Goal: Contribute content: Contribute content

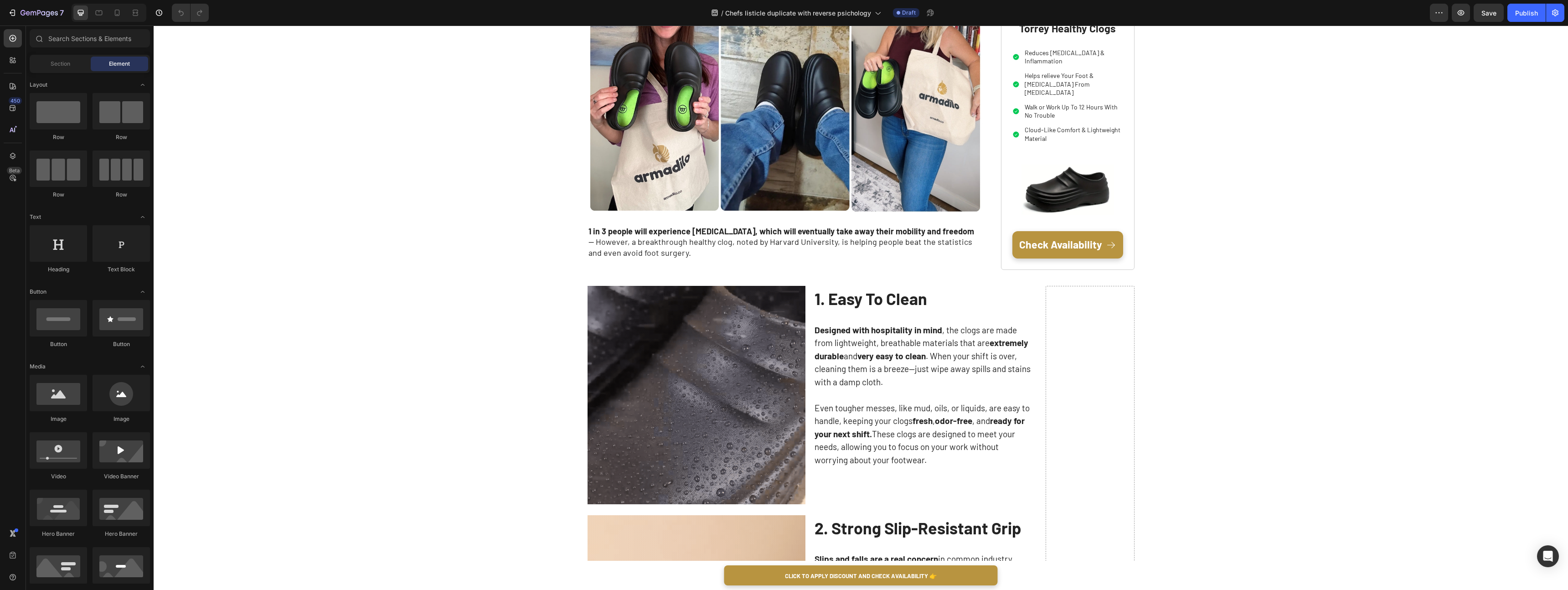
scroll to position [247, 0]
click at [674, 244] on p "1 in 3 people will experience [MEDICAL_DATA], which will eventually take away t…" at bounding box center [785, 242] width 394 height 32
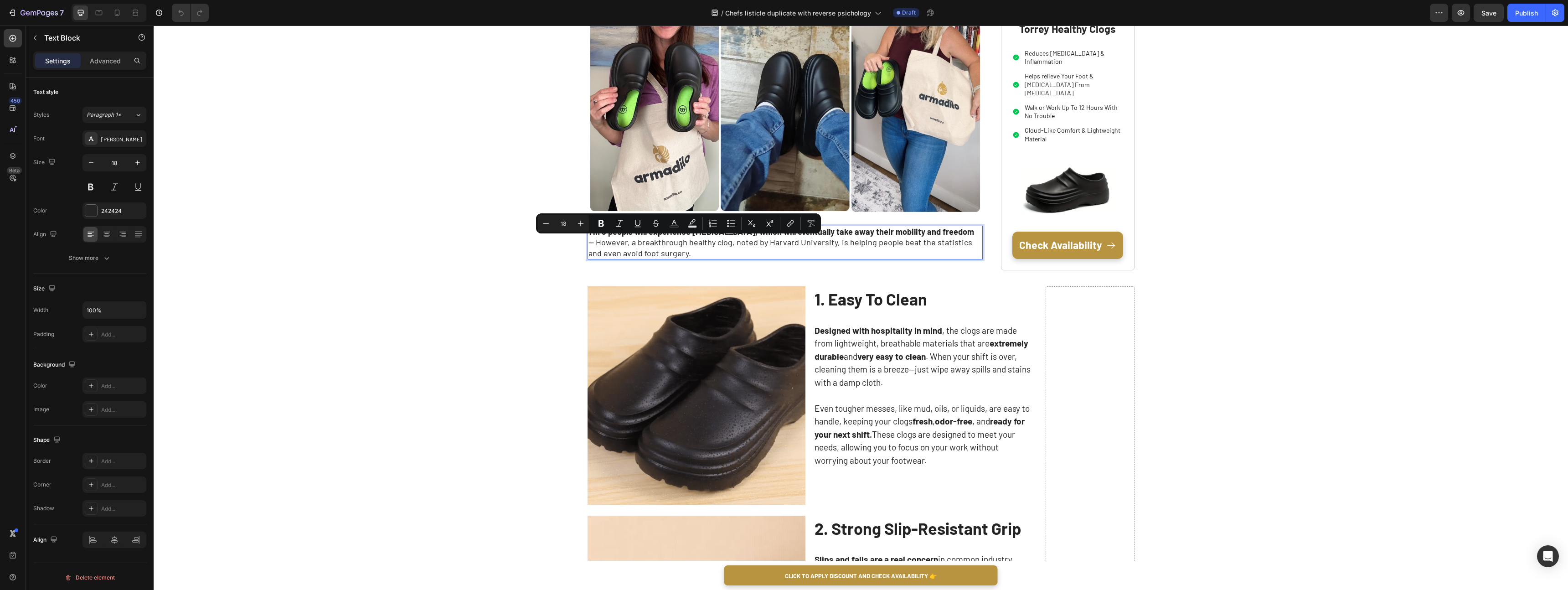
click at [658, 250] on p "1 in 3 people will experience [MEDICAL_DATA], which will eventually take away t…" at bounding box center [785, 242] width 394 height 32
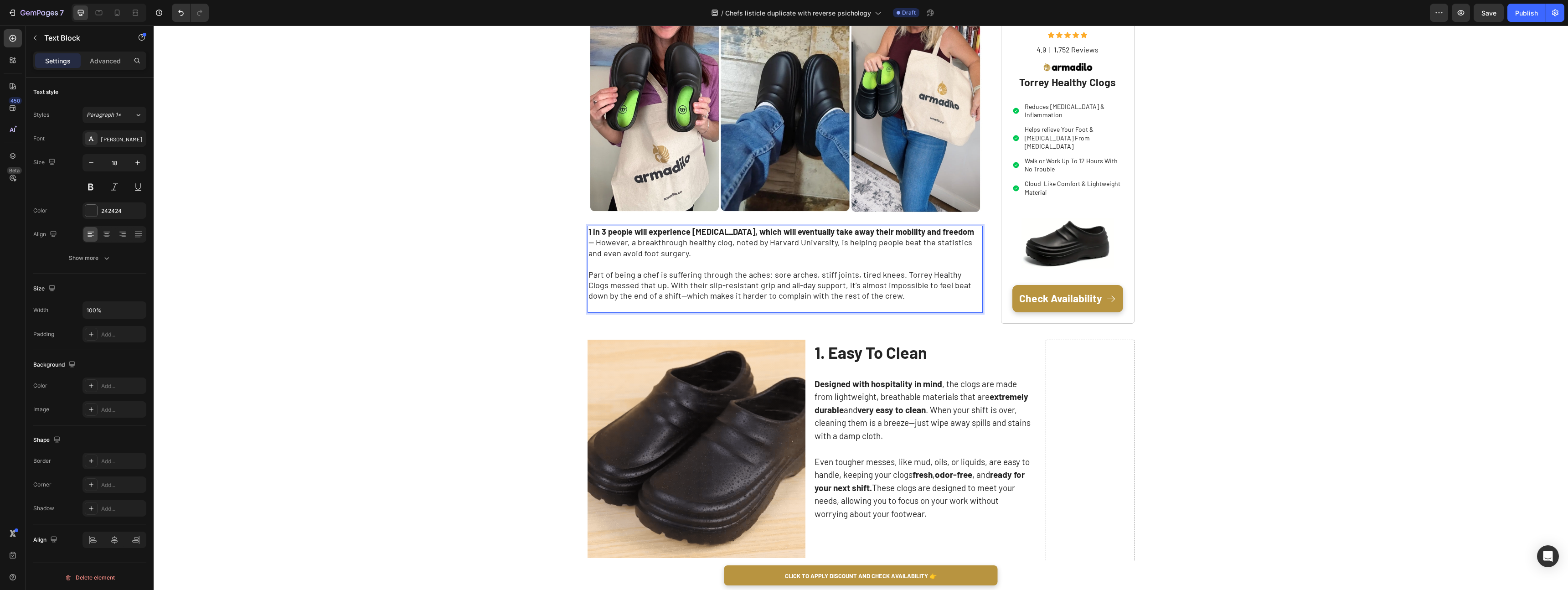
click at [691, 284] on p "Part of being a chef is suffering through the aches: sore arches, stiff joints,…" at bounding box center [785, 291] width 394 height 43
click at [822, 306] on p "Part of being a chef is suffering through the aches: sore arches, stiff joints,…" at bounding box center [785, 291] width 394 height 43
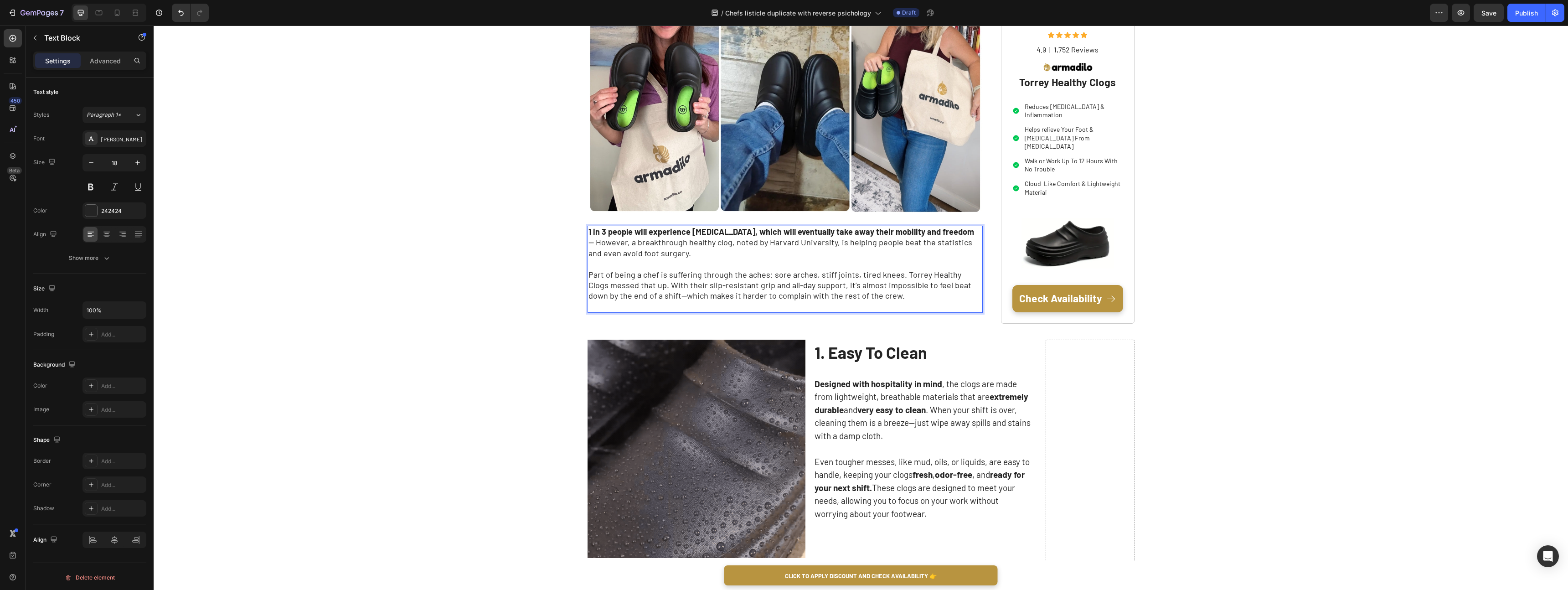
click at [803, 284] on p "Part of being a chef is suffering through the aches: sore arches, stiff joints,…" at bounding box center [785, 291] width 394 height 43
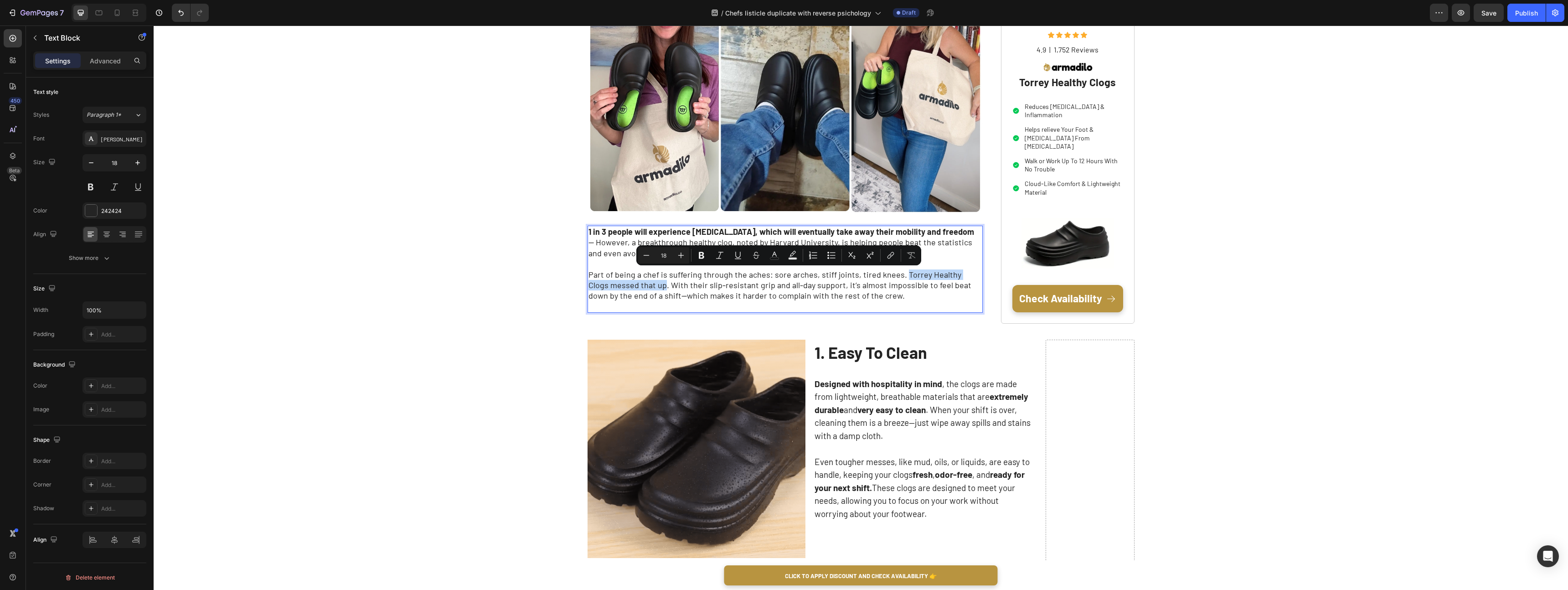
drag, startPoint x: 899, startPoint y: 273, endPoint x: 642, endPoint y: 286, distance: 257.3
click at [642, 286] on p "Part of being a chef is suffering through the aches: sore arches, stiff joints,…" at bounding box center [785, 291] width 394 height 43
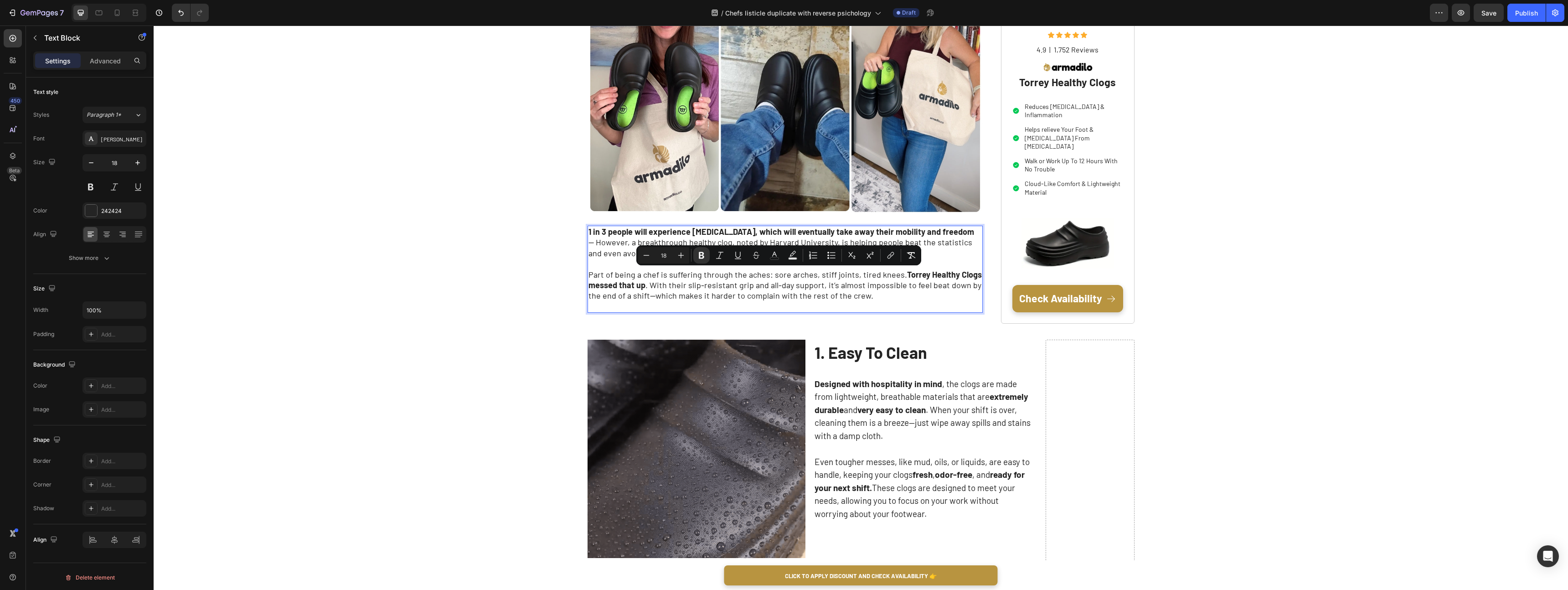
click at [615, 238] on p "1 in 3 people will experience [MEDICAL_DATA], which will eventually take away t…" at bounding box center [785, 242] width 394 height 32
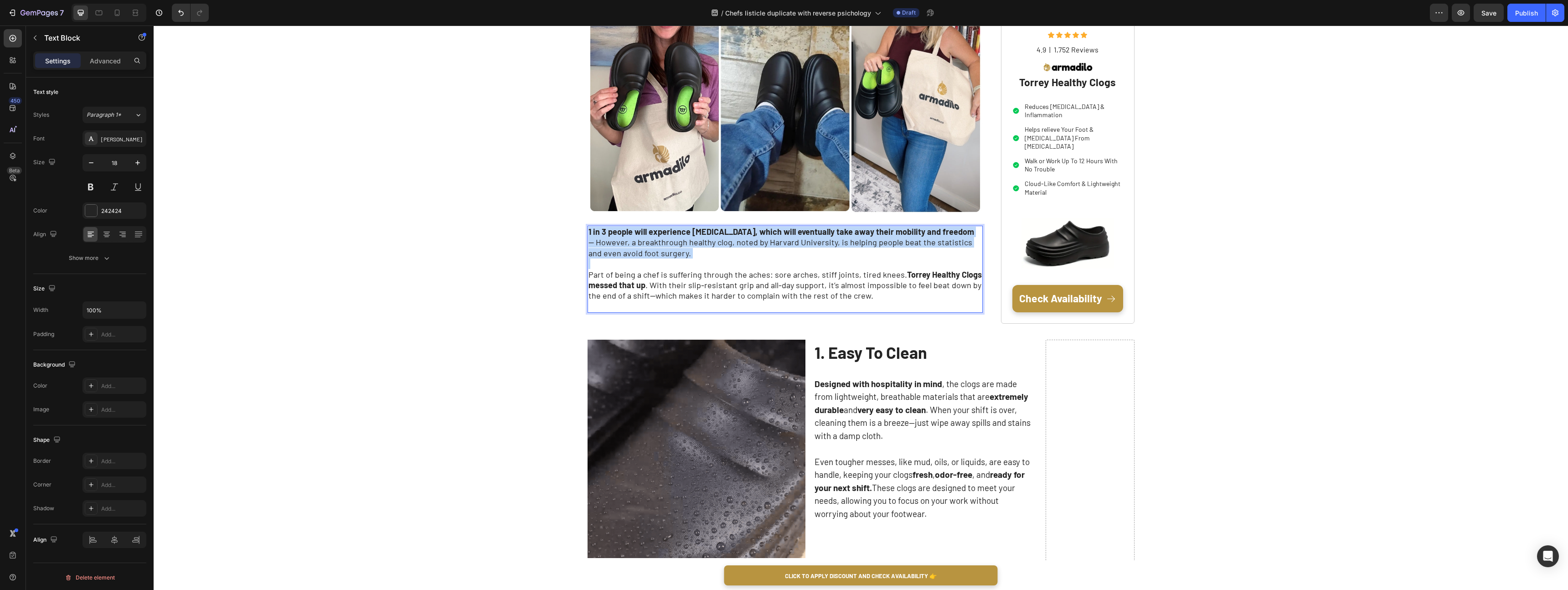
click at [615, 238] on p "1 in 3 people will experience [MEDICAL_DATA], which will eventually take away t…" at bounding box center [785, 242] width 394 height 32
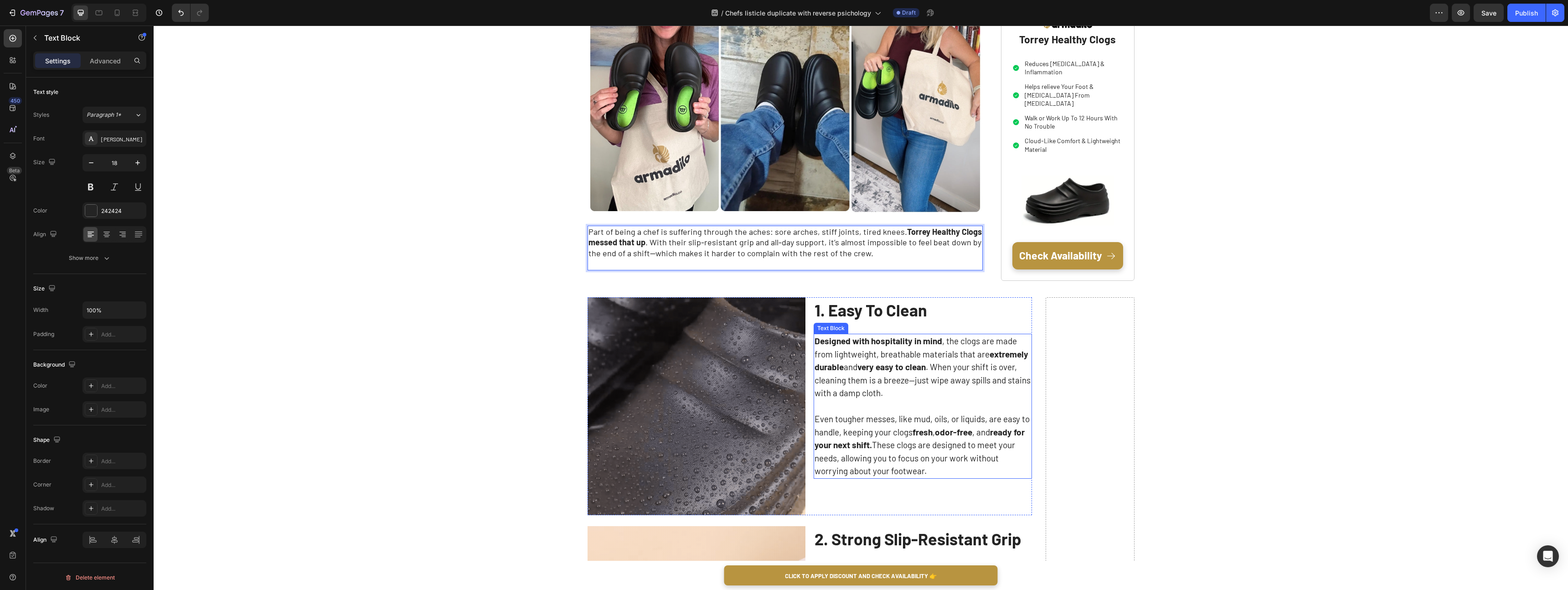
click at [880, 430] on p "Even tougher messes, like mud, oils, or liquids, are easy to handle, keeping yo…" at bounding box center [923, 445] width 217 height 65
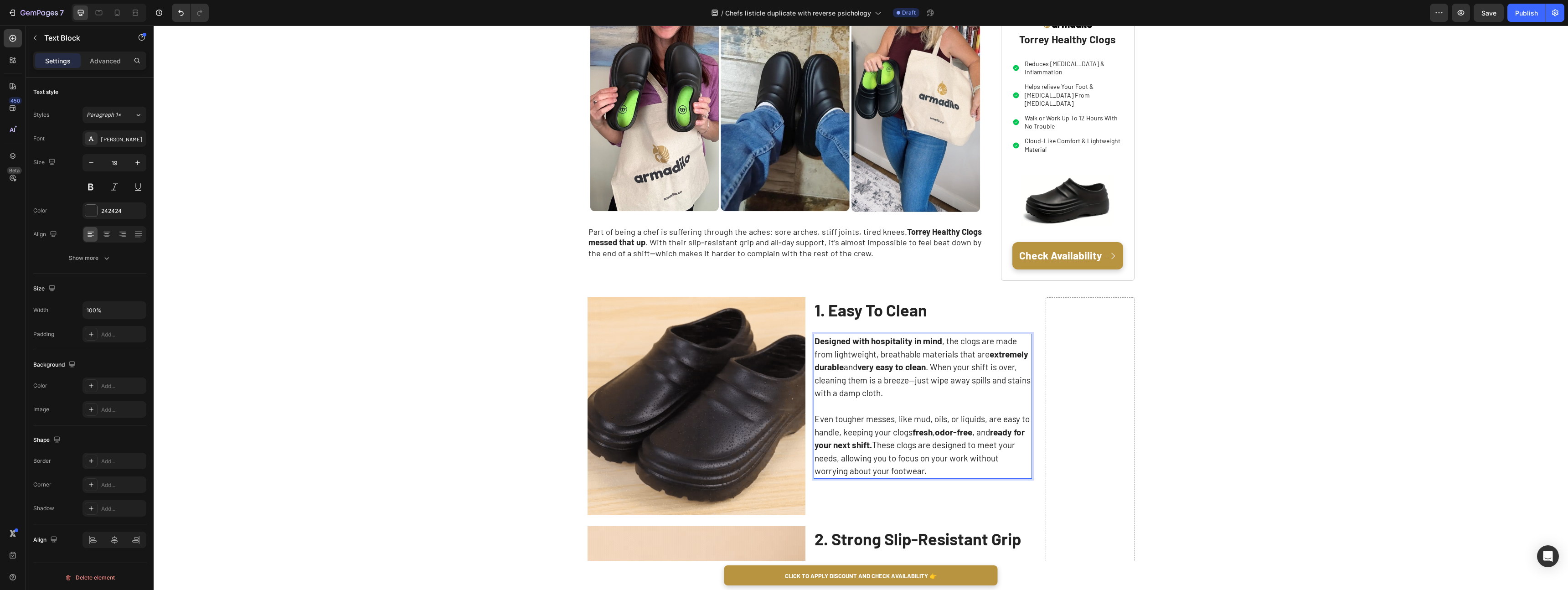
click at [875, 424] on p "Even tougher messes, like mud, oils, or liquids, are easy to handle, keeping yo…" at bounding box center [923, 445] width 217 height 65
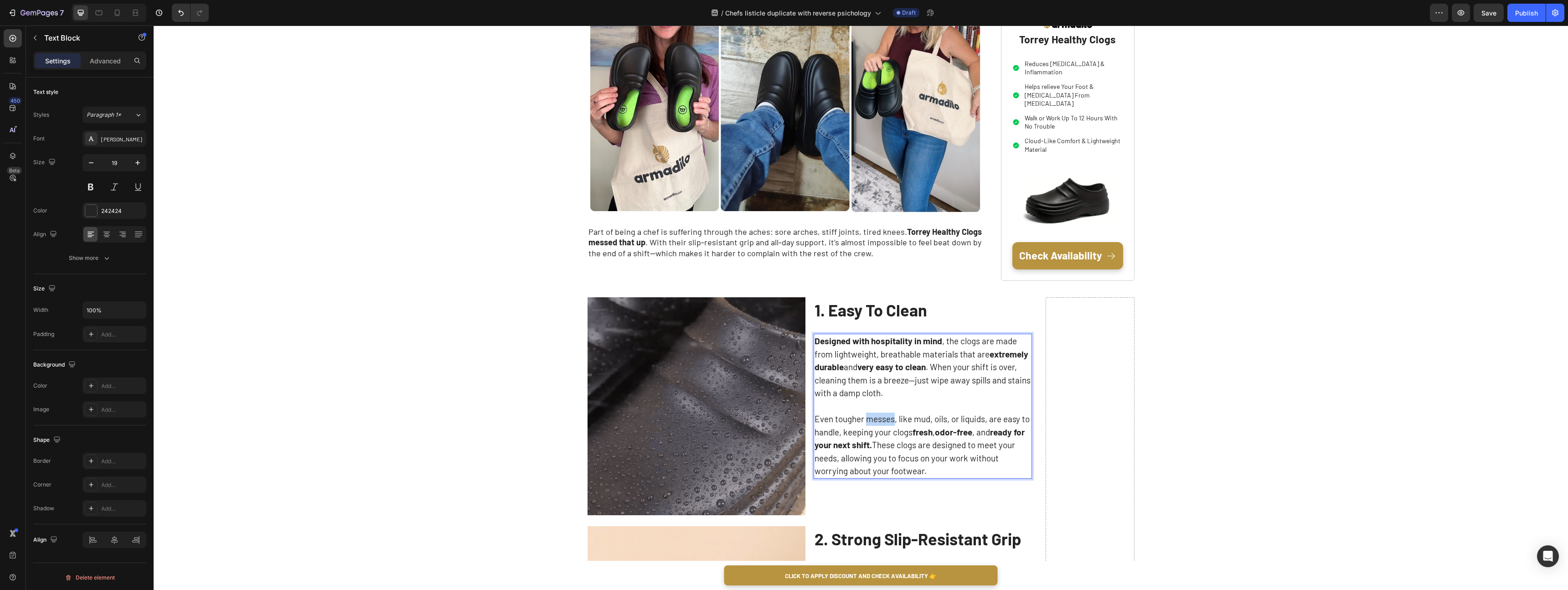
click at [875, 424] on p "Even tougher messes, like mud, oils, or liquids, are easy to handle, keeping yo…" at bounding box center [923, 445] width 217 height 65
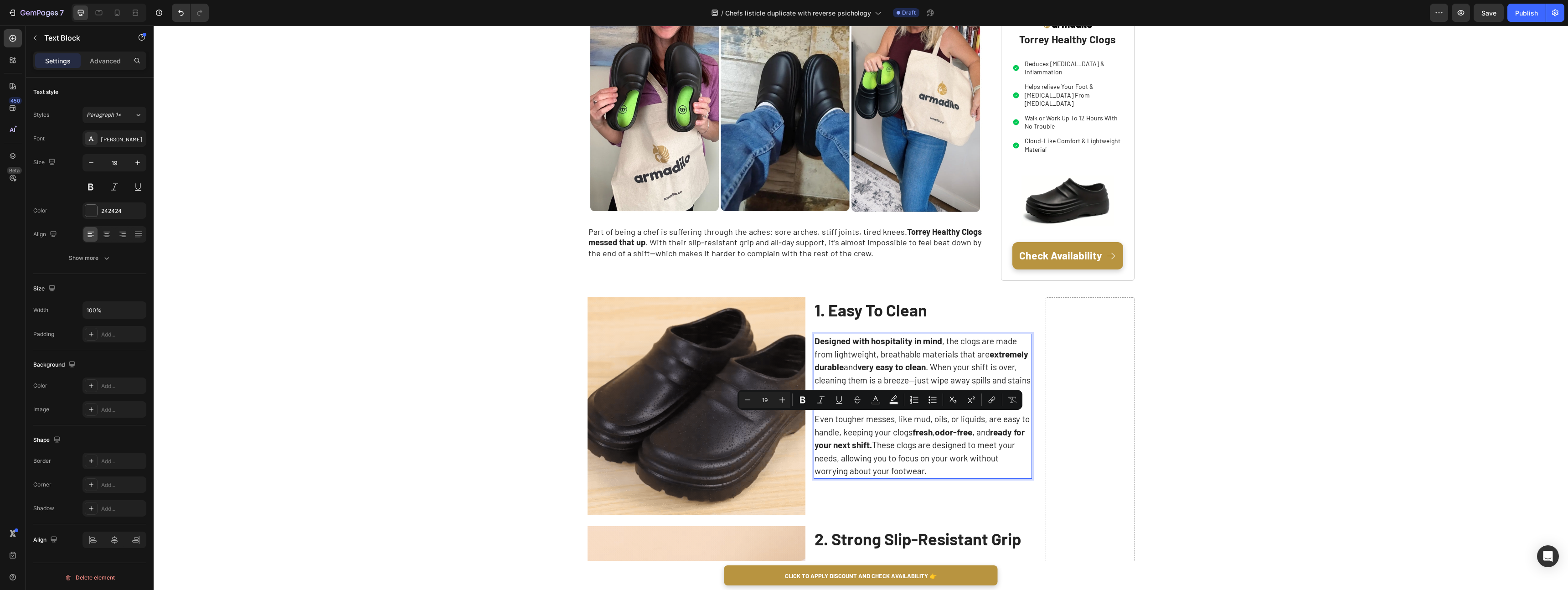
click at [928, 470] on p "Even tougher messes, like mud, oils, or liquids, are easy to handle, keeping yo…" at bounding box center [923, 445] width 217 height 65
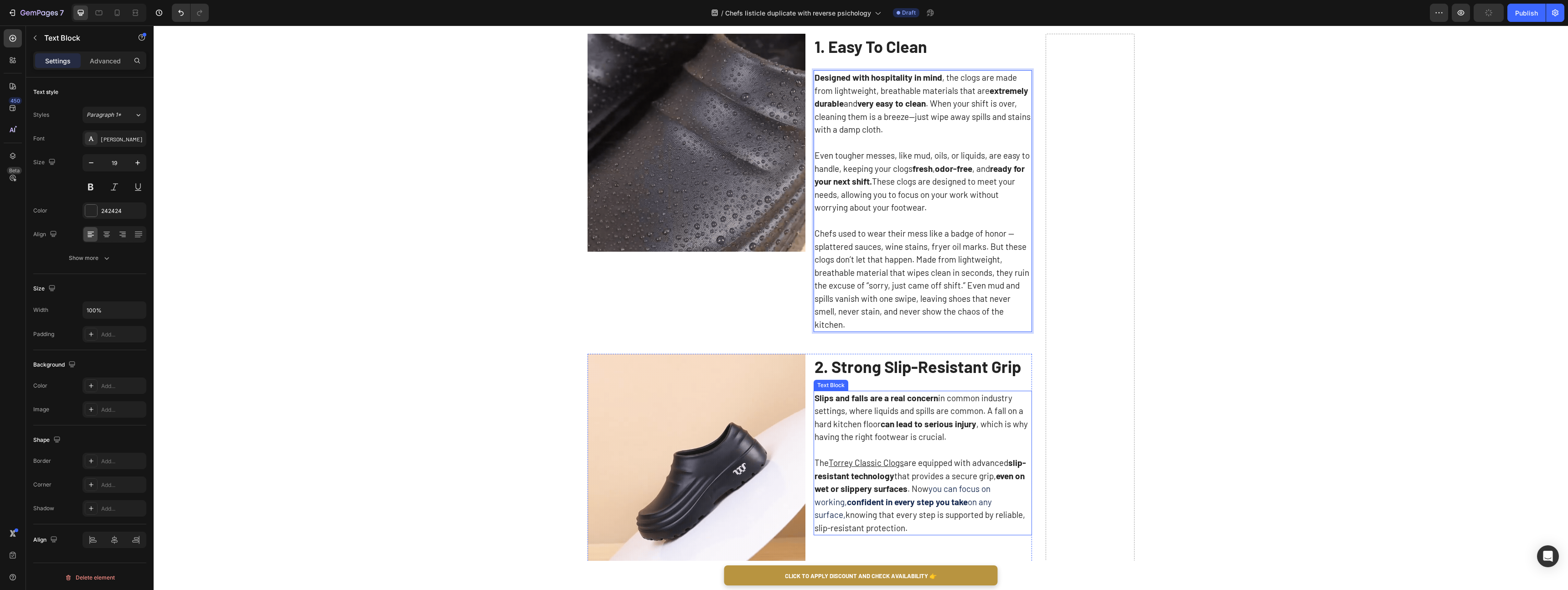
scroll to position [552, 0]
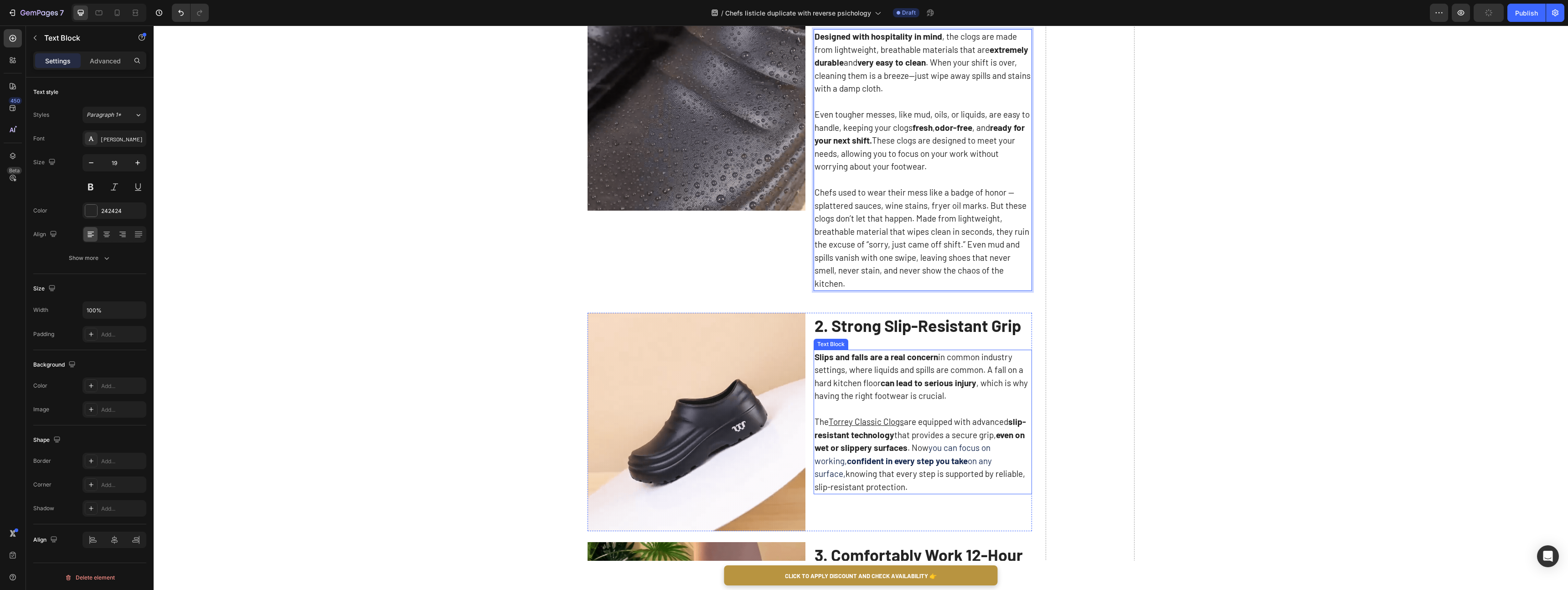
click at [895, 422] on u "Torrey Classic Clogs" at bounding box center [866, 421] width 75 height 11
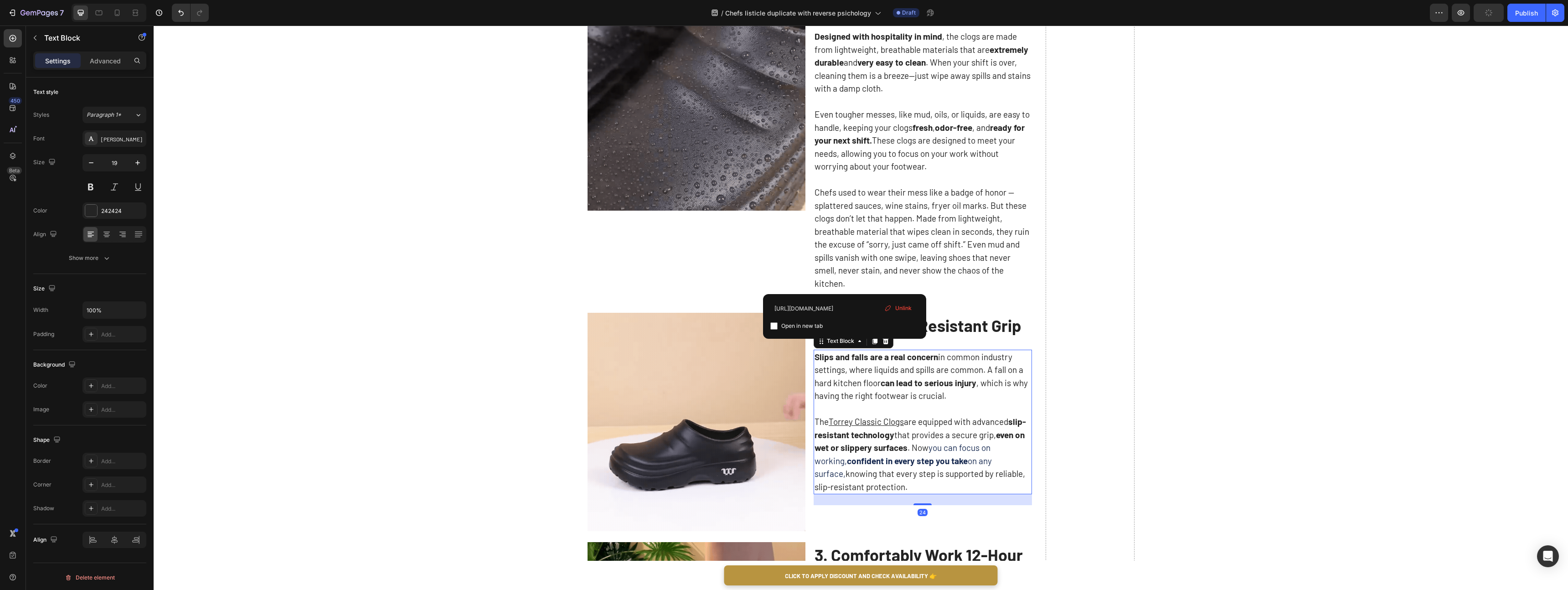
click at [888, 420] on u "Torrey Classic Clogs" at bounding box center [866, 421] width 75 height 11
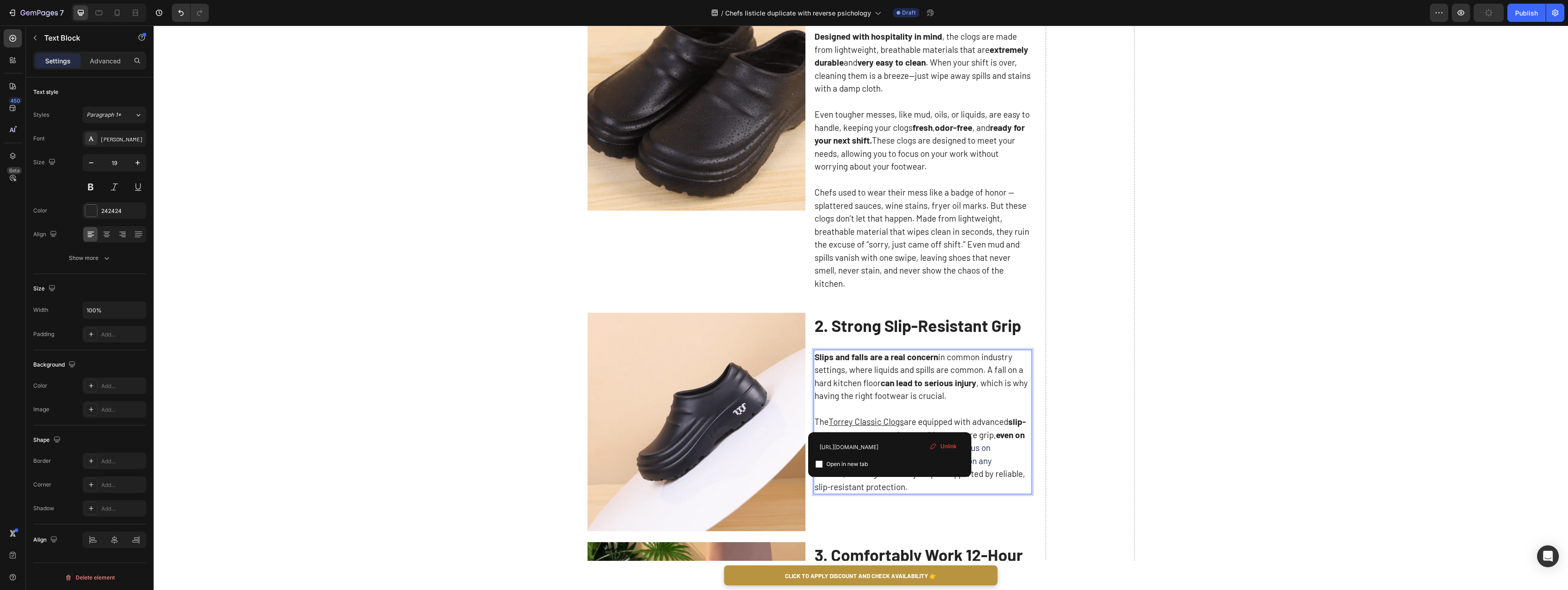
click at [934, 402] on p "Slips and falls are a real concern in common industry settings, where liquids a…" at bounding box center [923, 376] width 217 height 52
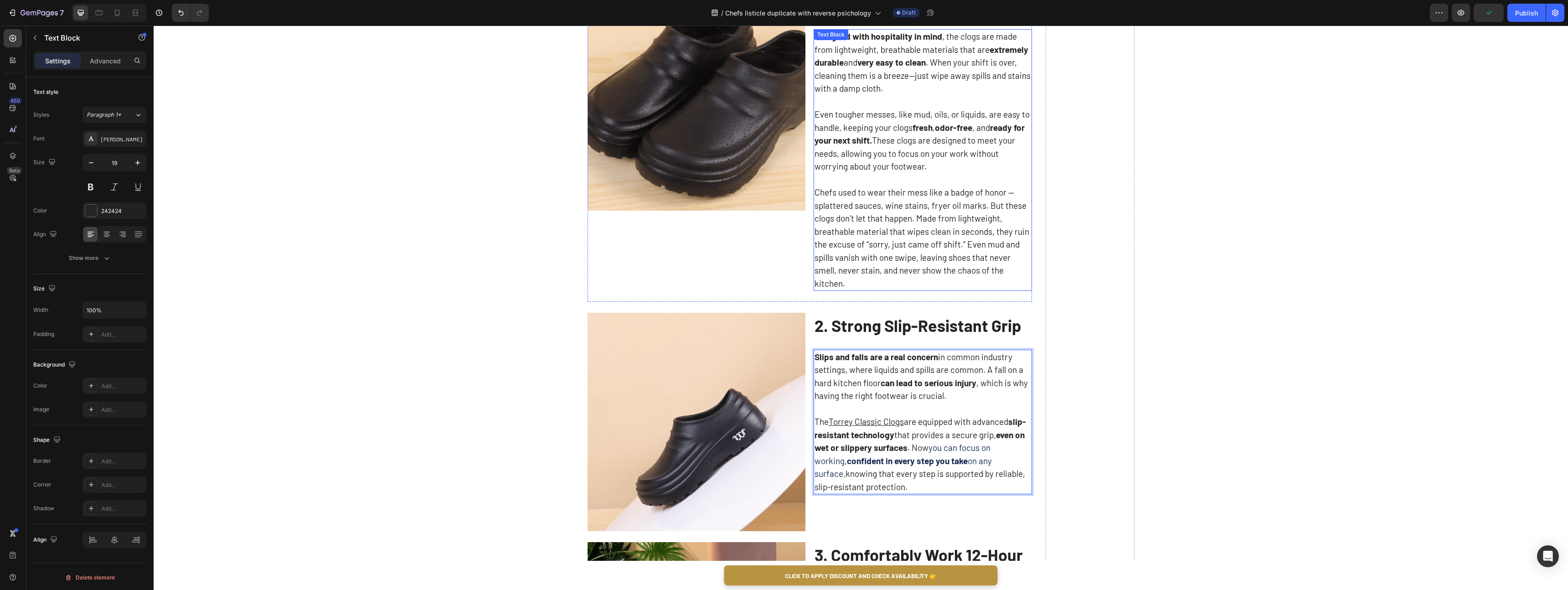
click at [924, 231] on p "Chefs used to wear their mess like a badge of honor — splattered sauces, wine s…" at bounding box center [923, 238] width 217 height 104
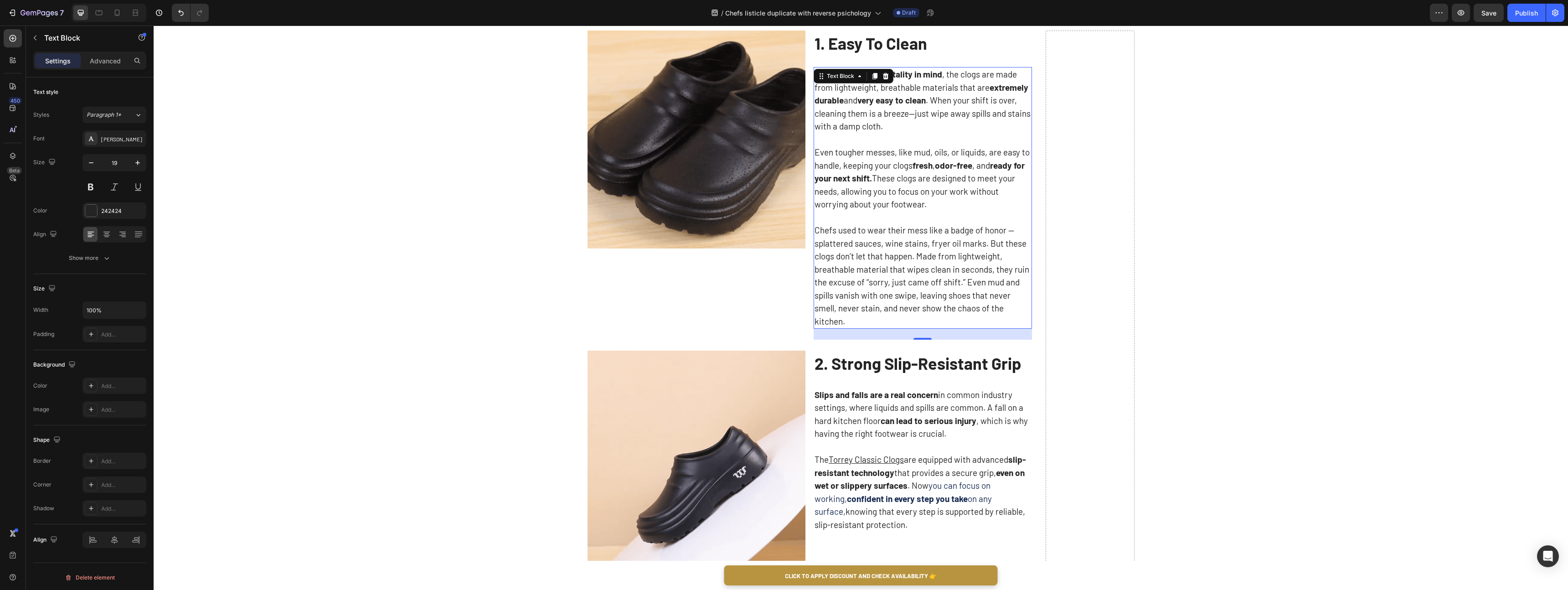
scroll to position [171, 0]
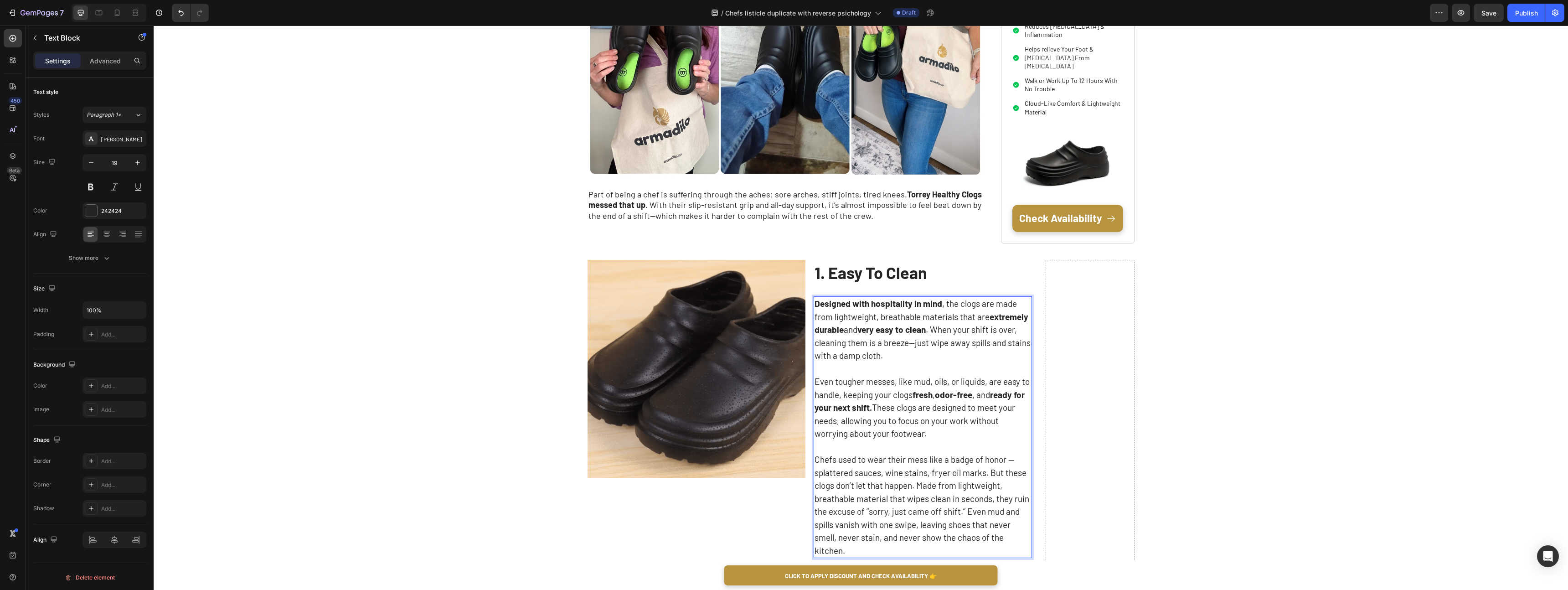
click at [928, 398] on strong "fresh" at bounding box center [923, 394] width 20 height 11
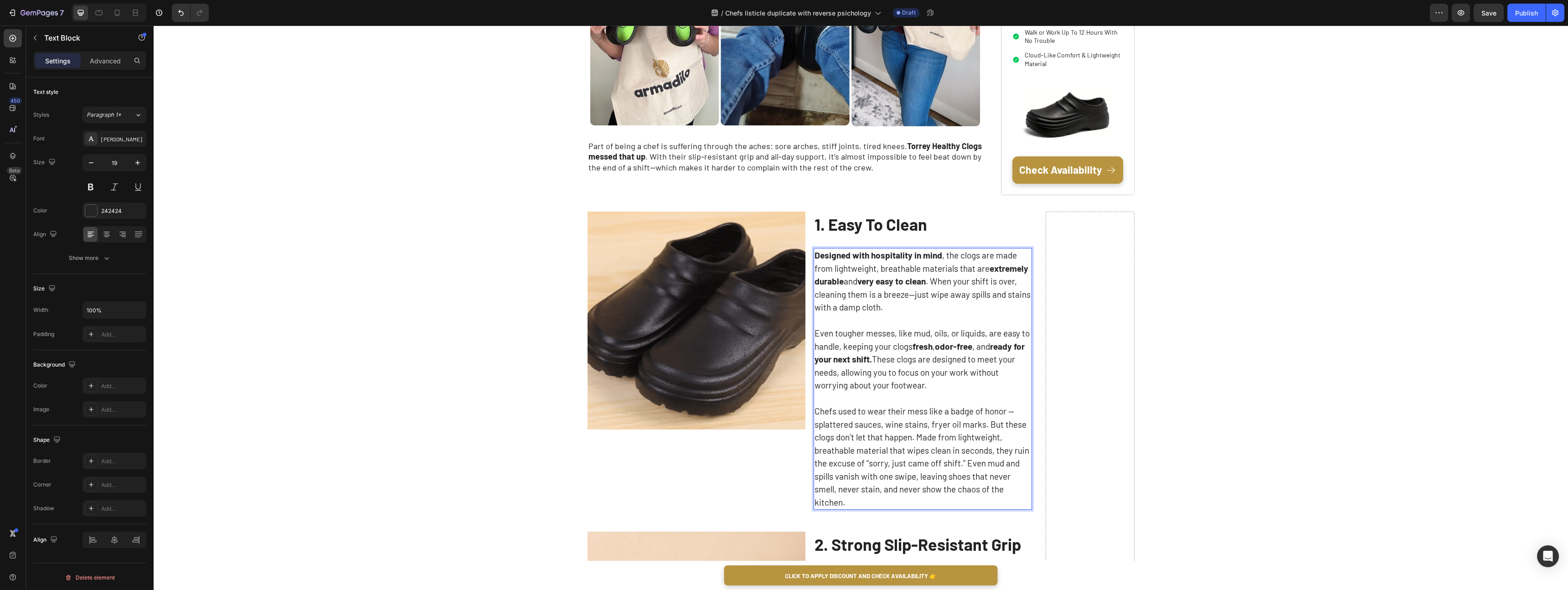
scroll to position [366, 0]
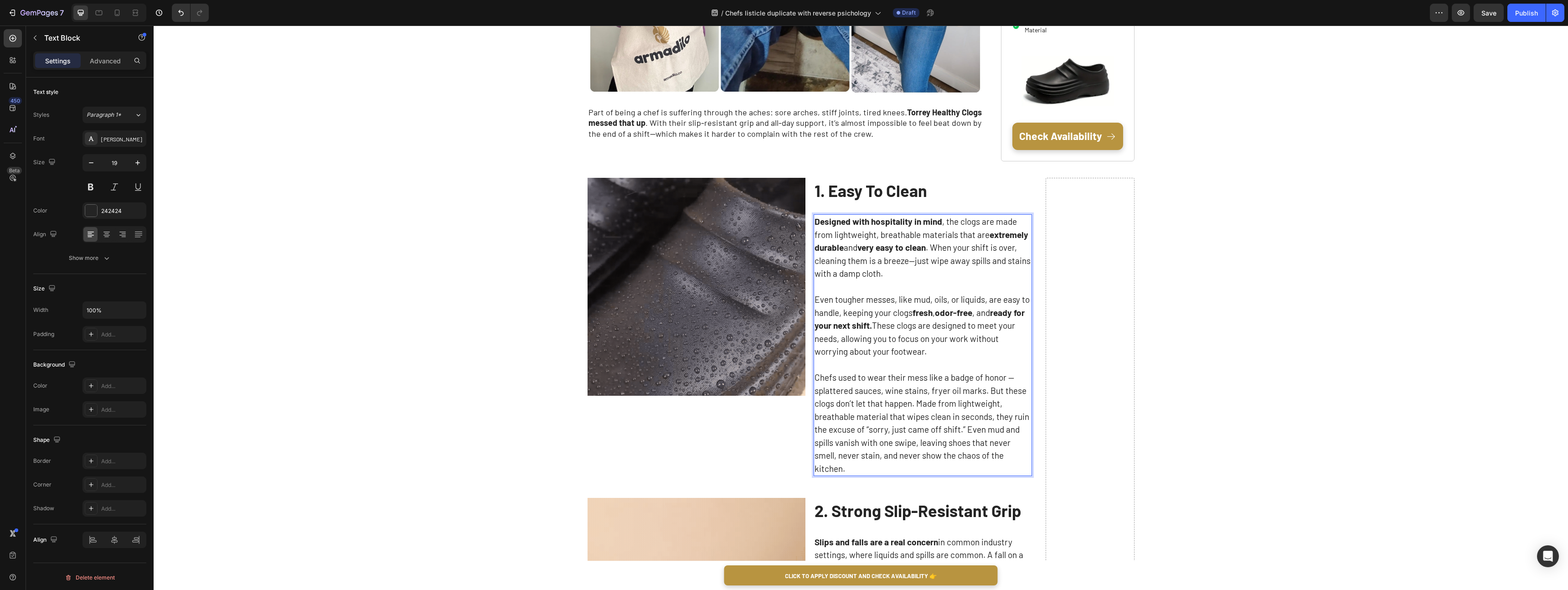
click at [911, 372] on p "Chefs used to wear their mess like a badge of honor — splattered sauces, wine s…" at bounding box center [923, 422] width 217 height 104
click at [889, 359] on p "Rich Text Editor. Editing area: main" at bounding box center [923, 364] width 217 height 13
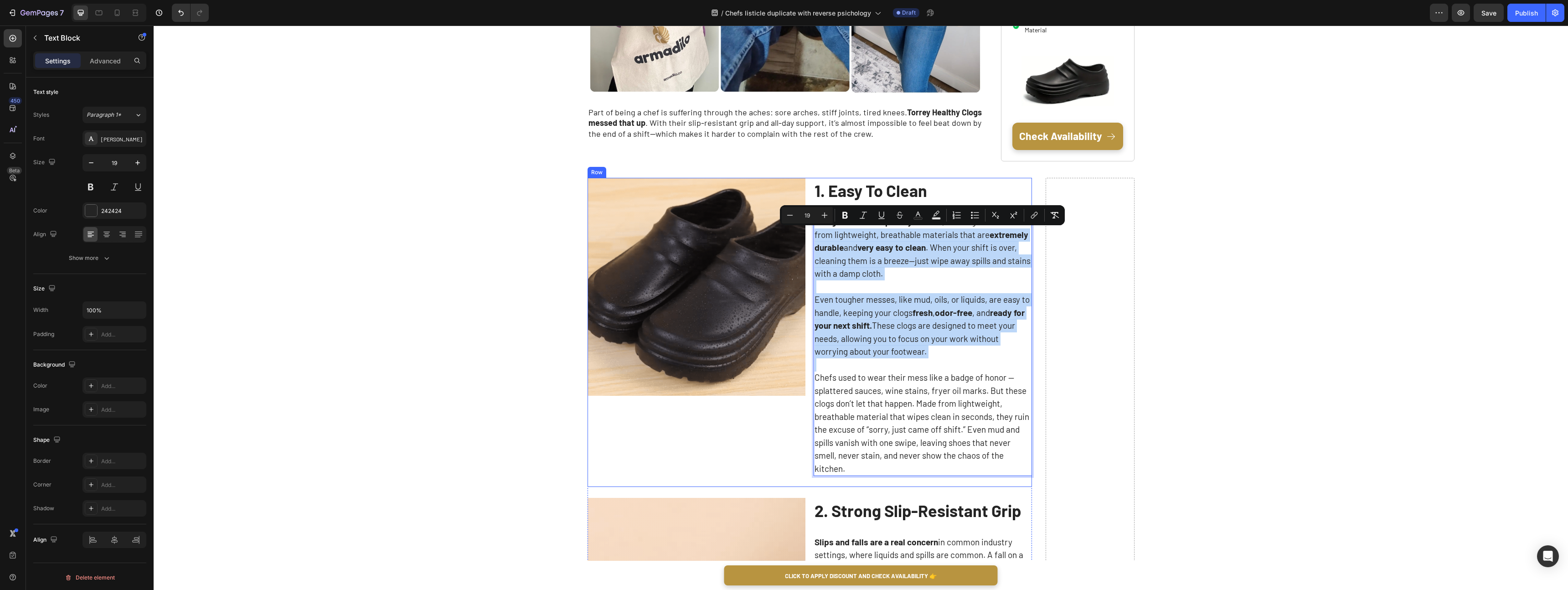
drag, startPoint x: 843, startPoint y: 357, endPoint x: 813, endPoint y: 229, distance: 131.5
click at [813, 229] on div "Image 1. Easy To Clean Text Block Designed with hospitality in mind , the clogs…" at bounding box center [809, 332] width 444 height 309
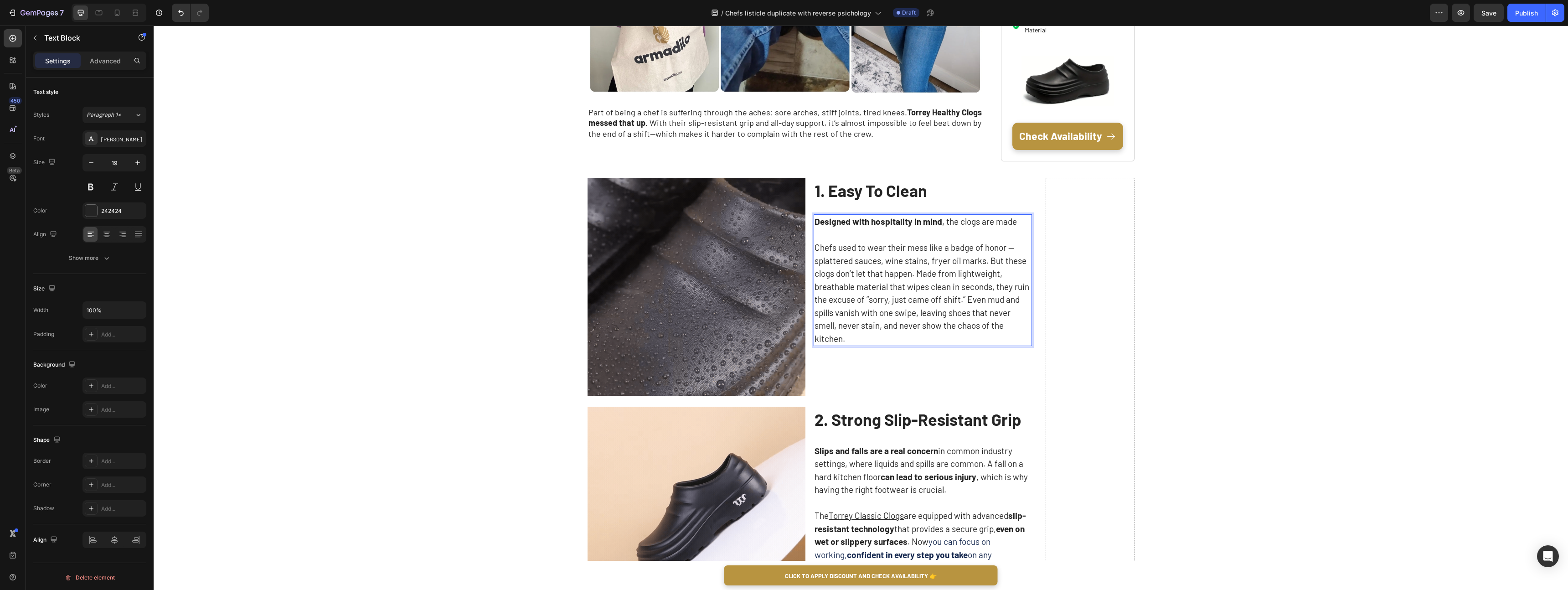
click at [832, 225] on strong "Designed with hospitality in mind" at bounding box center [878, 221] width 127 height 11
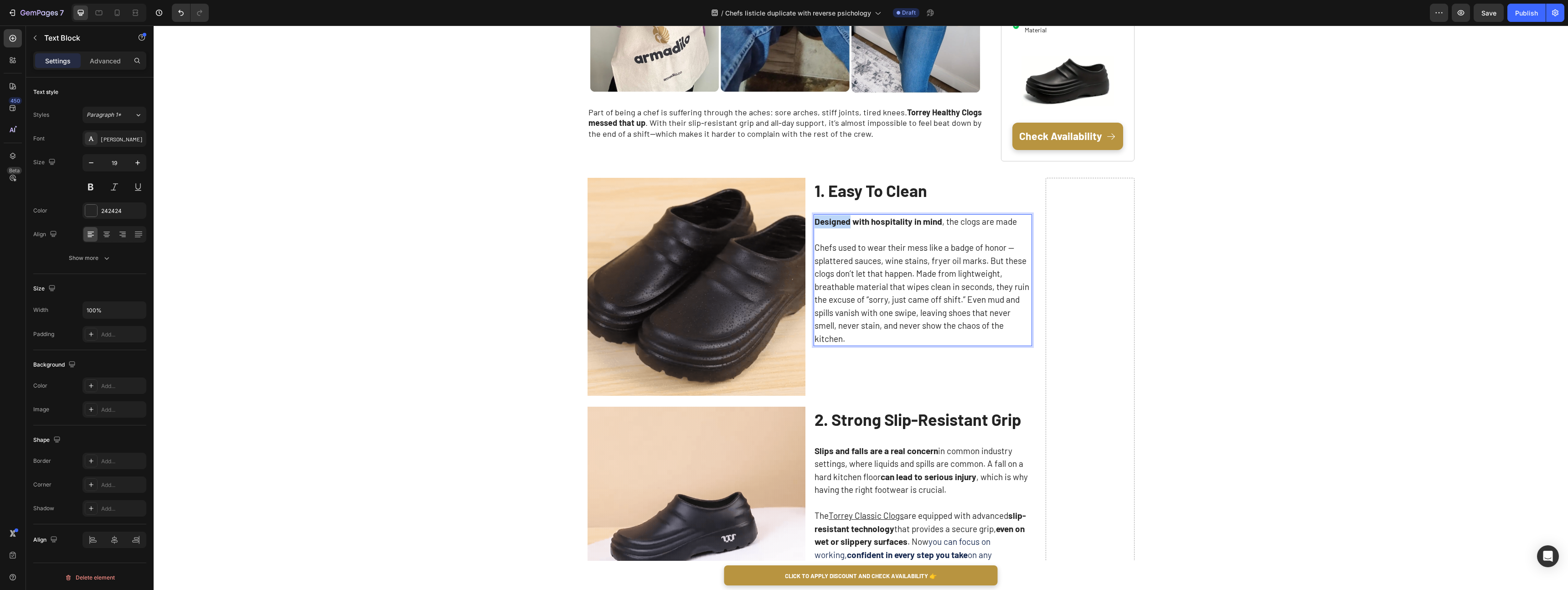
click at [832, 225] on strong "Designed with hospitality in mind" at bounding box center [878, 221] width 127 height 11
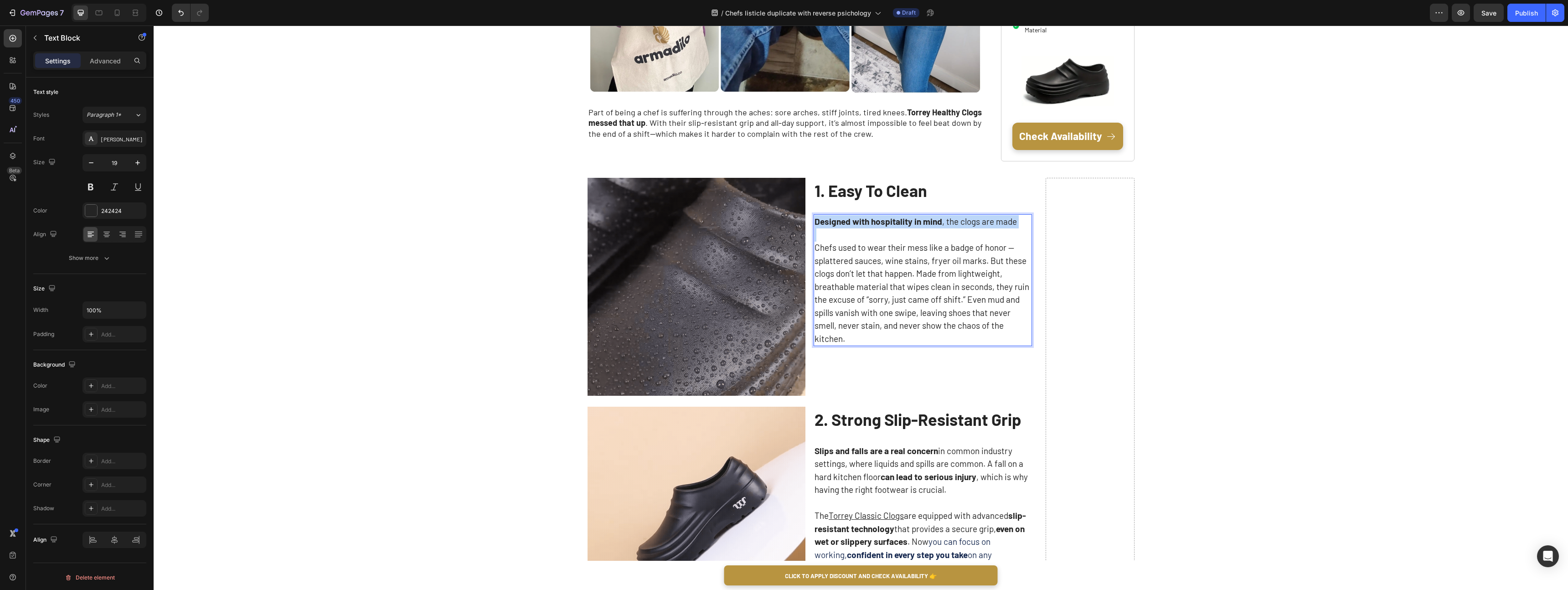
click at [832, 225] on strong "Designed with hospitality in mind" at bounding box center [878, 221] width 127 height 11
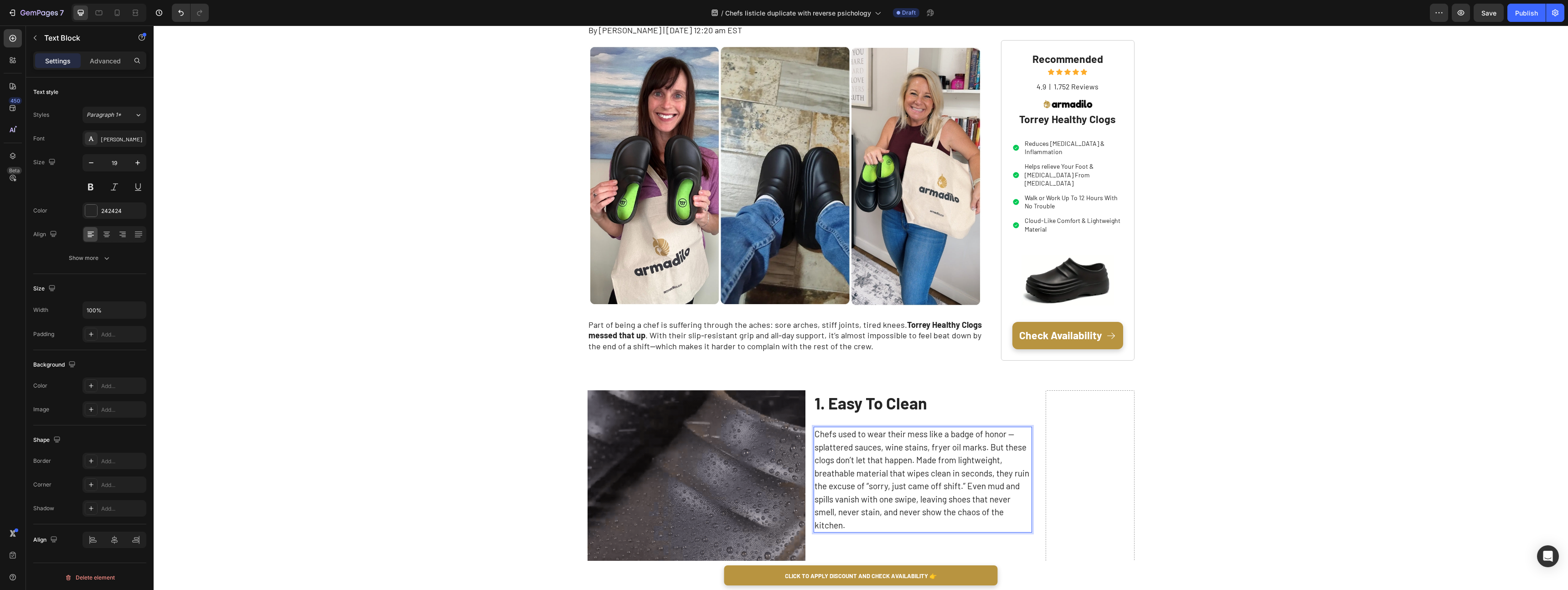
scroll to position [103, 0]
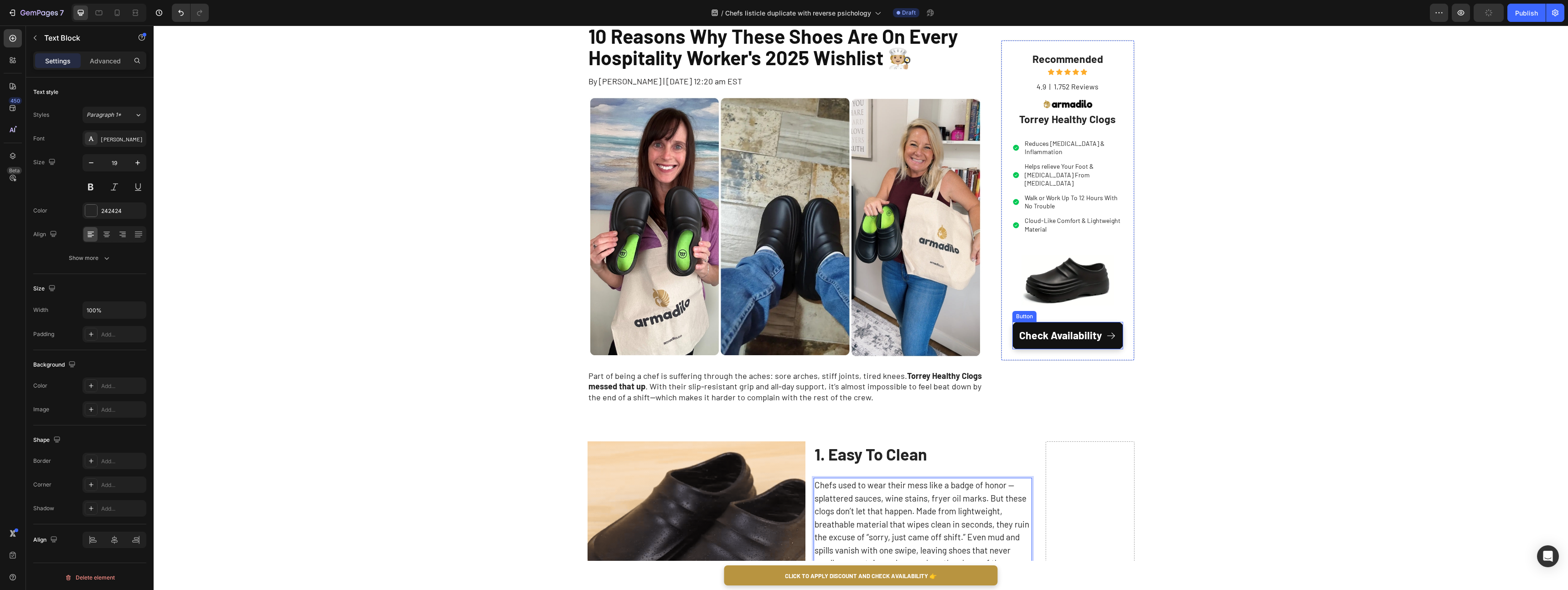
click at [1017, 322] on link "Check Availability" at bounding box center [1068, 335] width 111 height 28
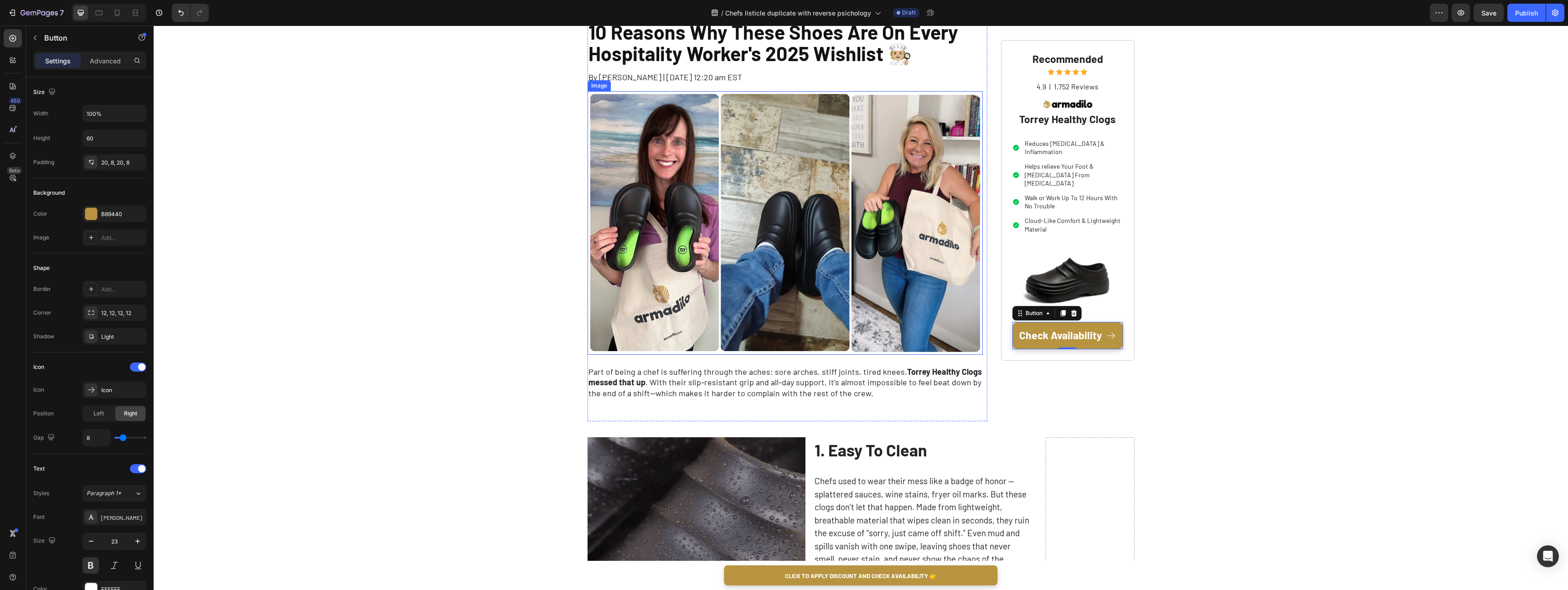
scroll to position [0, 0]
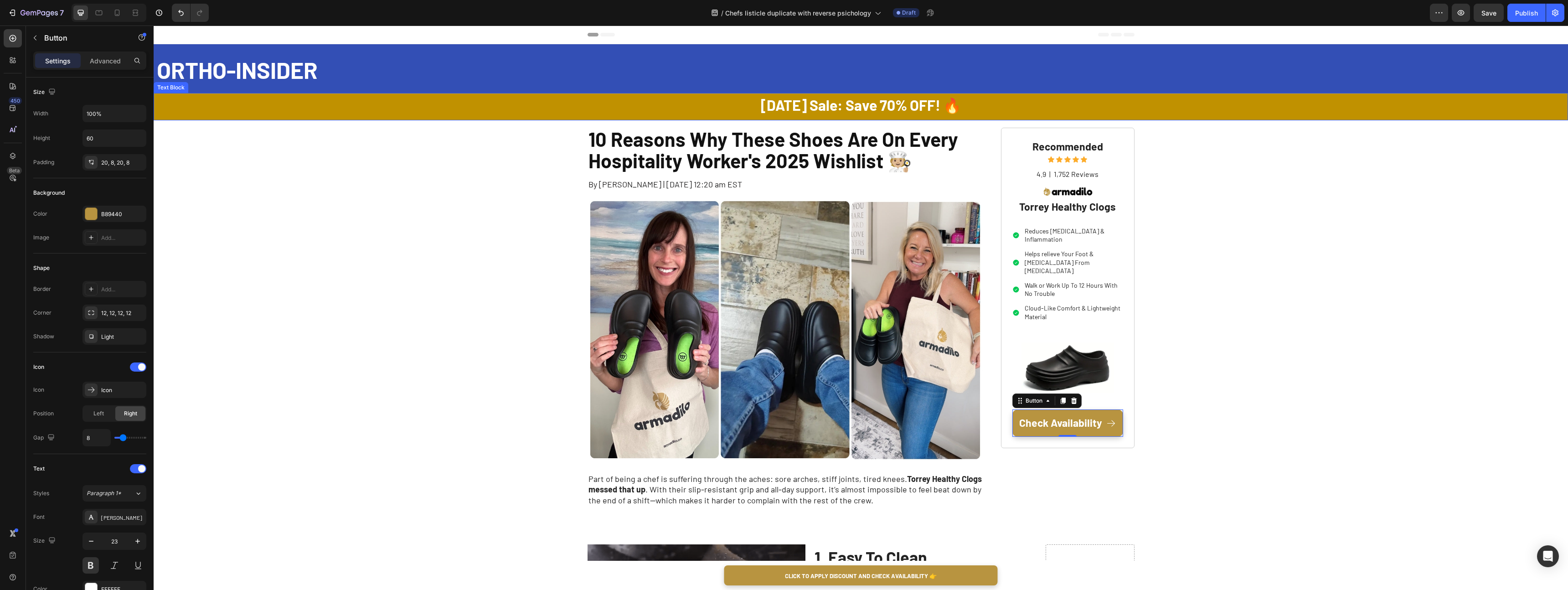
click at [988, 111] on p "[DATE] Sale: Save 70% OFF! 🔥" at bounding box center [860, 106] width 1413 height 16
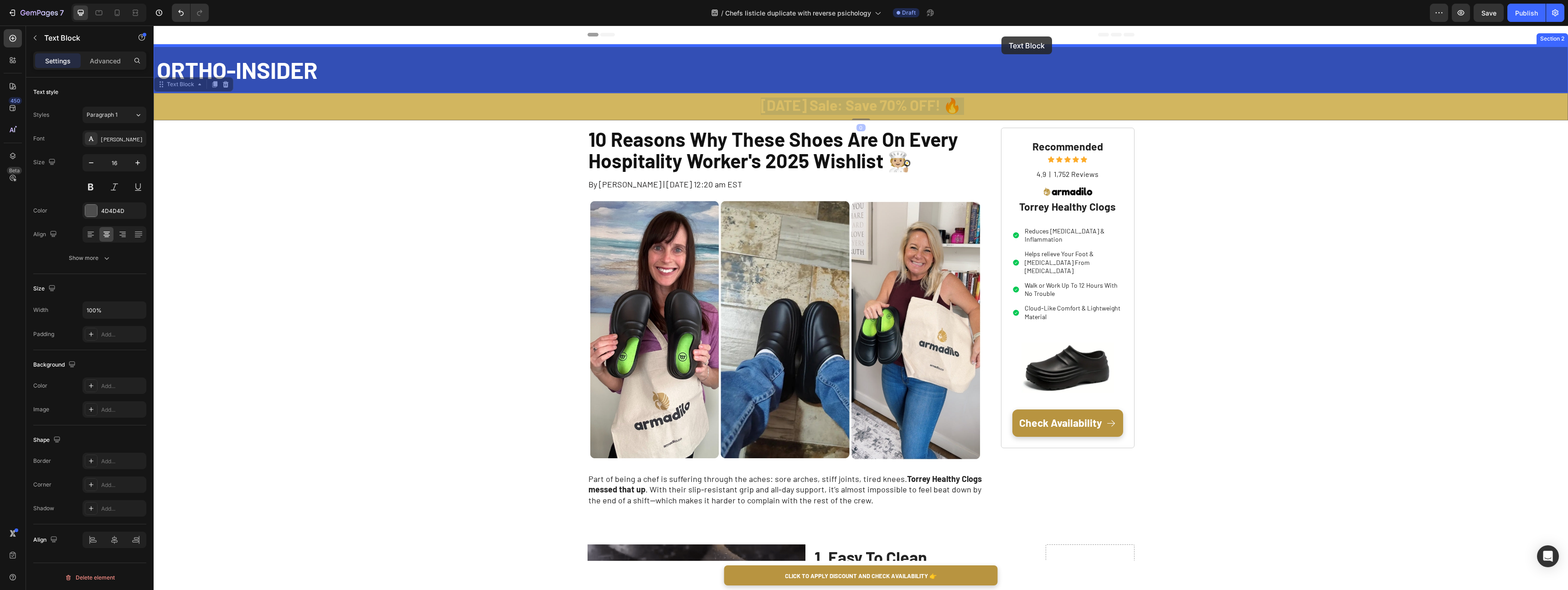
drag, startPoint x: 1003, startPoint y: 108, endPoint x: 1001, endPoint y: 37, distance: 71.0
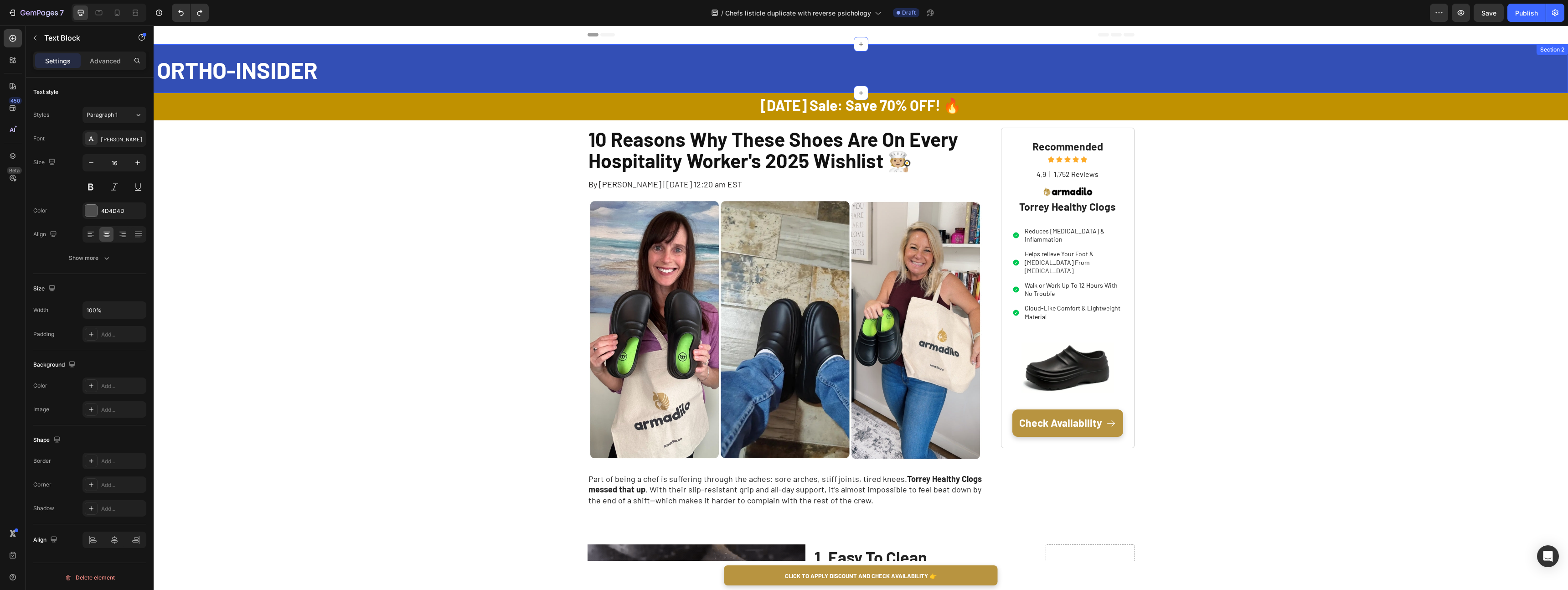
click at [986, 103] on p "[DATE] Sale: Save 70% OFF! 🔥" at bounding box center [860, 106] width 1413 height 16
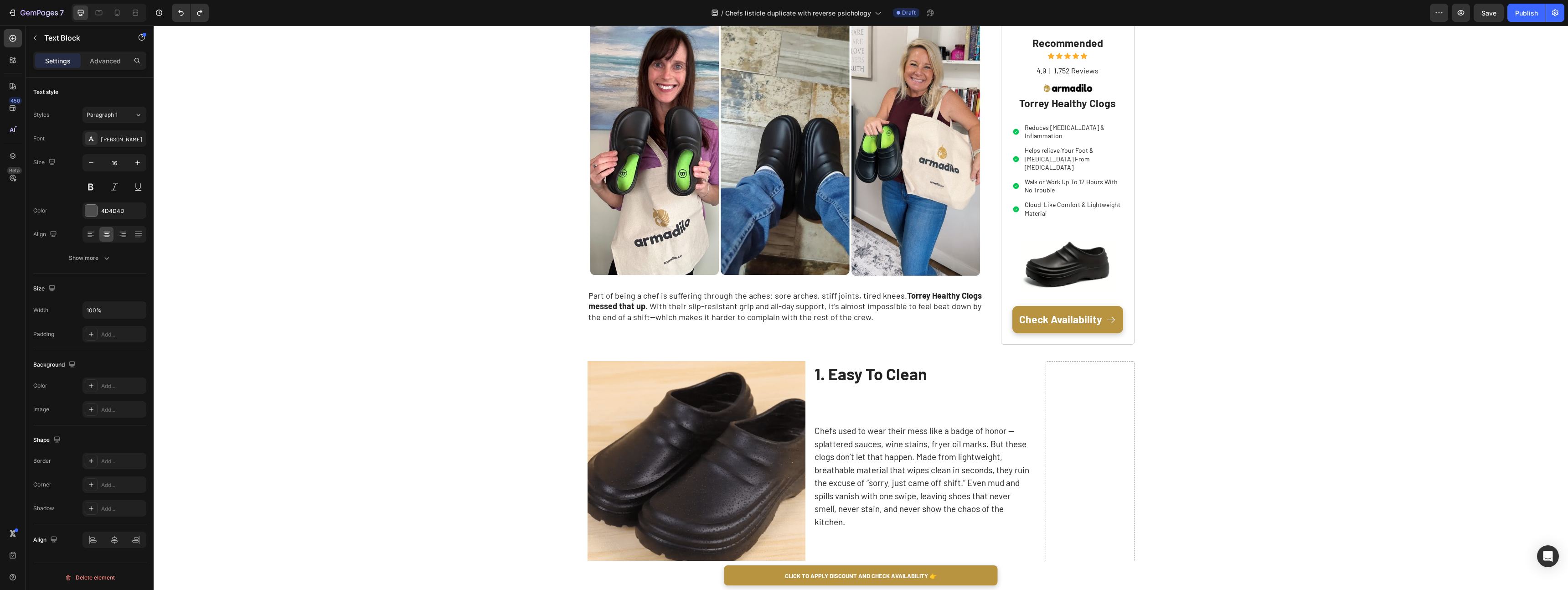
scroll to position [237, 0]
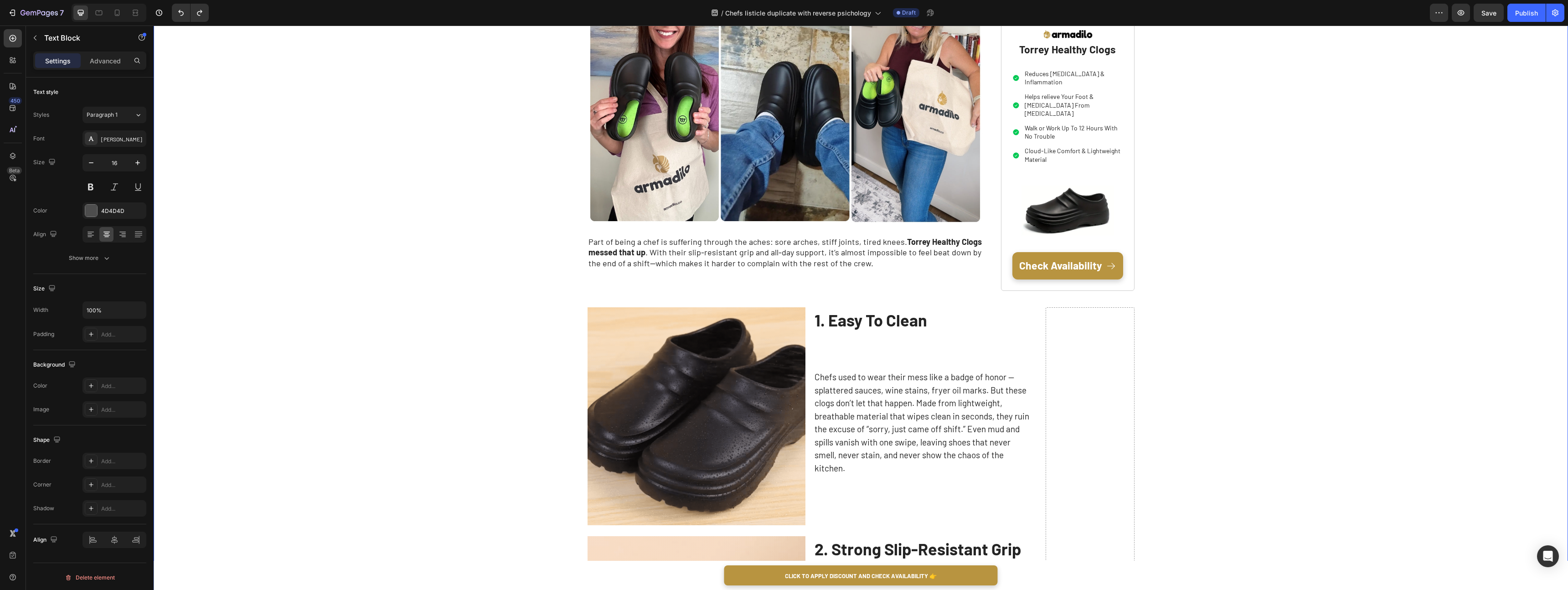
click at [846, 366] on p "Rich Text Editor. Editing area: main" at bounding box center [923, 364] width 217 height 13
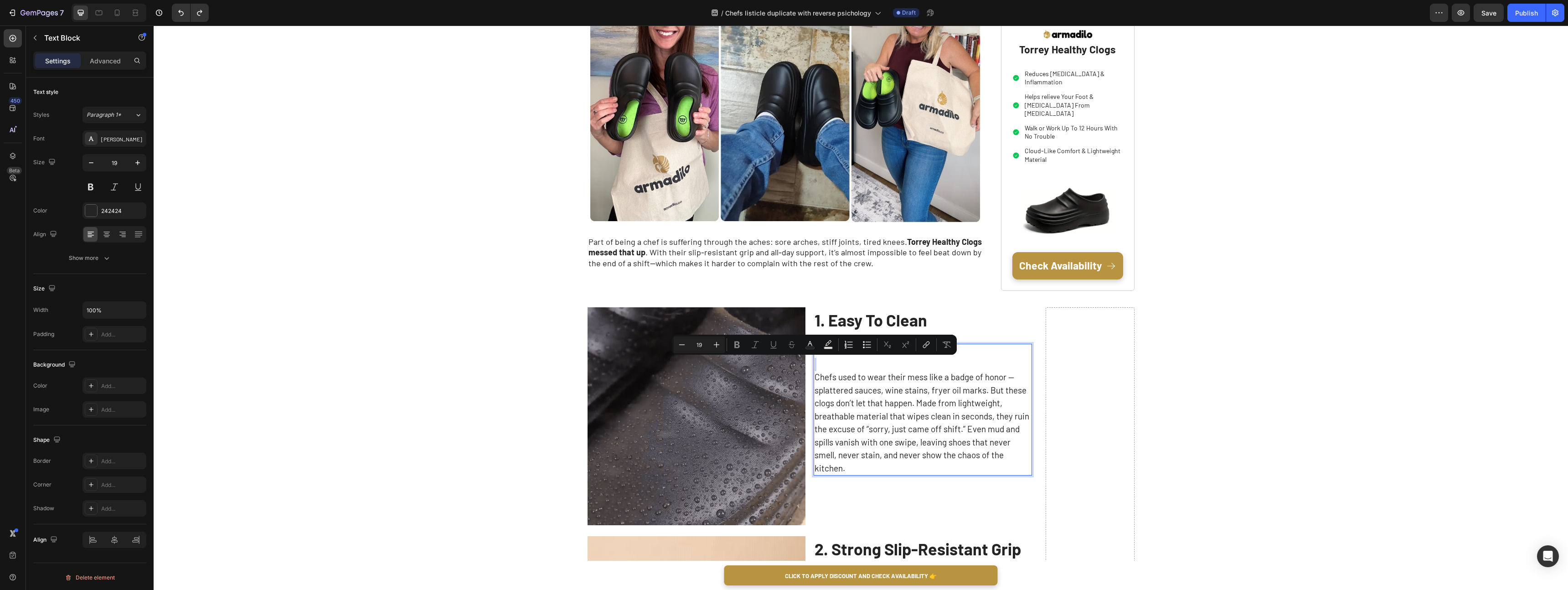
click at [841, 366] on p "Rich Text Editor. Editing area: main" at bounding box center [923, 364] width 217 height 13
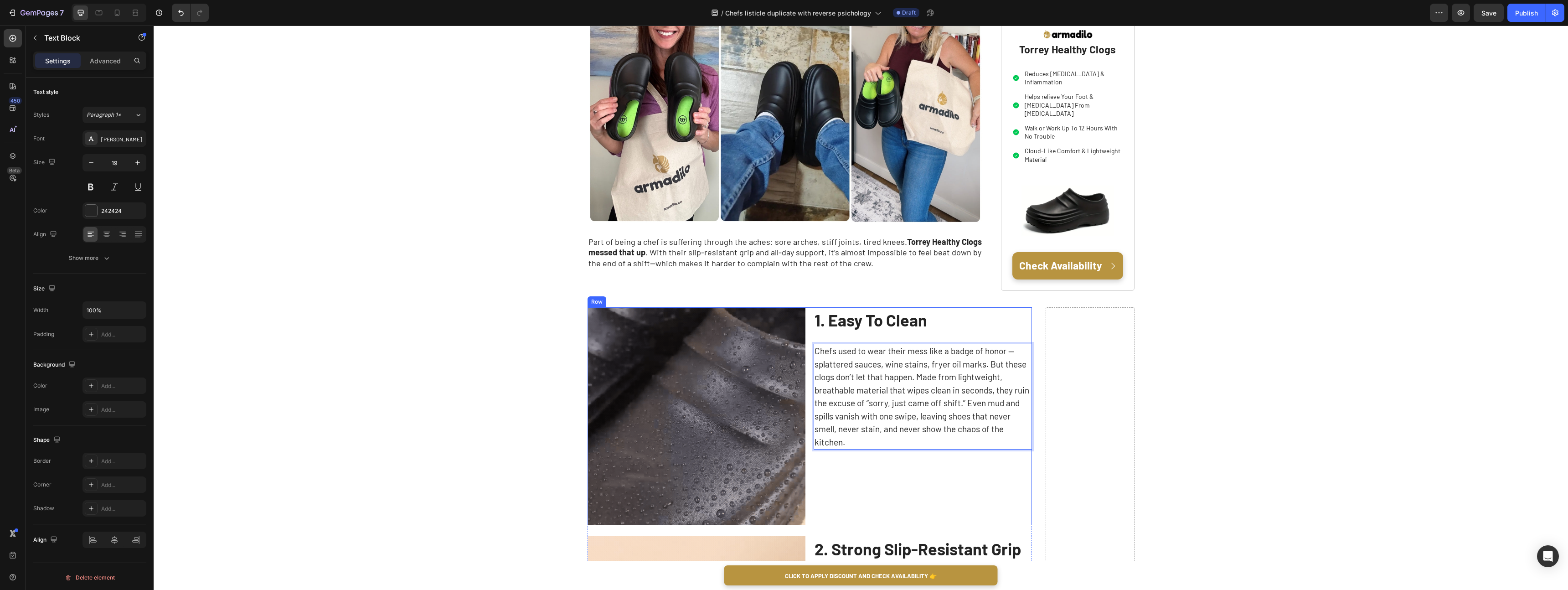
click at [845, 480] on div "1. Easy To Clean Text Block Chefs used to wear their mess like a badge of honor…" at bounding box center [923, 416] width 219 height 219
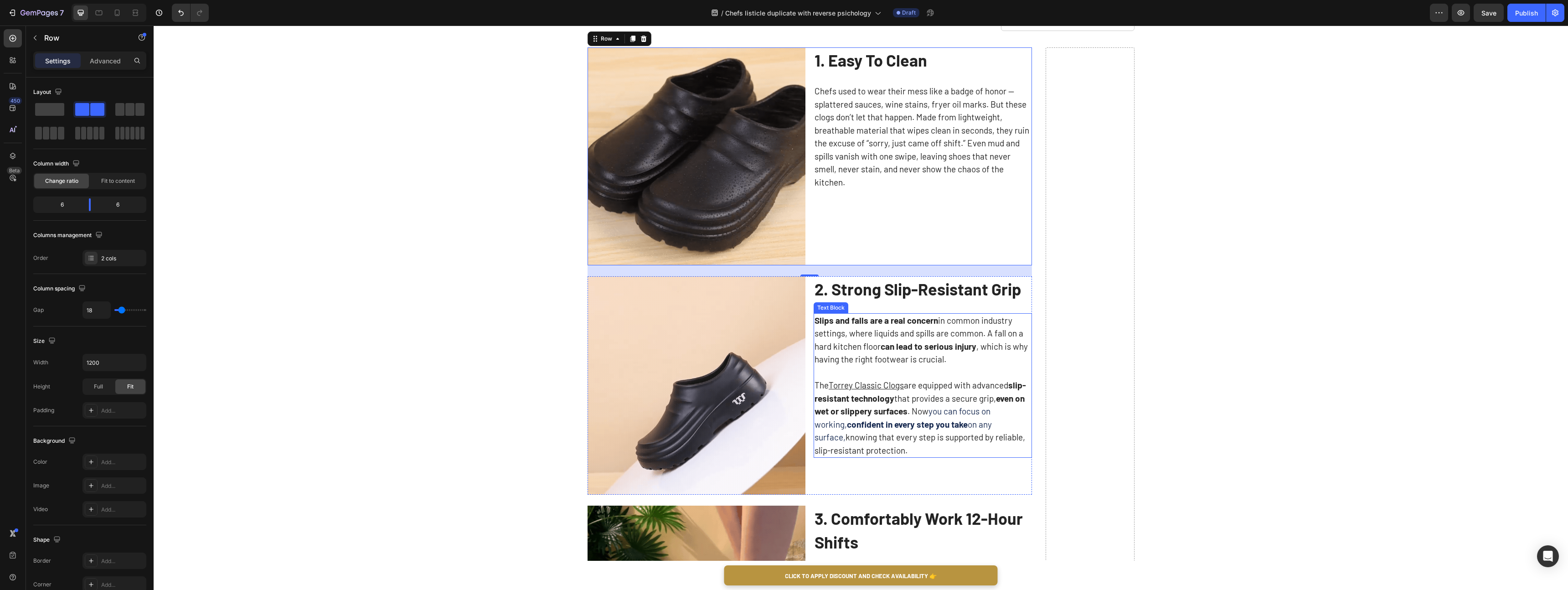
click at [851, 443] on p "The Torrey Classic Clogs are equipped with advanced slip-resistant technology t…" at bounding box center [923, 417] width 217 height 78
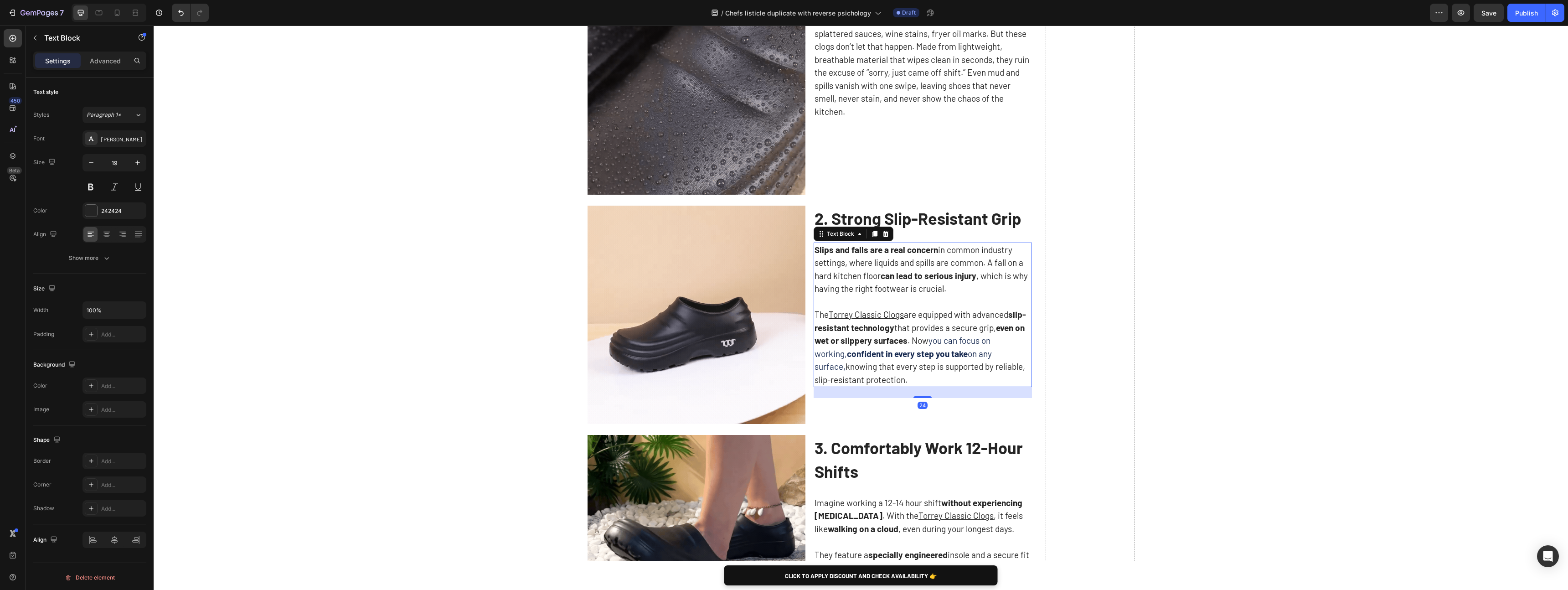
scroll to position [571, 0]
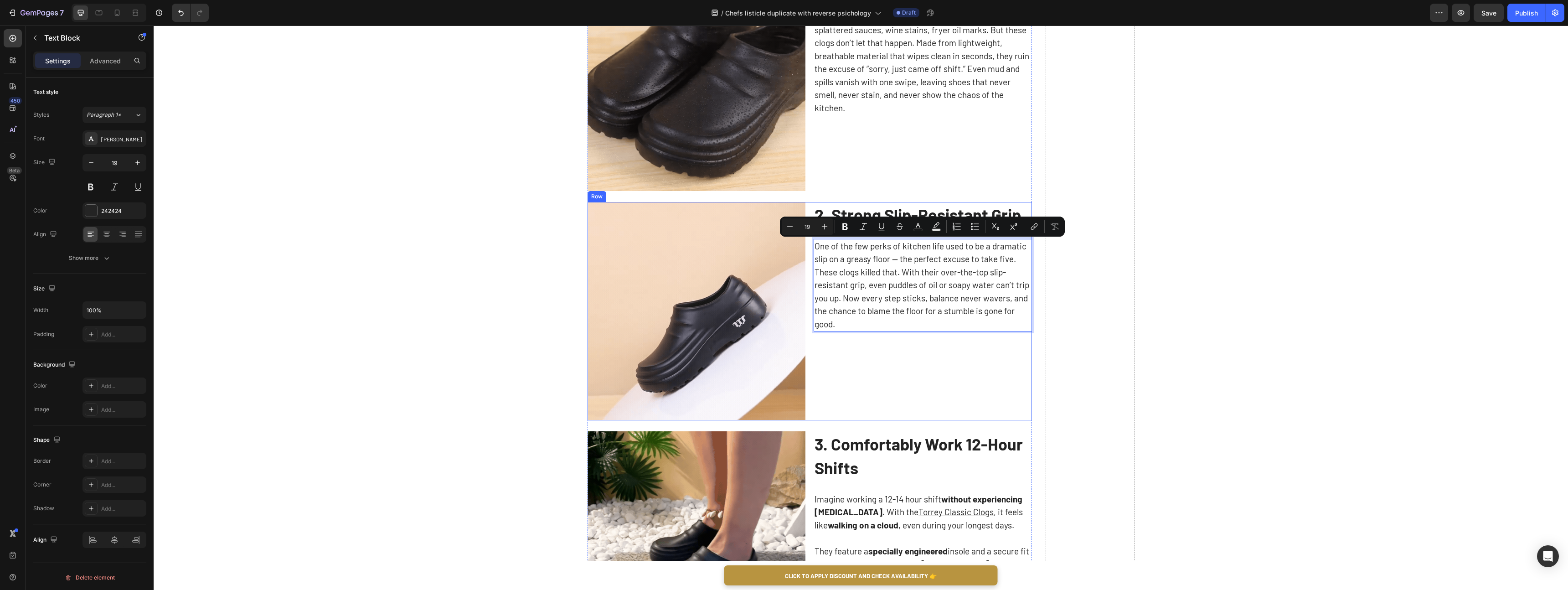
click at [923, 359] on div "2. Strong Slip-Resistant Grip Text Block One of the few perks of kitchen life u…" at bounding box center [923, 311] width 219 height 219
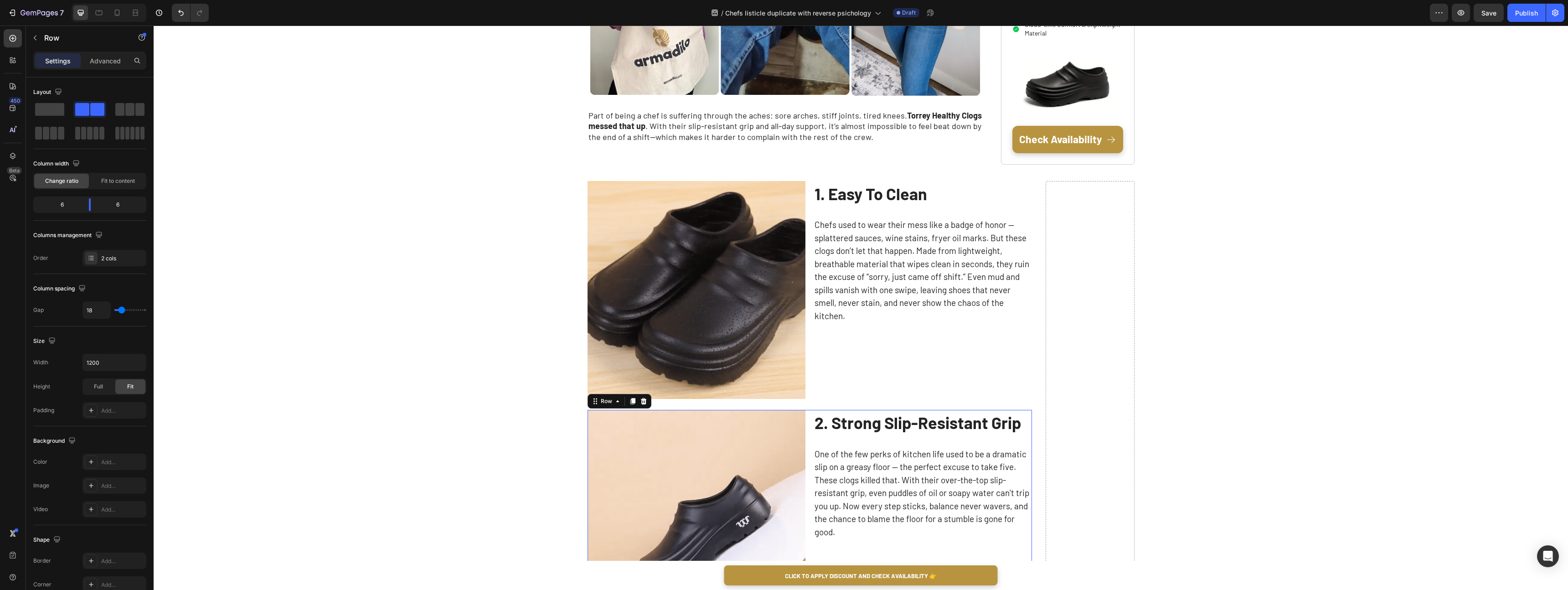
scroll to position [369, 0]
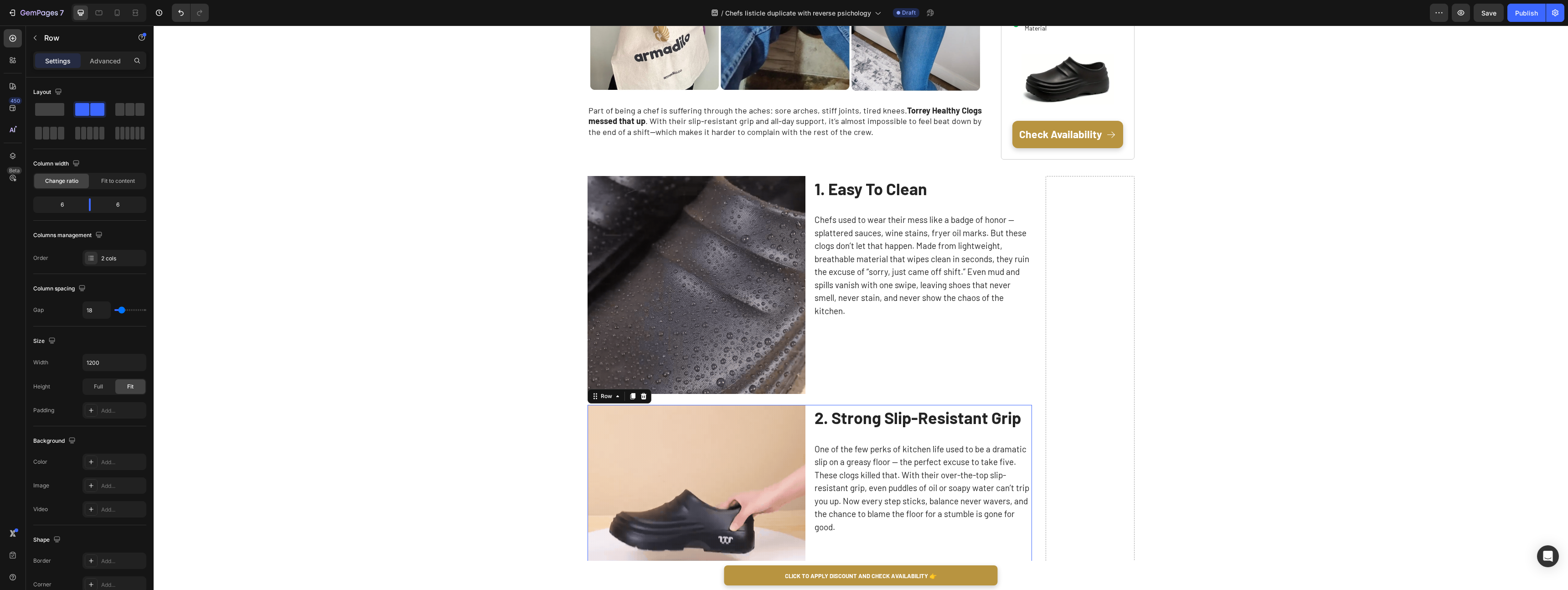
click at [877, 195] on strong "1. Easy To Clean" at bounding box center [870, 189] width 113 height 20
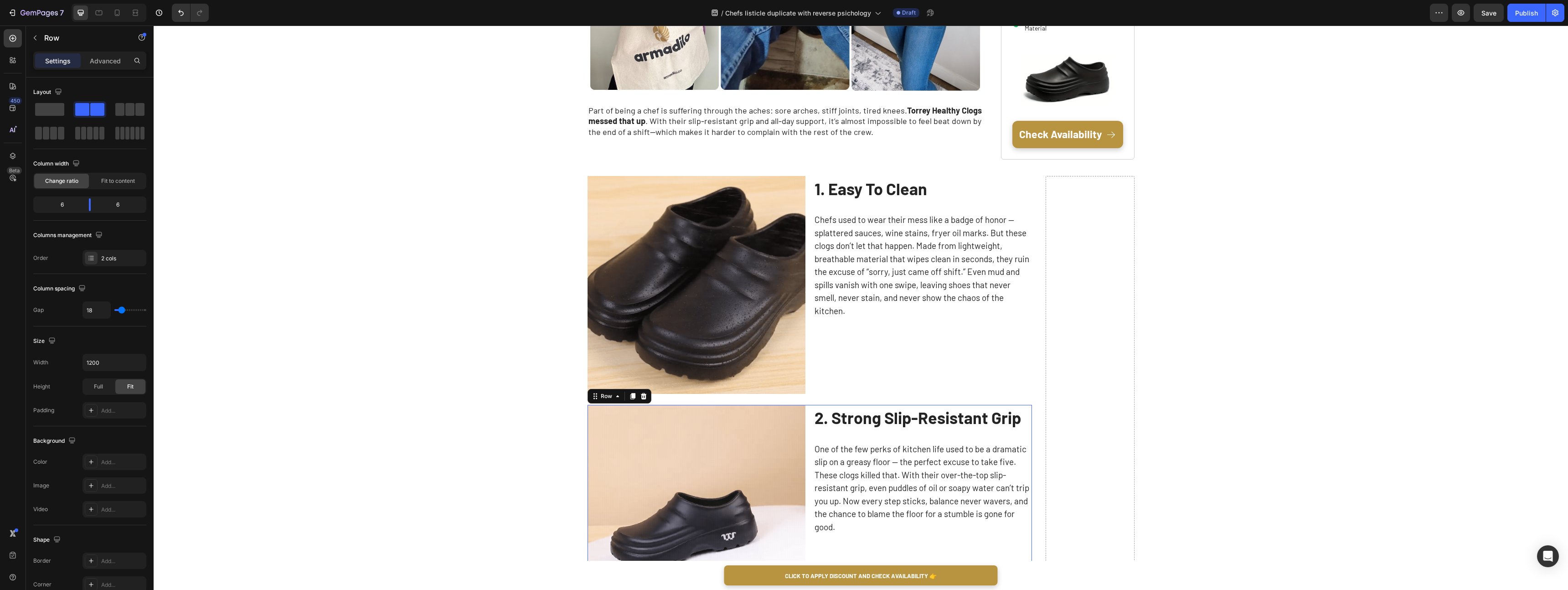
click at [877, 195] on strong "1. Easy To Clean" at bounding box center [870, 189] width 113 height 20
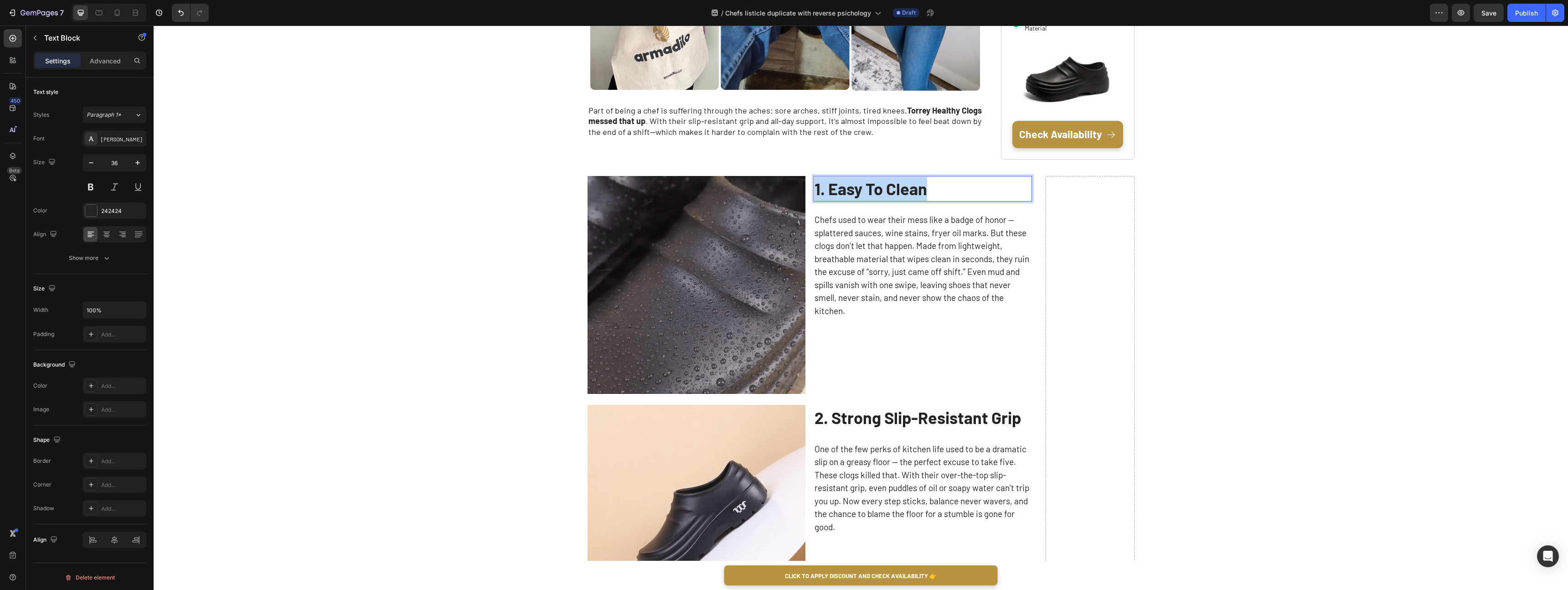
click at [877, 195] on strong "1. Easy To Clean" at bounding box center [870, 189] width 113 height 20
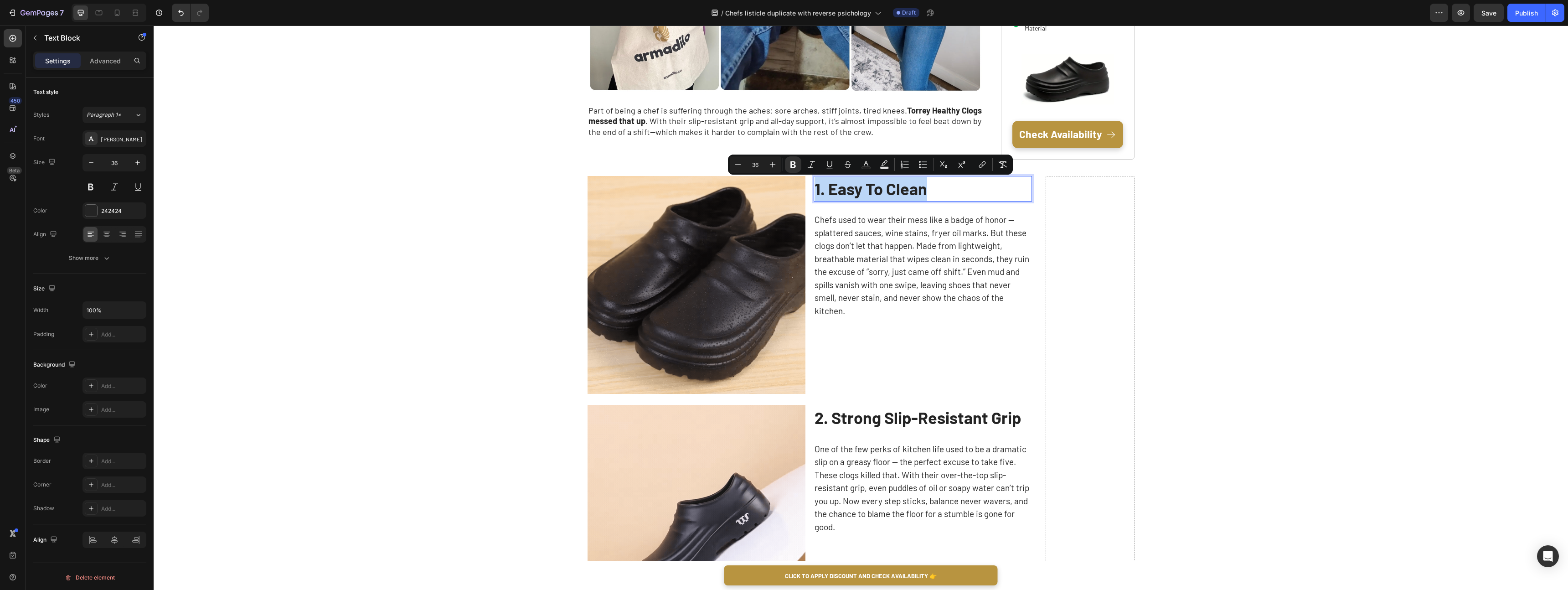
click at [842, 189] on strong "1. Easy To Clean" at bounding box center [870, 189] width 113 height 20
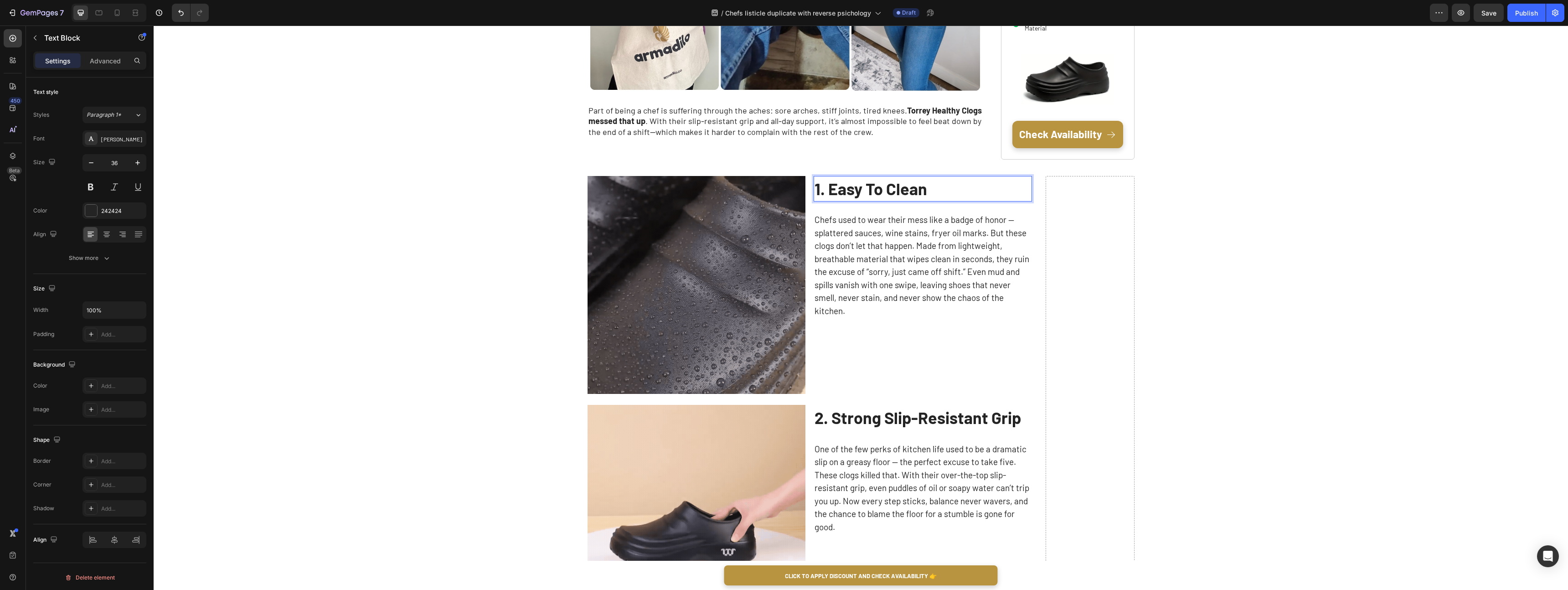
click at [831, 189] on strong "1. Easy To Clean" at bounding box center [870, 189] width 113 height 20
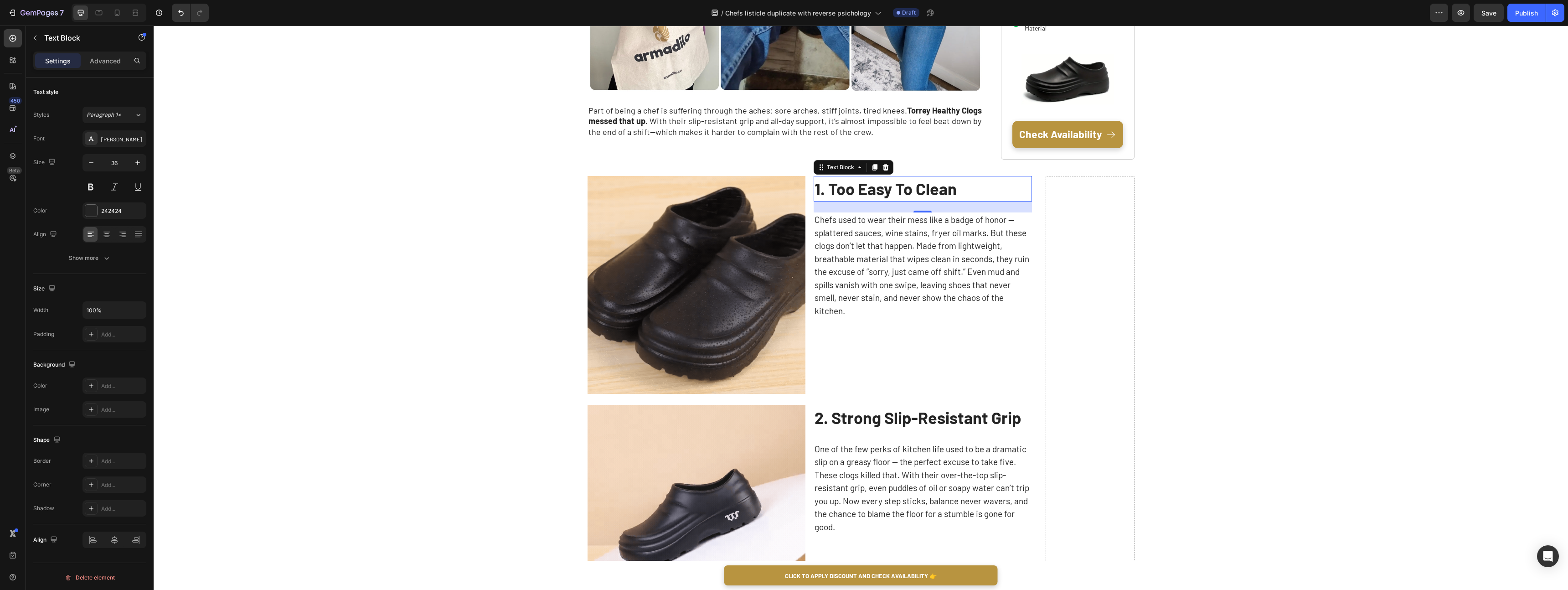
click at [952, 418] on strong "2. Strong Slip-Resistant Grip" at bounding box center [918, 417] width 207 height 20
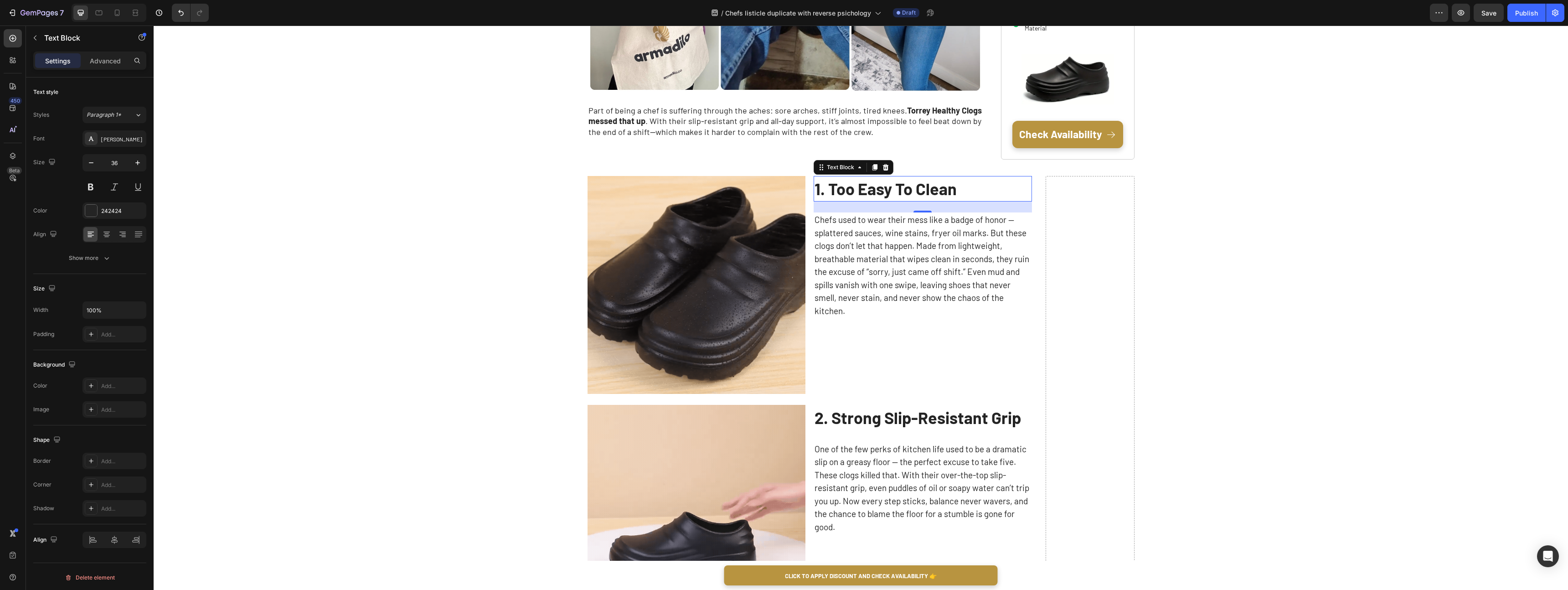
click at [952, 418] on strong "2. Strong Slip-Resistant Grip" at bounding box center [918, 417] width 207 height 20
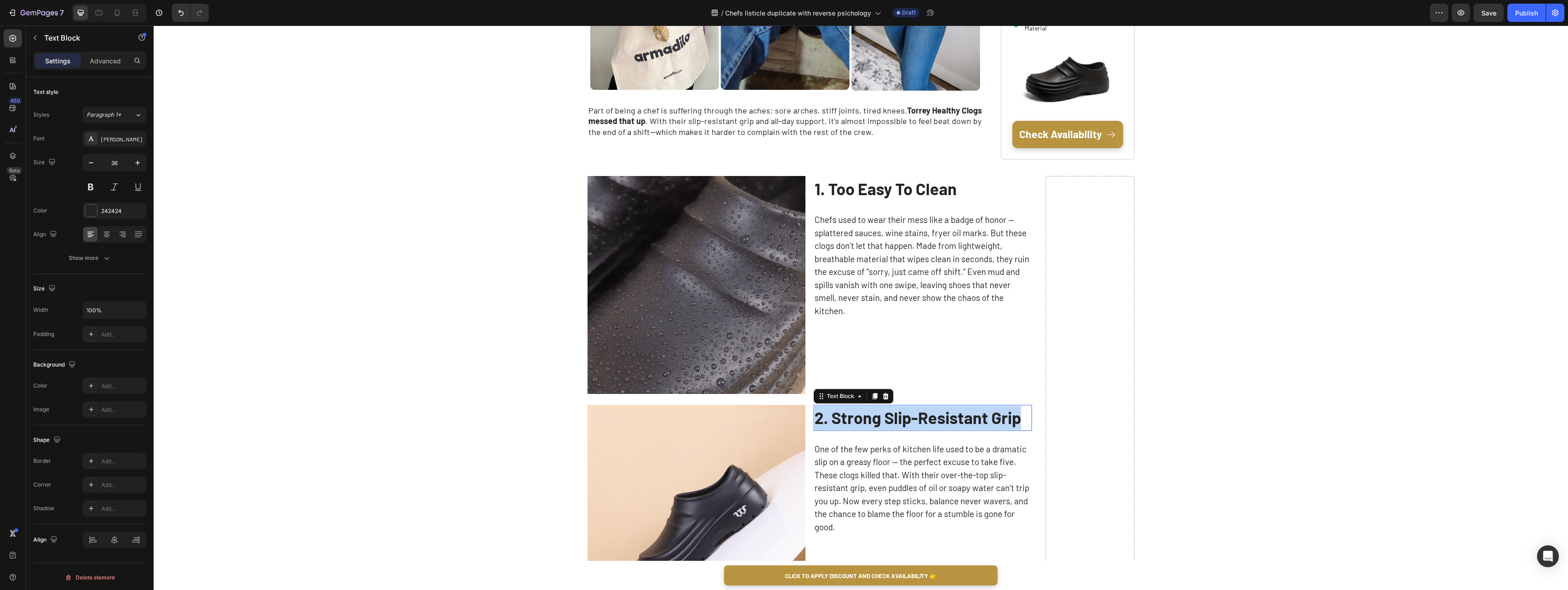
click at [952, 418] on strong "2. Strong Slip-Resistant Grip" at bounding box center [918, 417] width 207 height 20
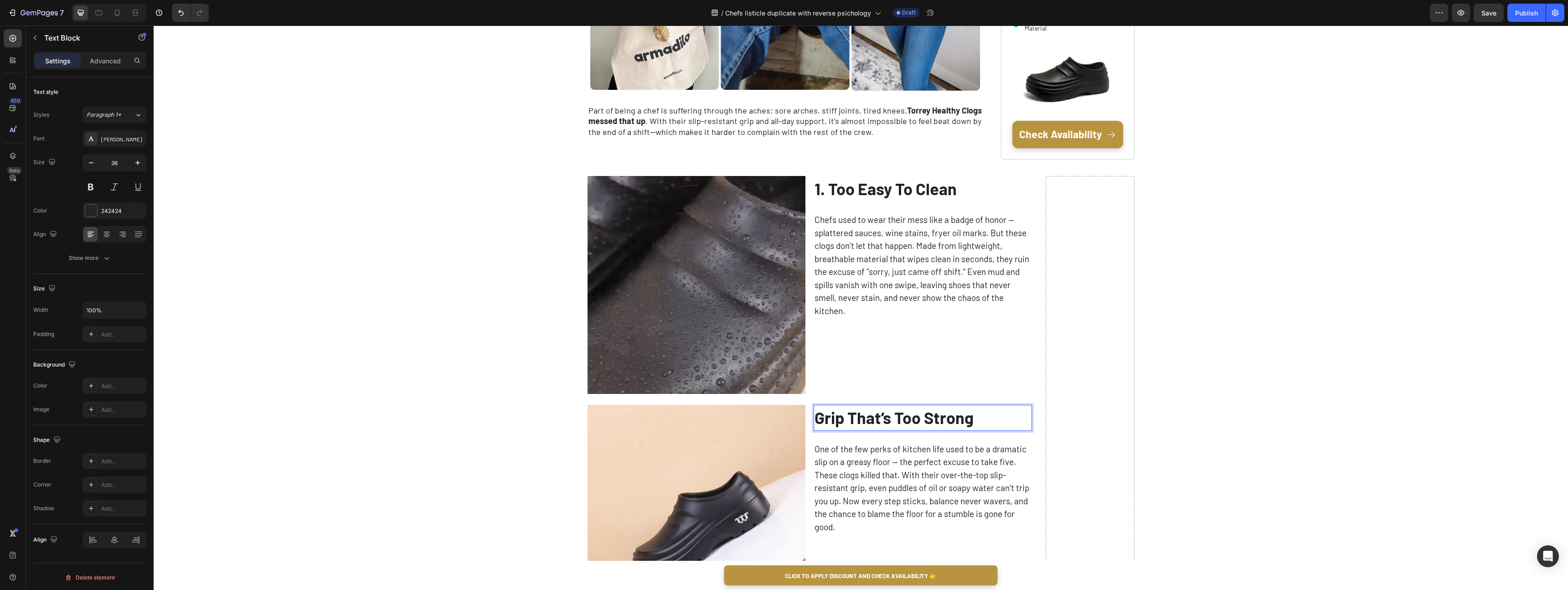
click at [819, 417] on strong "Grip That’s Too Strong" at bounding box center [894, 417] width 159 height 20
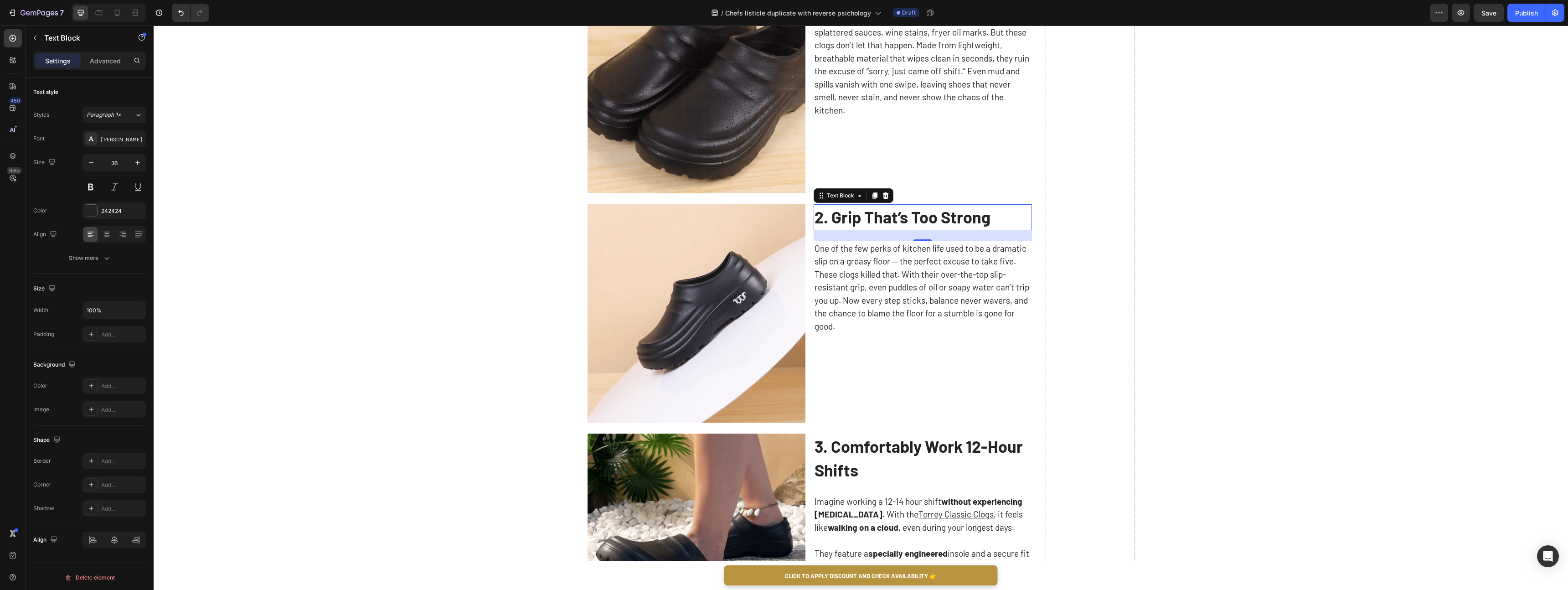
scroll to position [601, 0]
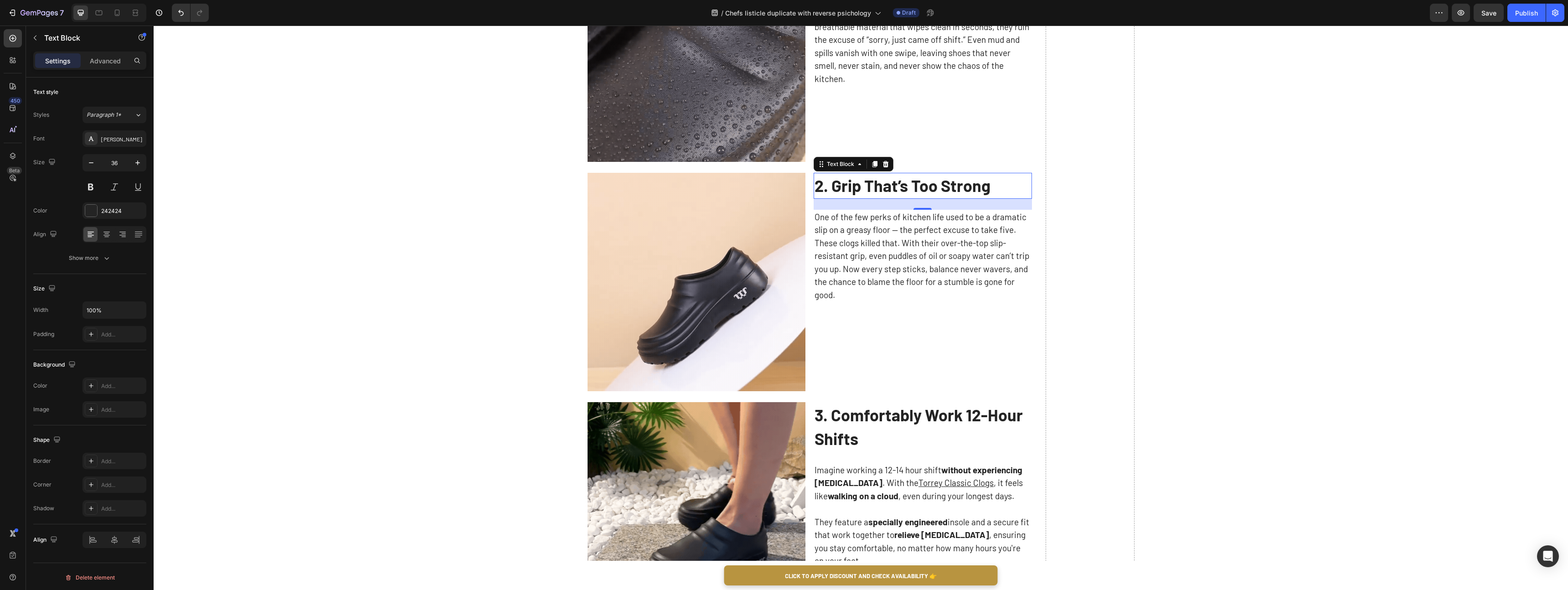
click at [886, 428] on p "3. Comfortably Work 12-Hour Shifts" at bounding box center [923, 427] width 217 height 48
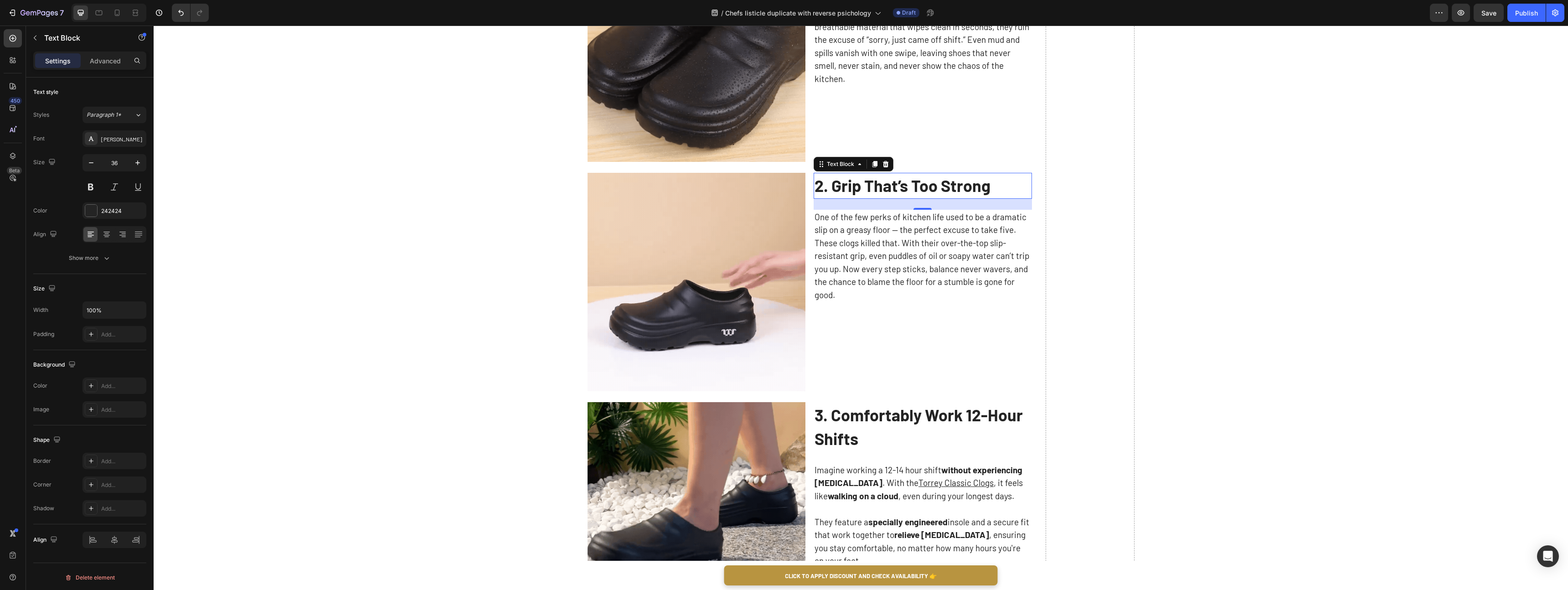
click at [886, 428] on p "3. Comfortably Work 12-Hour Shifts" at bounding box center [923, 427] width 217 height 48
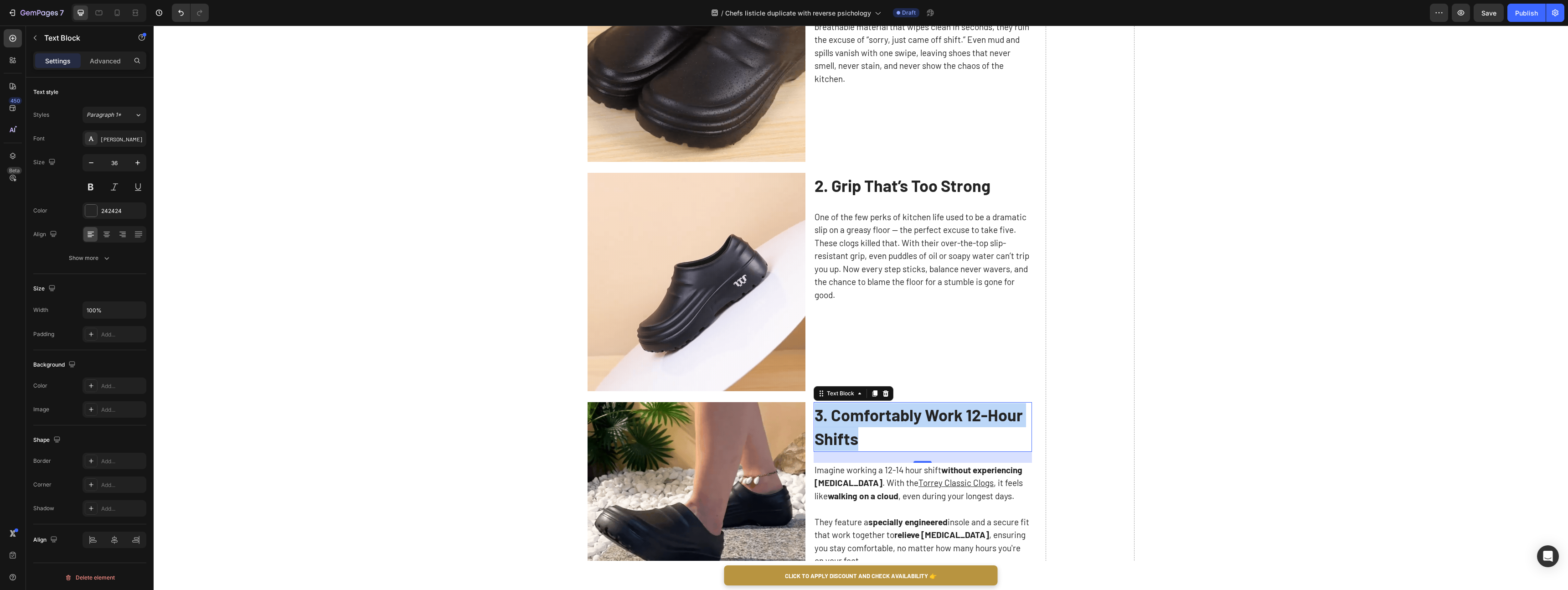
click at [886, 428] on p "3. Comfortably Work 12-Hour Shifts" at bounding box center [923, 427] width 217 height 48
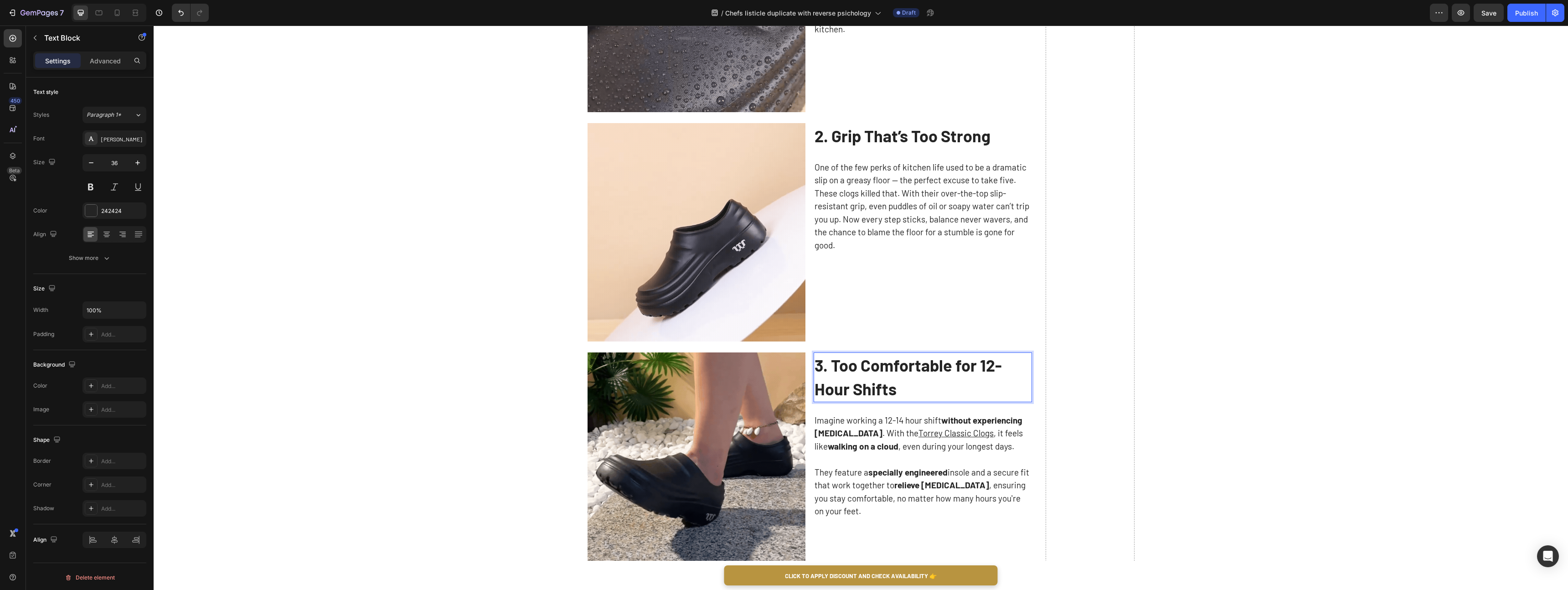
scroll to position [726, 0]
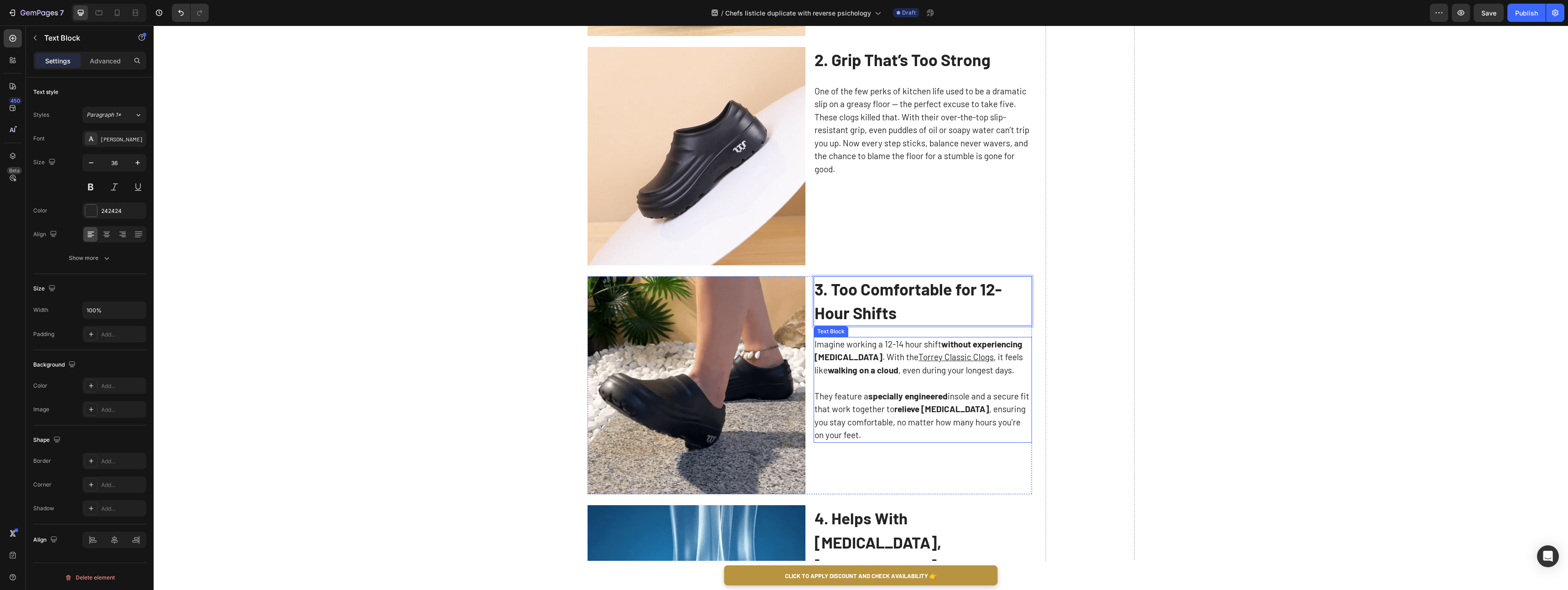
click at [923, 411] on strong "relieve [MEDICAL_DATA]" at bounding box center [942, 408] width 95 height 11
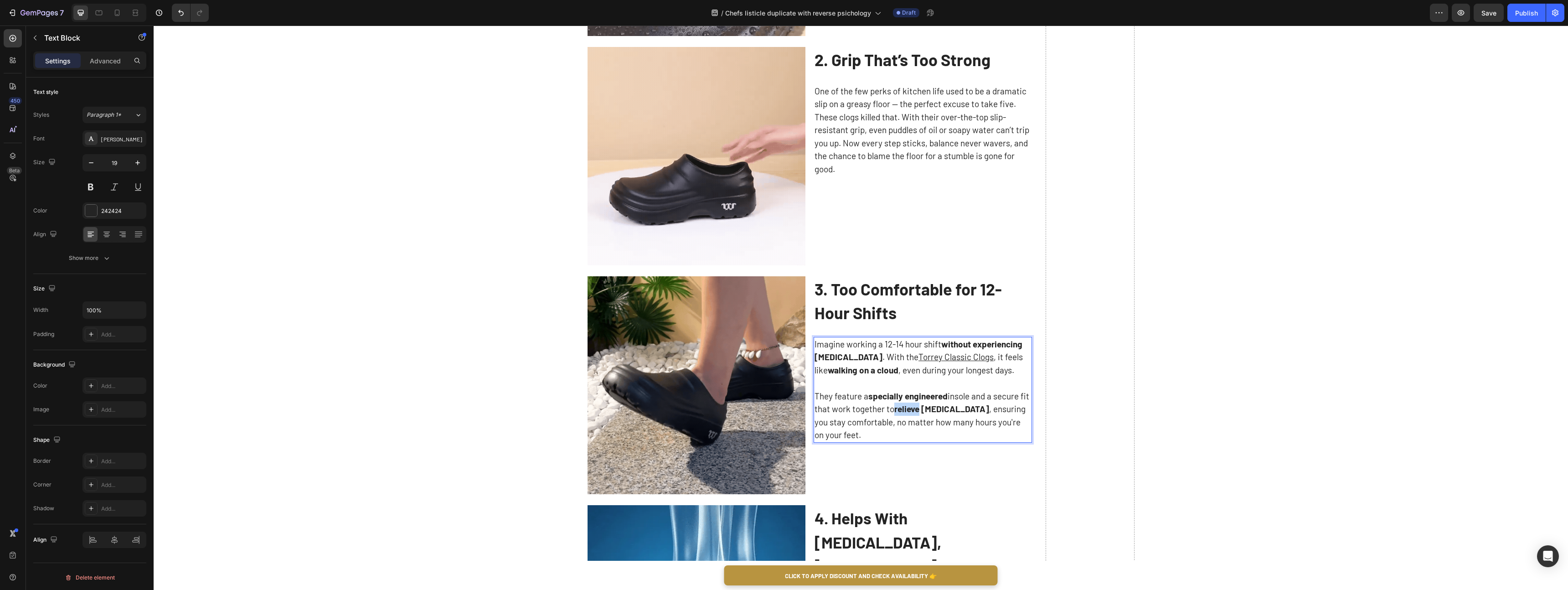
click at [923, 411] on strong "relieve [MEDICAL_DATA]" at bounding box center [942, 408] width 95 height 11
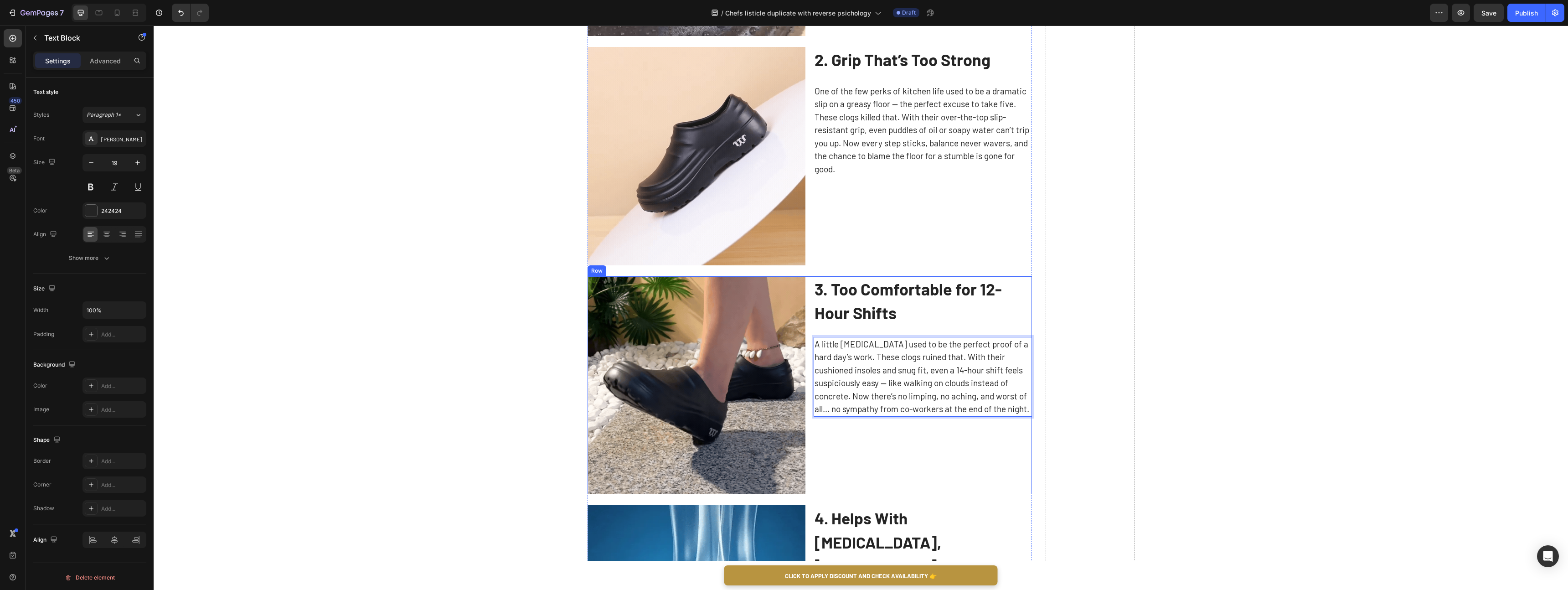
scroll to position [827, 0]
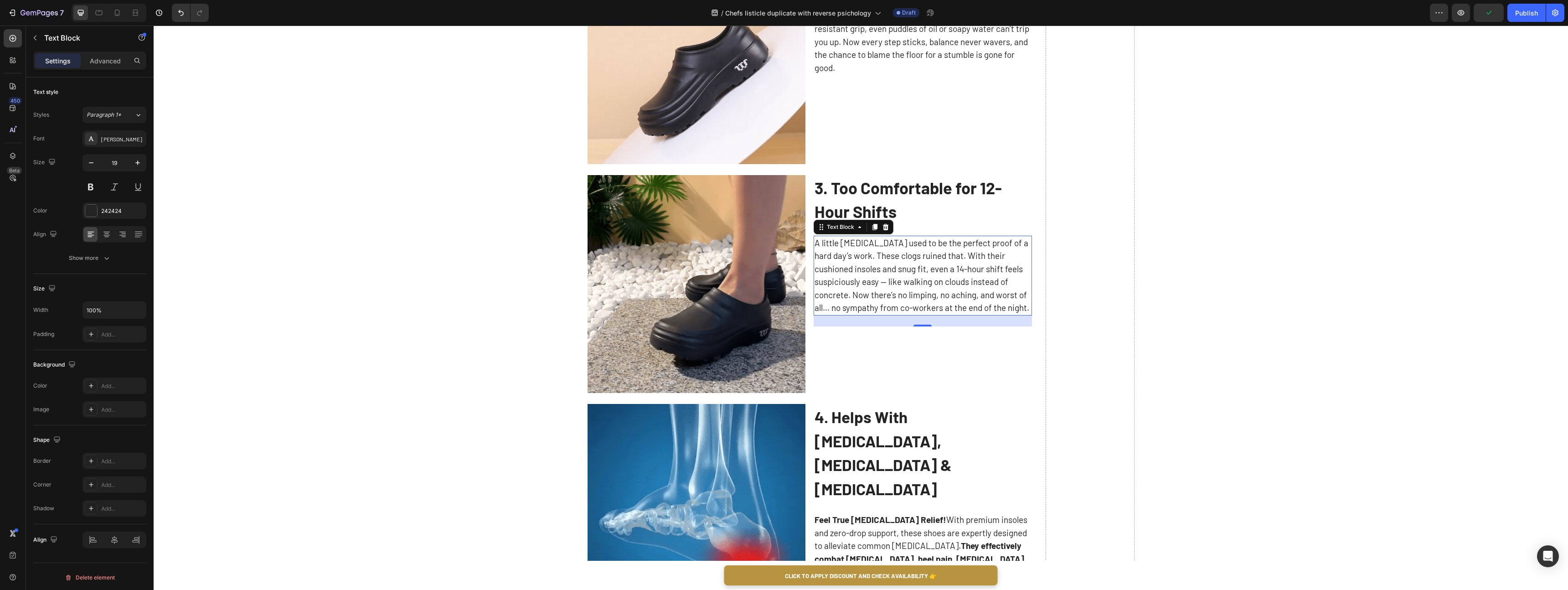
click at [928, 418] on strong "4. Helps With [MEDICAL_DATA], [MEDICAL_DATA] & [MEDICAL_DATA]" at bounding box center [883, 452] width 137 height 91
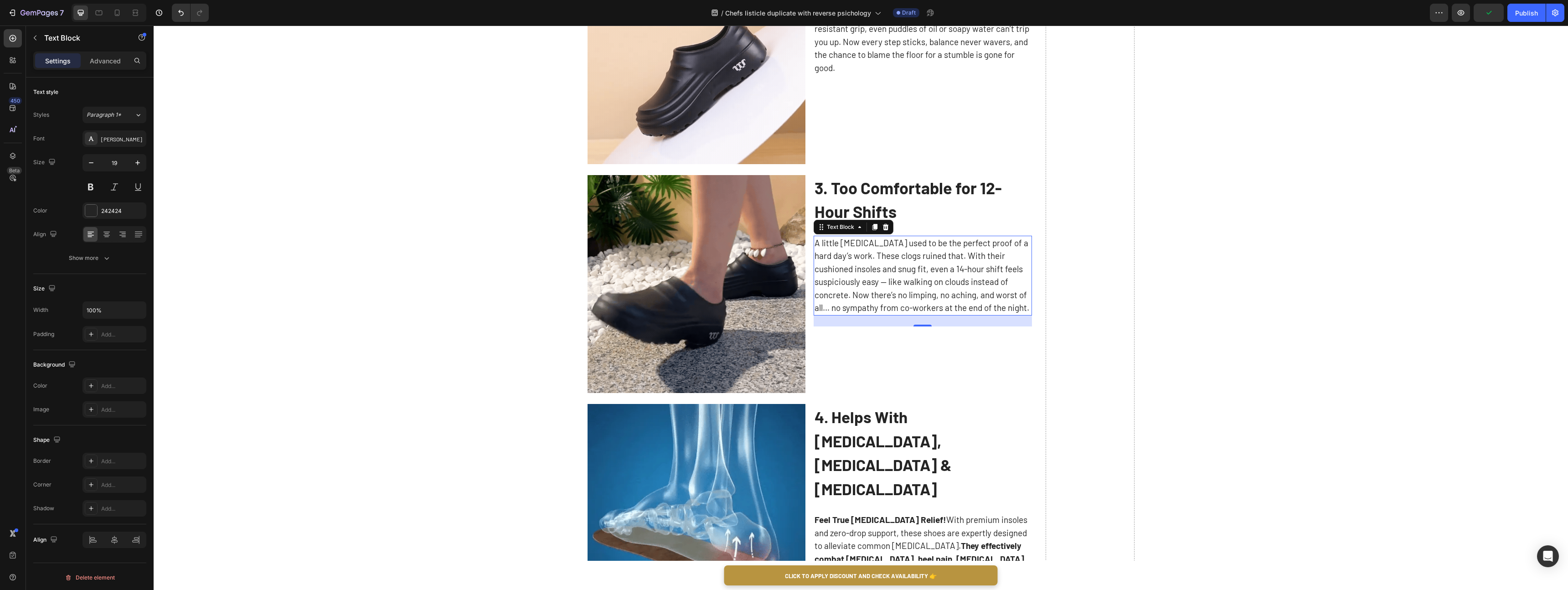
click at [928, 418] on strong "4. Helps With [MEDICAL_DATA], [MEDICAL_DATA] & [MEDICAL_DATA]" at bounding box center [883, 452] width 137 height 91
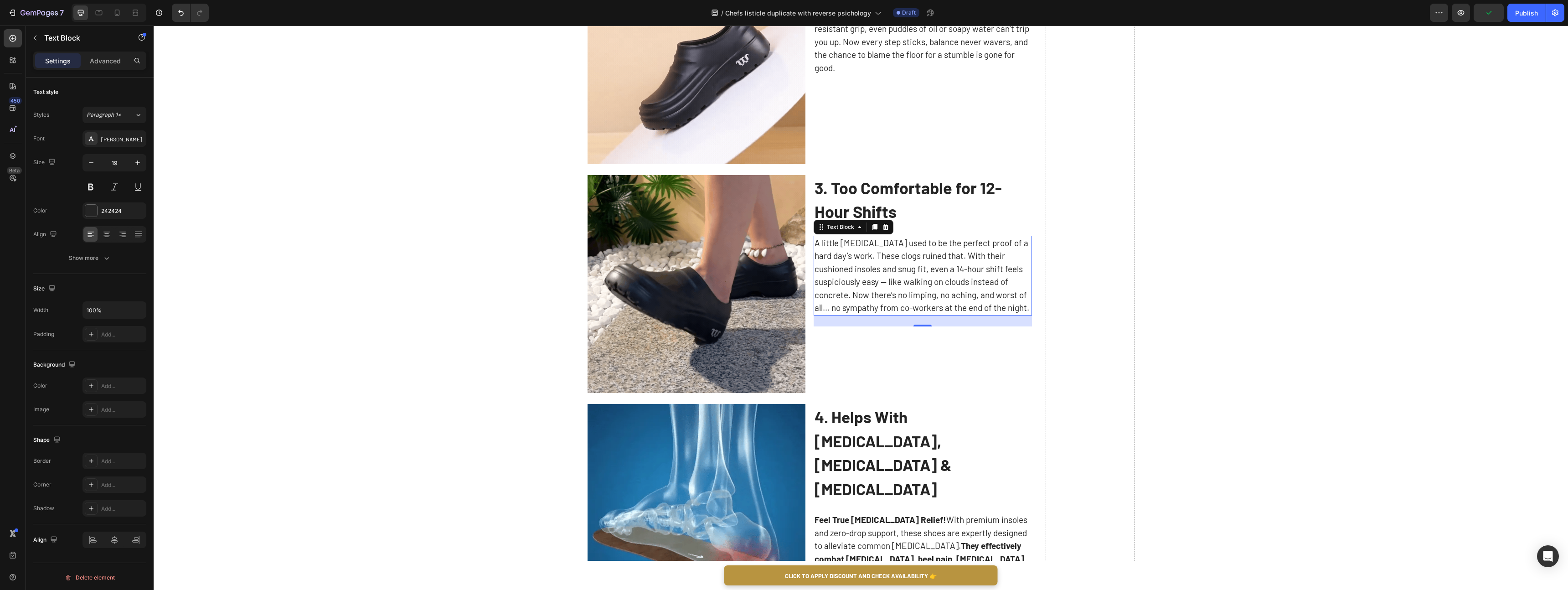
click at [928, 418] on strong "4. Helps With [MEDICAL_DATA], [MEDICAL_DATA] & [MEDICAL_DATA]" at bounding box center [883, 452] width 137 height 91
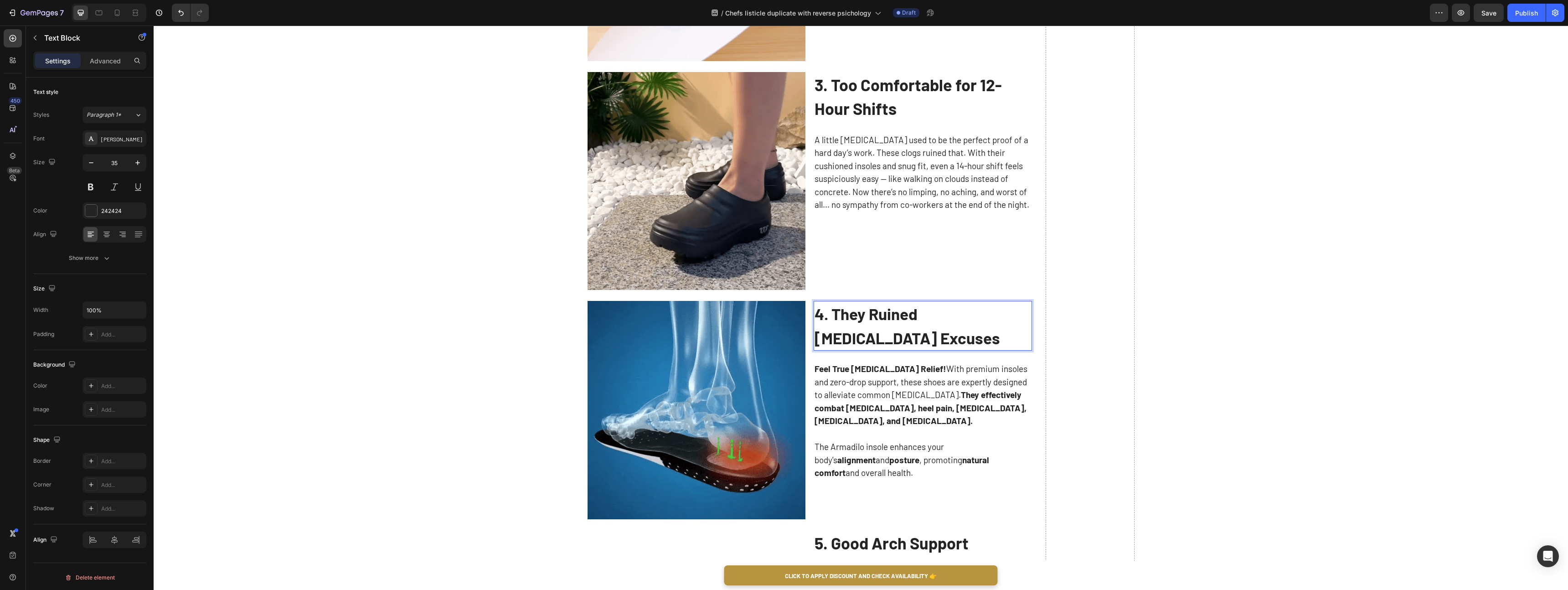
scroll to position [951, 0]
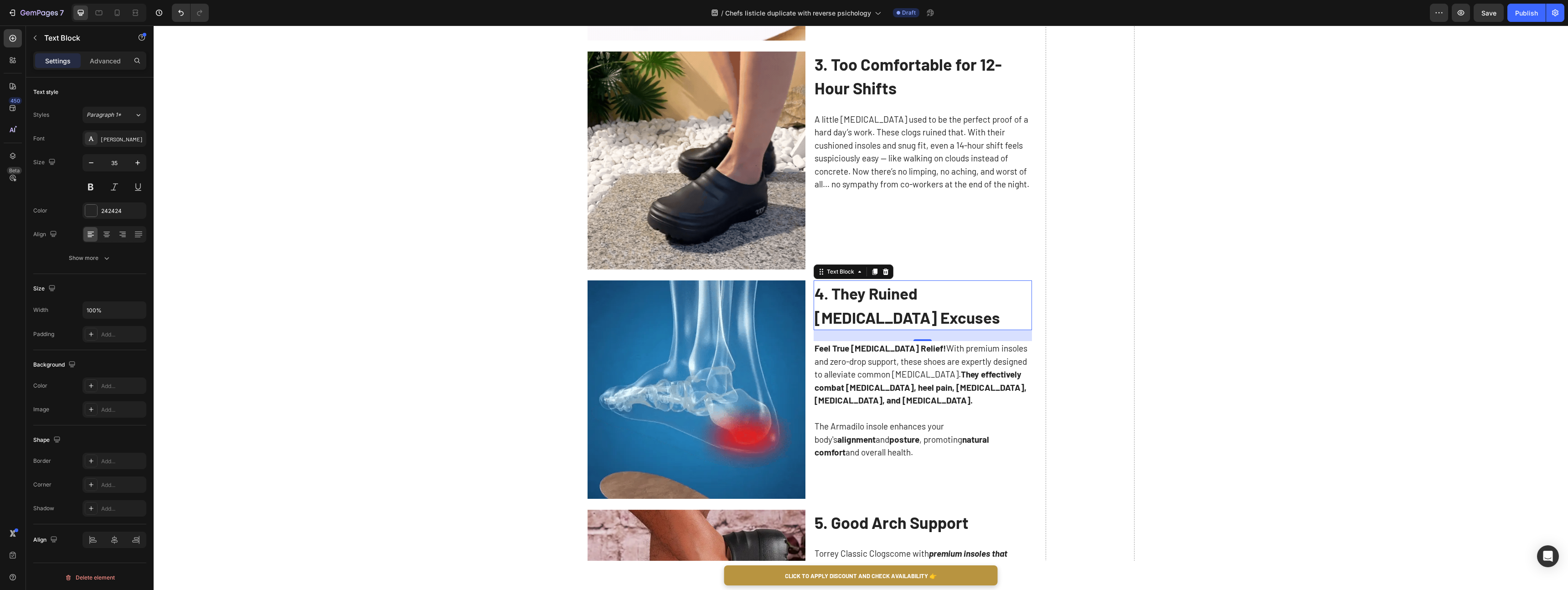
click at [914, 429] on p "The Armadilo insole enhances your body's alignment and posture , promoting natu…" at bounding box center [923, 439] width 217 height 39
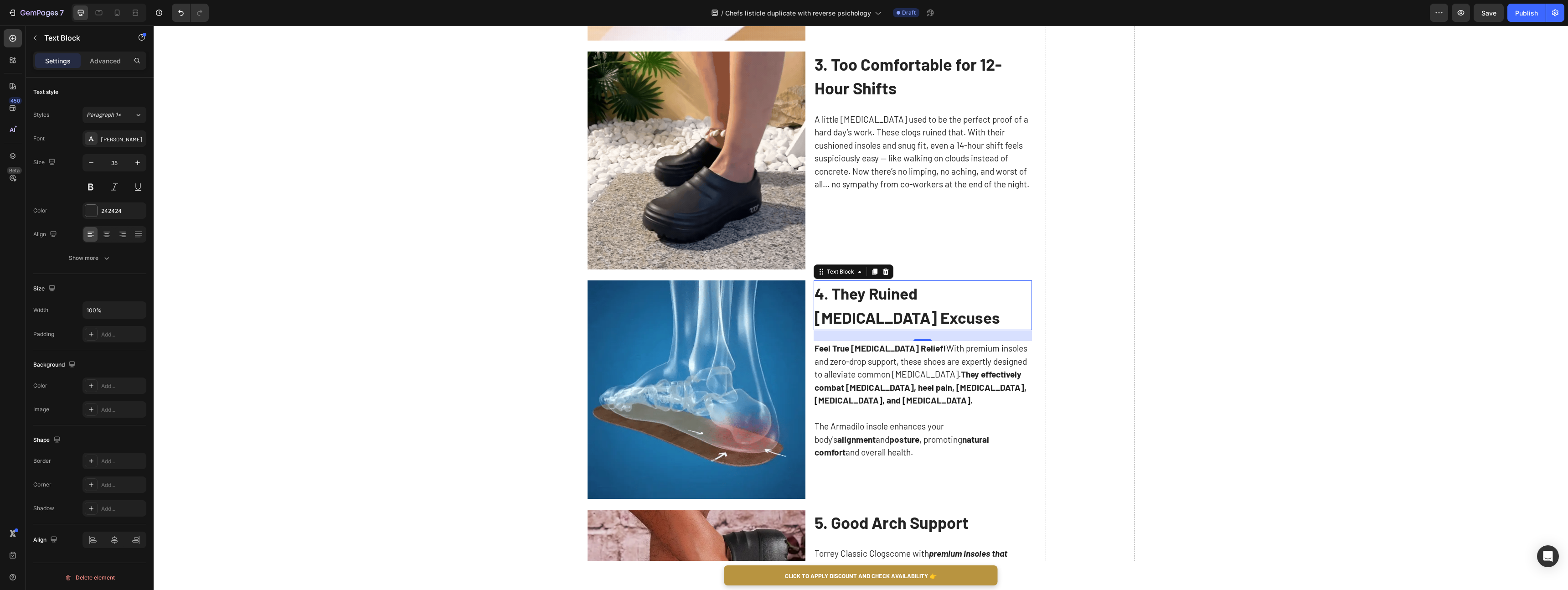
click at [914, 429] on p "The Armadilo insole enhances your body's alignment and posture , promoting natu…" at bounding box center [923, 439] width 217 height 39
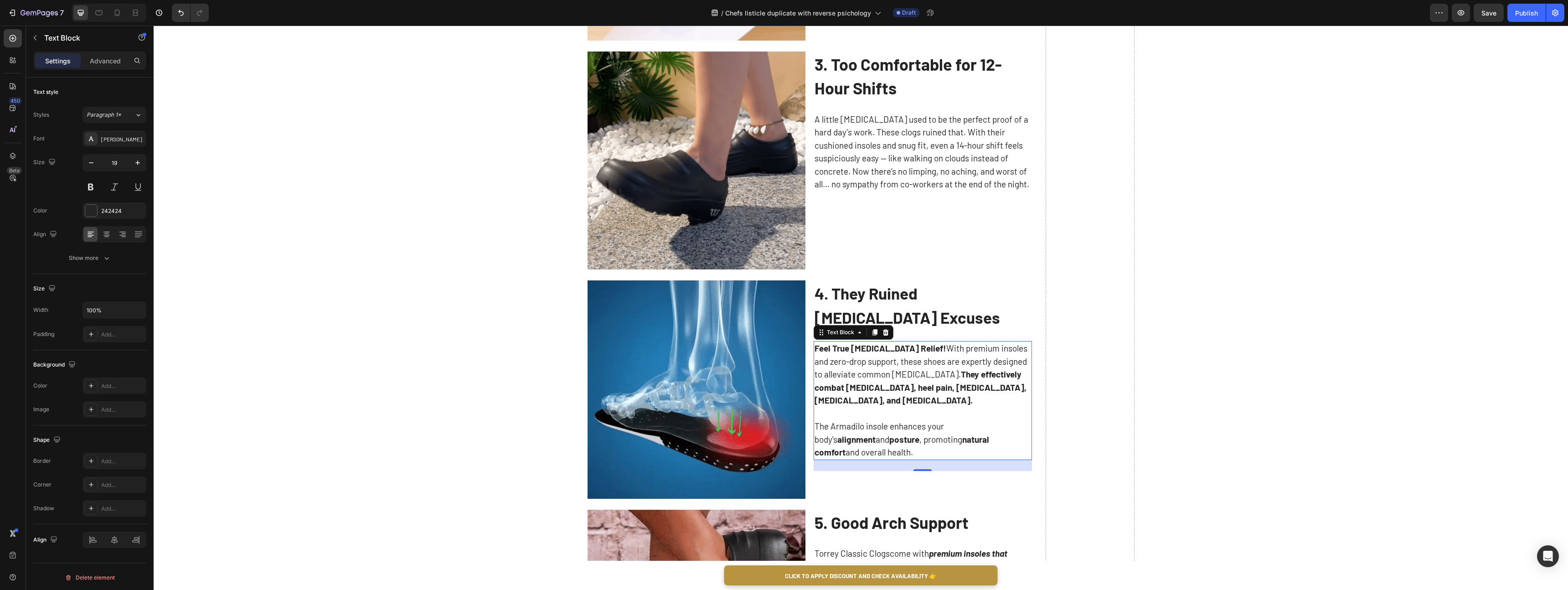
click at [914, 429] on p "The Armadilo insole enhances your body's alignment and posture , promoting natu…" at bounding box center [923, 439] width 217 height 39
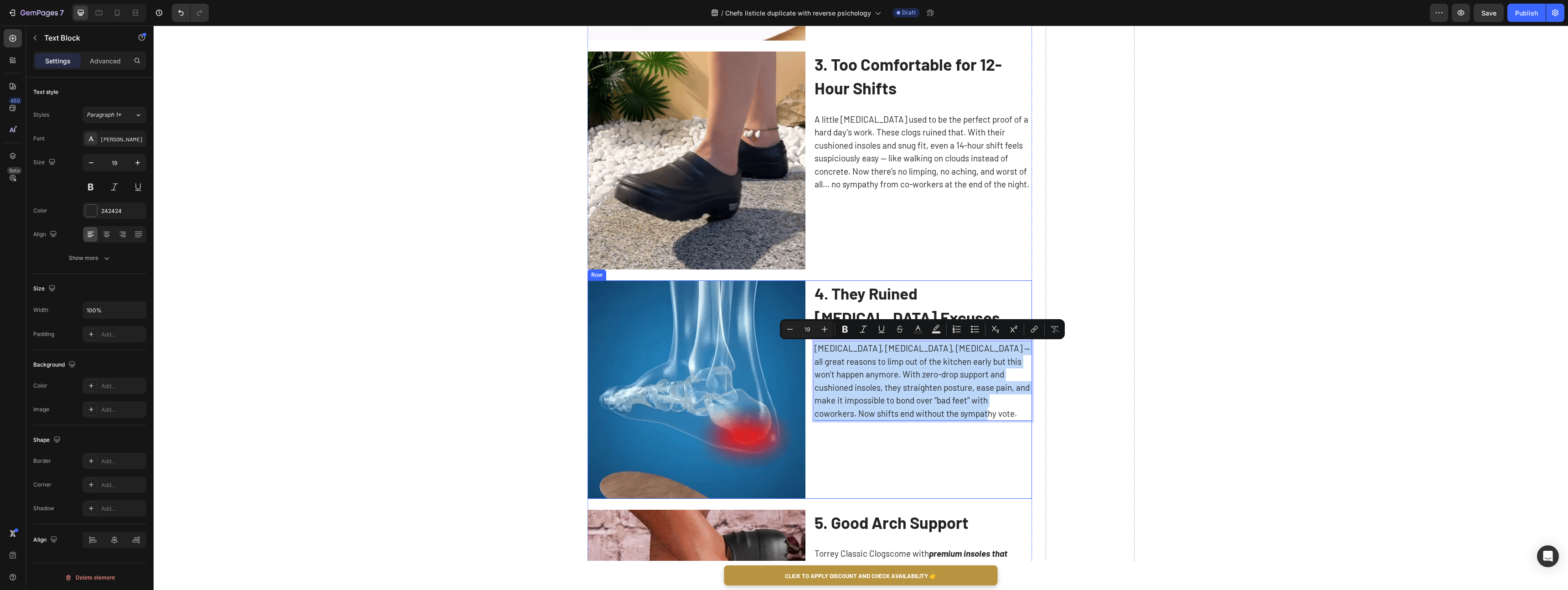
scroll to position [1087, 0]
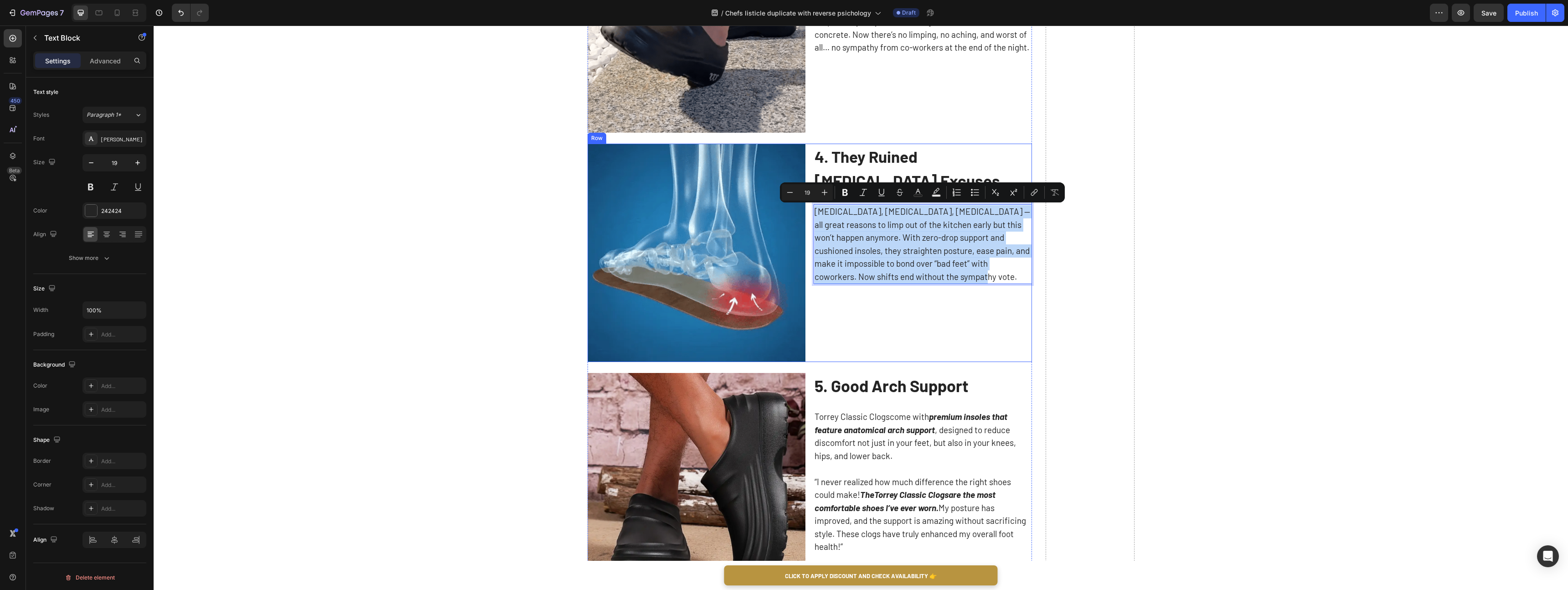
click at [870, 429] on strong "premium insoles that feature anatomical arch support" at bounding box center [911, 423] width 193 height 24
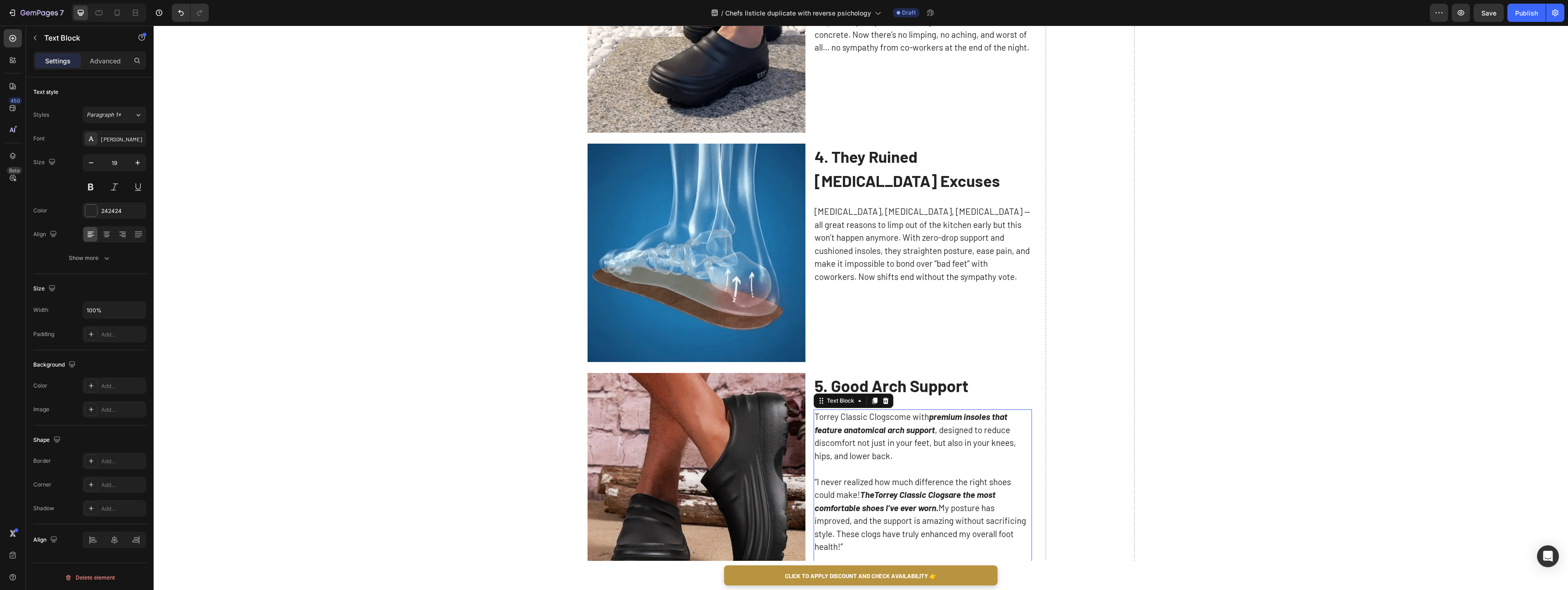
click at [935, 391] on strong "5. Good Arch Support" at bounding box center [892, 386] width 154 height 20
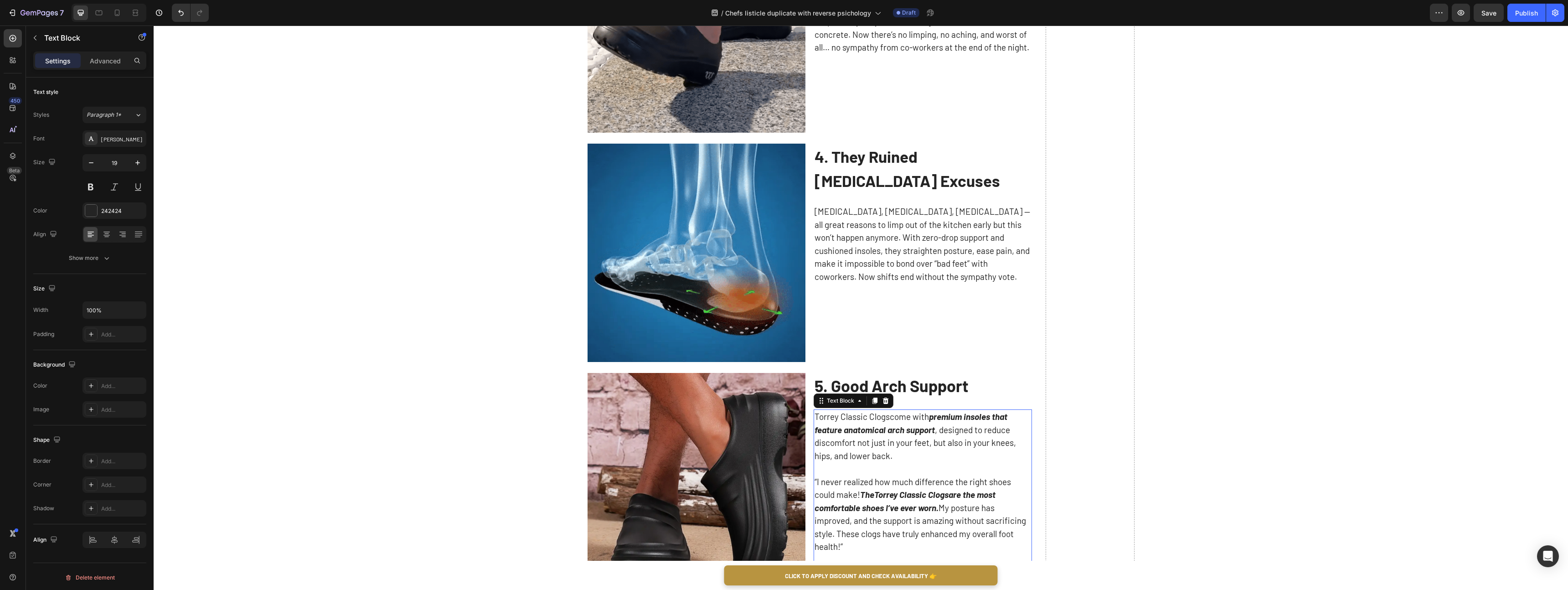
click at [935, 391] on strong "5. Good Arch Support" at bounding box center [892, 386] width 154 height 20
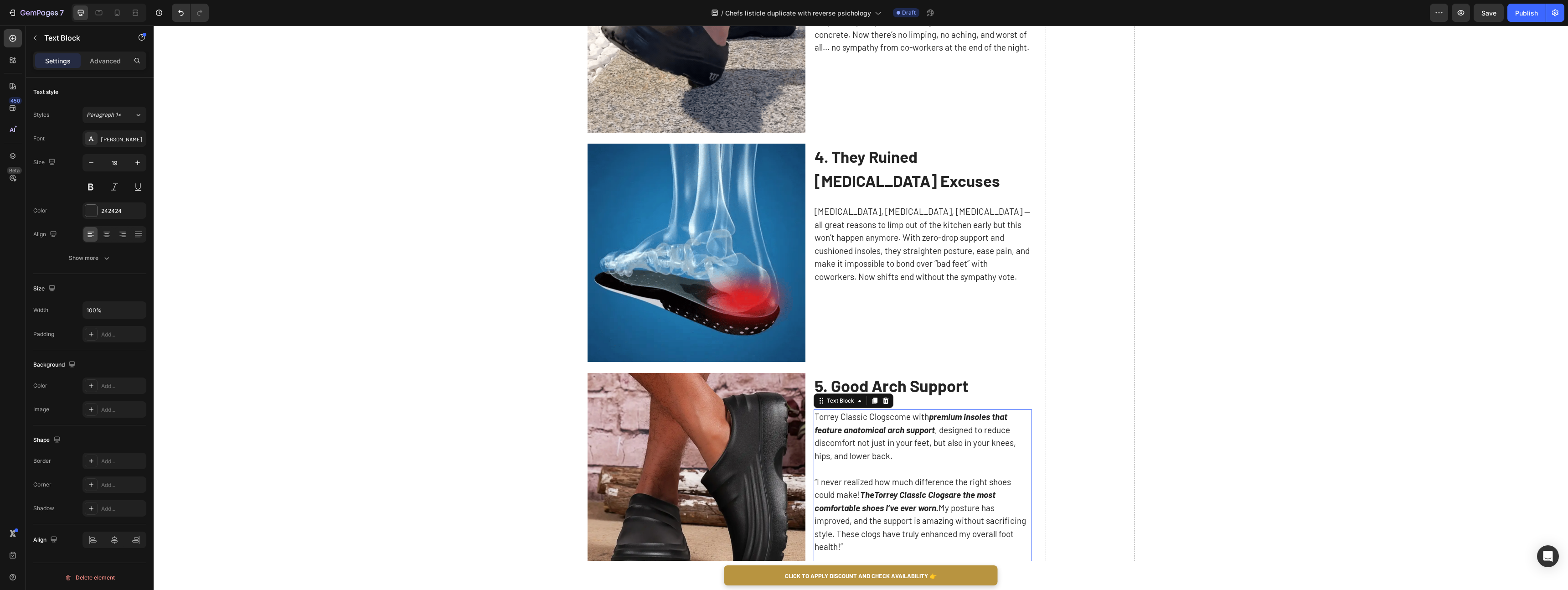
click at [935, 391] on strong "5. Good Arch Support" at bounding box center [892, 386] width 154 height 20
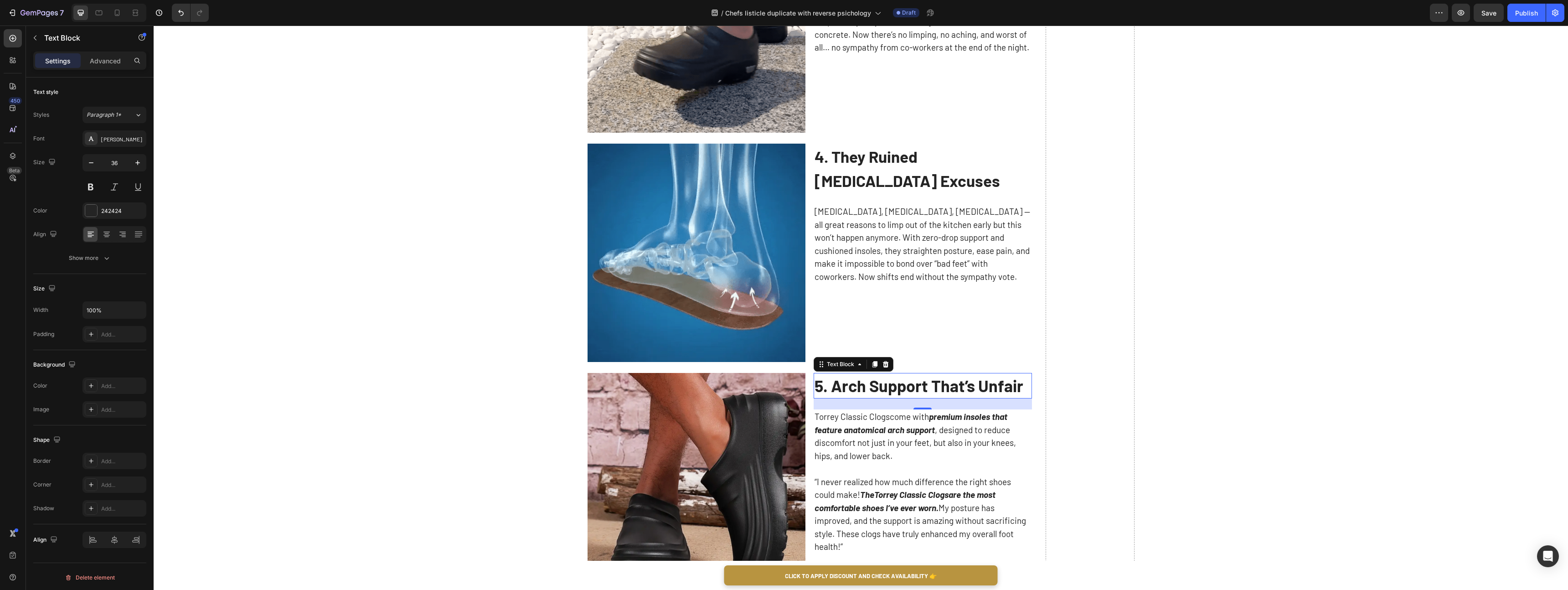
click at [941, 446] on p "Torrey Classic Clogs come with premium insoles that feature anatomical arch sup…" at bounding box center [923, 436] width 217 height 52
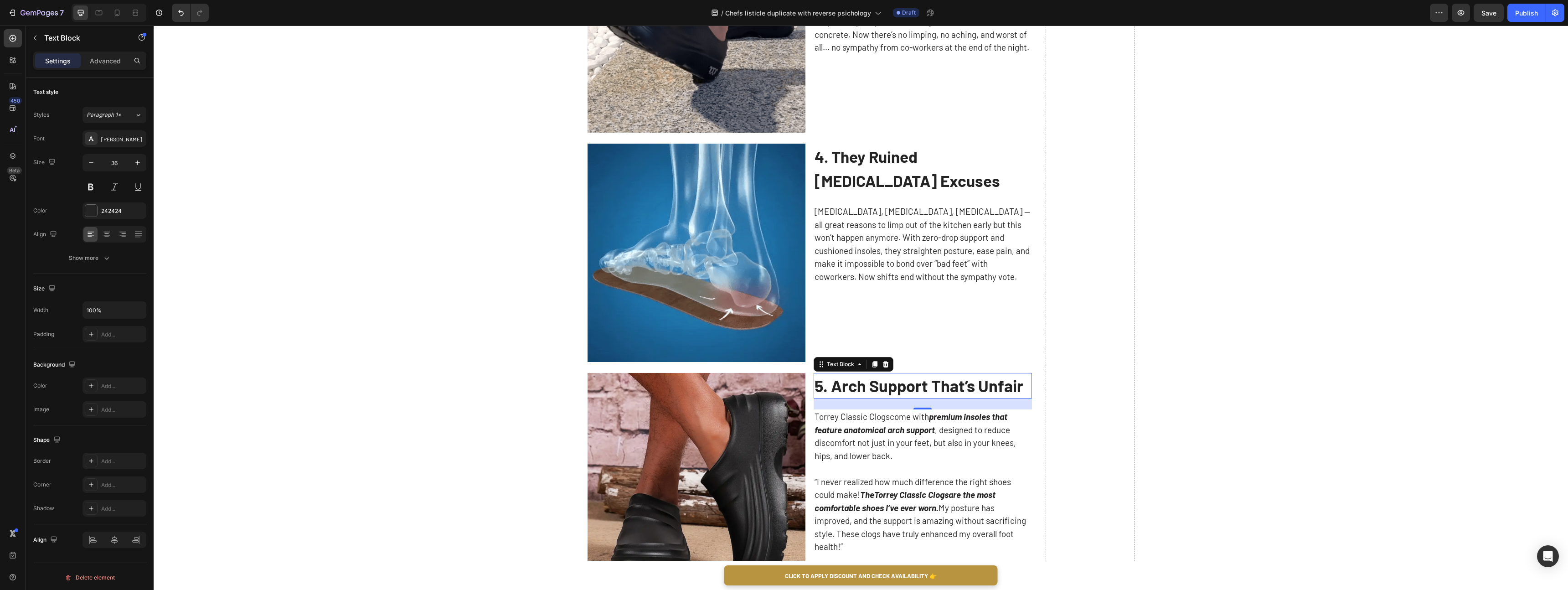
click at [941, 446] on p "Torrey Classic Clogs come with premium insoles that feature anatomical arch sup…" at bounding box center [923, 436] width 217 height 52
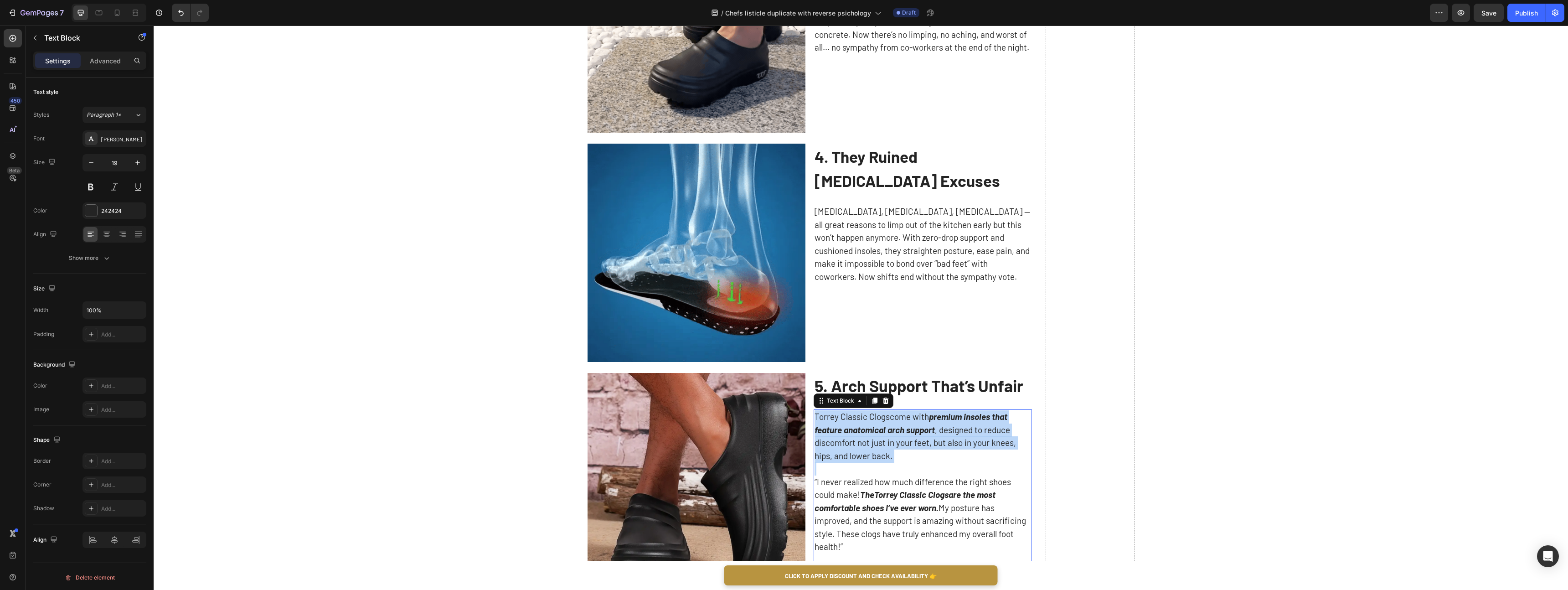
click at [941, 446] on p "Torrey Classic Clogs come with premium insoles that feature anatomical arch sup…" at bounding box center [923, 436] width 217 height 52
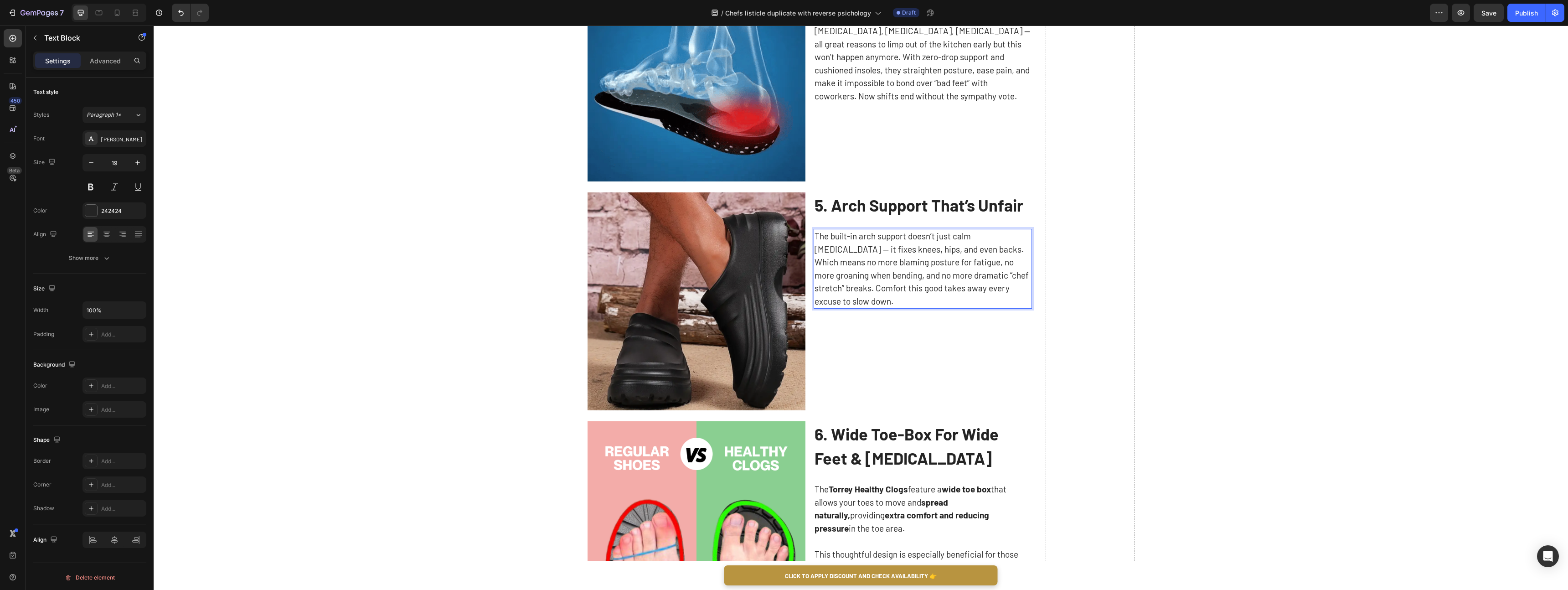
scroll to position [1270, 0]
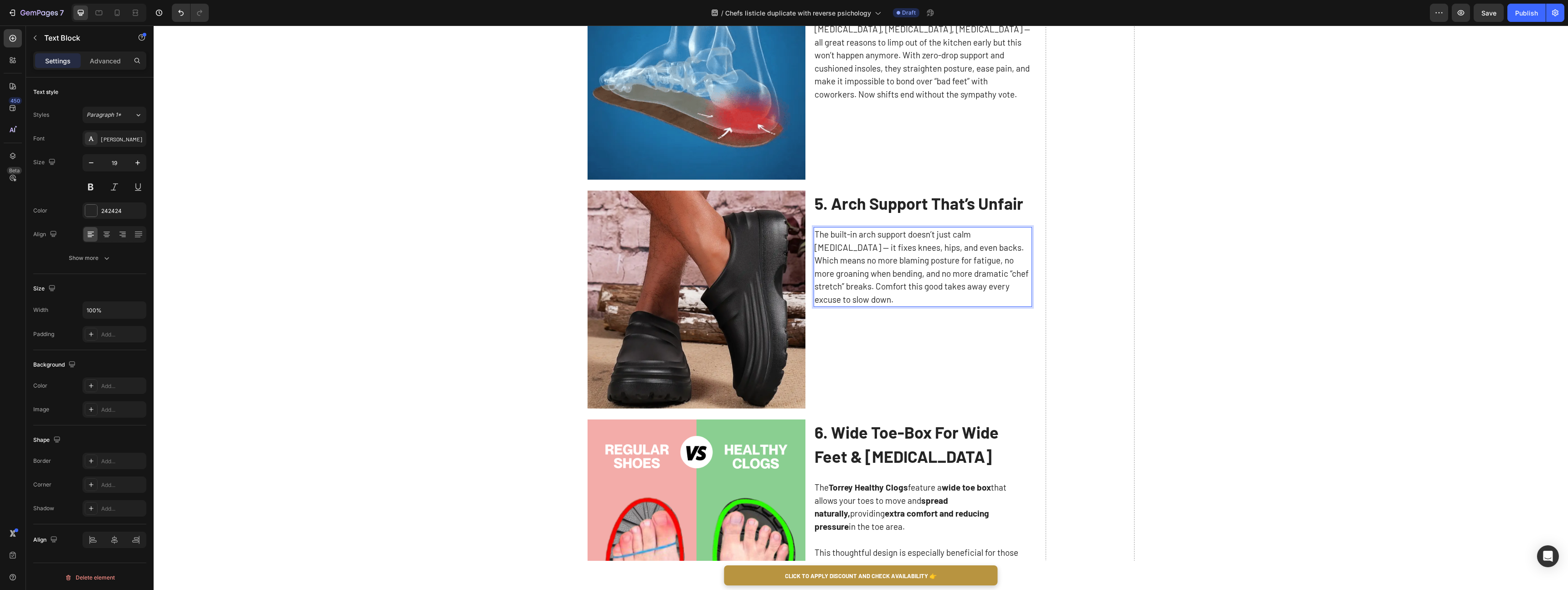
click at [892, 463] on strong "6. Wide Toe-Box For Wide Feet & [MEDICAL_DATA]" at bounding box center [906, 444] width 184 height 44
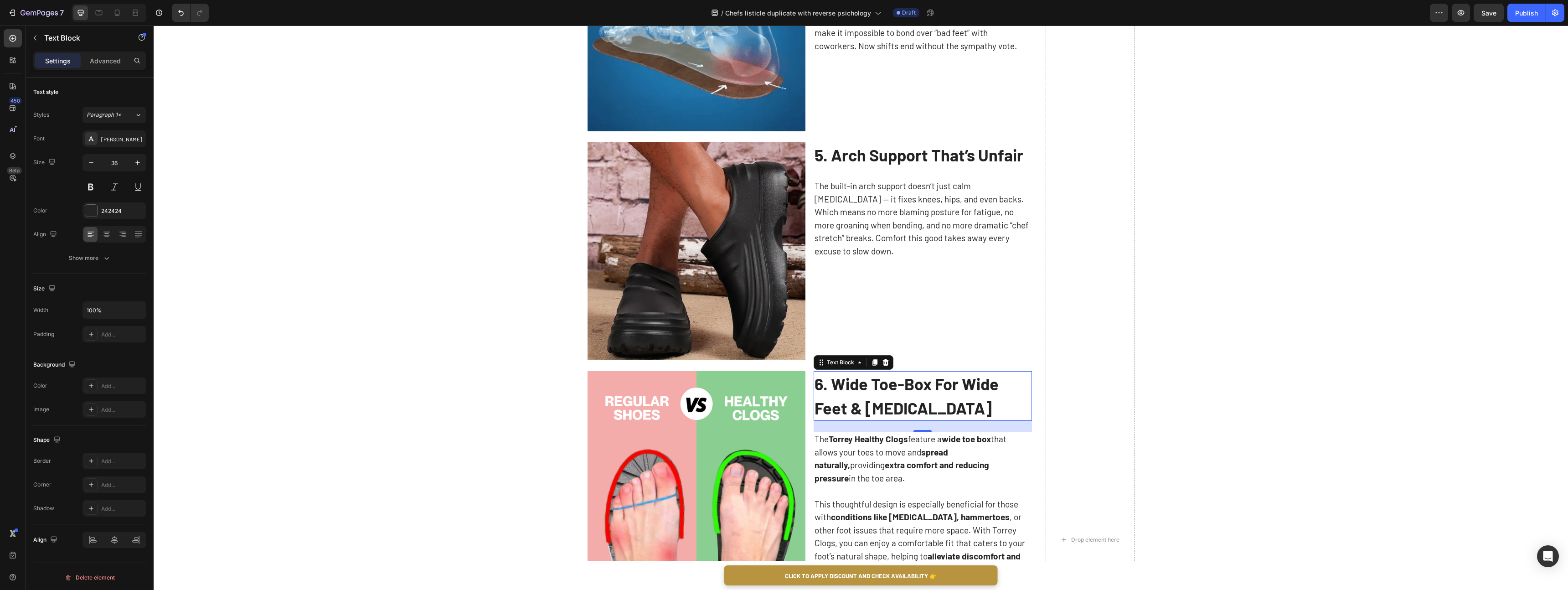
scroll to position [1367, 0]
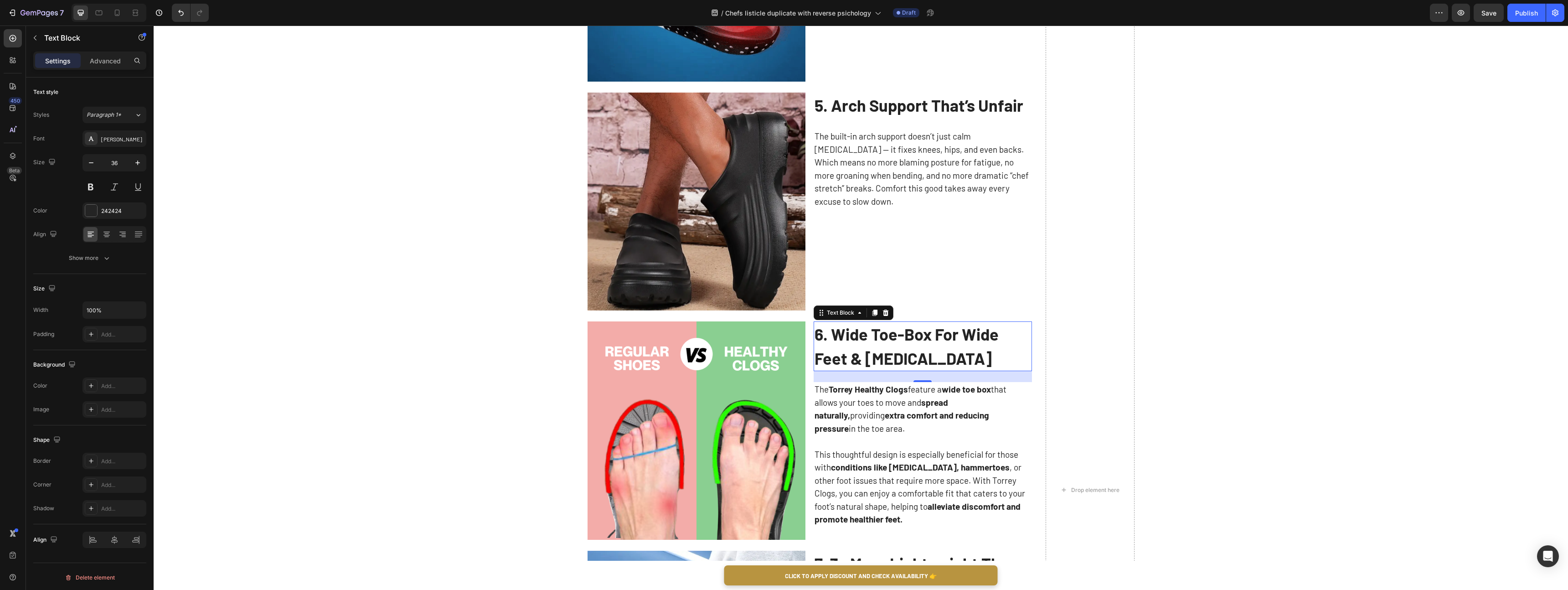
click at [879, 350] on strong "6. Wide Toe-Box For Wide Feet & [MEDICAL_DATA]" at bounding box center [906, 346] width 184 height 44
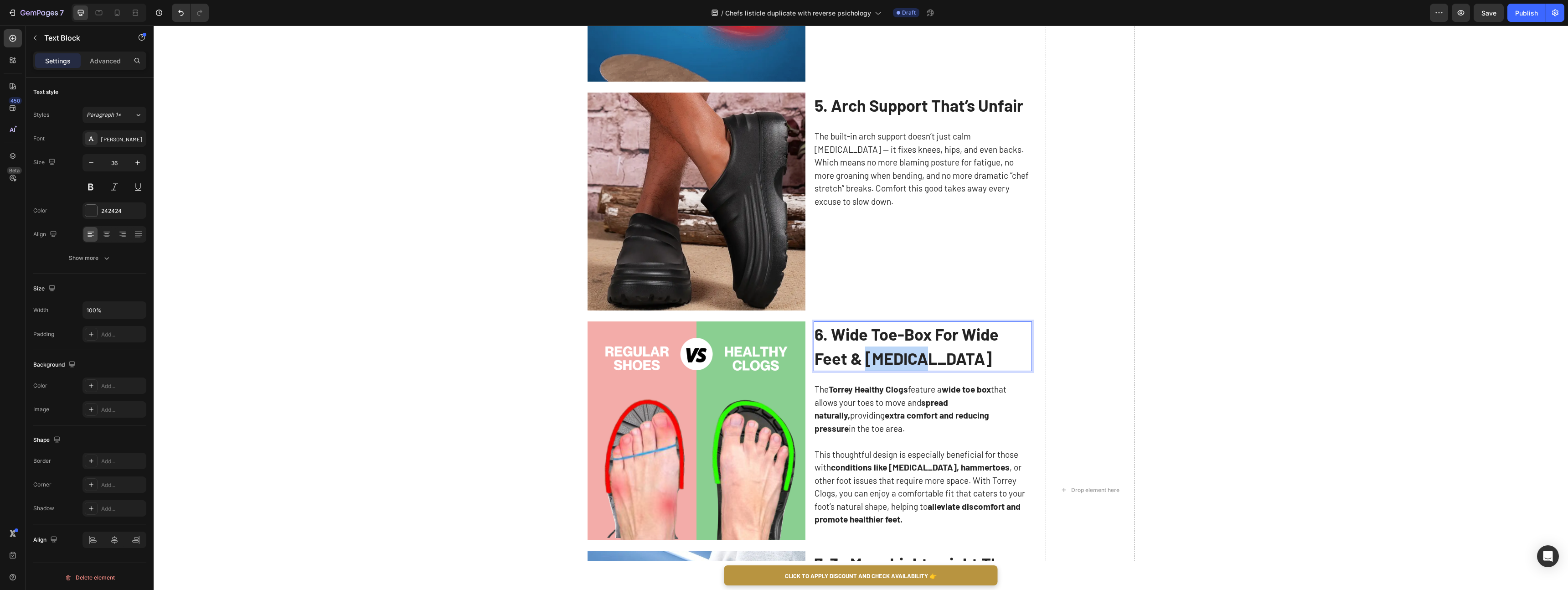
click at [879, 350] on strong "6. Wide Toe-Box For Wide Feet & [MEDICAL_DATA]" at bounding box center [906, 346] width 184 height 44
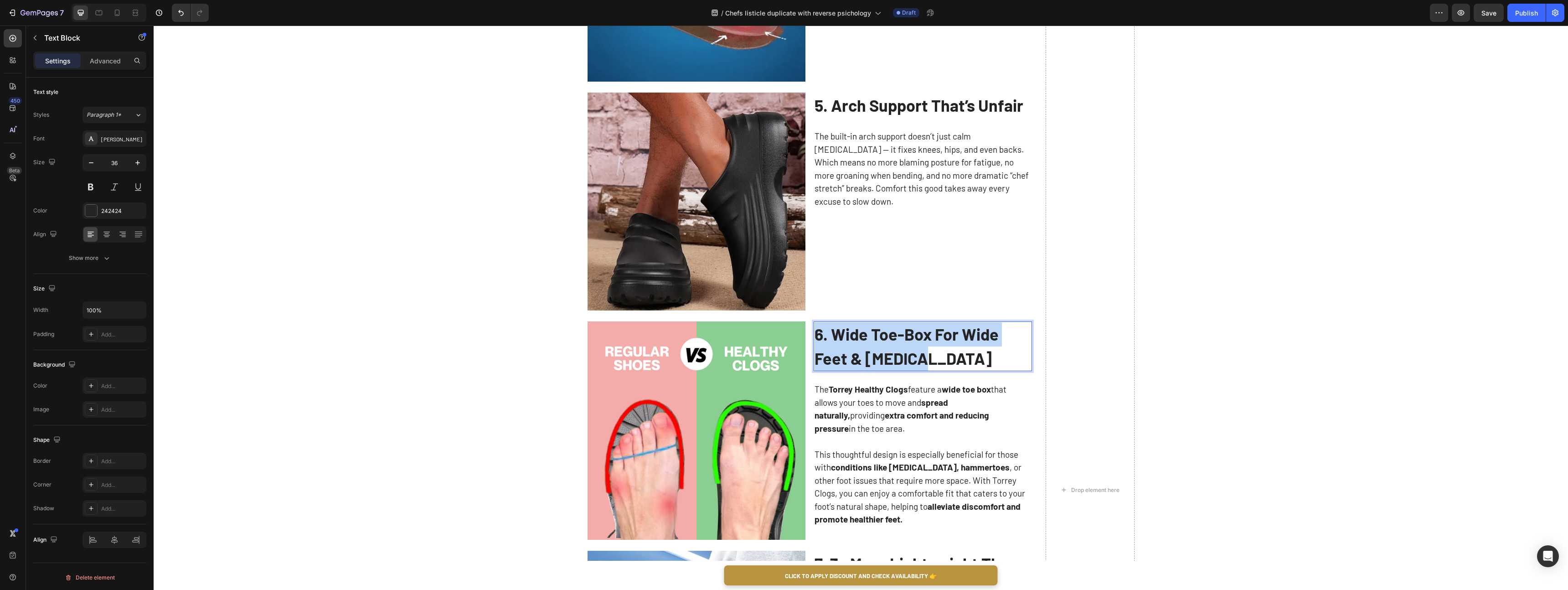
click at [879, 350] on strong "6. Wide Toe-Box For Wide Feet & [MEDICAL_DATA]" at bounding box center [906, 346] width 184 height 44
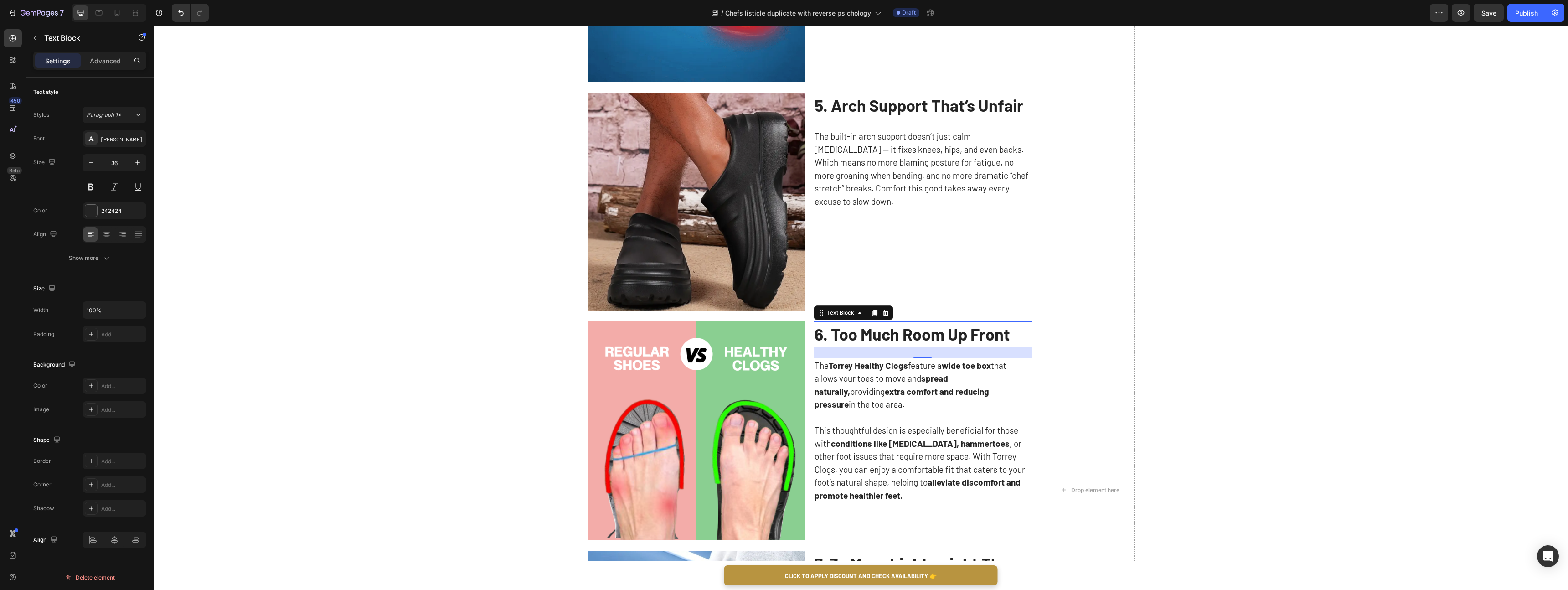
click at [946, 424] on p "This thoughtful design is especially beneficial for those with conditions like …" at bounding box center [923, 463] width 217 height 78
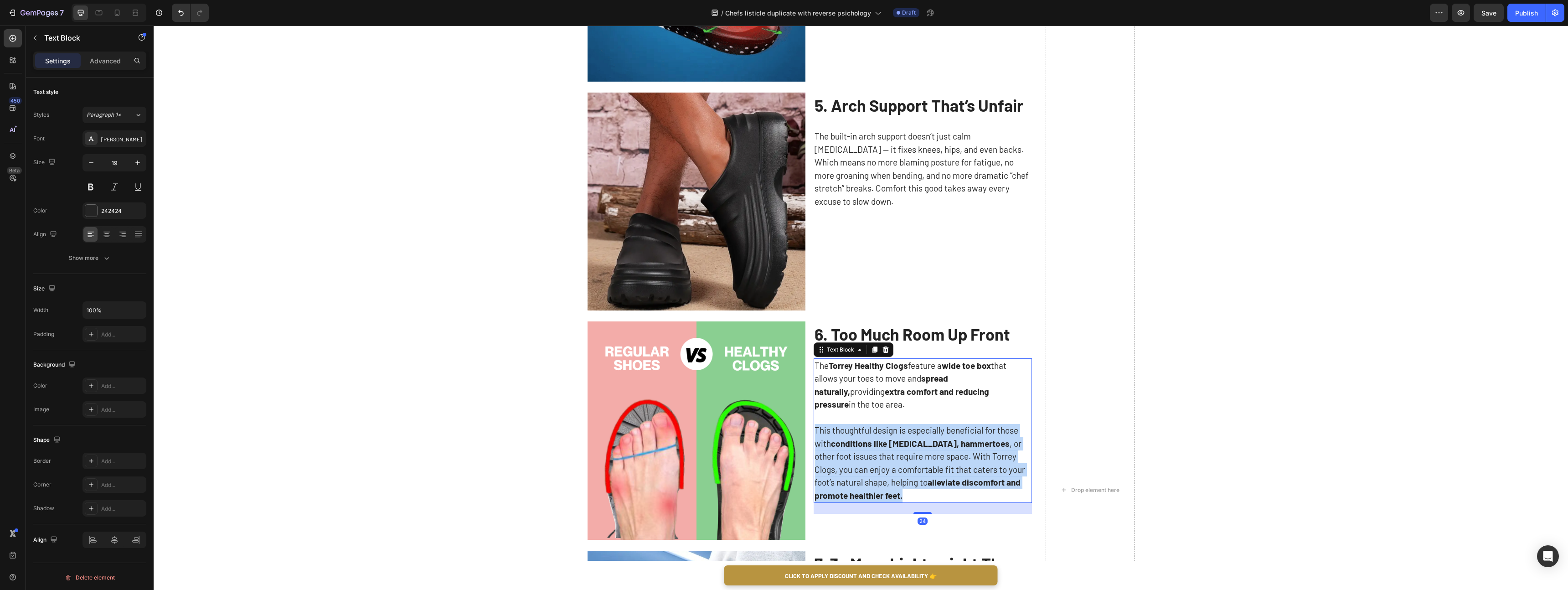
click at [946, 424] on p "This thoughtful design is especially beneficial for those with conditions like …" at bounding box center [923, 463] width 217 height 78
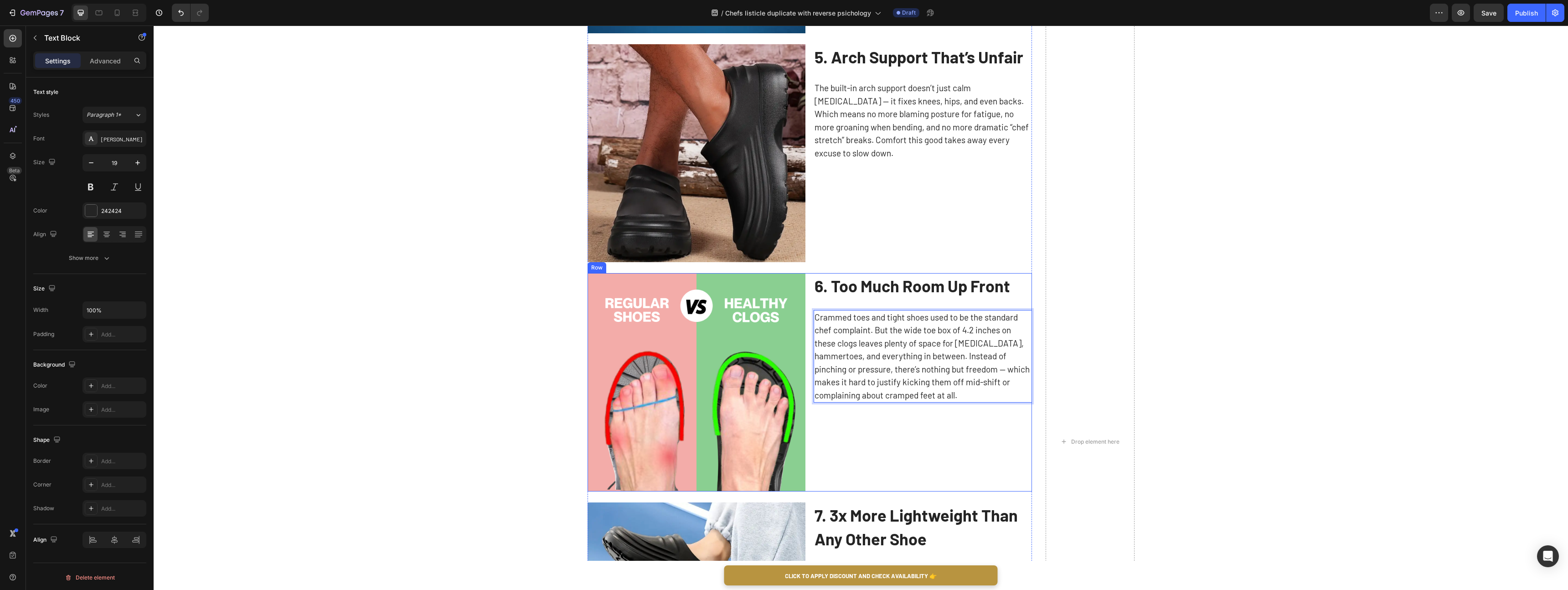
scroll to position [1468, 0]
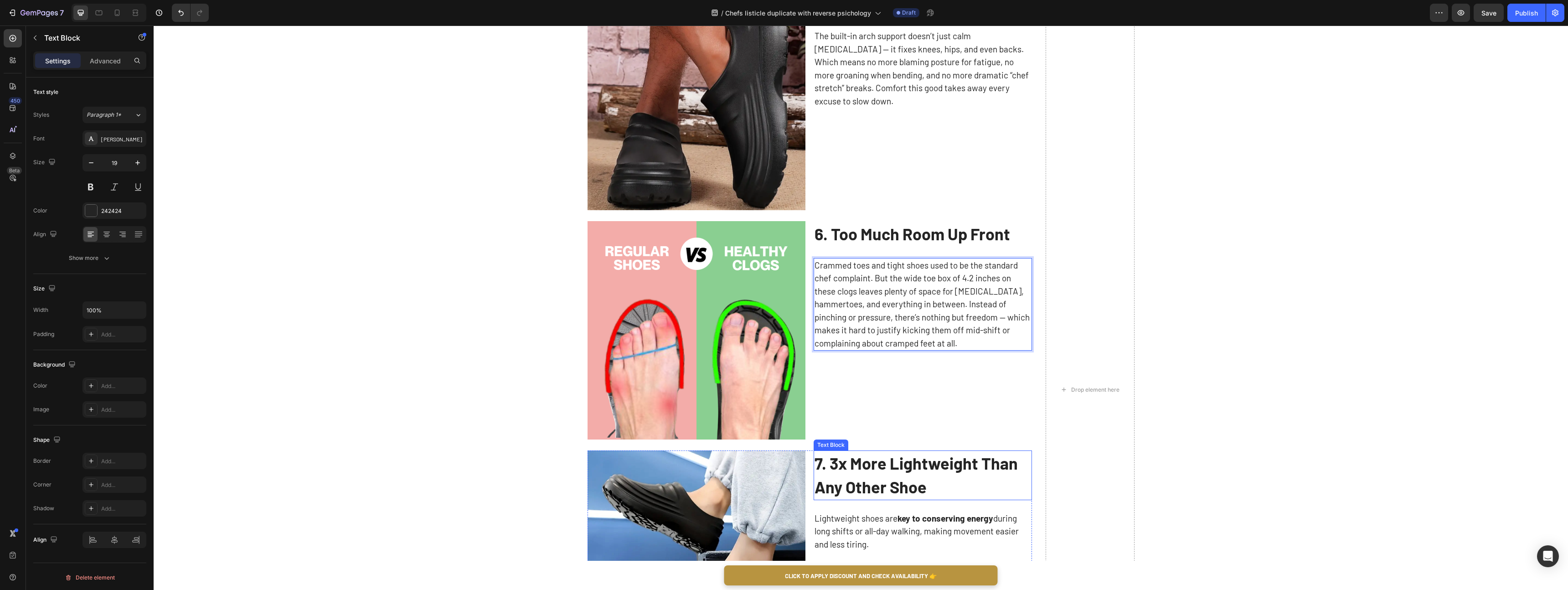
click at [890, 469] on strong "7. 3x More Lightweight Than Any Other Shoe" at bounding box center [916, 475] width 203 height 44
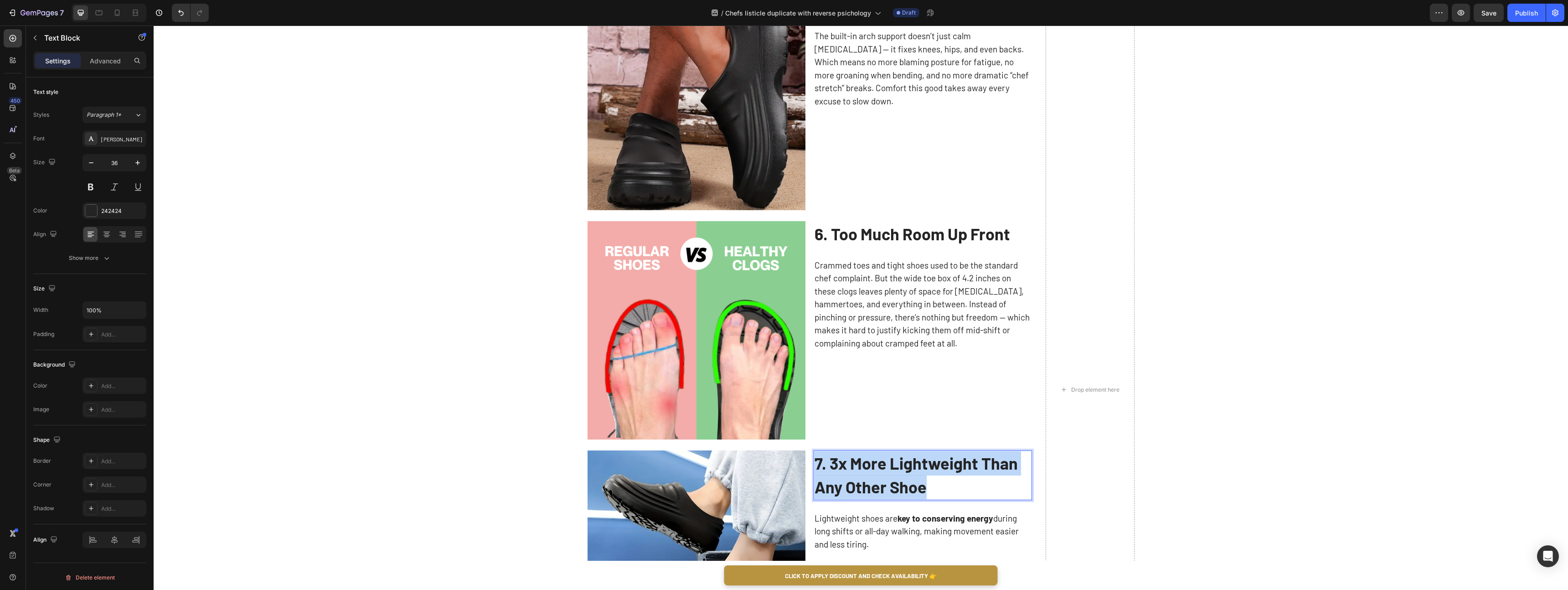
click at [890, 469] on strong "7. 3x More Lightweight Than Any Other Shoe" at bounding box center [916, 475] width 203 height 44
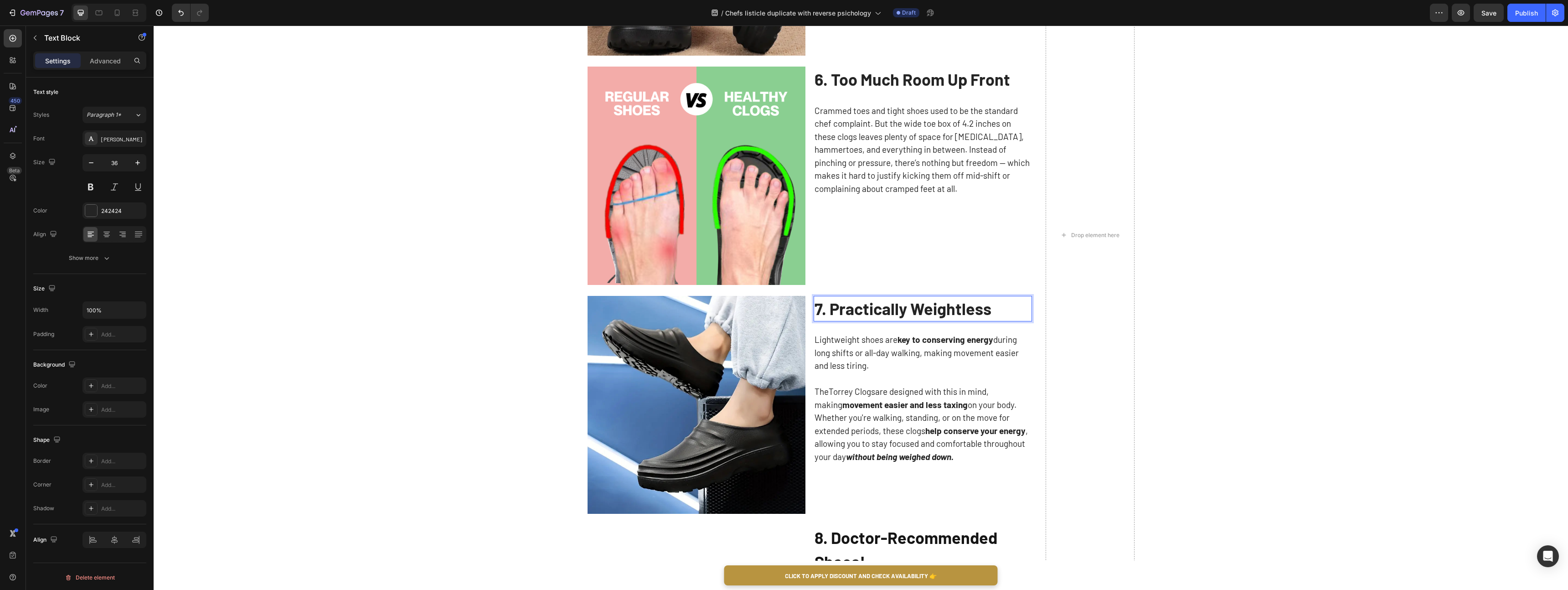
scroll to position [1650, 0]
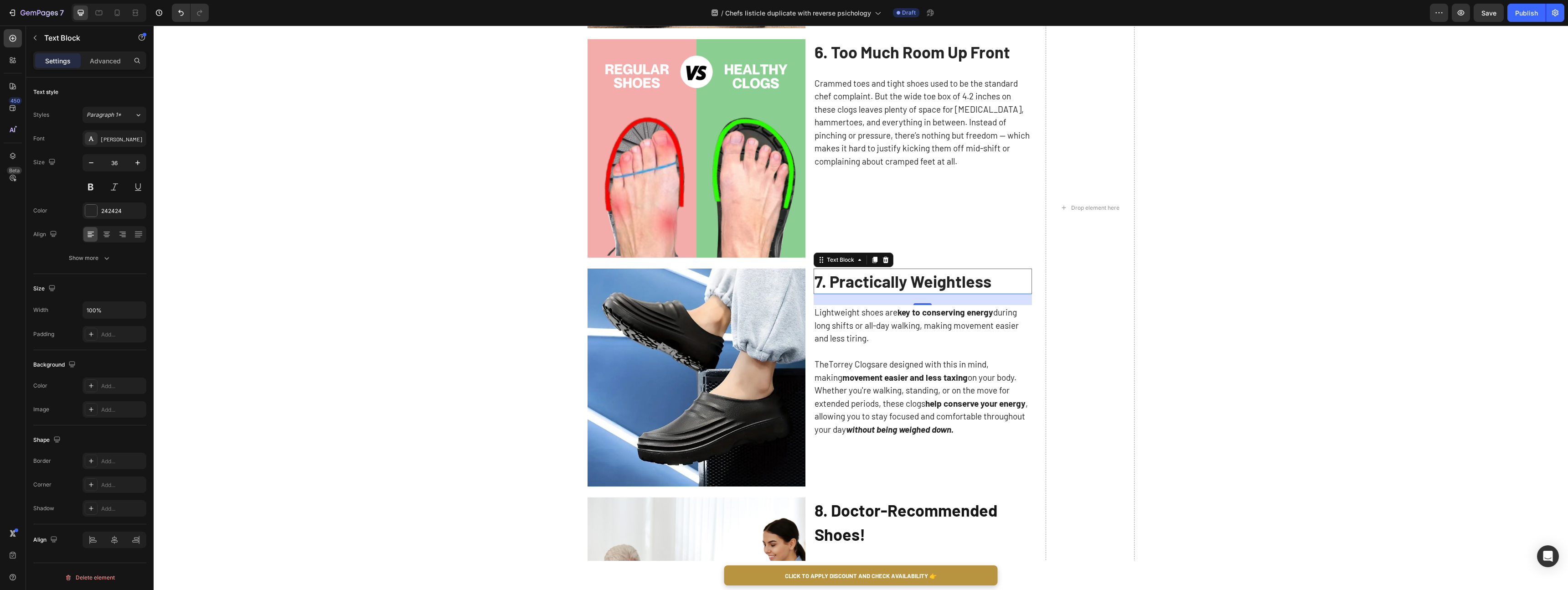
click at [988, 391] on p "The Torrey Clogs are designed with this in mind, making movement easier and les…" at bounding box center [923, 397] width 217 height 78
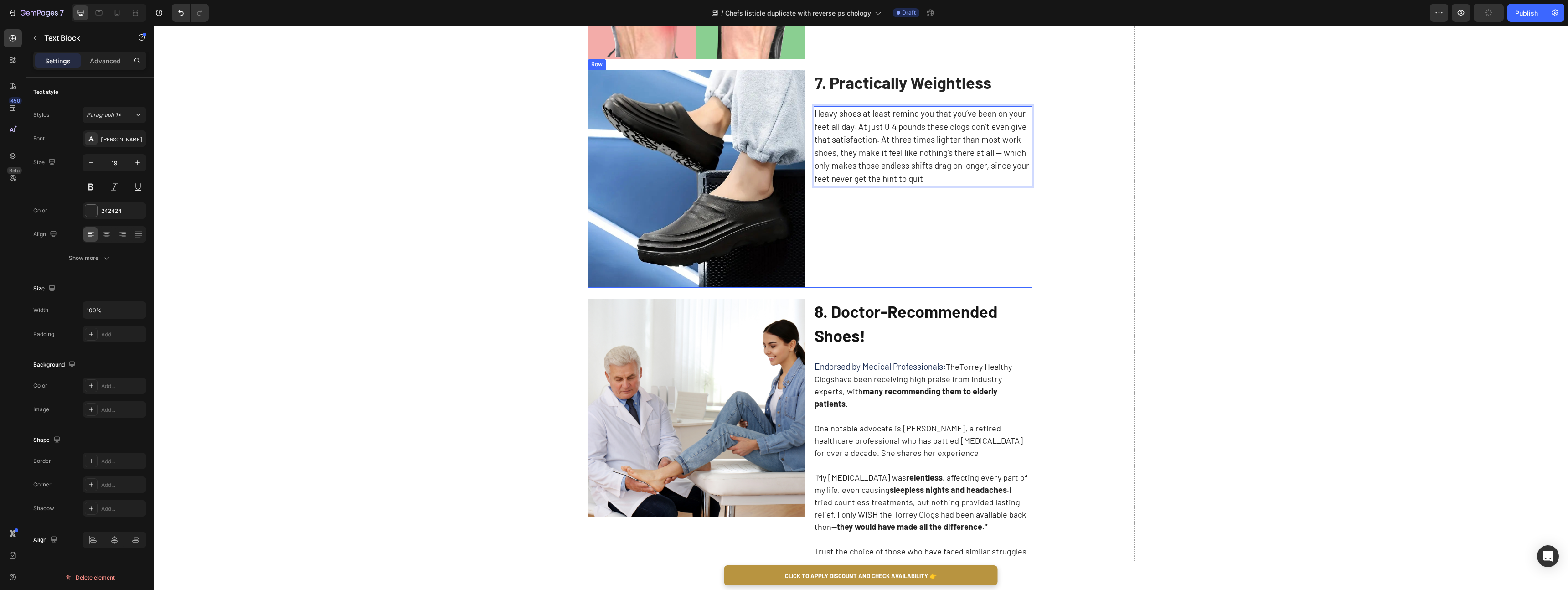
scroll to position [1871, 0]
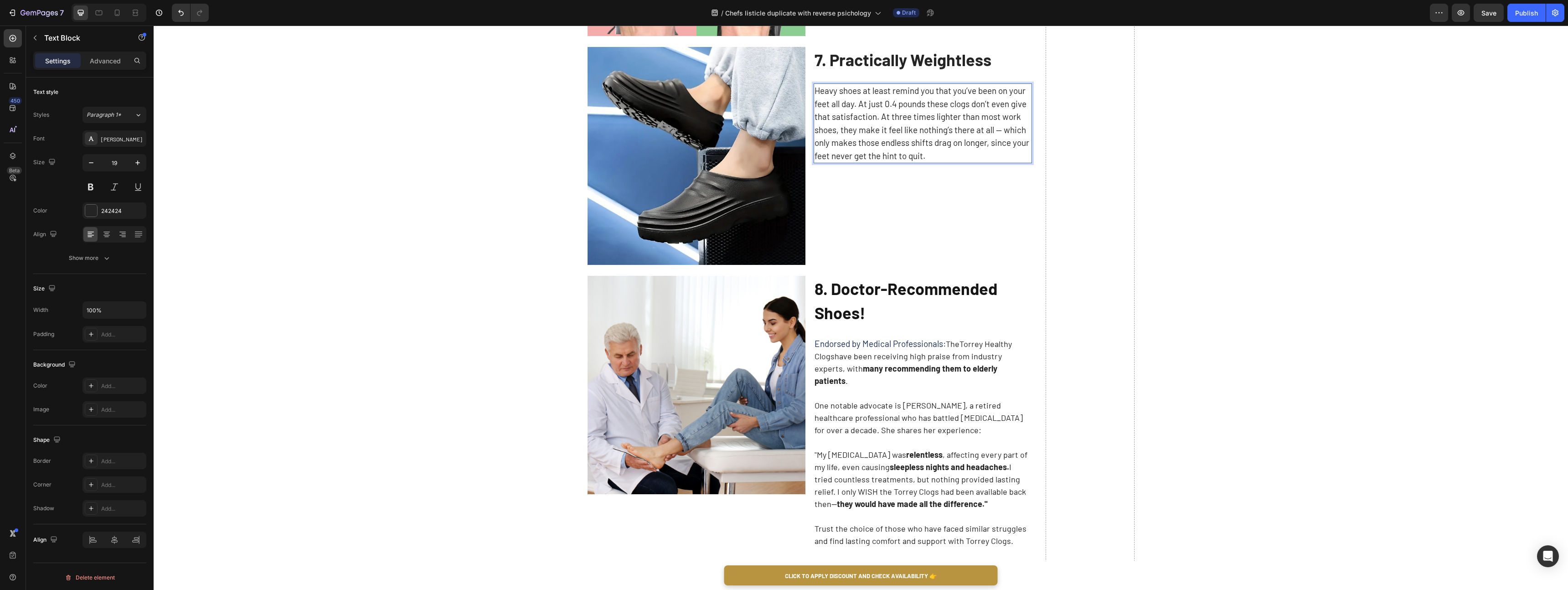
click at [874, 291] on strong "8. Doctor-Recommended Shoes!" at bounding box center [906, 301] width 183 height 44
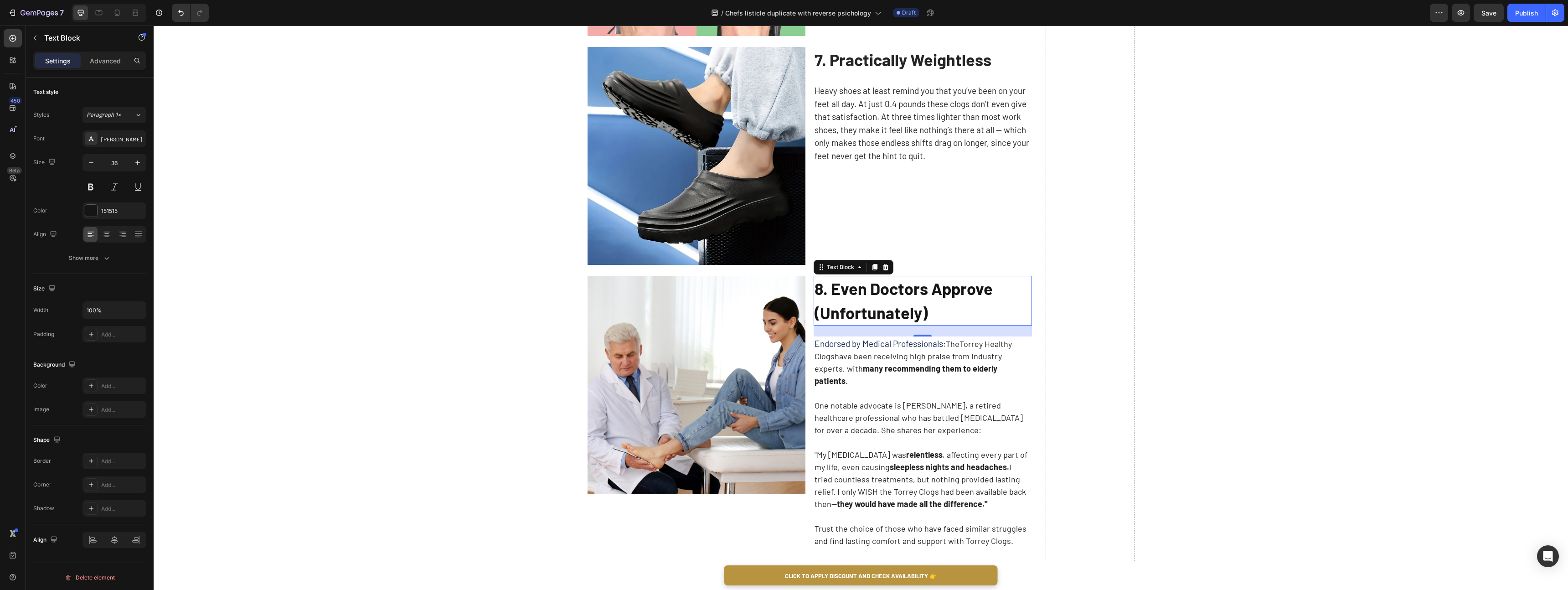
click at [969, 404] on p "One notable advocate is [PERSON_NAME], a retired healthcare professional who ha…" at bounding box center [923, 417] width 217 height 37
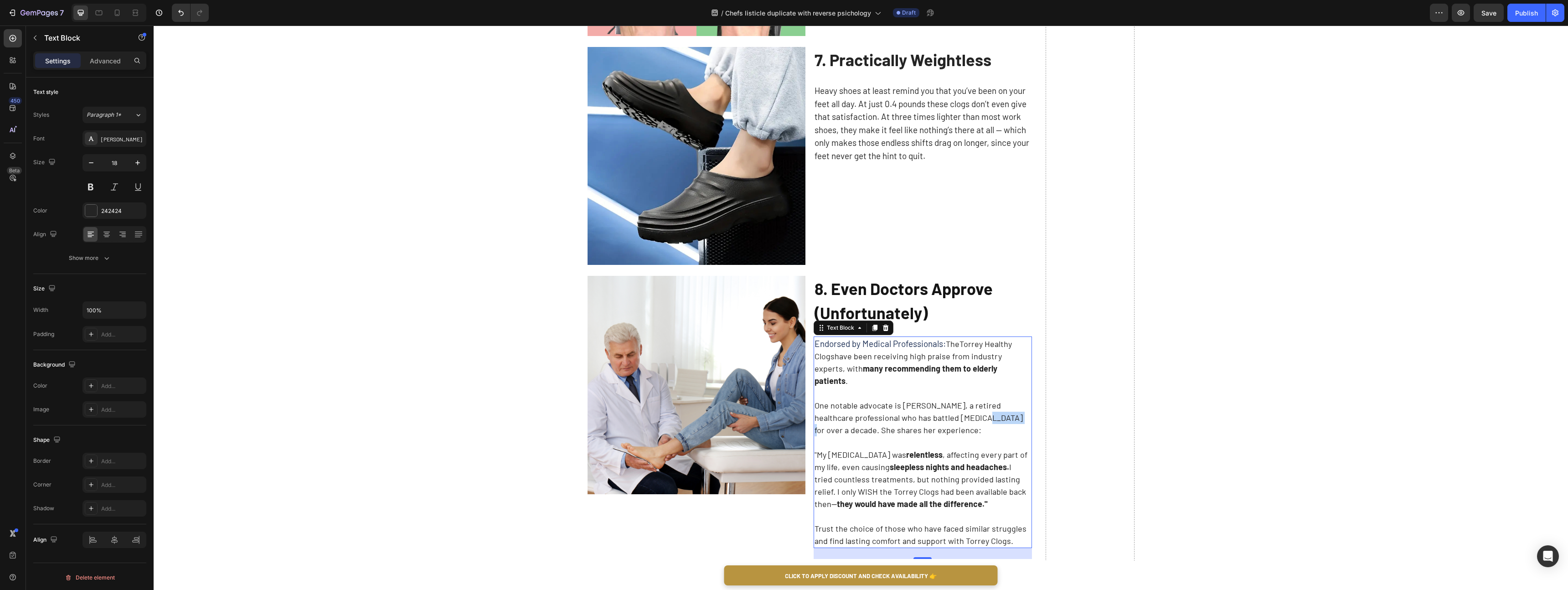
click at [969, 404] on p "One notable advocate is [PERSON_NAME], a retired healthcare professional who ha…" at bounding box center [923, 417] width 217 height 37
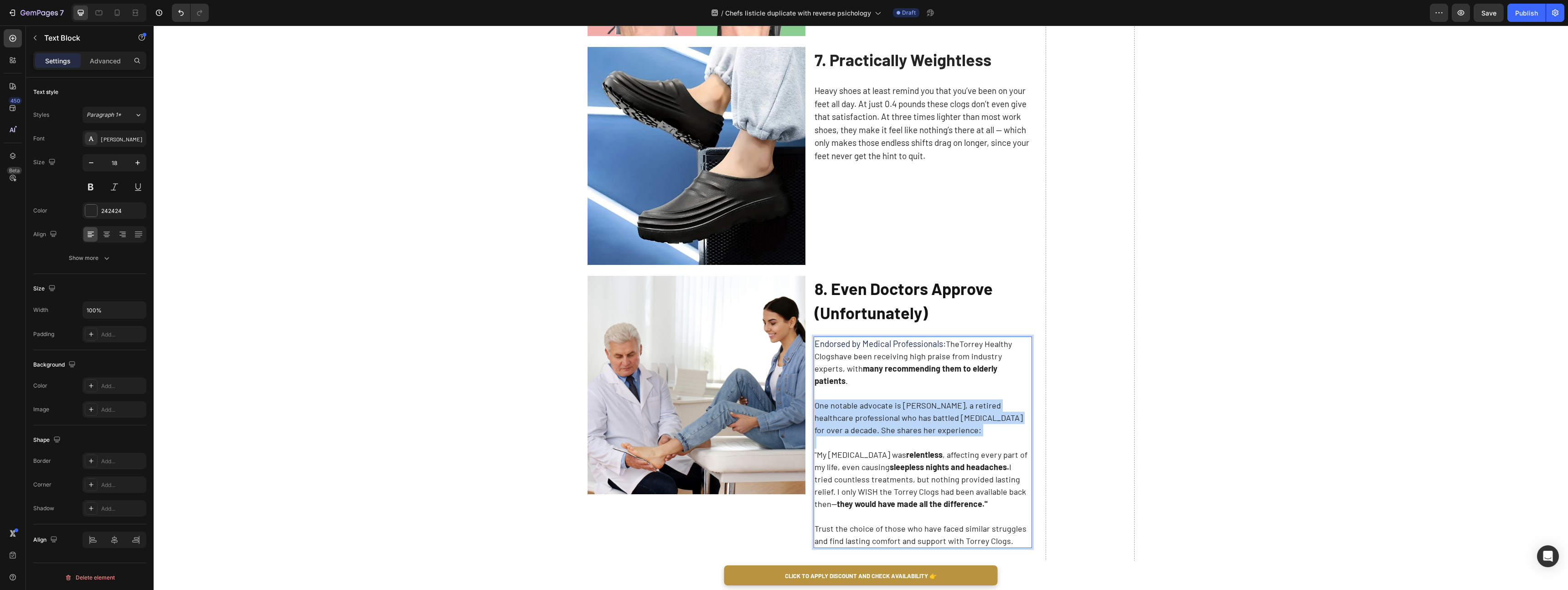
click at [969, 404] on p "One notable advocate is [PERSON_NAME], a retired healthcare professional who ha…" at bounding box center [923, 417] width 217 height 37
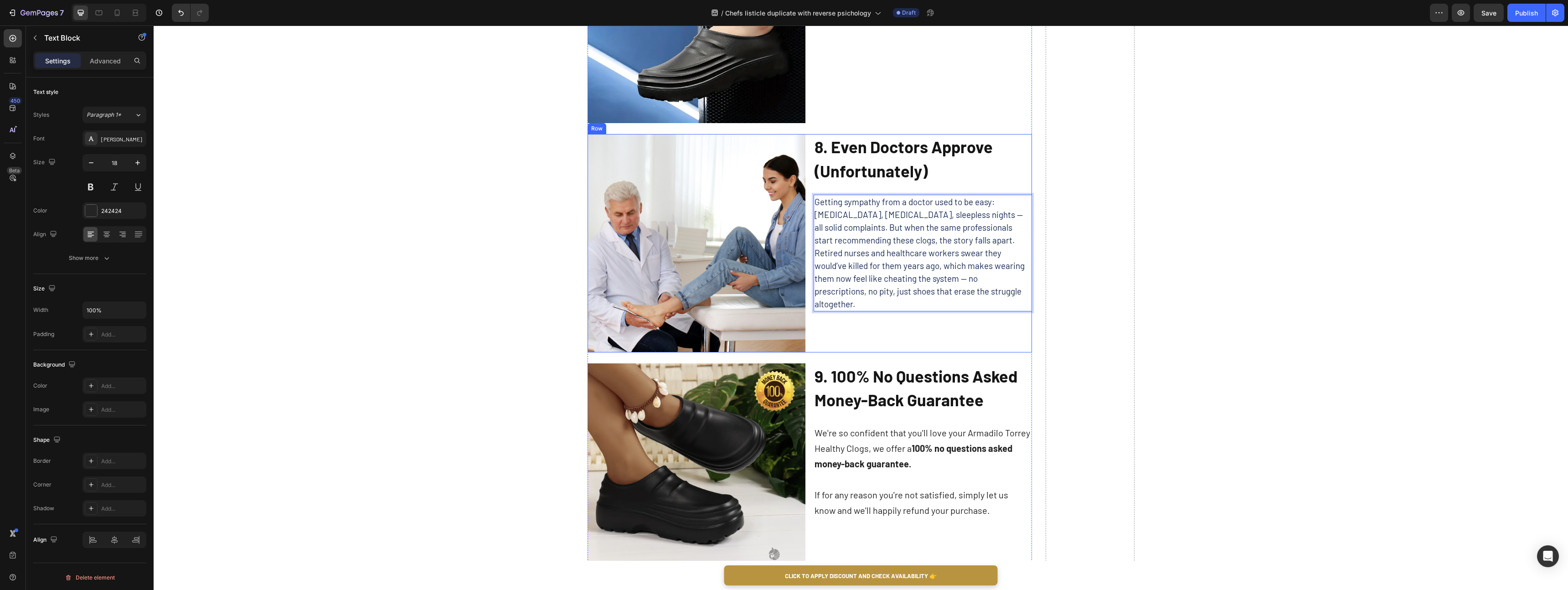
scroll to position [2105, 0]
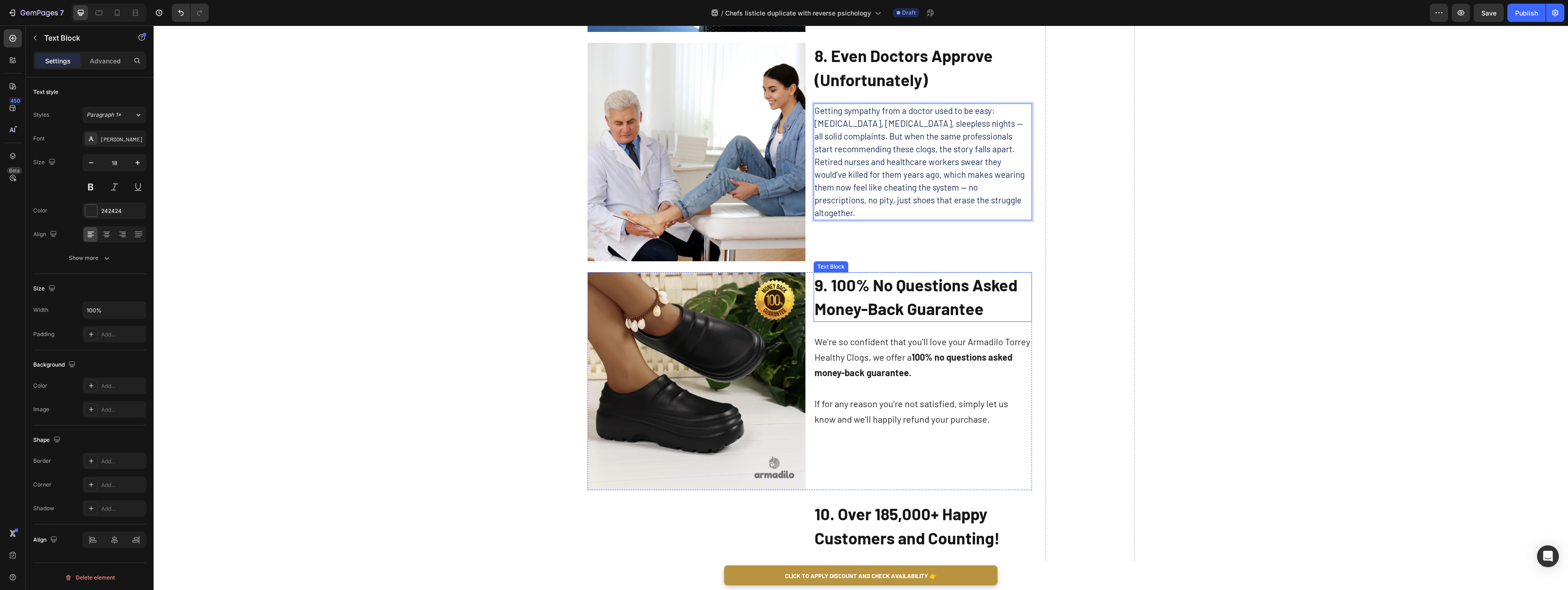
click at [882, 292] on strong "9. 100% No Questions Asked Money-Back Guarantee" at bounding box center [916, 296] width 203 height 44
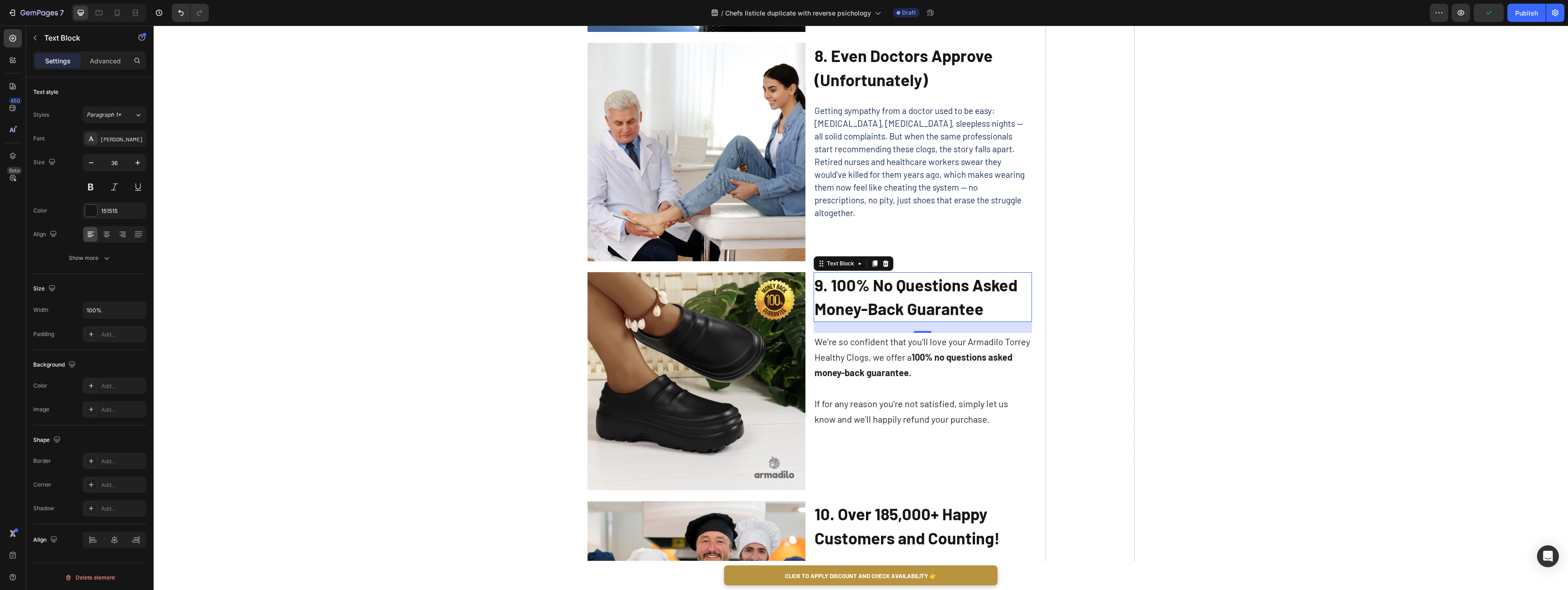
click at [904, 302] on strong "9. 100% No Questions Asked Money-Back Guarantee" at bounding box center [916, 296] width 203 height 44
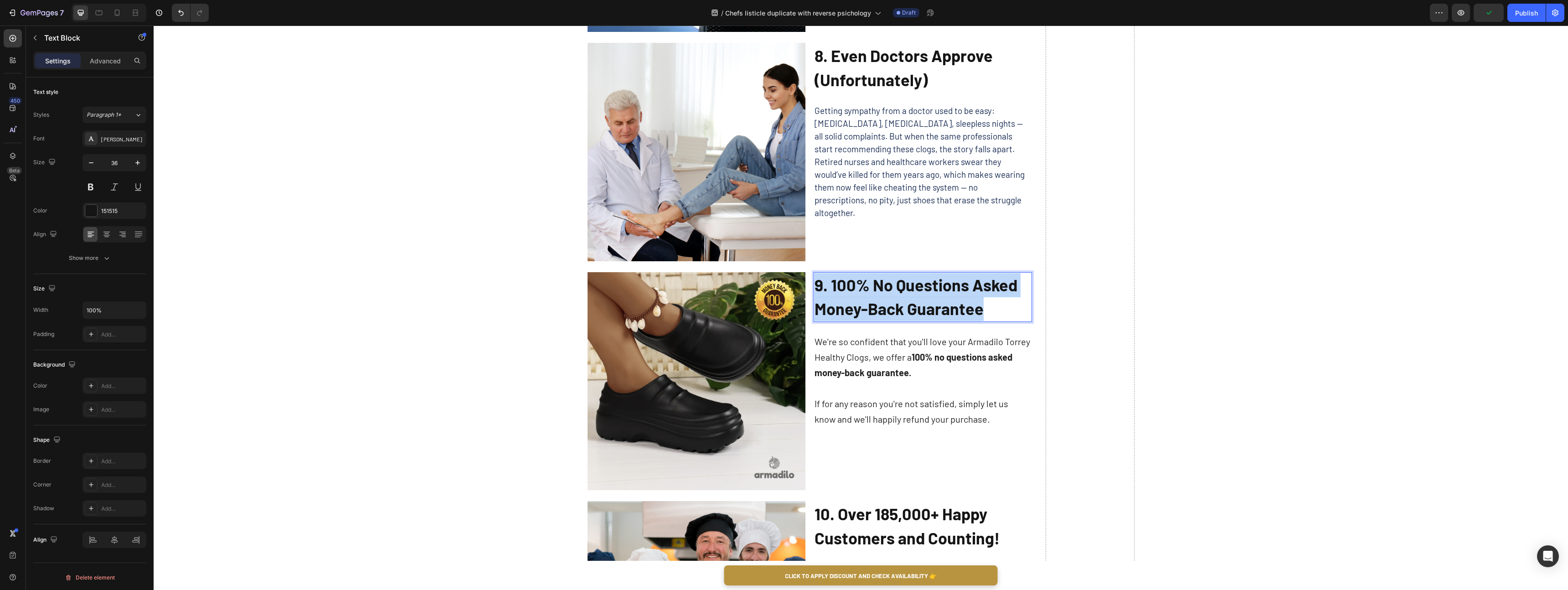
click at [904, 302] on strong "9. 100% No Questions Asked Money-Back Guarantee" at bounding box center [916, 296] width 203 height 44
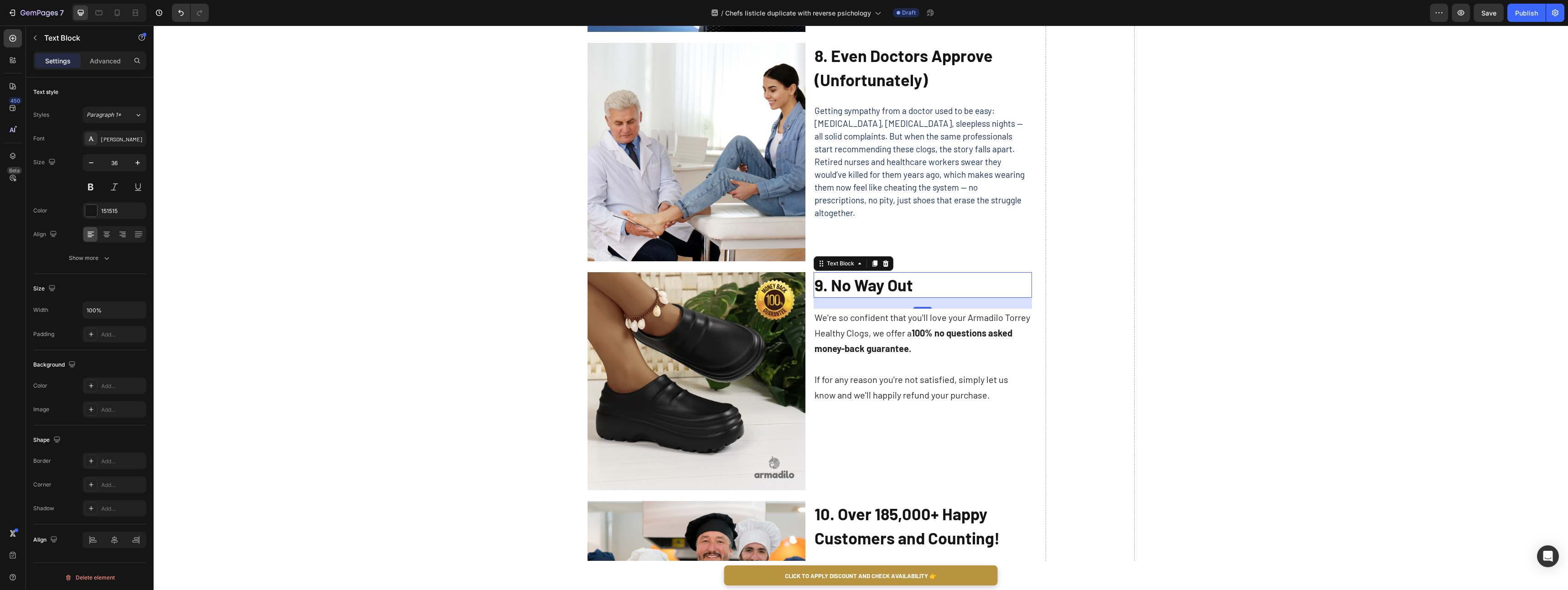
click at [953, 361] on p at bounding box center [923, 364] width 217 height 16
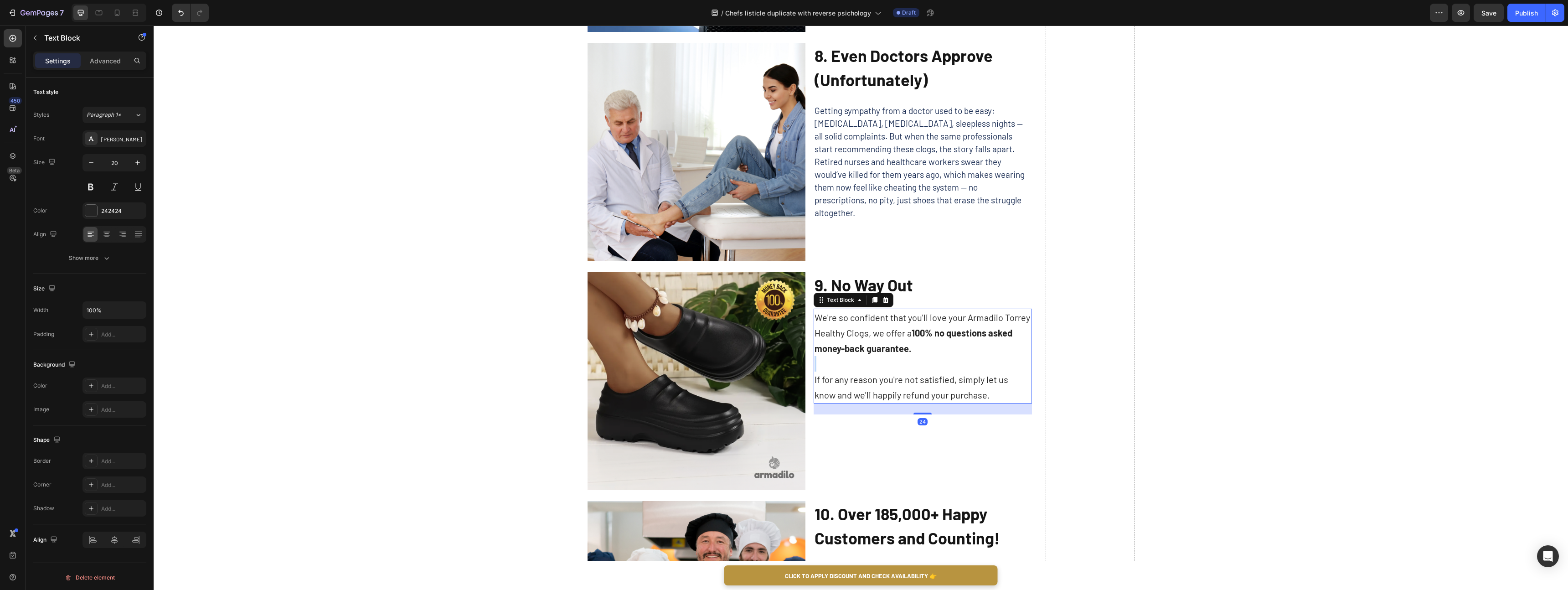
click at [953, 361] on p "Rich Text Editor. Editing area: main" at bounding box center [923, 364] width 217 height 16
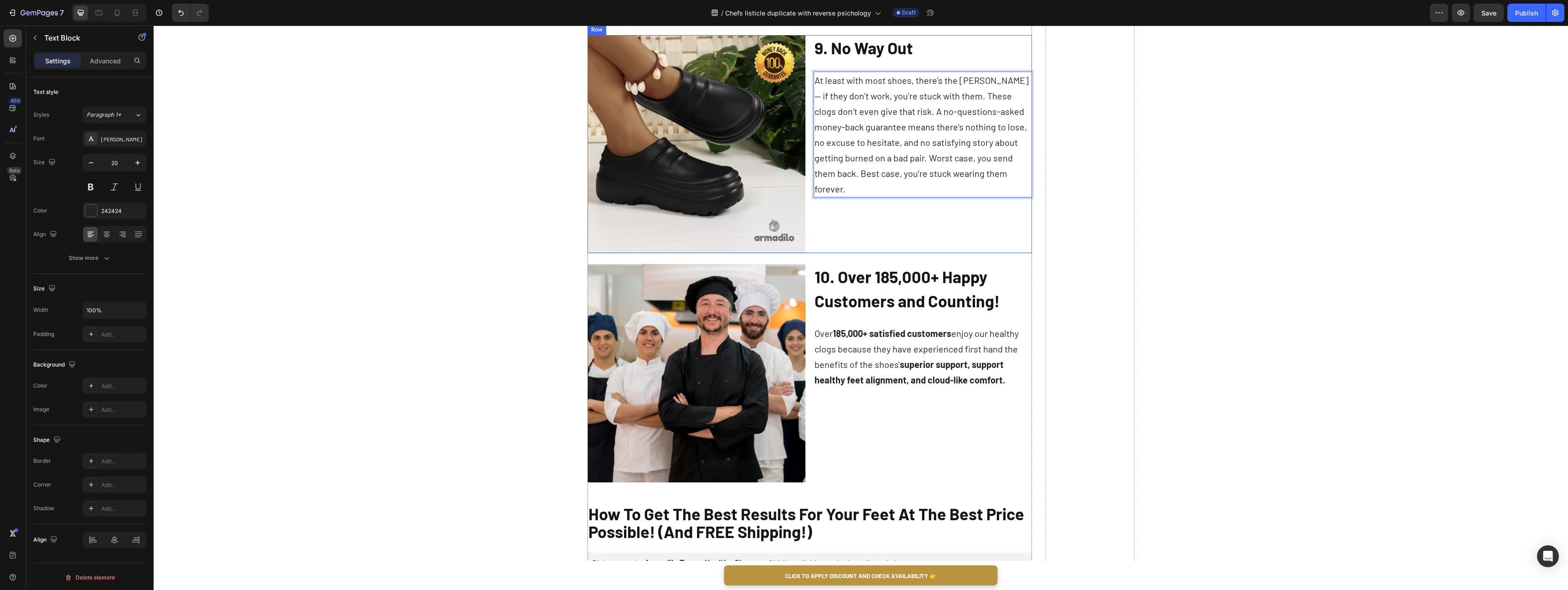
scroll to position [2357, 0]
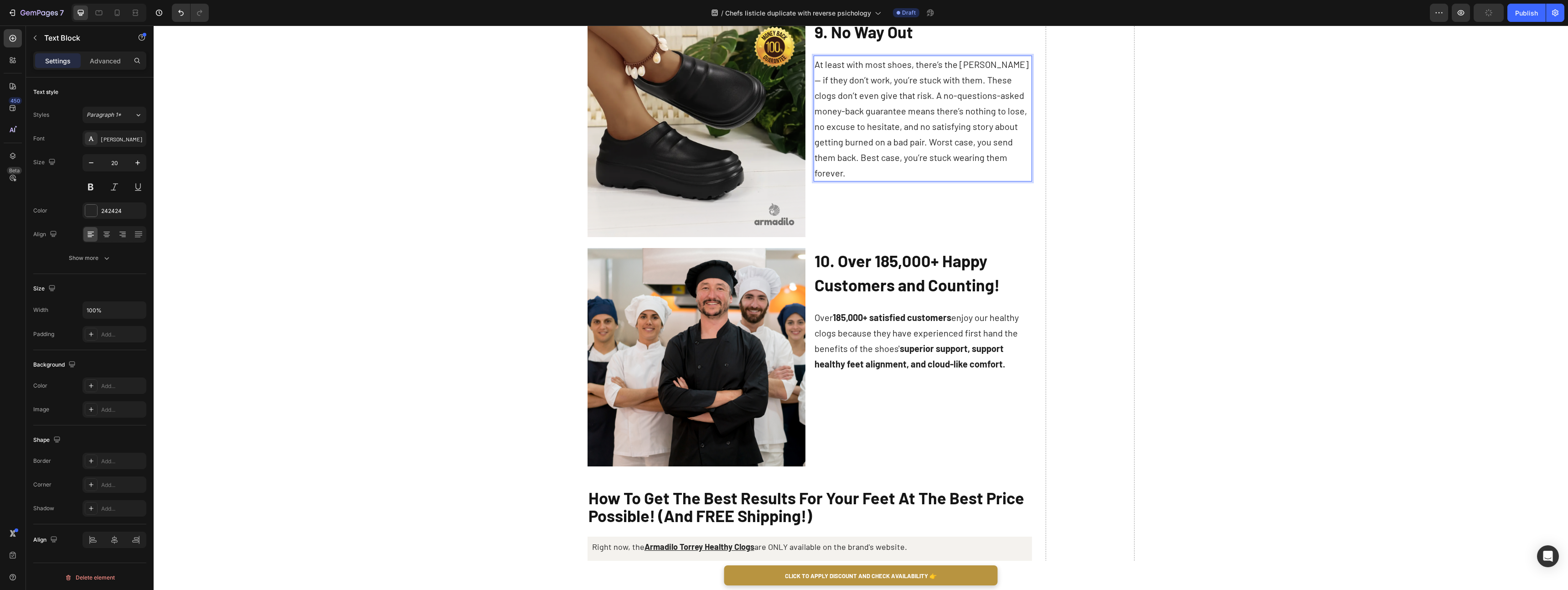
click at [895, 276] on strong "10. Over 185,000+ Happy Customers and Counting!" at bounding box center [907, 272] width 185 height 44
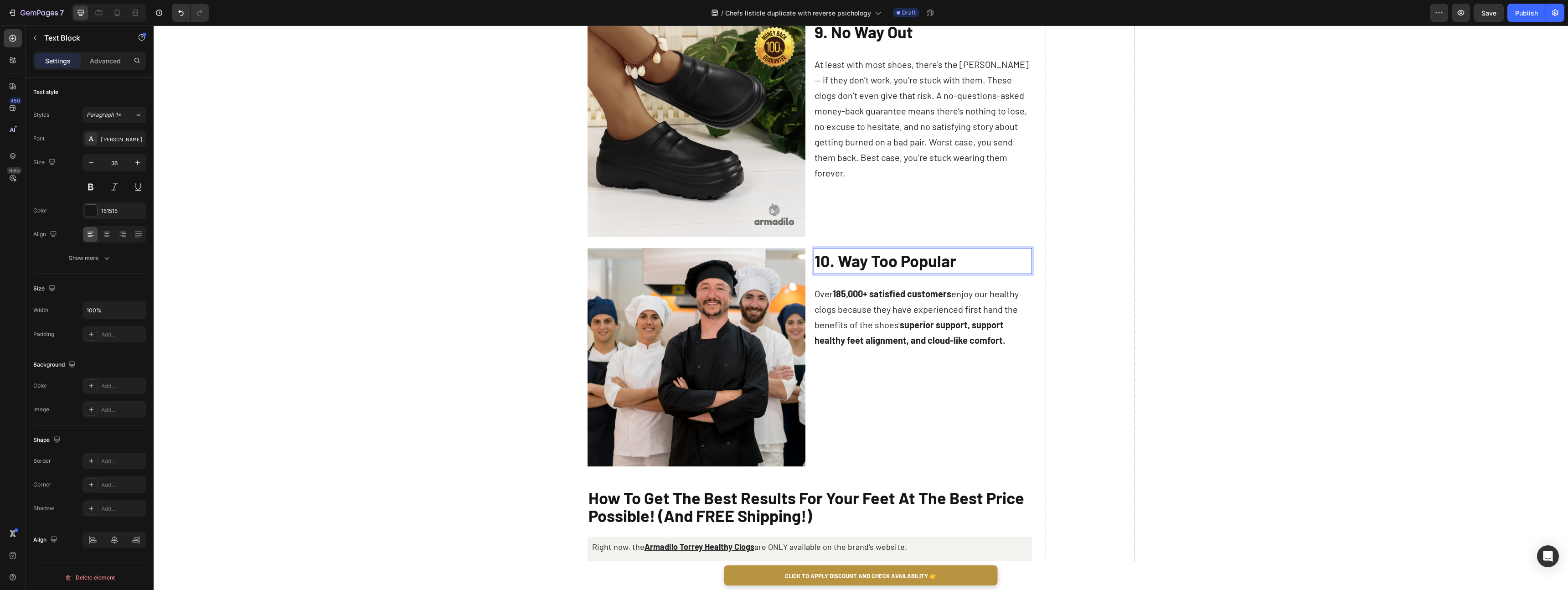
click at [890, 336] on strong "superior support, support healthy feet alignment, and cloud-like comfort." at bounding box center [909, 332] width 190 height 26
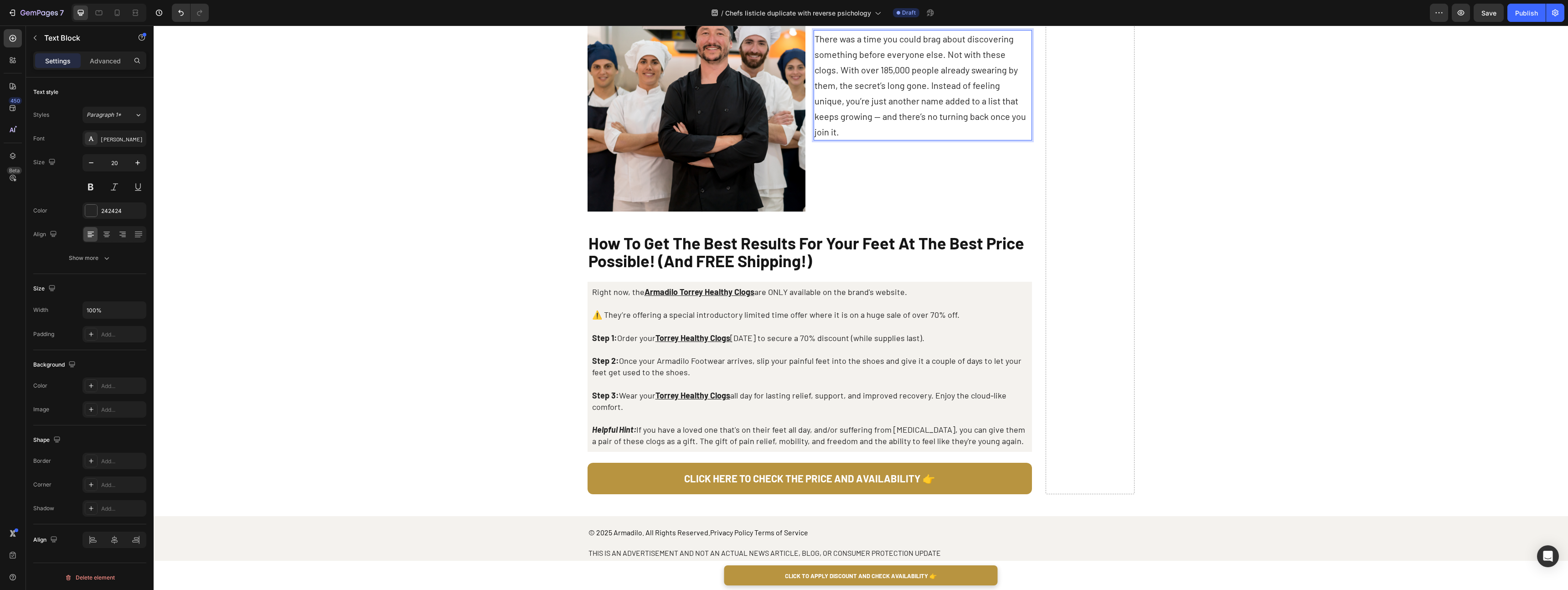
scroll to position [2702, 0]
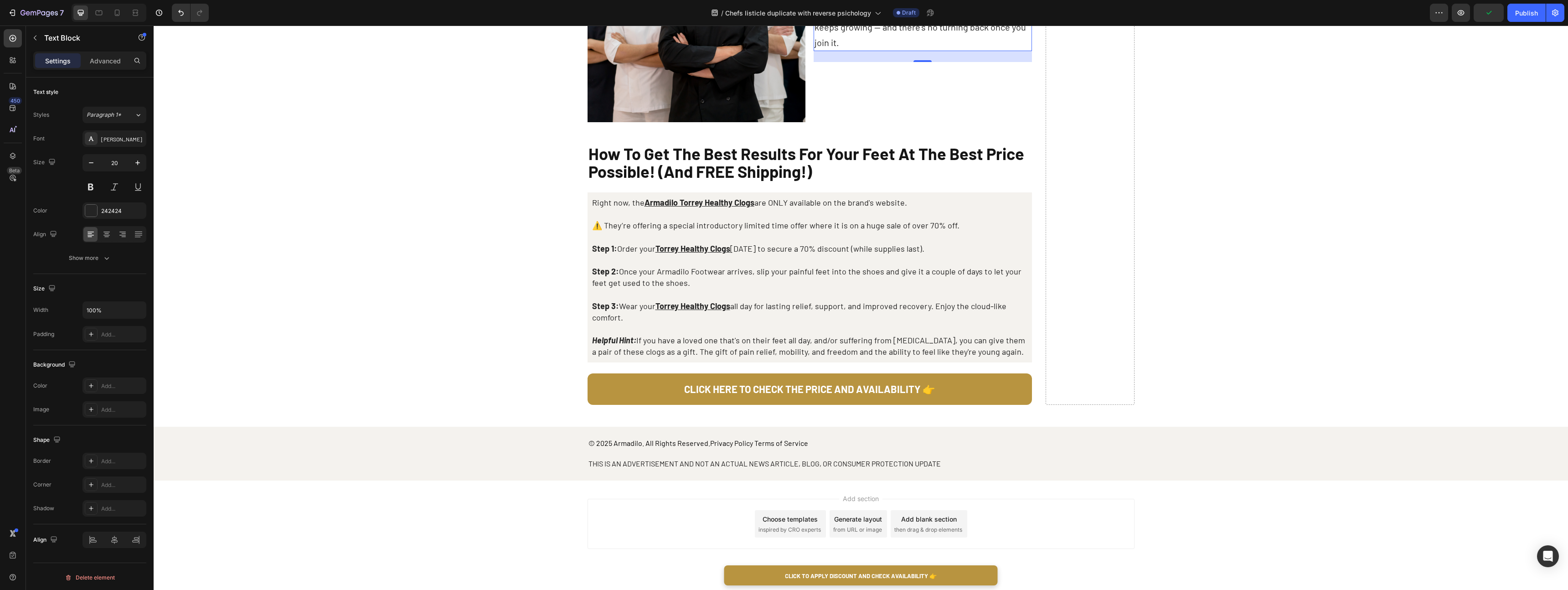
click at [746, 175] on strong "How To Get The Best Results For Your Feet At The Best Price Possible! (And FREE…" at bounding box center [807, 162] width 436 height 37
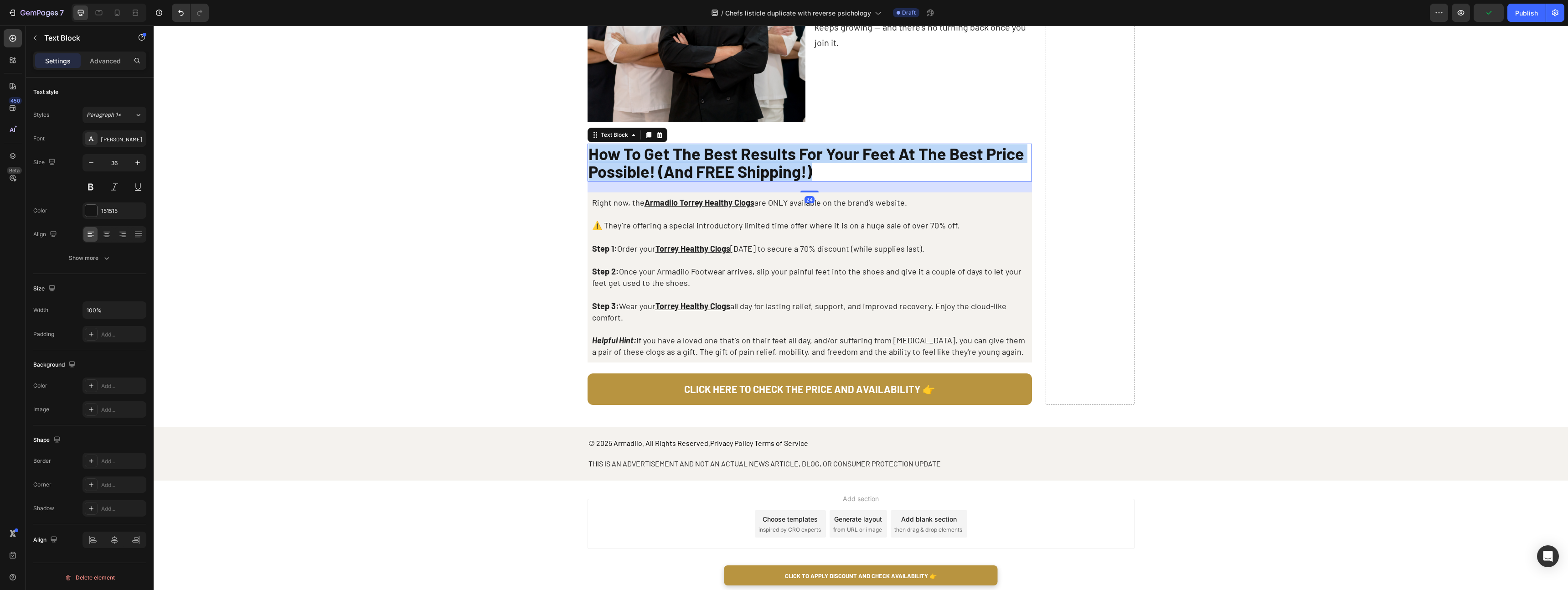
click at [746, 175] on strong "How To Get The Best Results For Your Feet At The Best Price Possible! (And FREE…" at bounding box center [807, 162] width 436 height 37
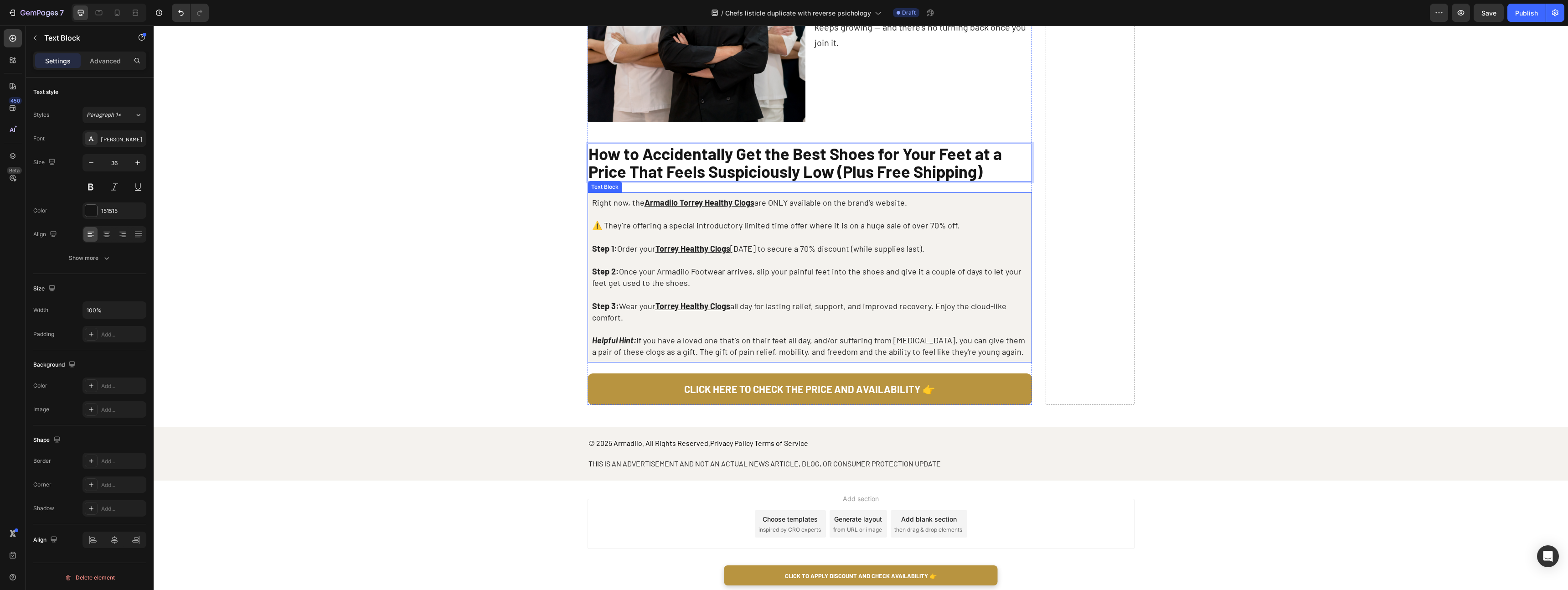
click at [769, 311] on p "Step 3: Wear your Torrey Healthy Clogs all day for lasting relief, support, and…" at bounding box center [809, 312] width 435 height 23
click at [773, 216] on p at bounding box center [809, 214] width 435 height 11
click at [773, 202] on p "Right now, the Armadilo Torrey Healthy Clogs are ONLY available on the brand's …" at bounding box center [809, 202] width 435 height 11
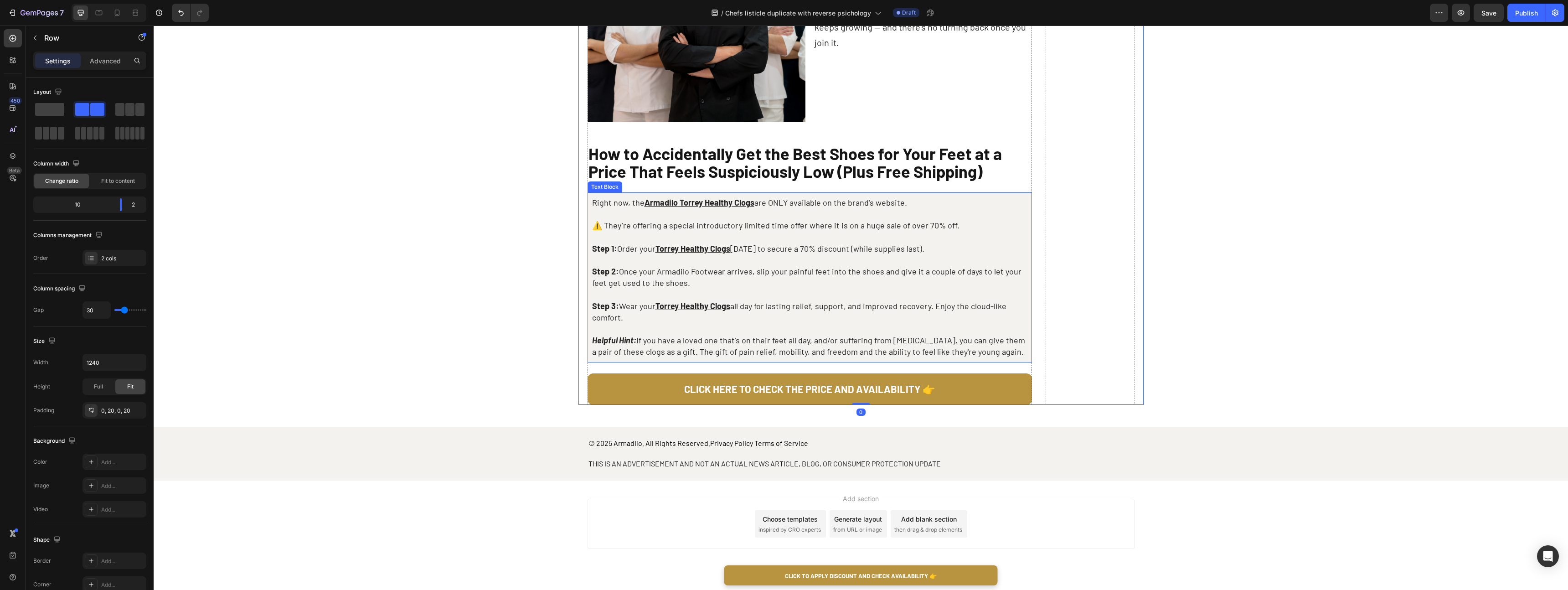
click at [811, 250] on p "Step 1: Order your Torrey Healthy Clogs [DATE] to secure a 70% discount (while …" at bounding box center [809, 248] width 435 height 11
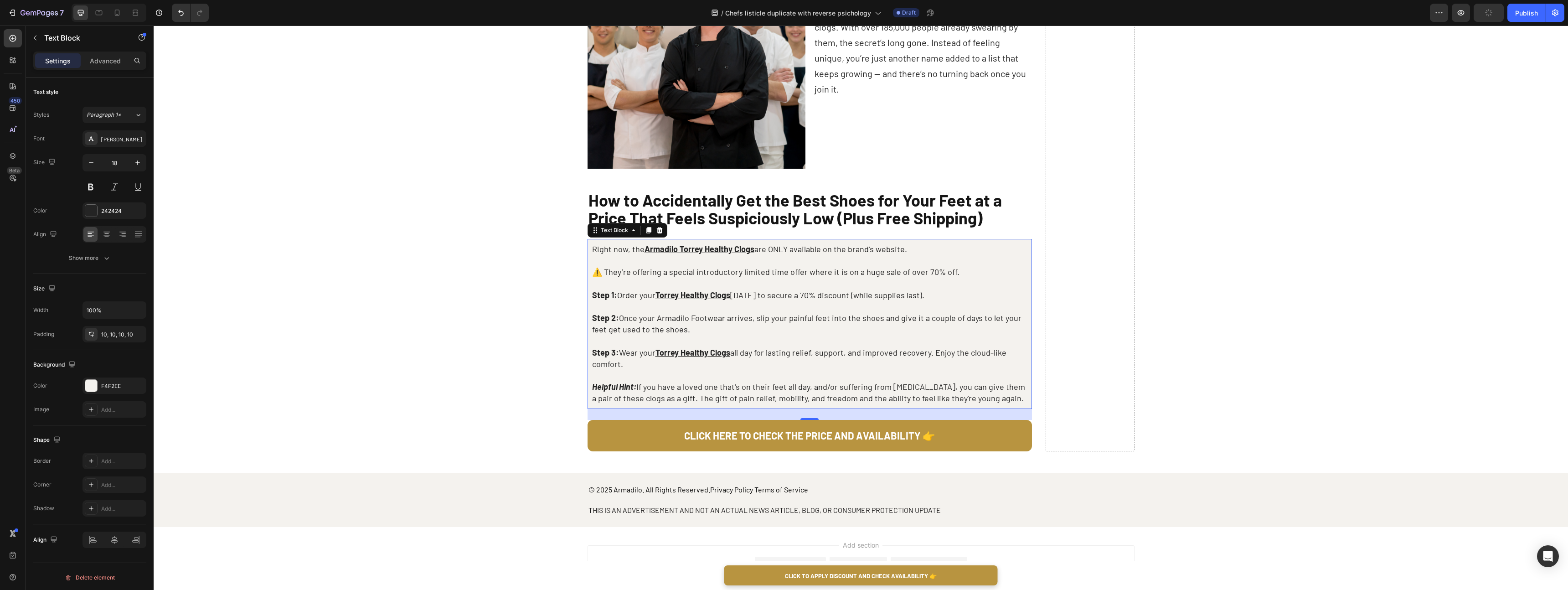
scroll to position [2652, 0]
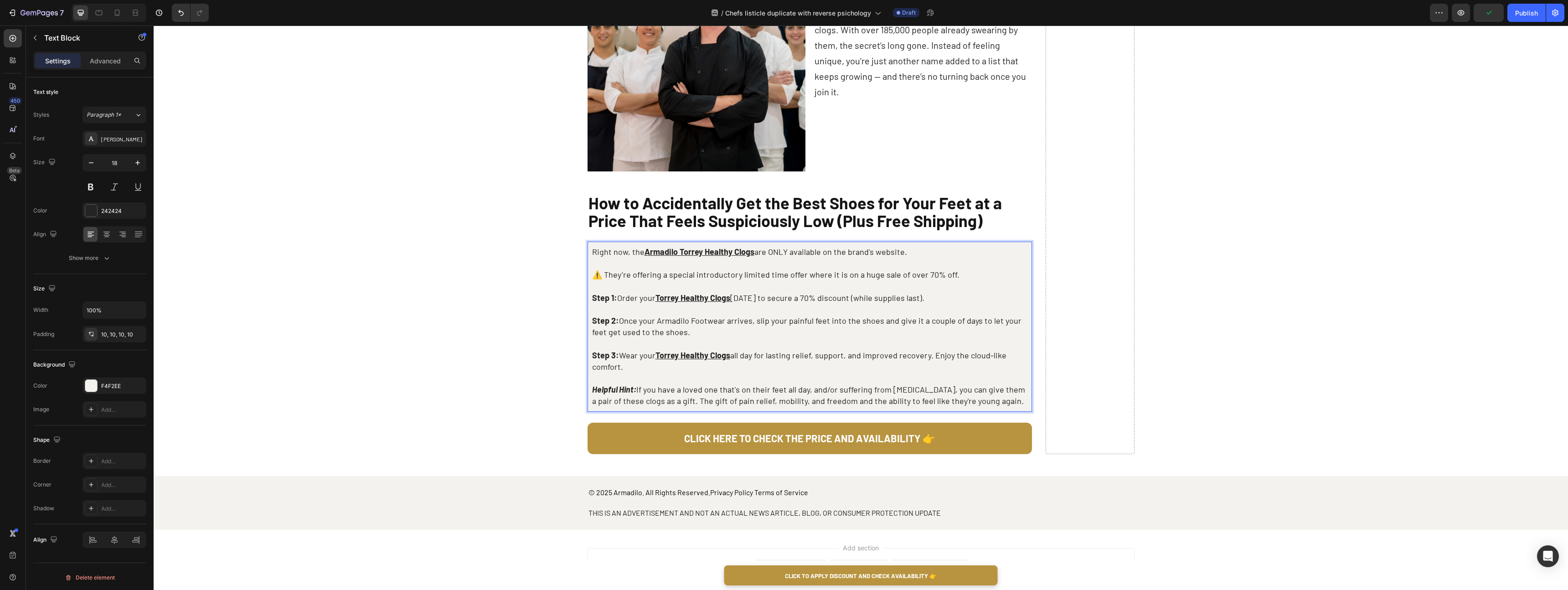
click at [735, 251] on u "Armadilo Torrey Healthy Clogs" at bounding box center [699, 252] width 110 height 10
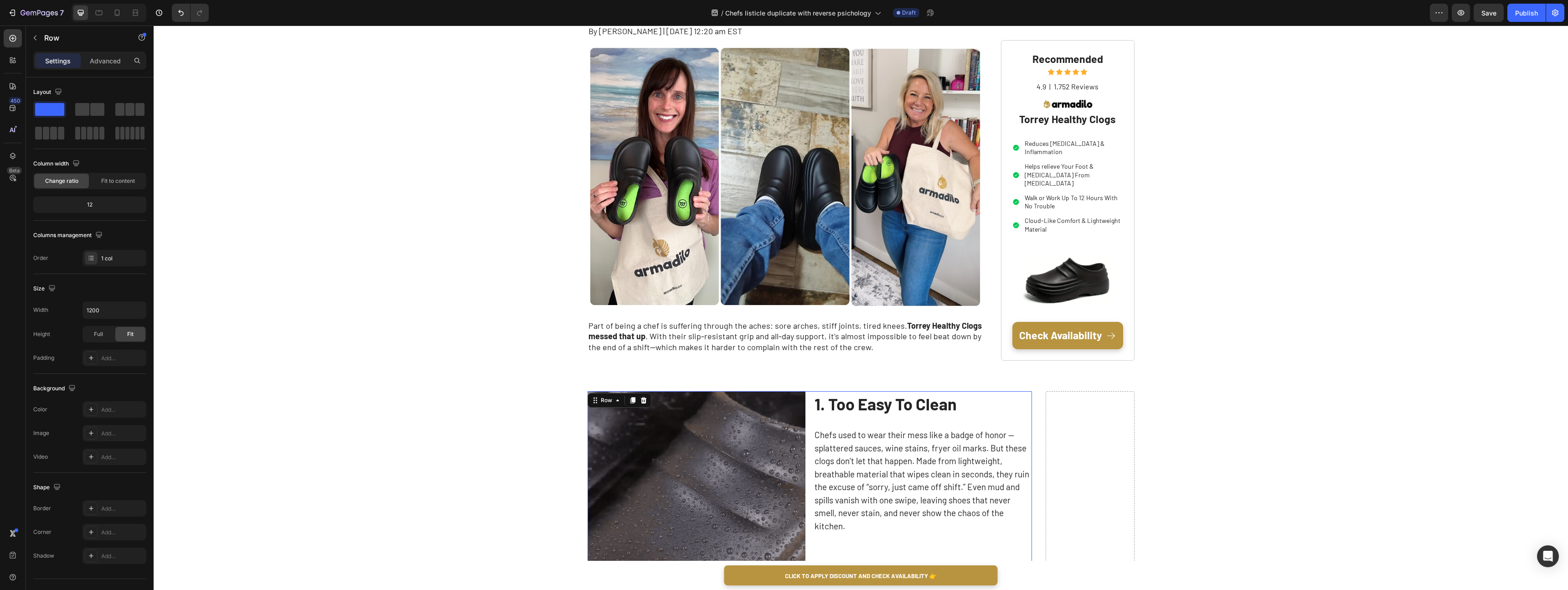
scroll to position [0, 0]
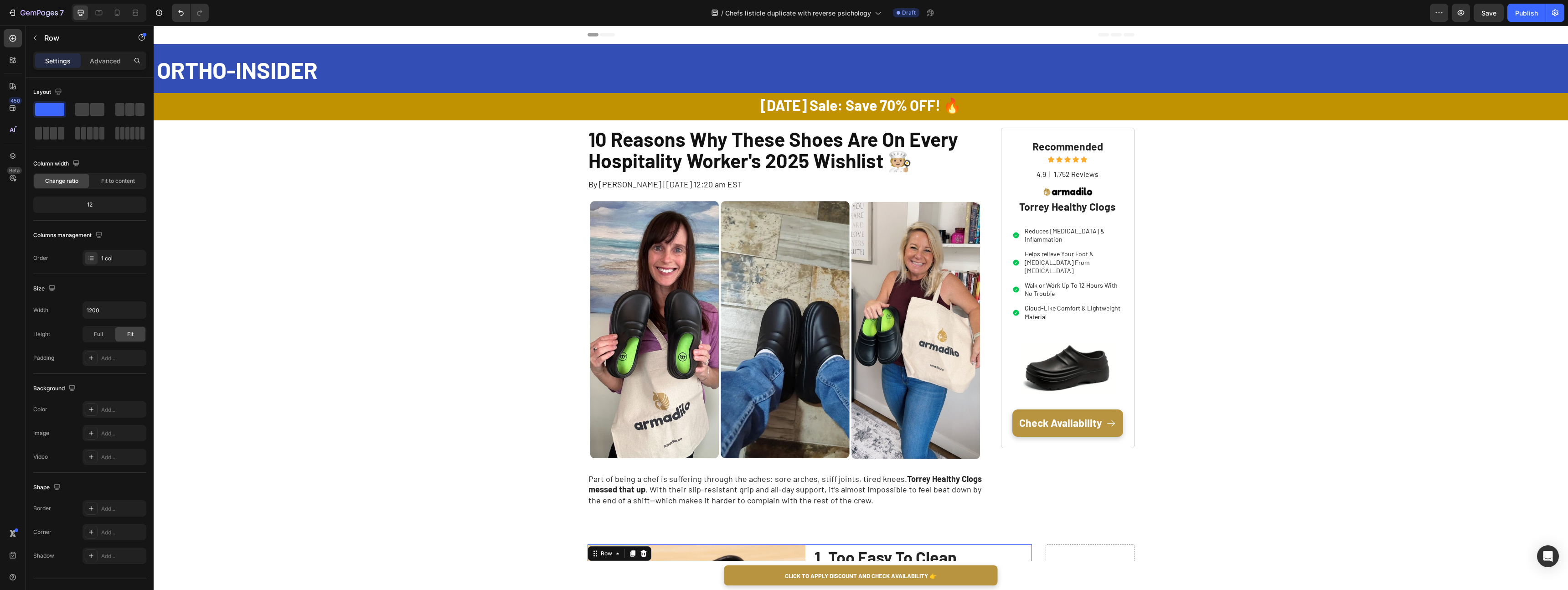
click at [767, 168] on h1 "10 Reasons Why These Shoes Are On Every Hospitality Worker's 2025 Wishlist 🧑🏼‍🍳" at bounding box center [785, 150] width 396 height 45
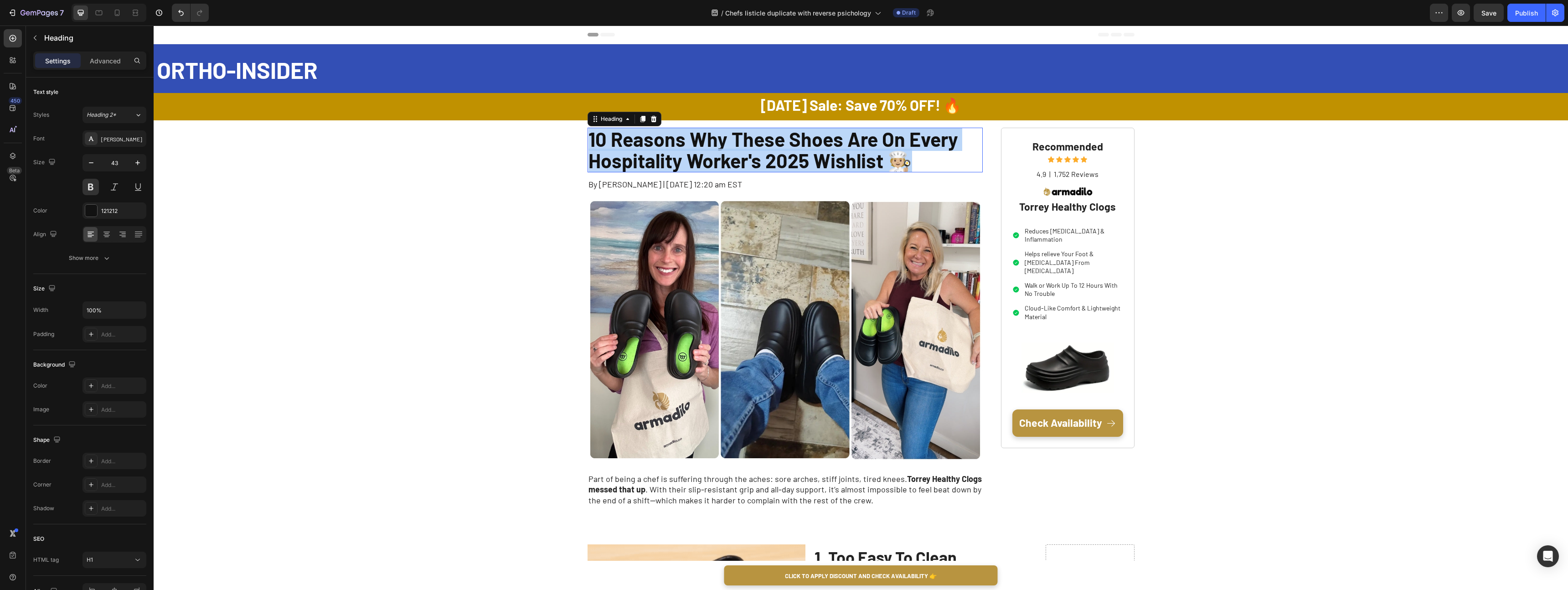
click at [767, 168] on p "10 Reasons Why These Shoes Are On Every Hospitality Worker's 2025 Wishlist 🧑🏼‍🍳" at bounding box center [785, 150] width 394 height 43
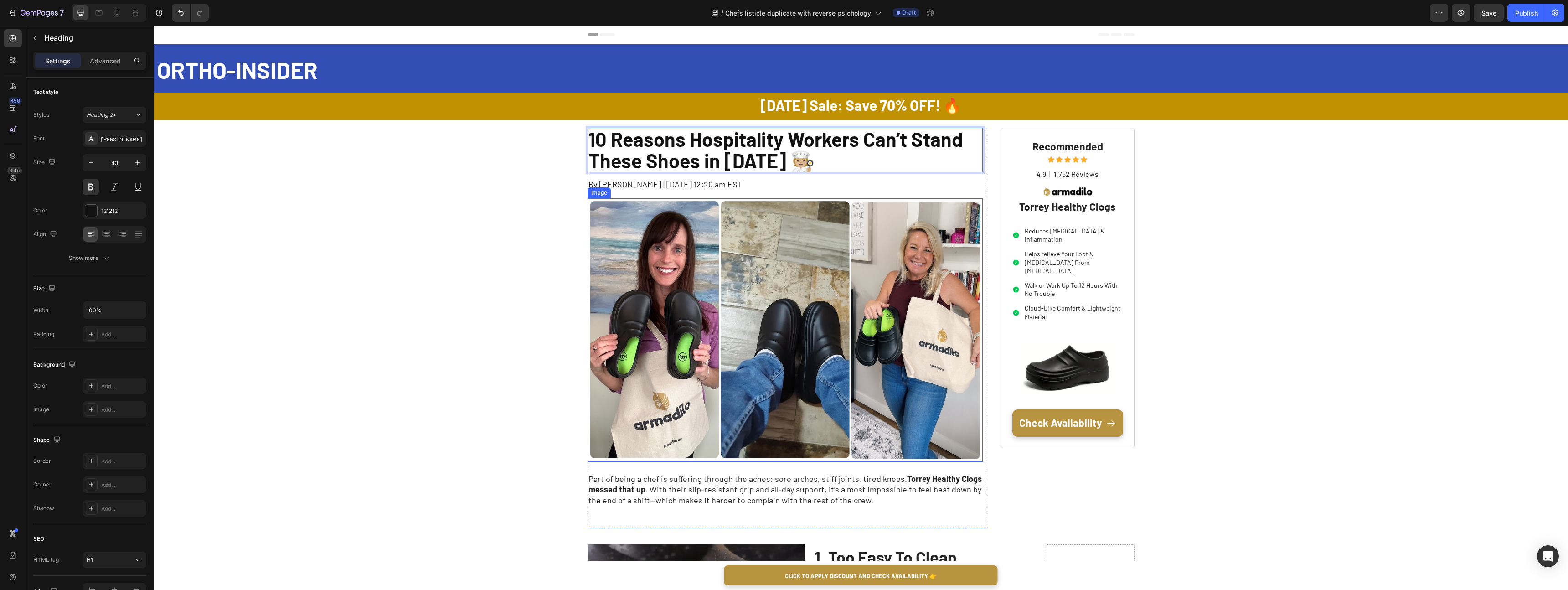
click at [744, 323] on img at bounding box center [785, 330] width 396 height 263
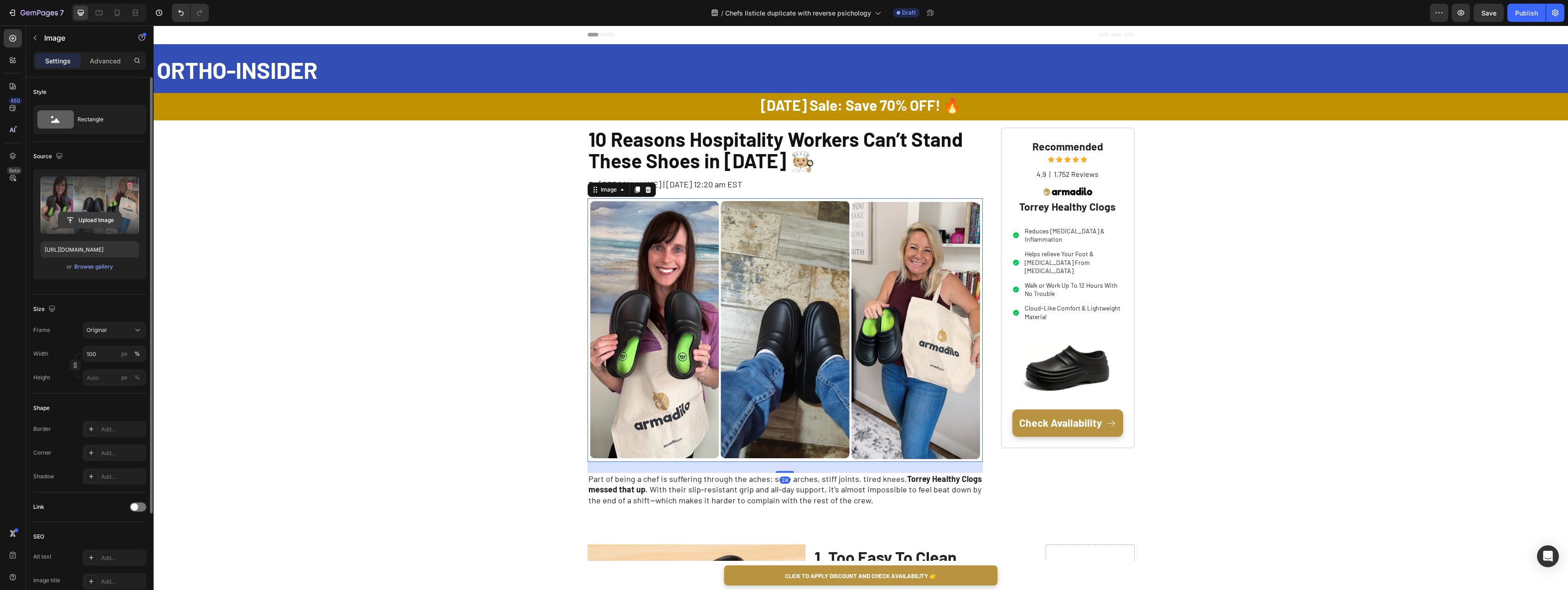
click at [116, 222] on input "file" at bounding box center [89, 220] width 63 height 16
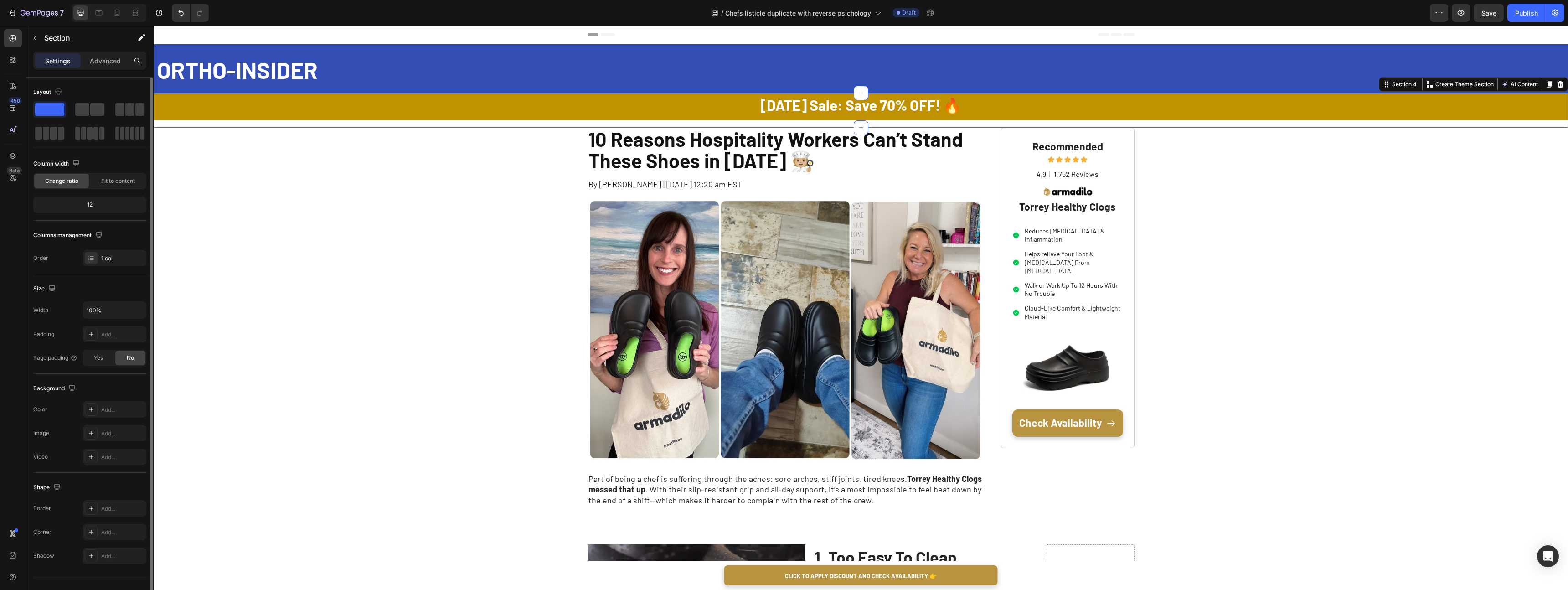
click at [205, 123] on div "[DATE] Sale: Save 70% OFF! 🔥 Text Block Row" at bounding box center [860, 110] width 1414 height 35
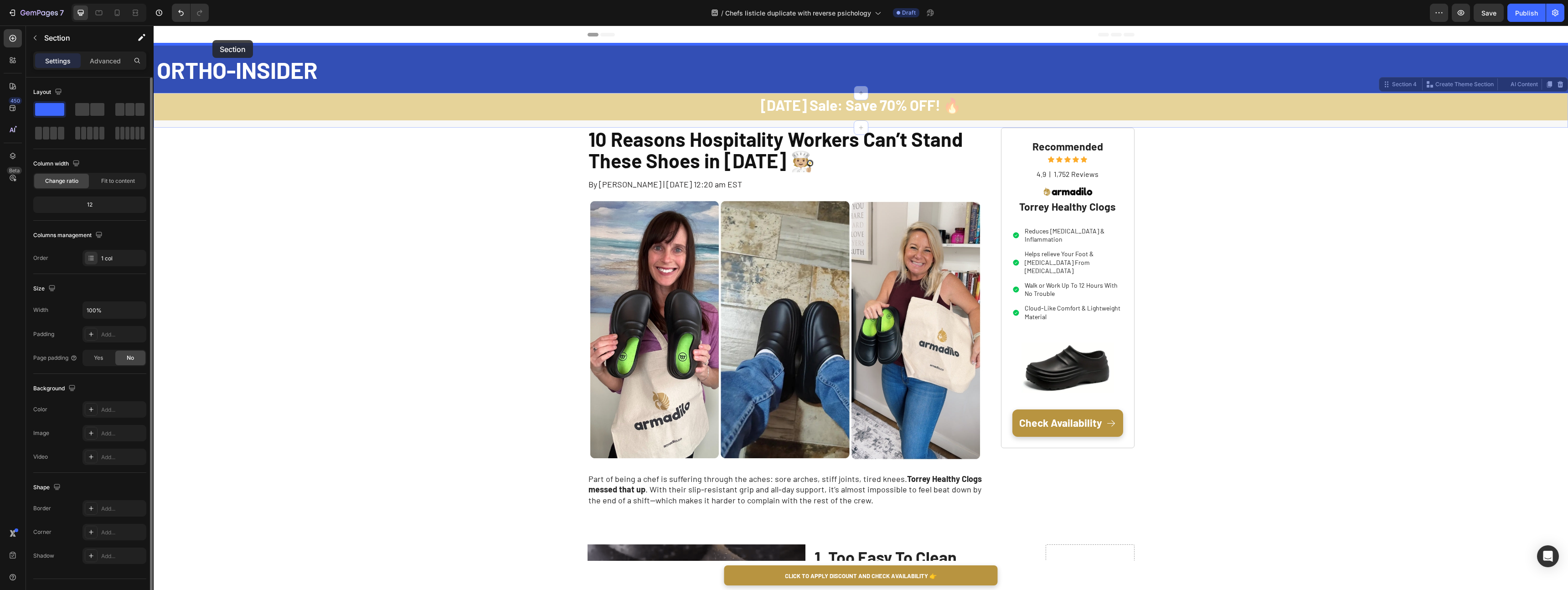
drag, startPoint x: 205, startPoint y: 123, endPoint x: 212, endPoint y: 40, distance: 83.3
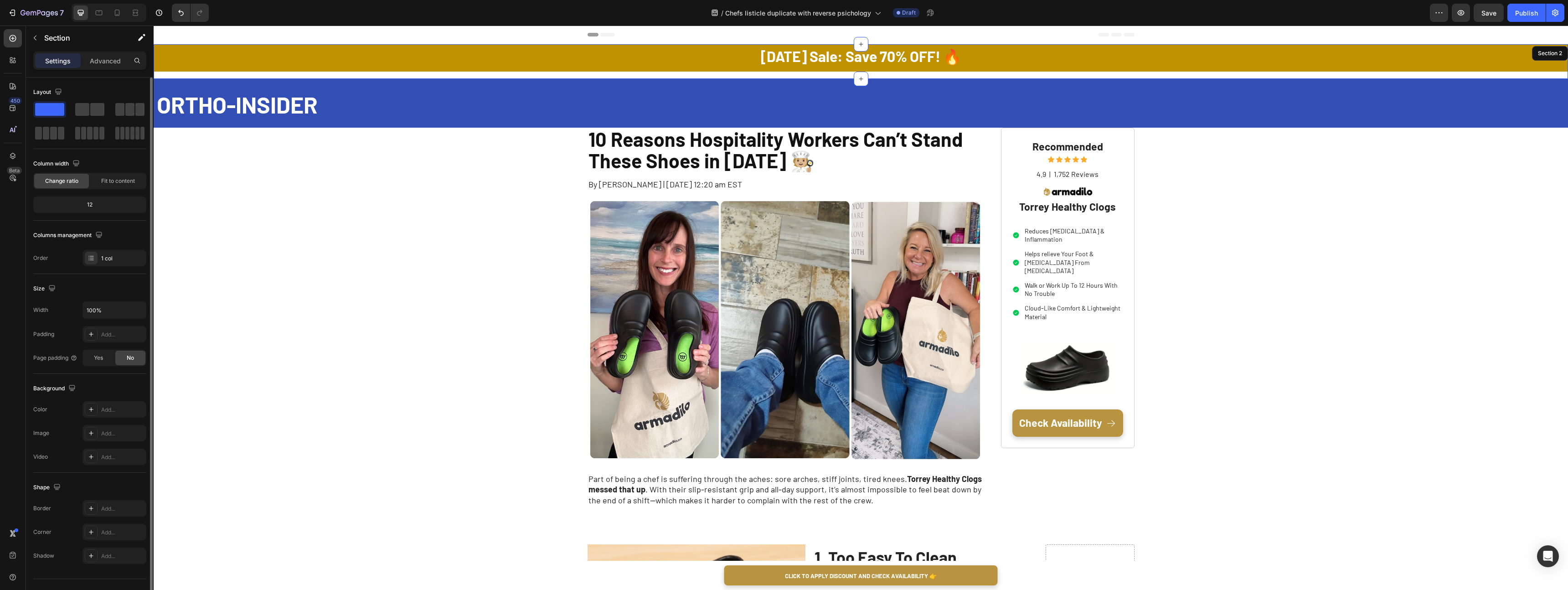
click at [89, 69] on div "Settings Advanced" at bounding box center [90, 61] width 113 height 18
click at [100, 65] on div "Advanced" at bounding box center [105, 60] width 45 height 15
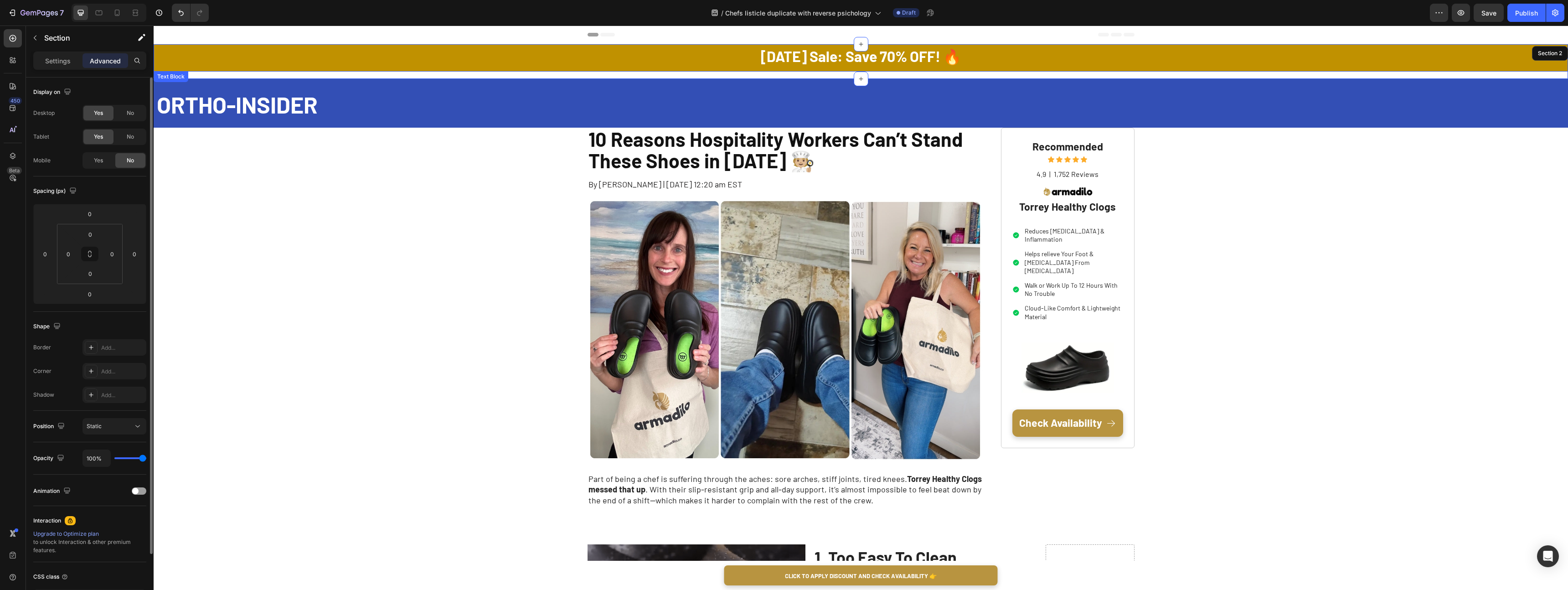
click at [285, 51] on p "[DATE] Sale: Save 70% OFF! 🔥" at bounding box center [860, 57] width 1413 height 16
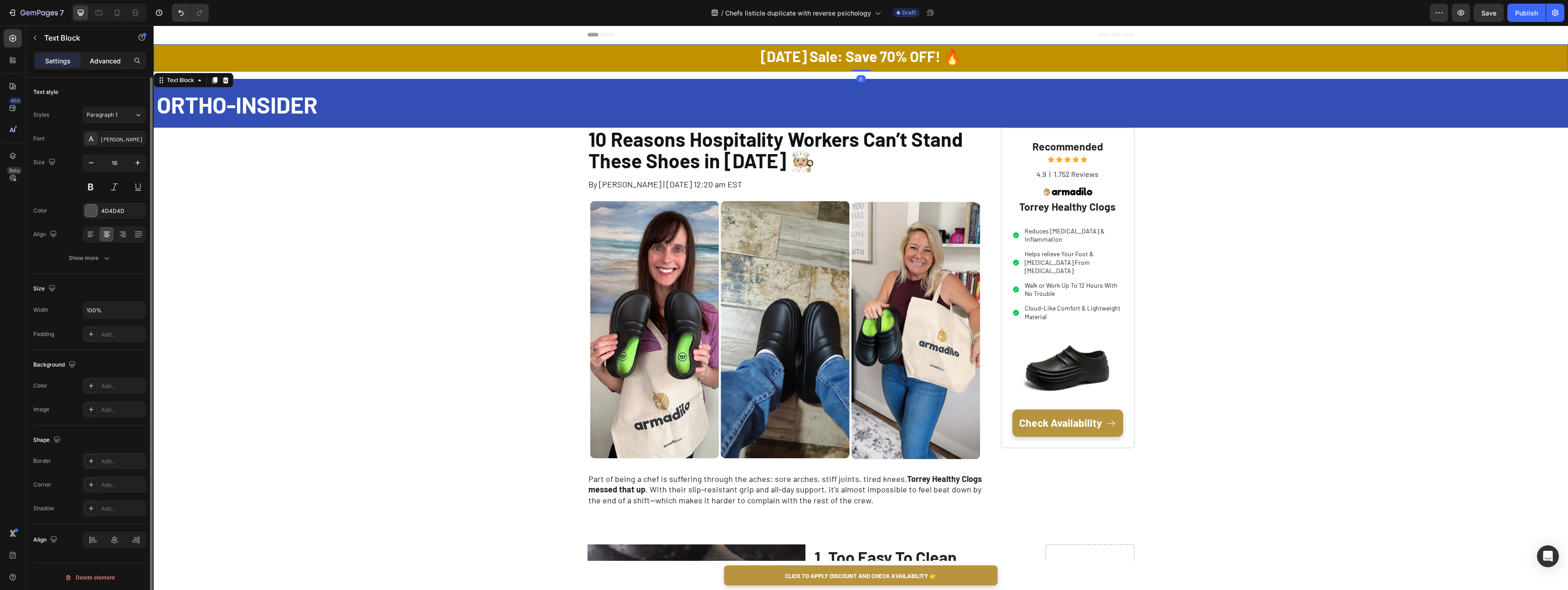
click at [106, 56] on p "Advanced" at bounding box center [105, 61] width 31 height 10
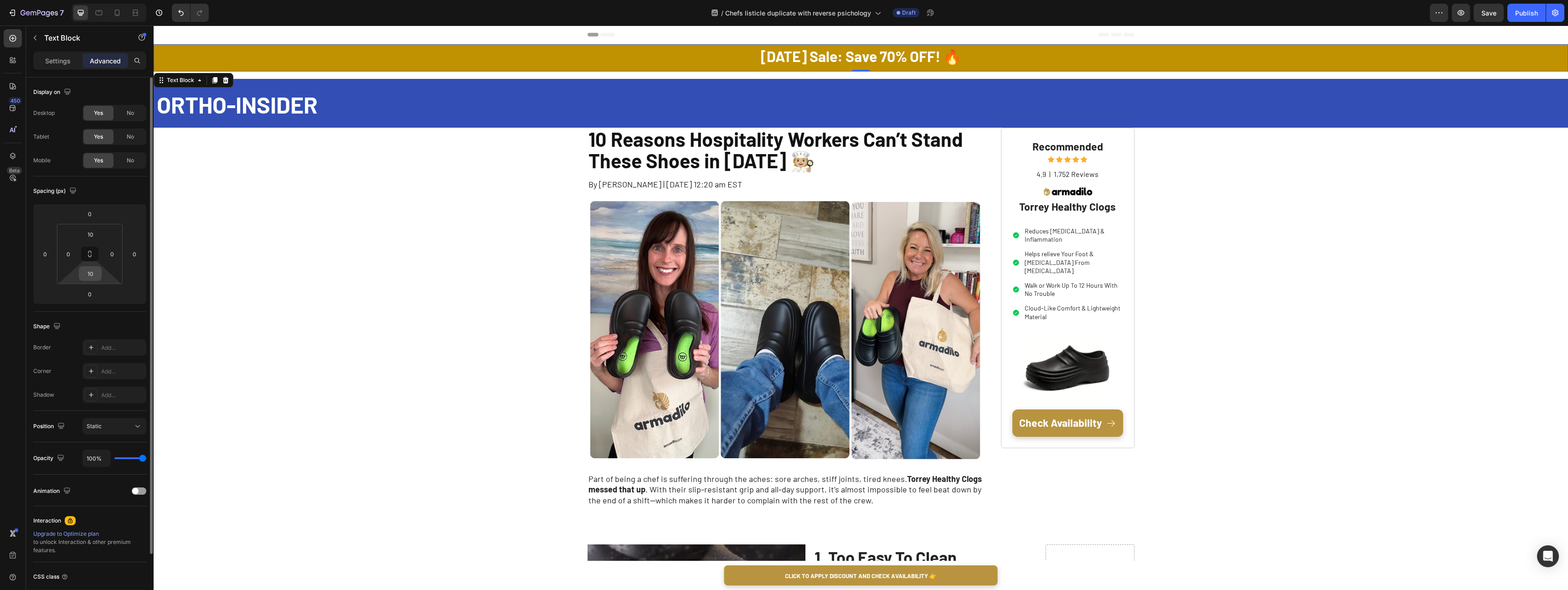
click at [93, 279] on input "10" at bounding box center [91, 273] width 18 height 13
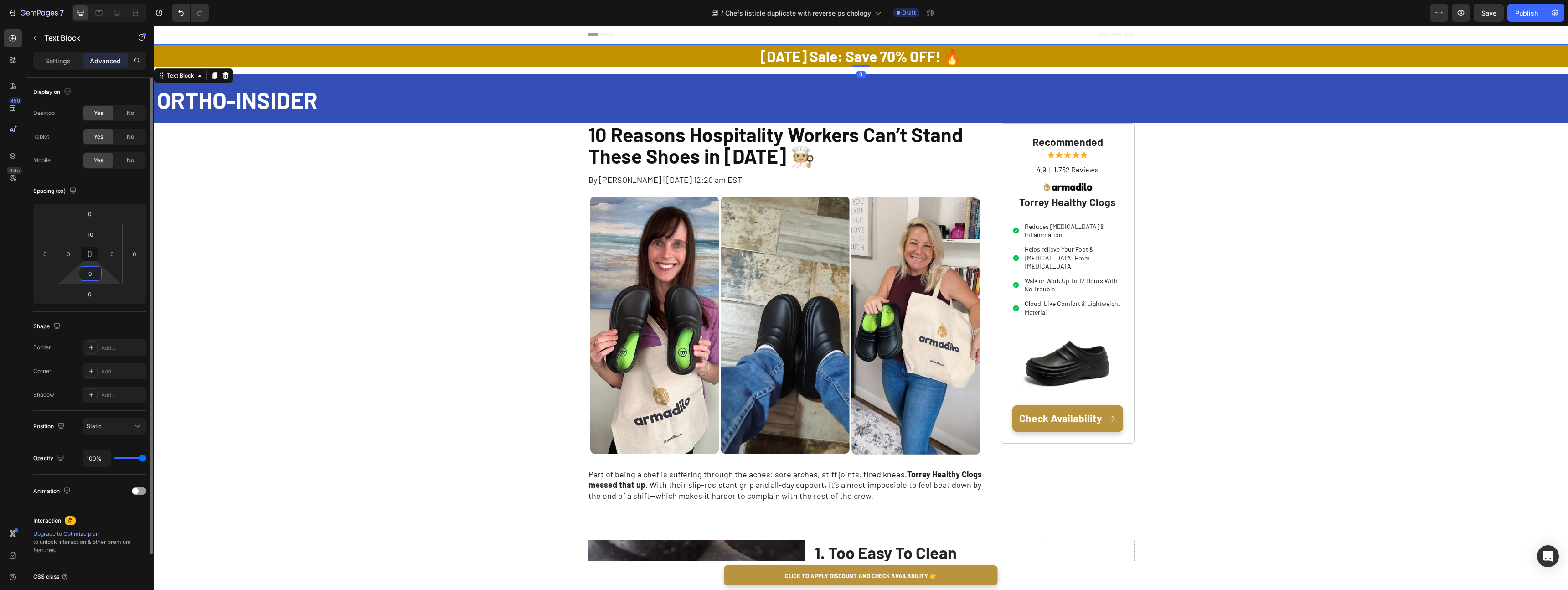
type input "10"
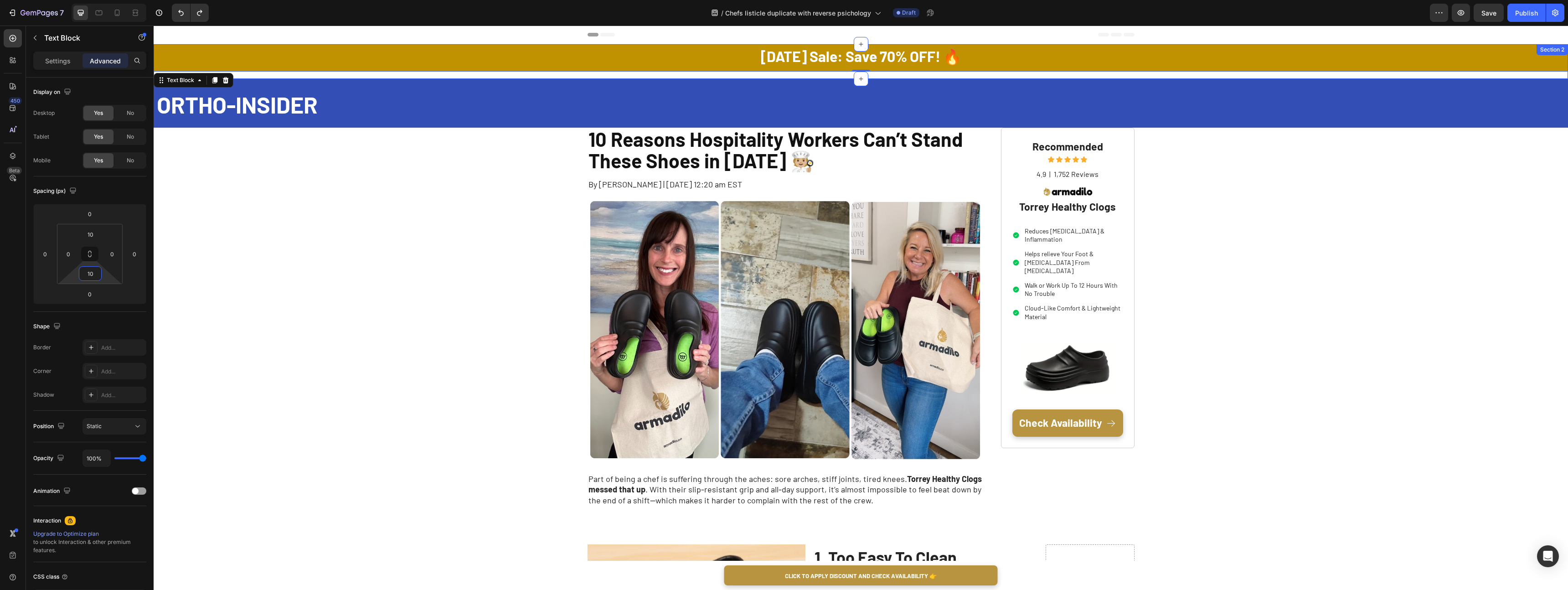
click at [500, 76] on div "[DATE] Sale: Save 70% OFF! 🔥 Text Block 0 Row" at bounding box center [860, 61] width 1414 height 35
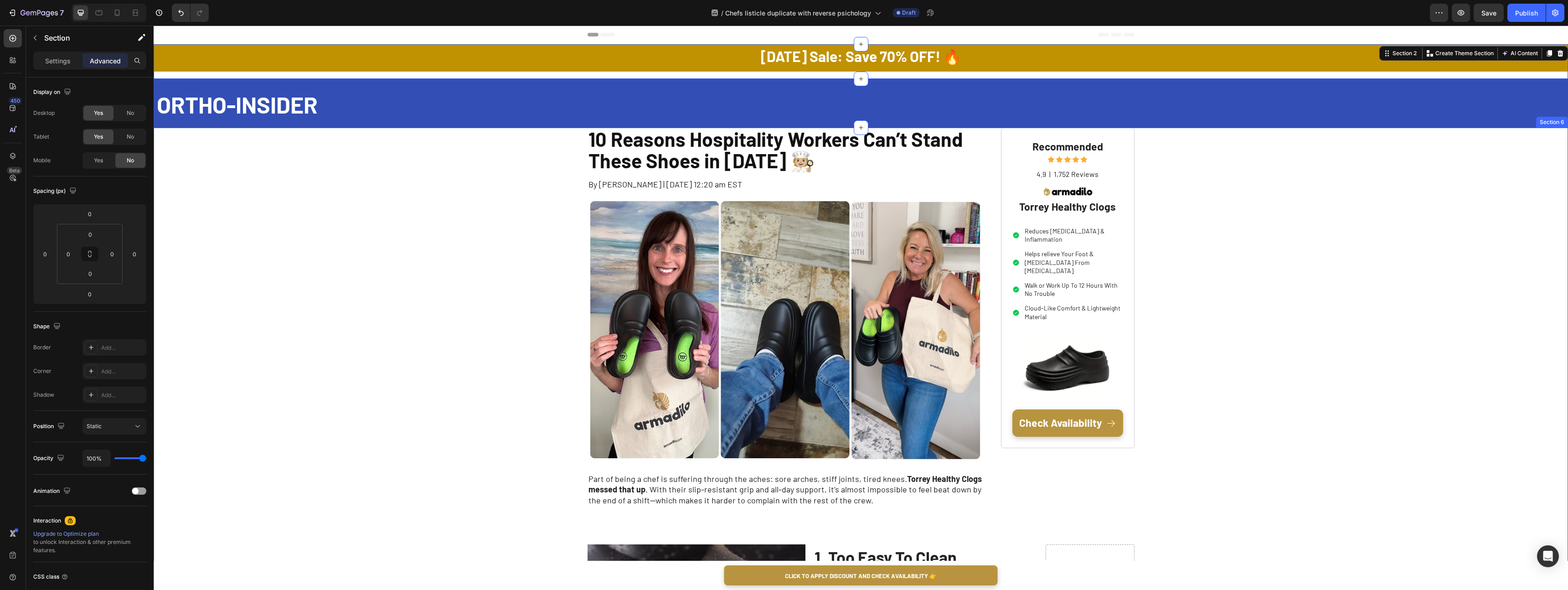
click at [364, 112] on p "ORTHO-INSIDER" at bounding box center [862, 103] width 1410 height 42
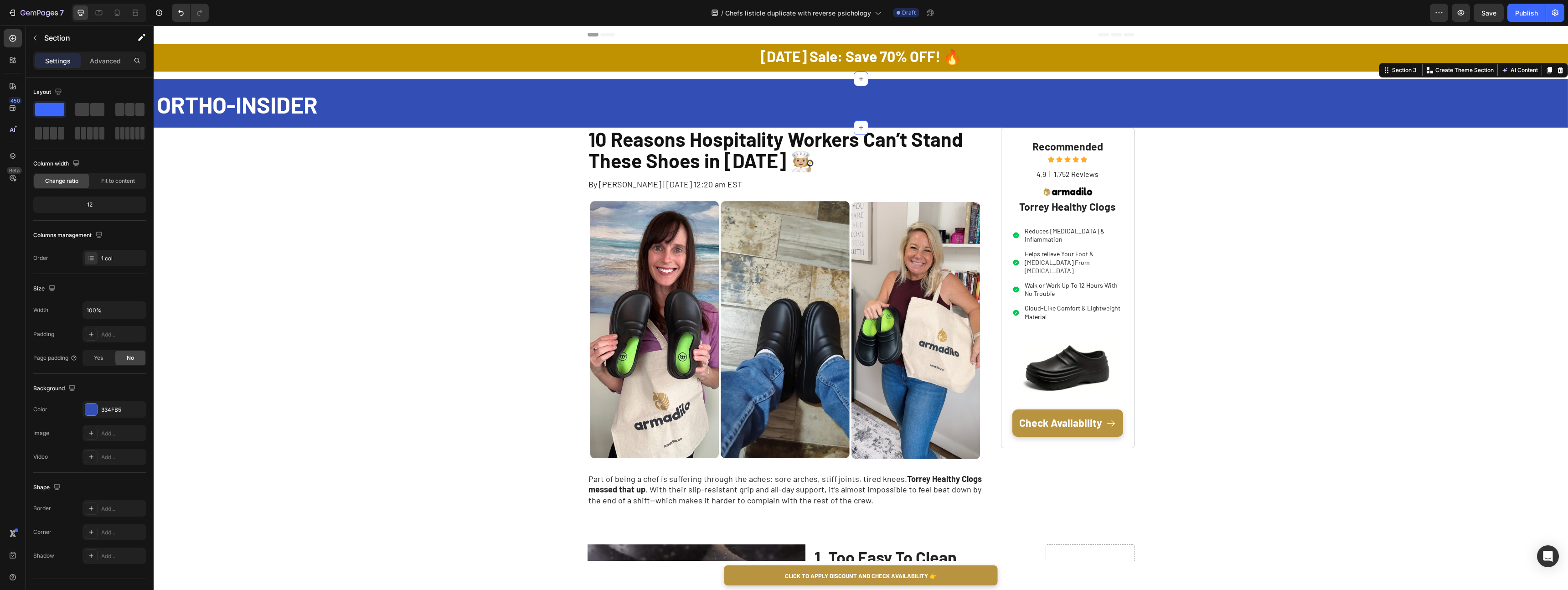
click at [282, 79] on div "ORTHO-INSIDER Text Block ORTHO-INSIDER Text Block ORTHO-INSIDER Text Block" at bounding box center [860, 103] width 1414 height 49
click at [249, 81] on div "ORTHO-INSIDER" at bounding box center [862, 103] width 1412 height 44
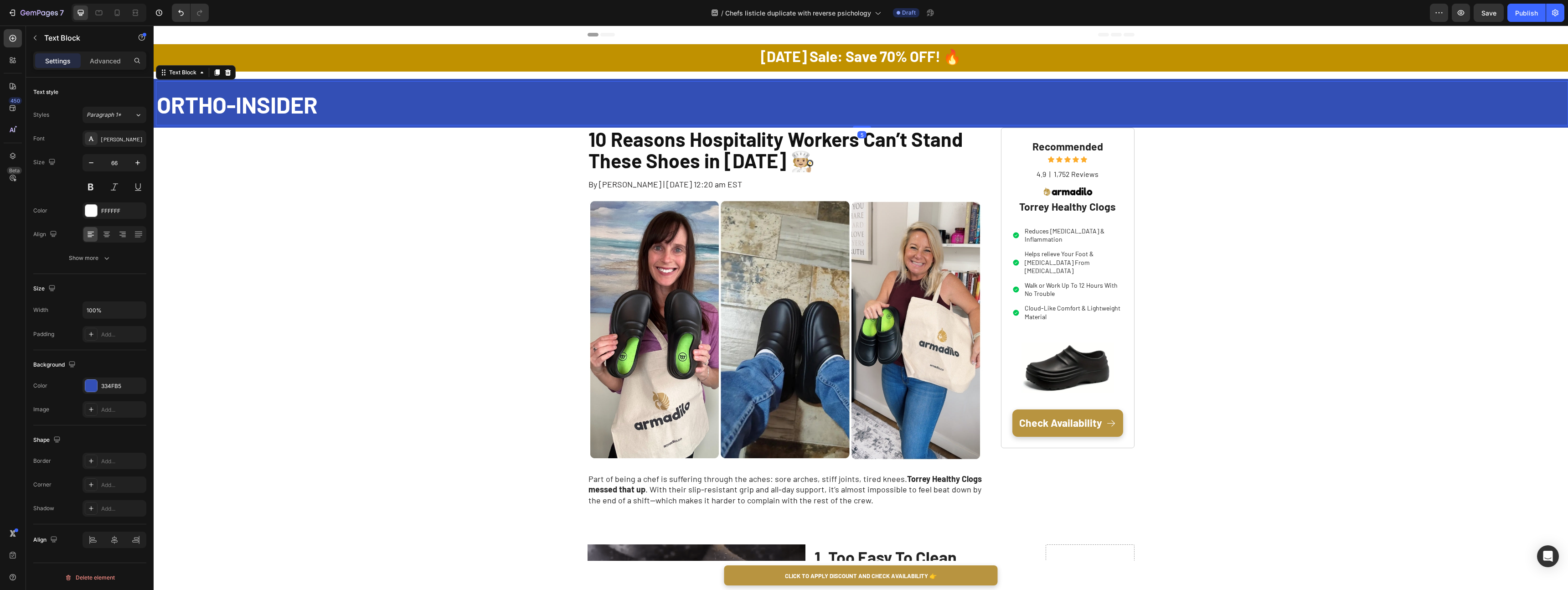
click at [249, 81] on div "ORTHO-INSIDER" at bounding box center [862, 103] width 1412 height 44
click at [251, 80] on div "ORTHO-INSIDER Text Block ORTHO-INSIDER Text Block ORTHO-INSIDER Text Block 5" at bounding box center [860, 103] width 1414 height 49
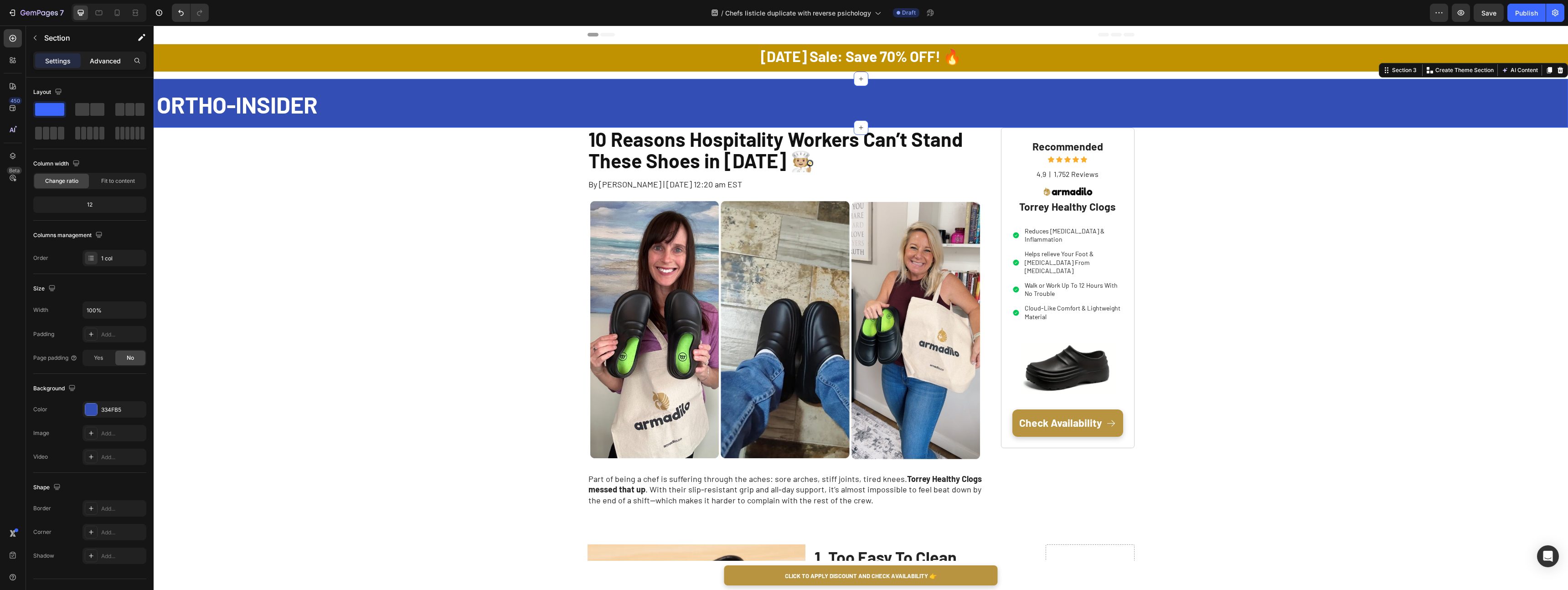
click at [110, 64] on p "Advanced" at bounding box center [105, 61] width 31 height 10
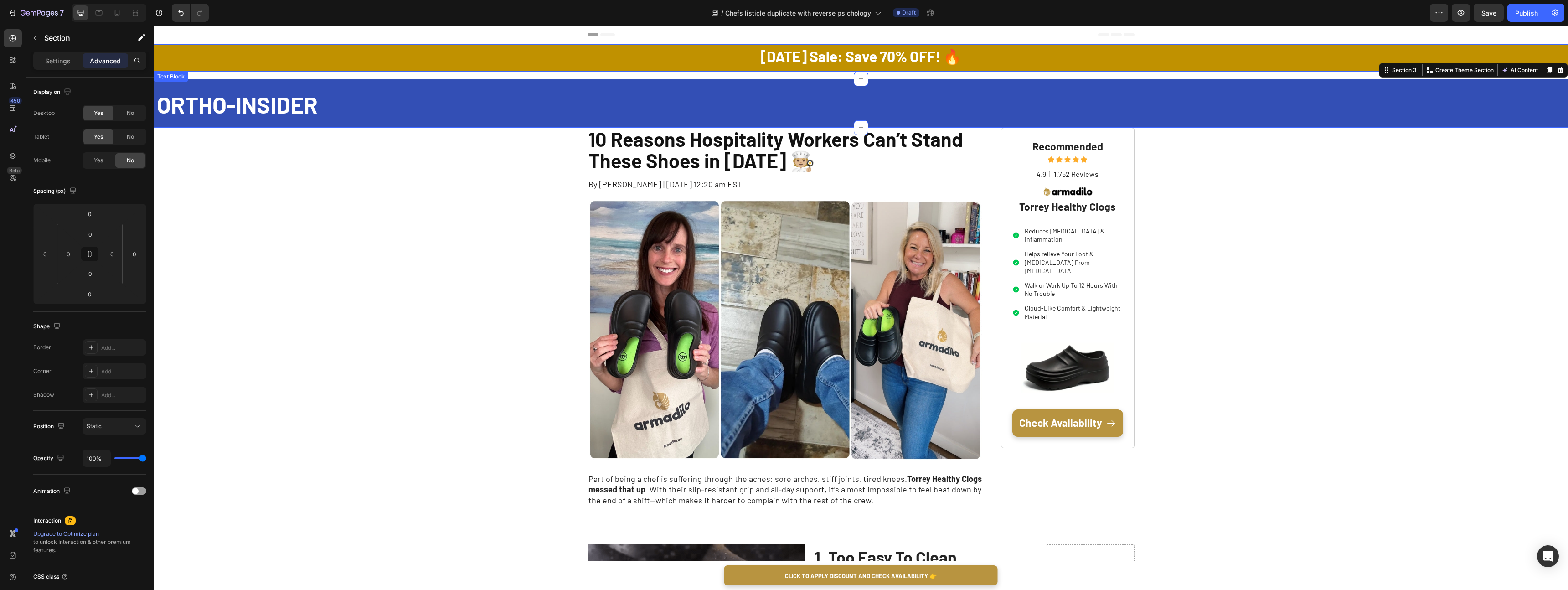
click at [414, 96] on p "ORTHO-INSIDER" at bounding box center [862, 103] width 1410 height 42
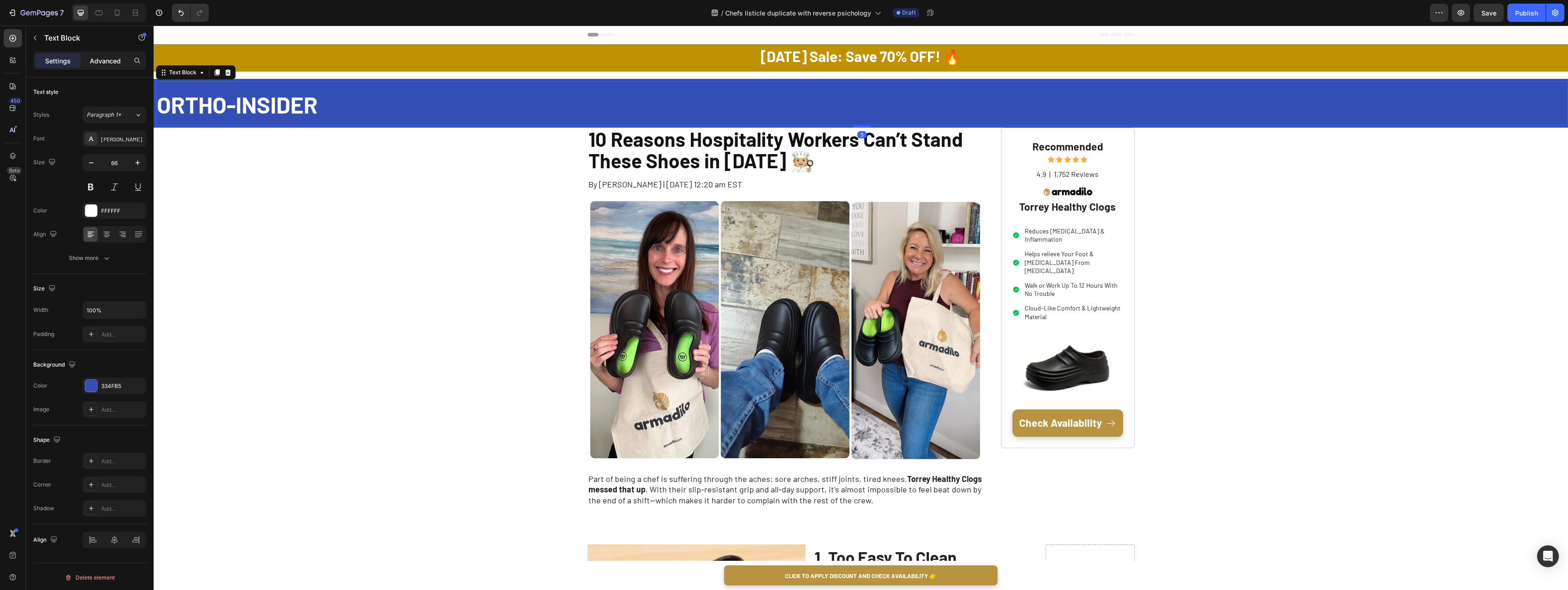
click at [118, 59] on p "Advanced" at bounding box center [105, 61] width 31 height 10
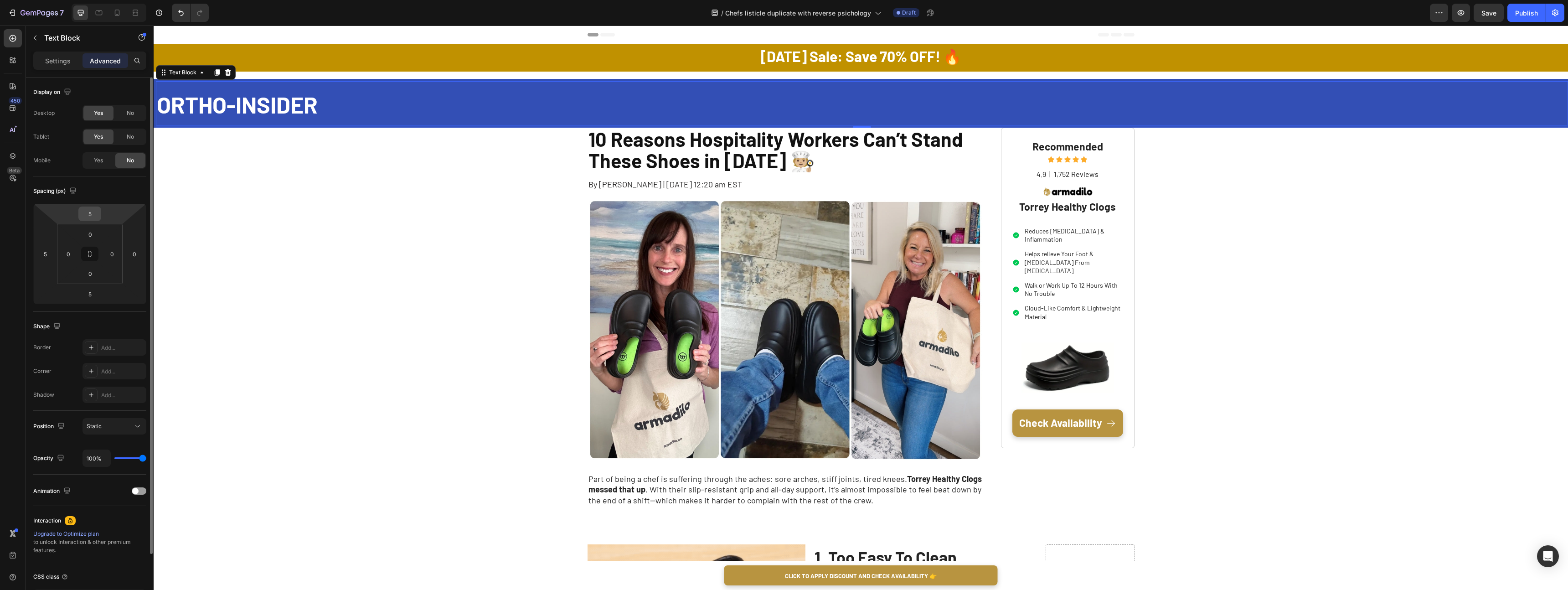
click at [92, 214] on input "5" at bounding box center [90, 214] width 18 height 13
type input "0"
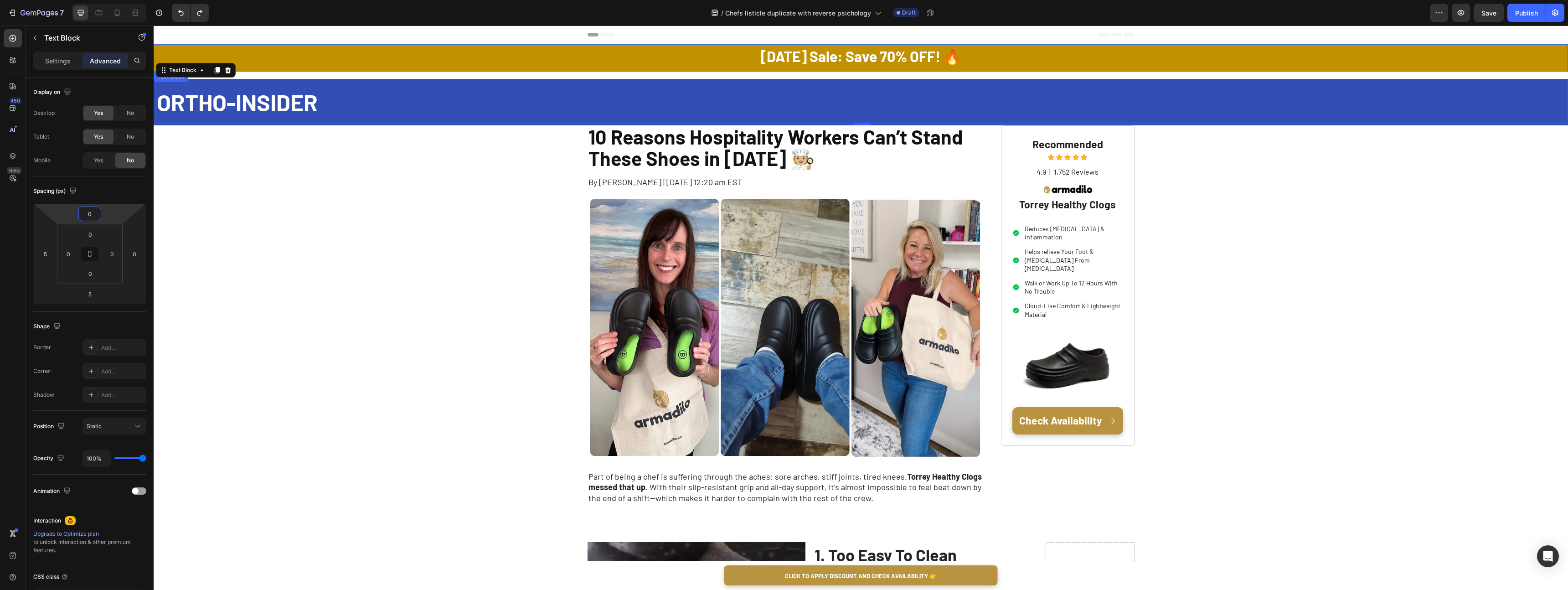
click at [780, 62] on strong "[DATE] Sale: Save 70% OFF! 🔥" at bounding box center [860, 56] width 200 height 17
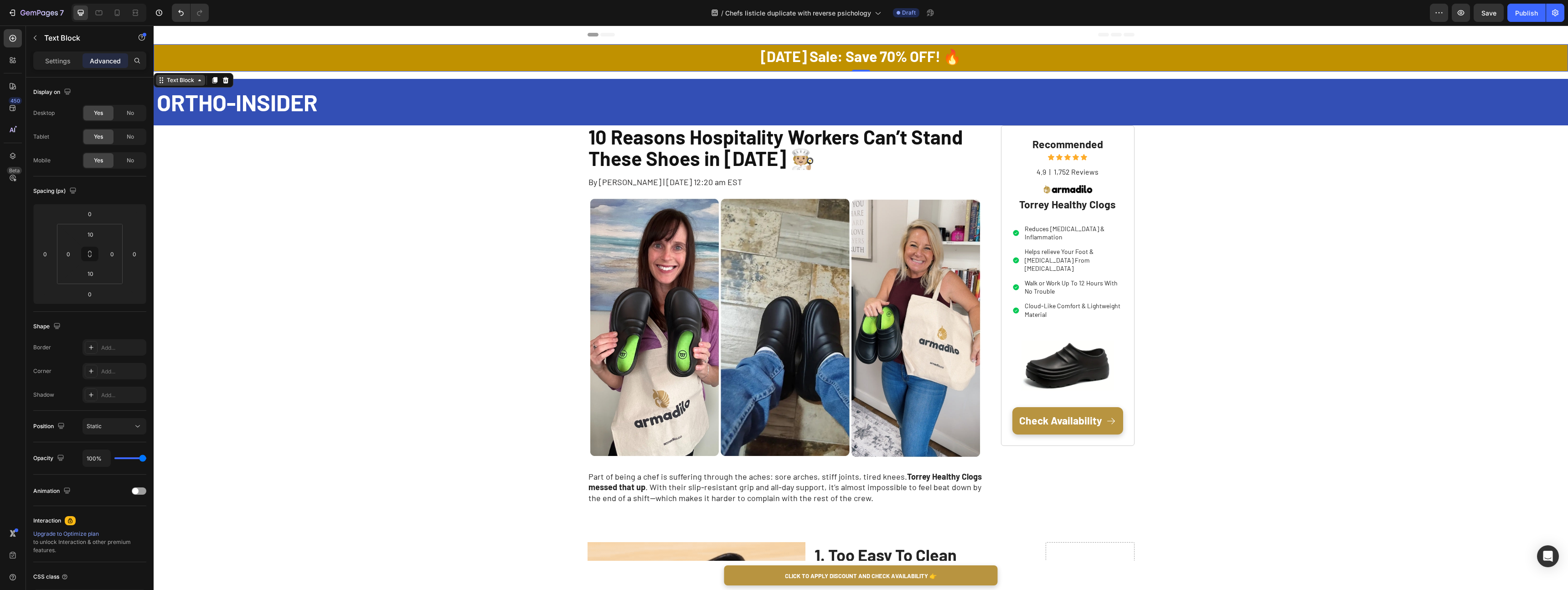
click at [203, 83] on div "Text Block" at bounding box center [180, 80] width 50 height 11
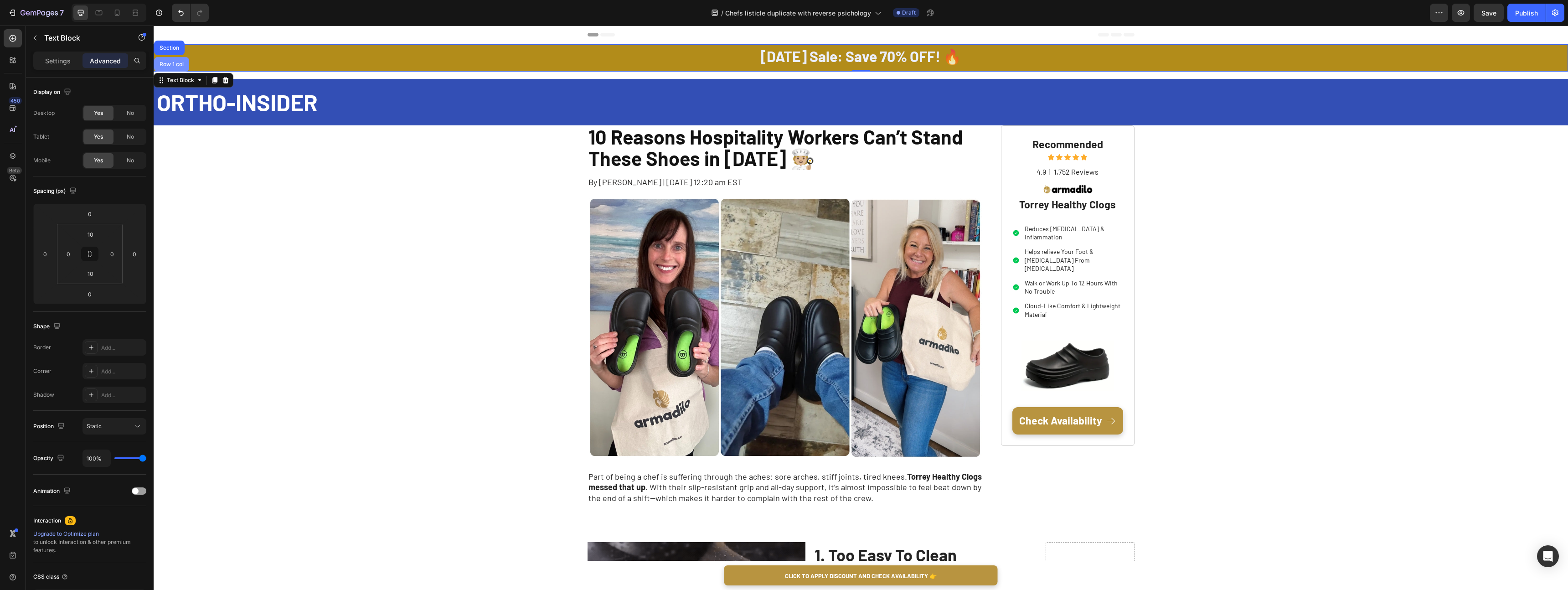
click at [183, 66] on div "Row 1 col" at bounding box center [171, 64] width 28 height 6
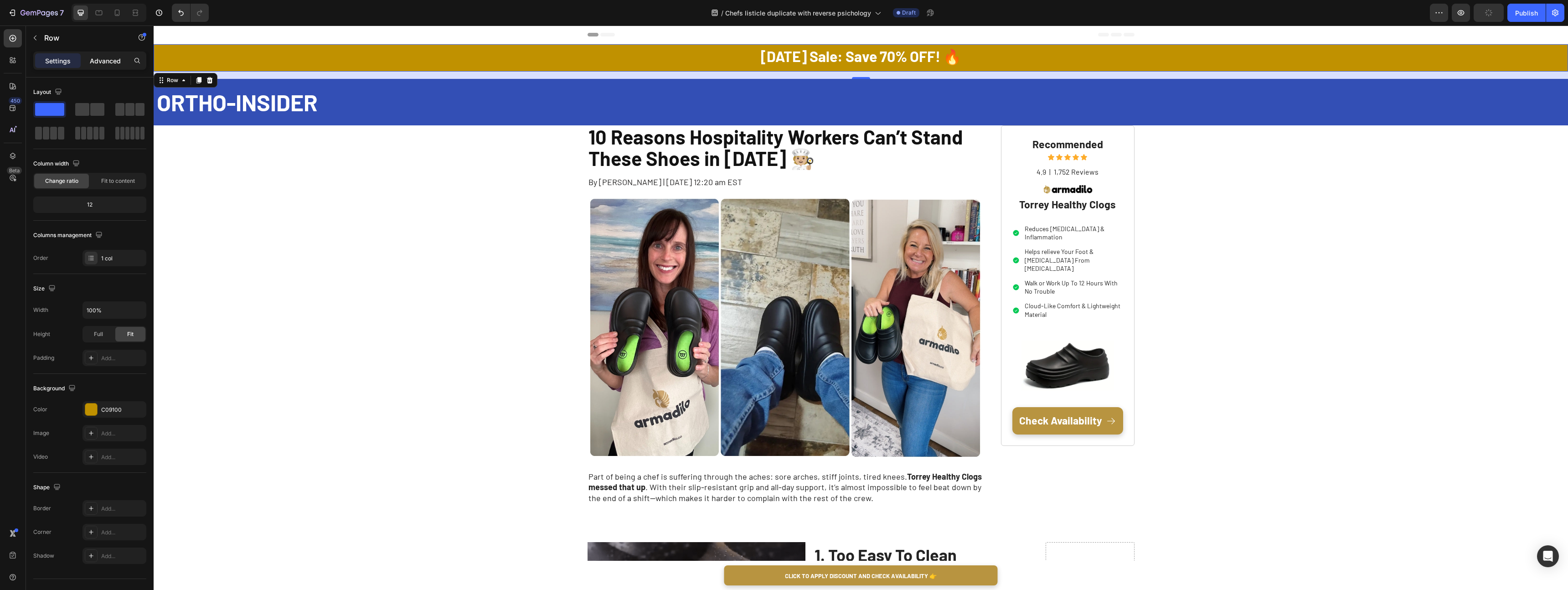
click at [107, 58] on p "Advanced" at bounding box center [105, 61] width 31 height 10
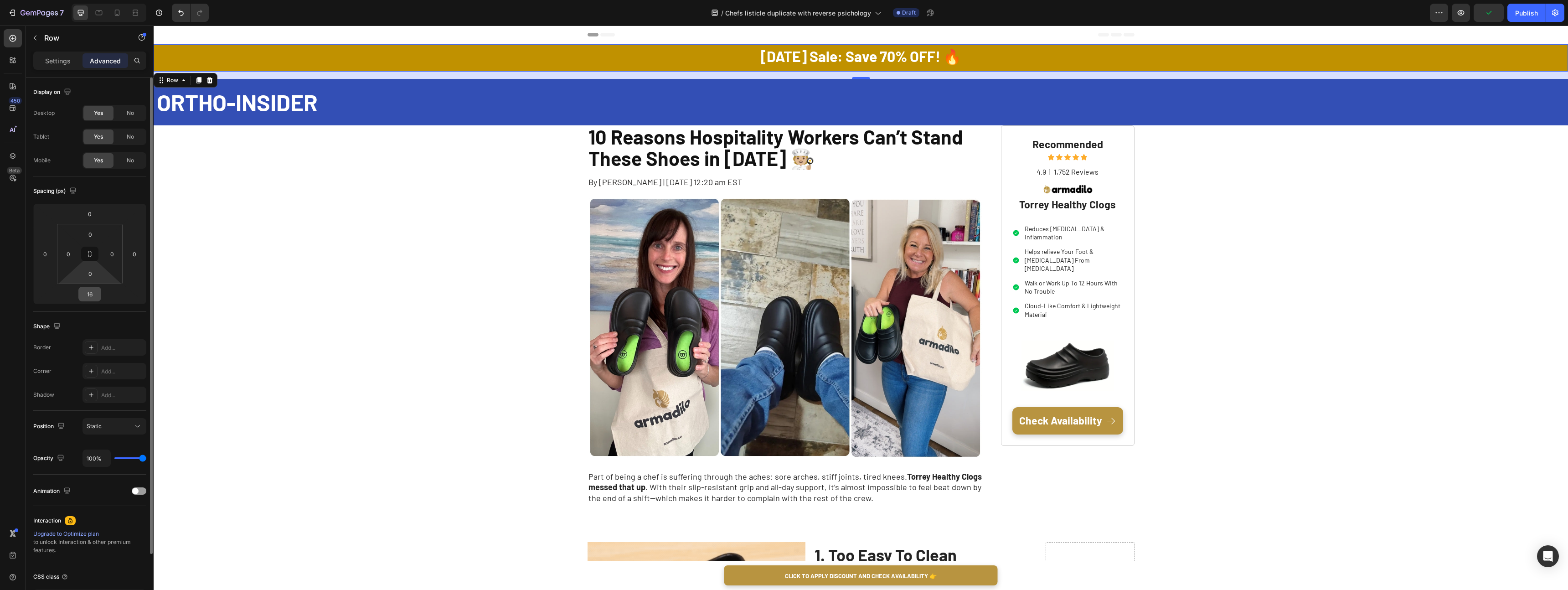
click at [94, 293] on input "16" at bounding box center [90, 294] width 18 height 13
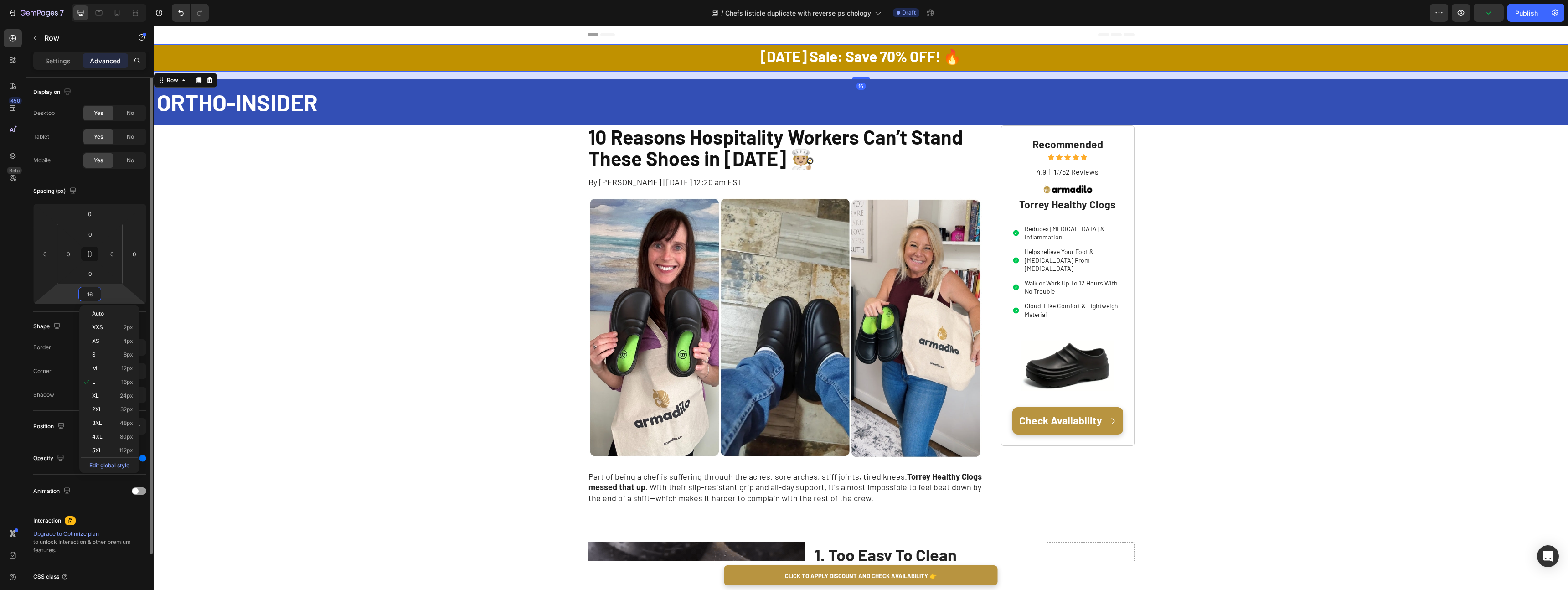
type input "0"
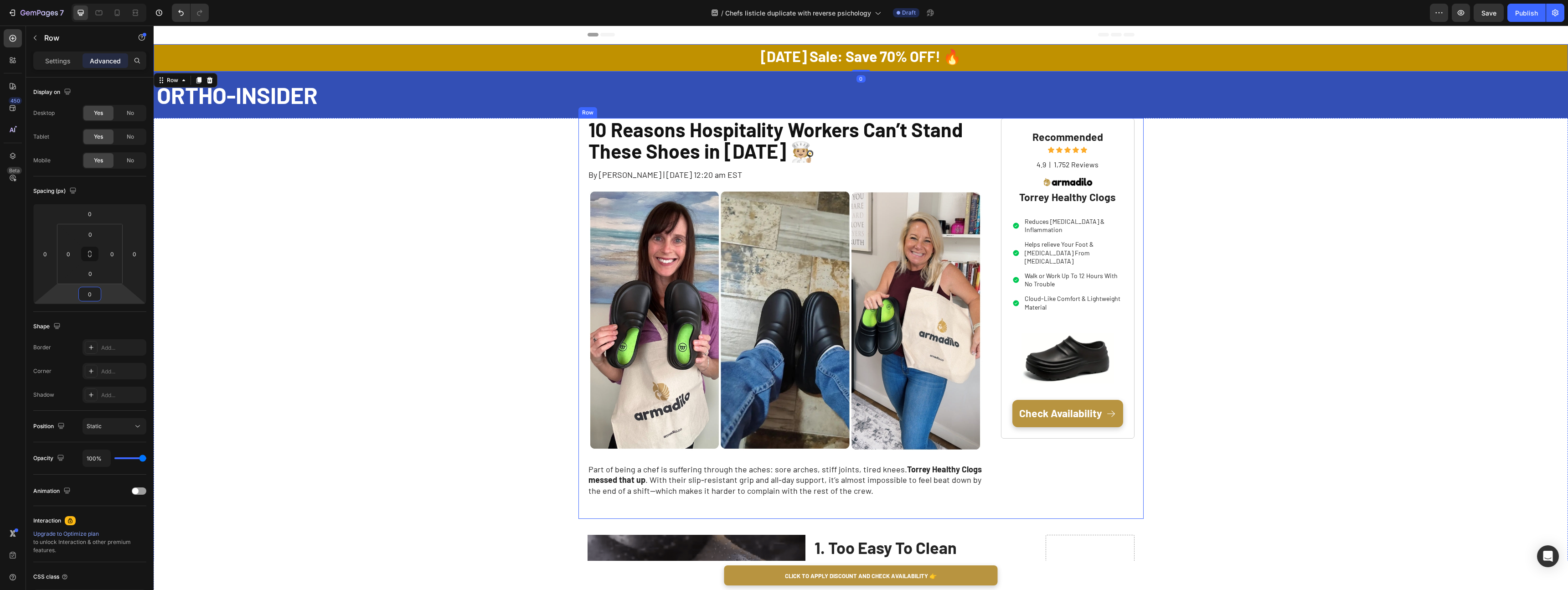
click at [595, 115] on div "Row" at bounding box center [588, 112] width 18 height 11
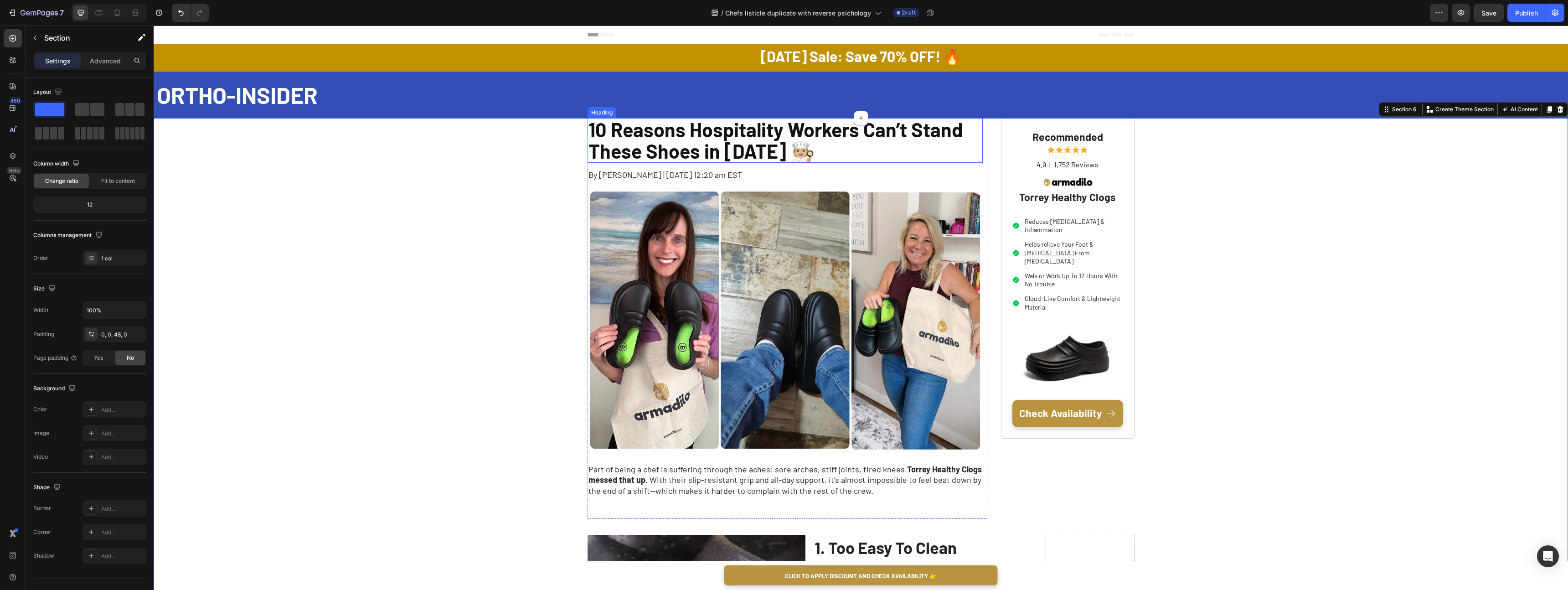
click at [834, 120] on p "10 Reasons Hospitality Workers Can’t Stand These Shoes in [DATE] 🧑🏼‍🍳" at bounding box center [785, 140] width 394 height 43
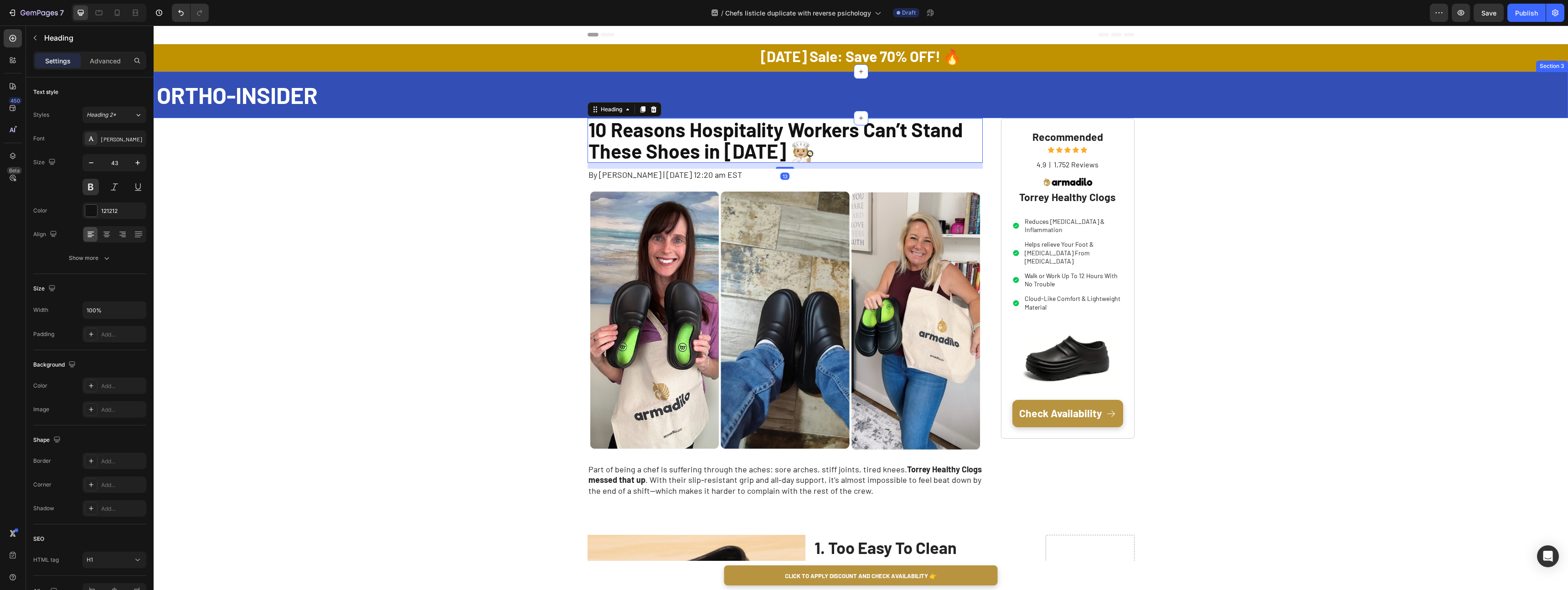
click at [572, 116] on div "ORTHO-INSIDER Text Block ORTHO-INSIDER Text Block ORTHO-INSIDER Text Block" at bounding box center [860, 95] width 1414 height 47
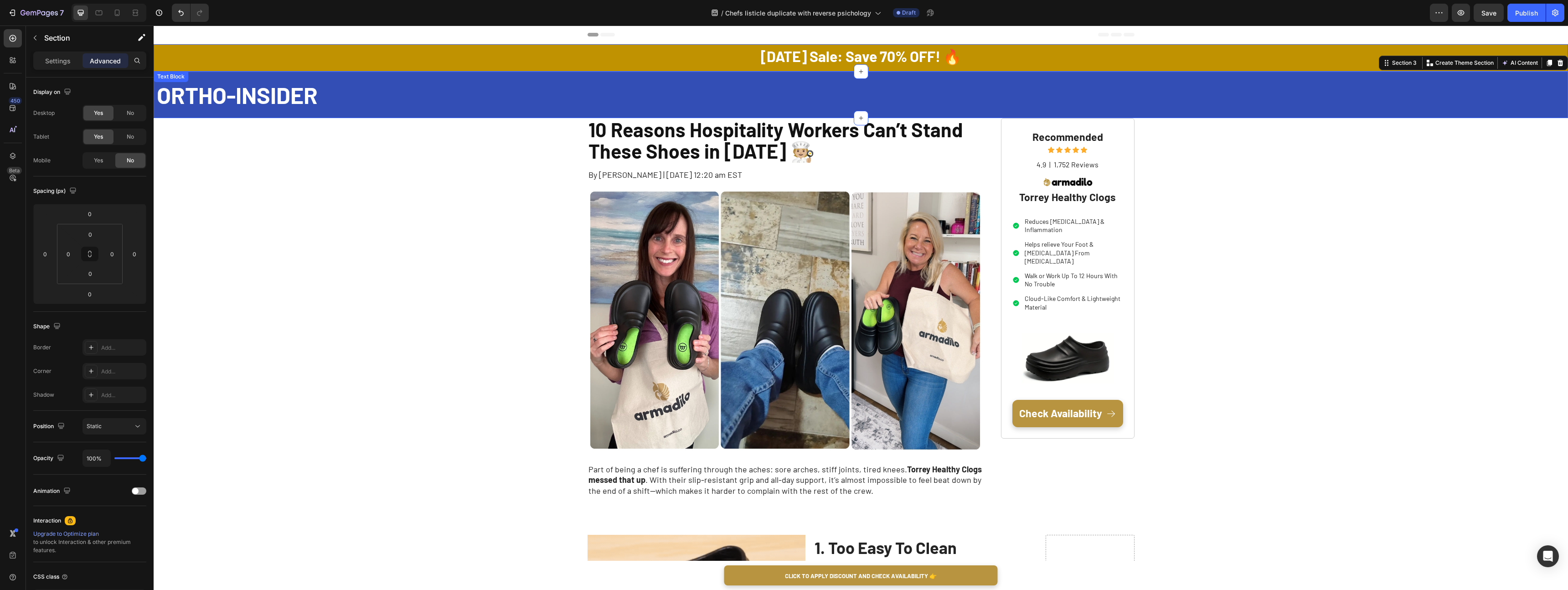
click at [601, 64] on p "[DATE] Sale: Save 70% OFF! 🔥" at bounding box center [860, 57] width 1413 height 16
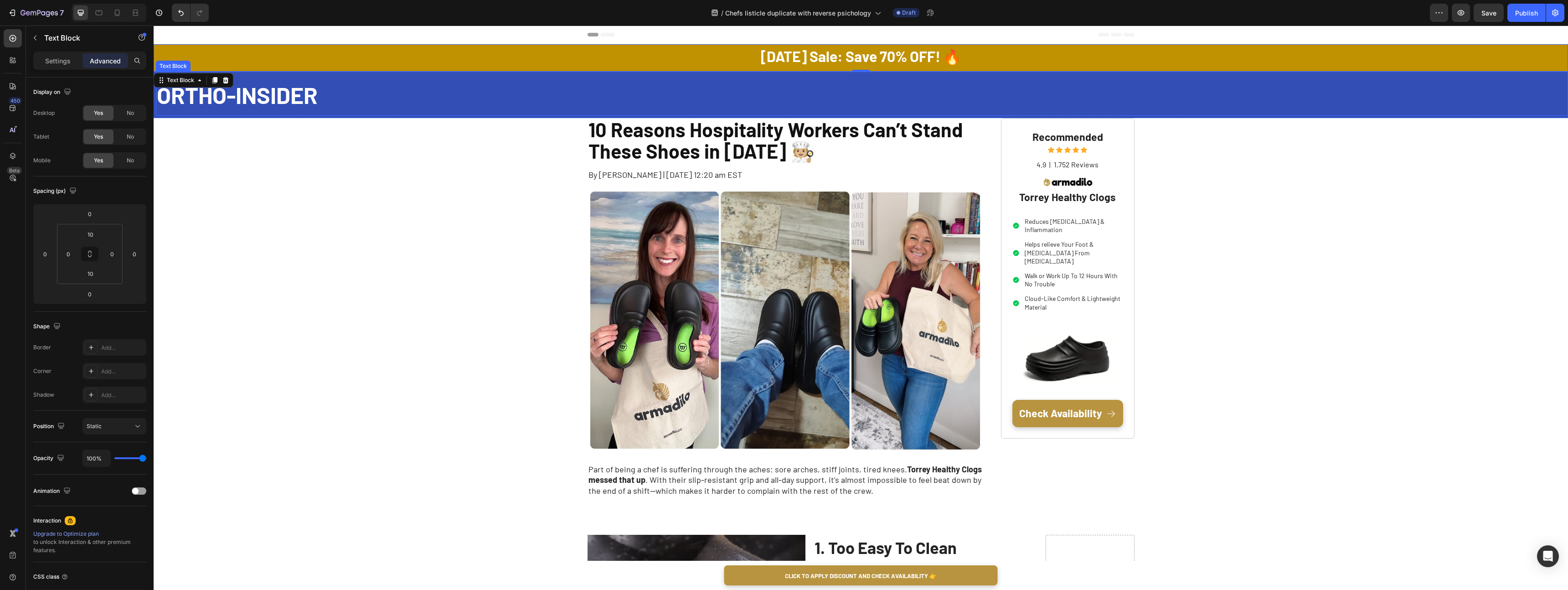
click at [155, 106] on div "ORTHO-INSIDER Text Block ORTHO-INSIDER Text Block ORTHO-INSIDER Text Block" at bounding box center [860, 95] width 1414 height 47
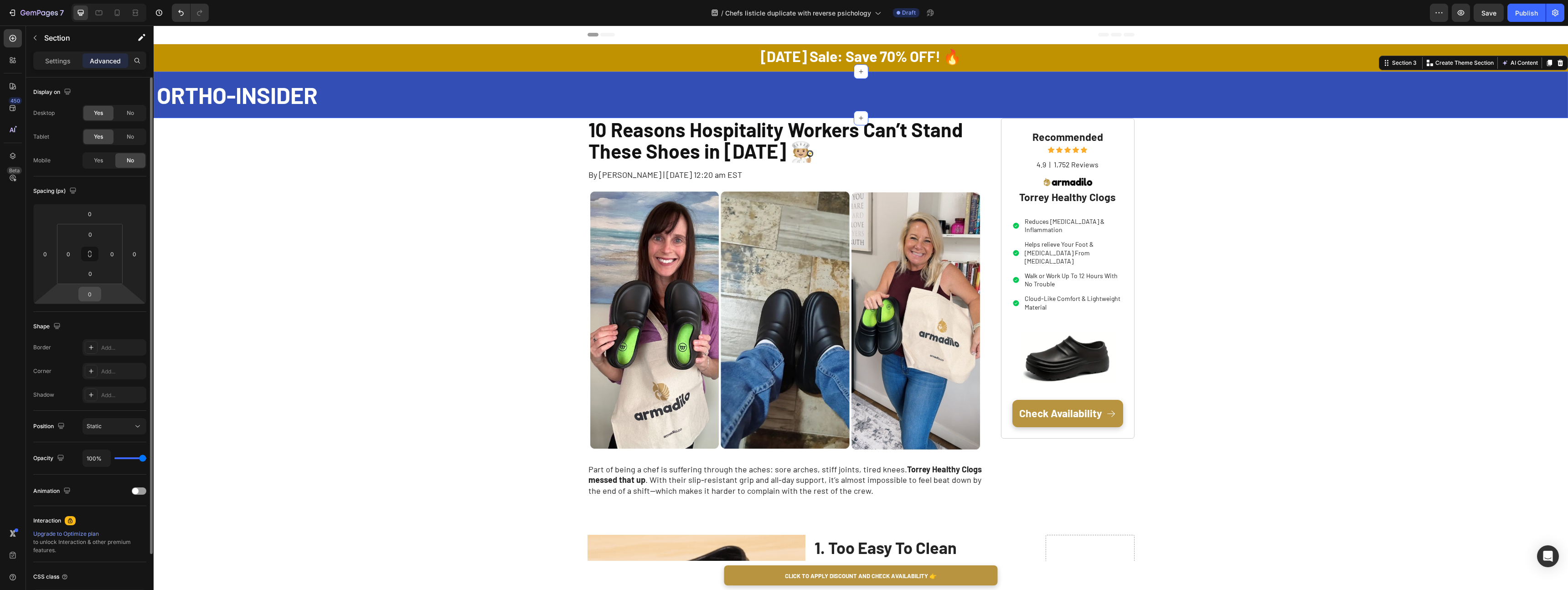
click at [94, 293] on input "0" at bounding box center [90, 294] width 18 height 13
type input "16"
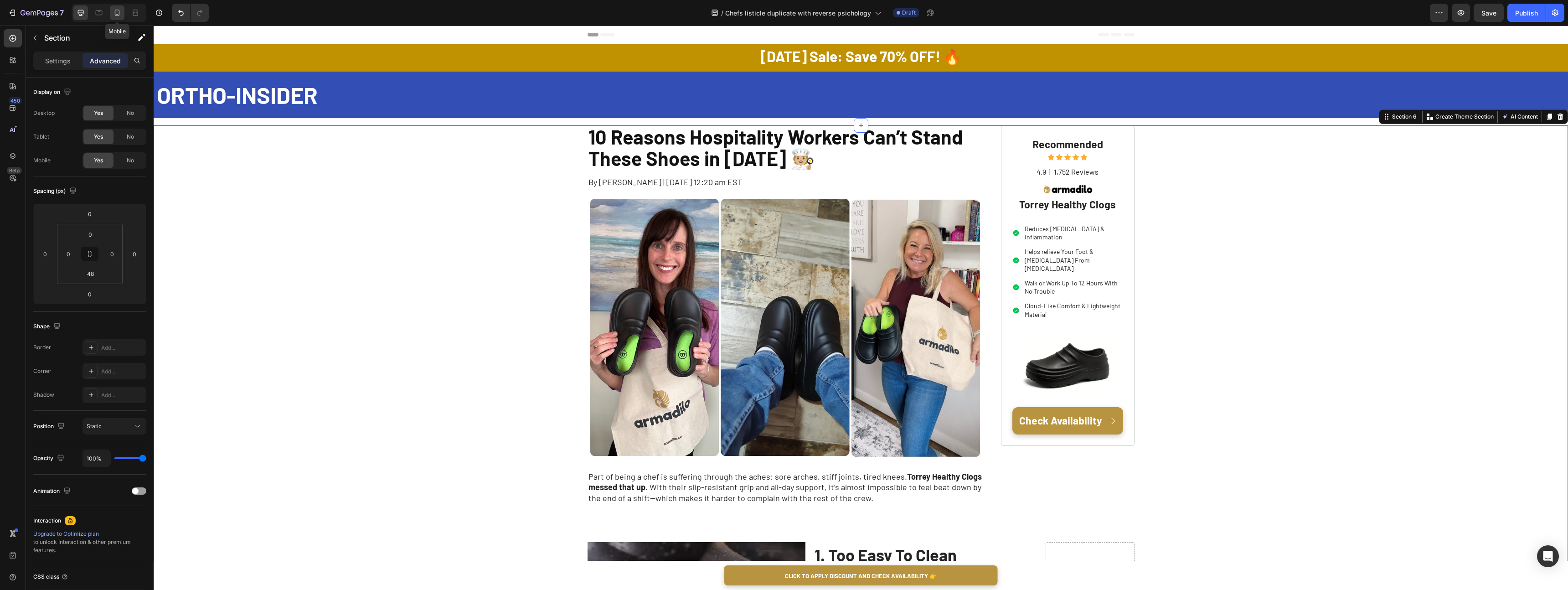
click at [117, 18] on div at bounding box center [117, 13] width 15 height 15
type input "42"
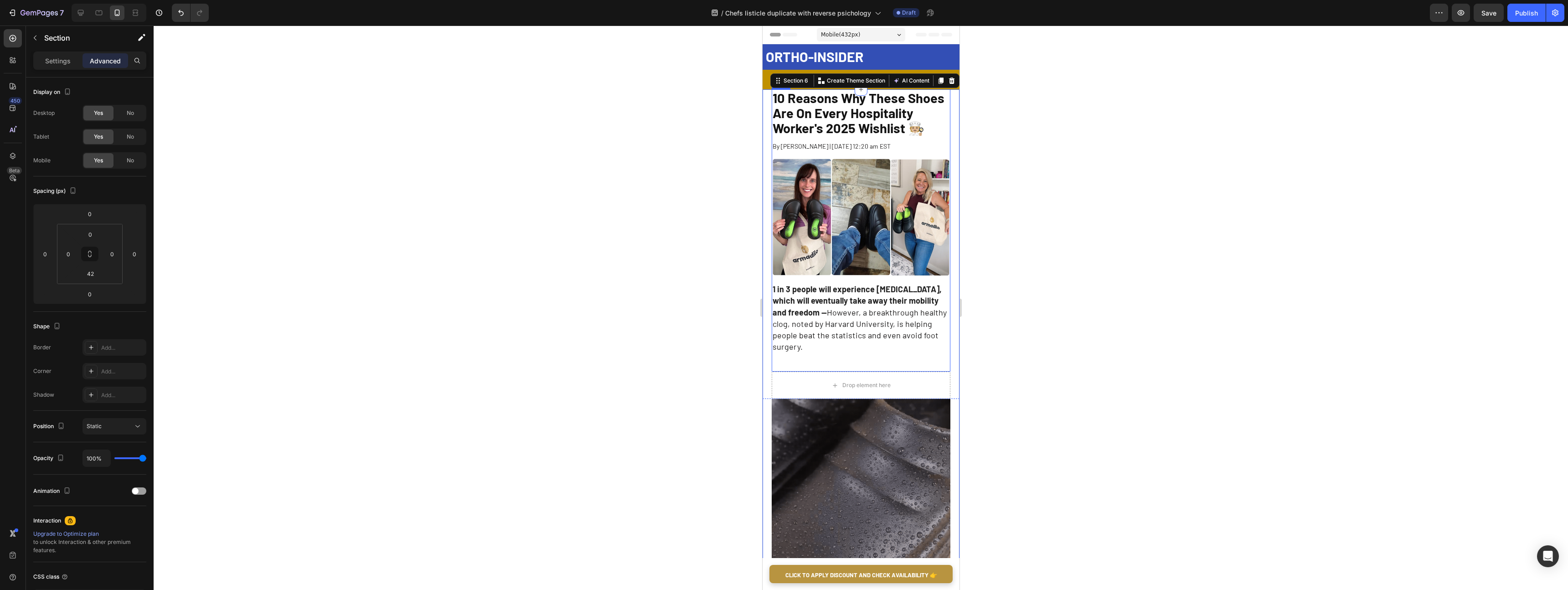
click at [824, 247] on img at bounding box center [860, 217] width 179 height 119
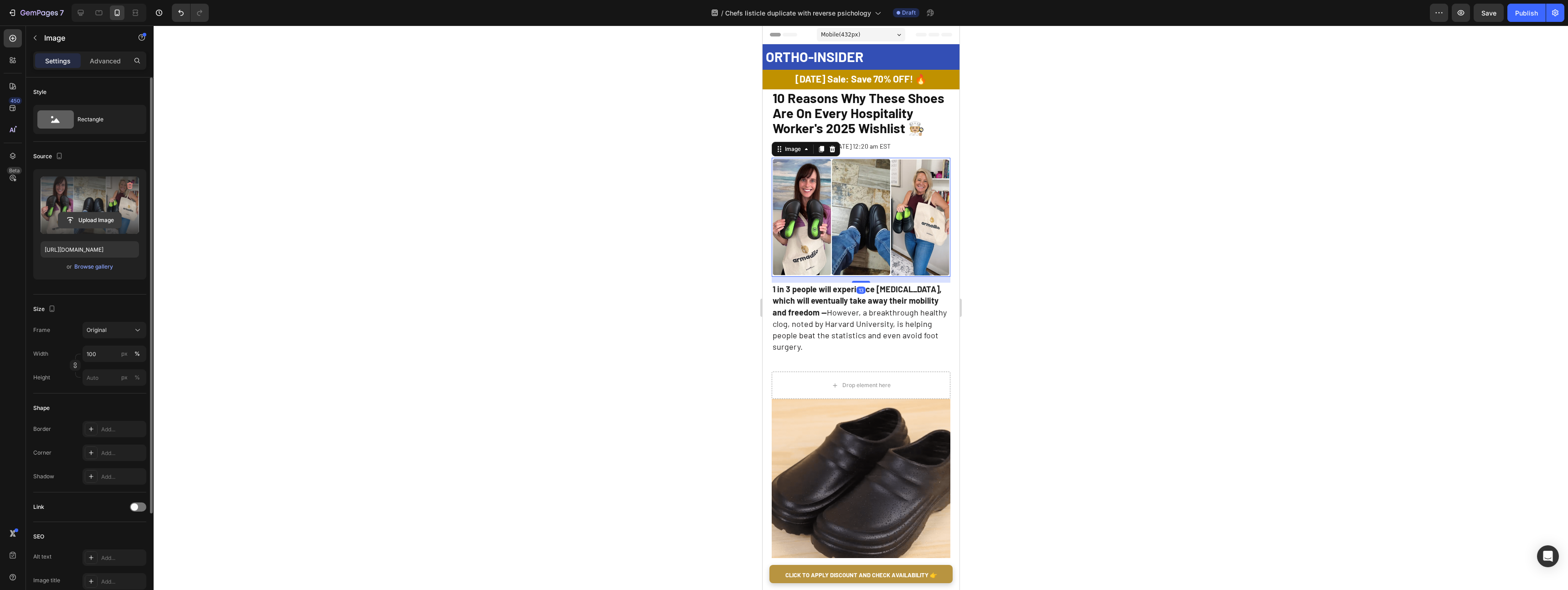
click at [71, 216] on input "file" at bounding box center [89, 220] width 63 height 16
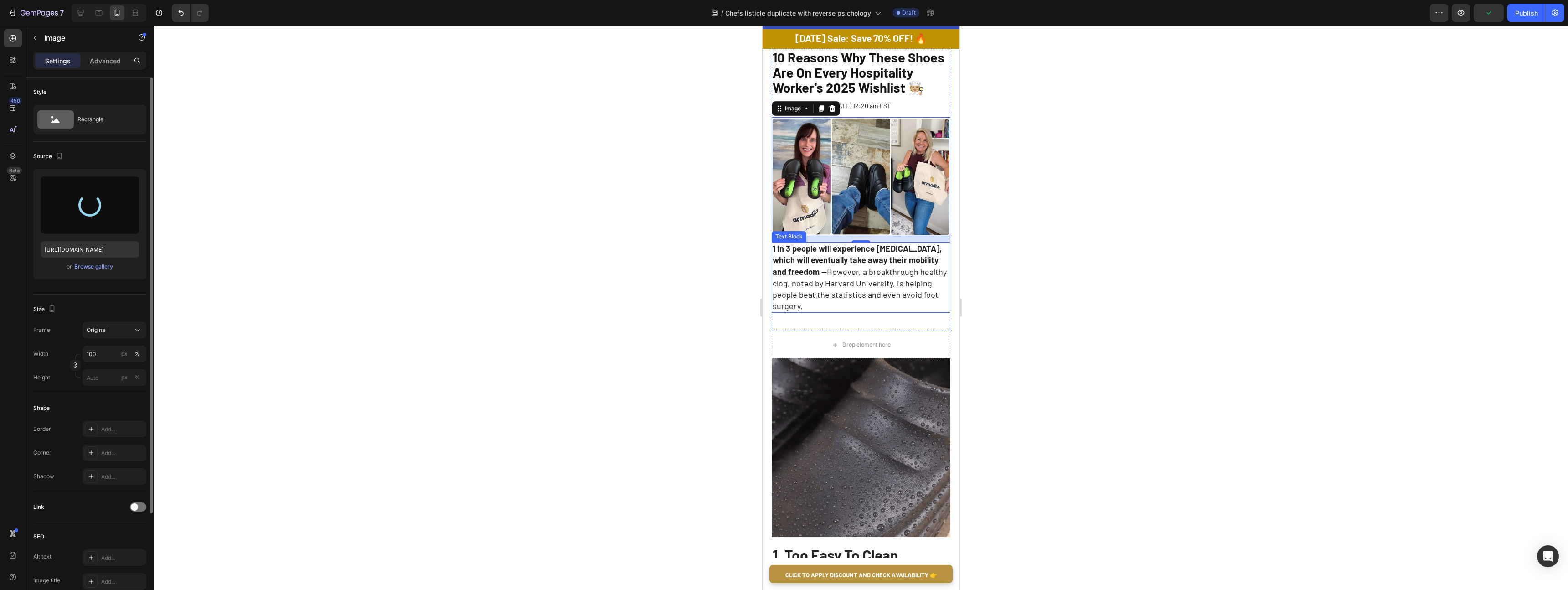
type input "[URL][DOMAIN_NAME]"
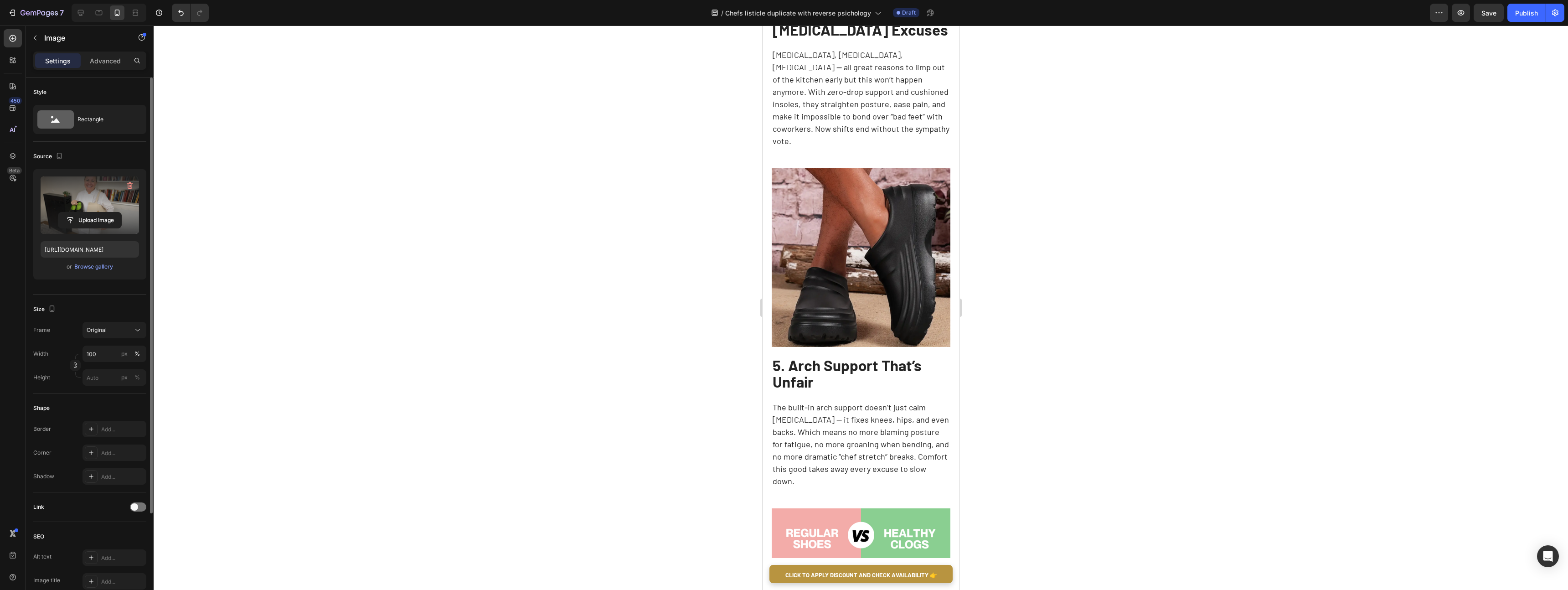
scroll to position [1651, 0]
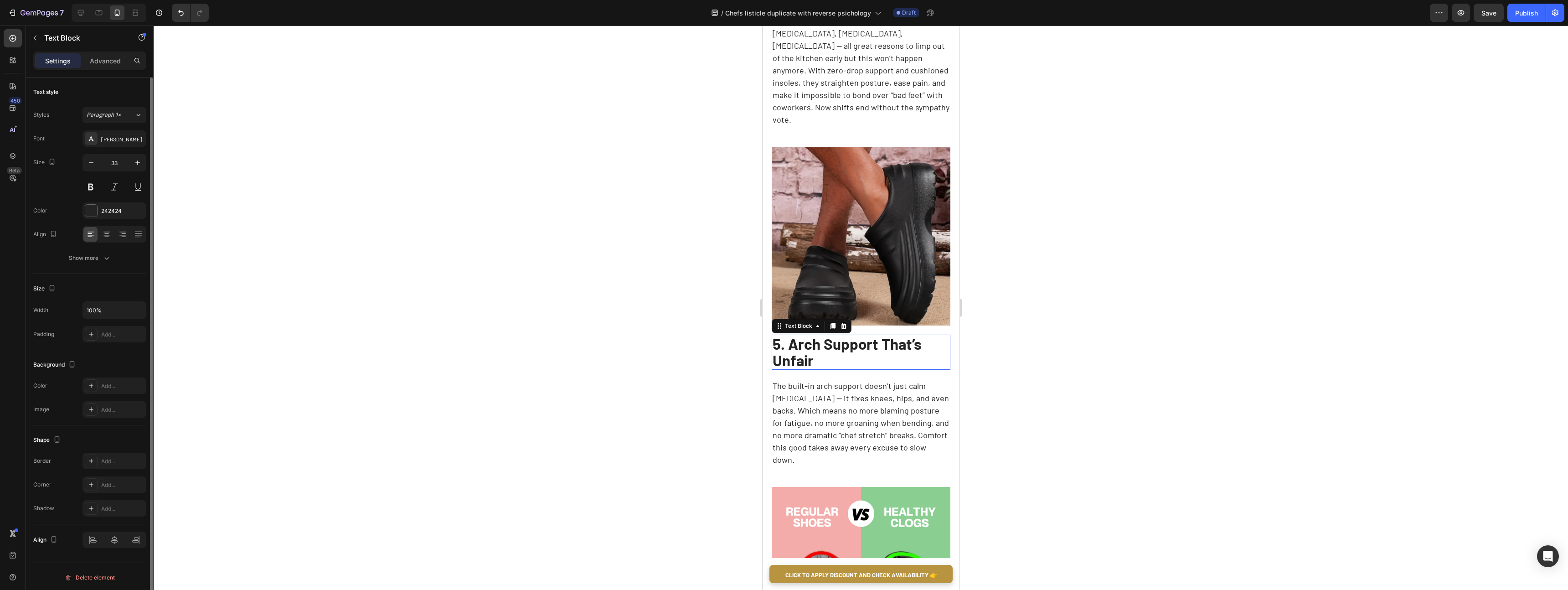
click at [862, 335] on strong "5. Arch Support That’s Unfair" at bounding box center [846, 352] width 149 height 35
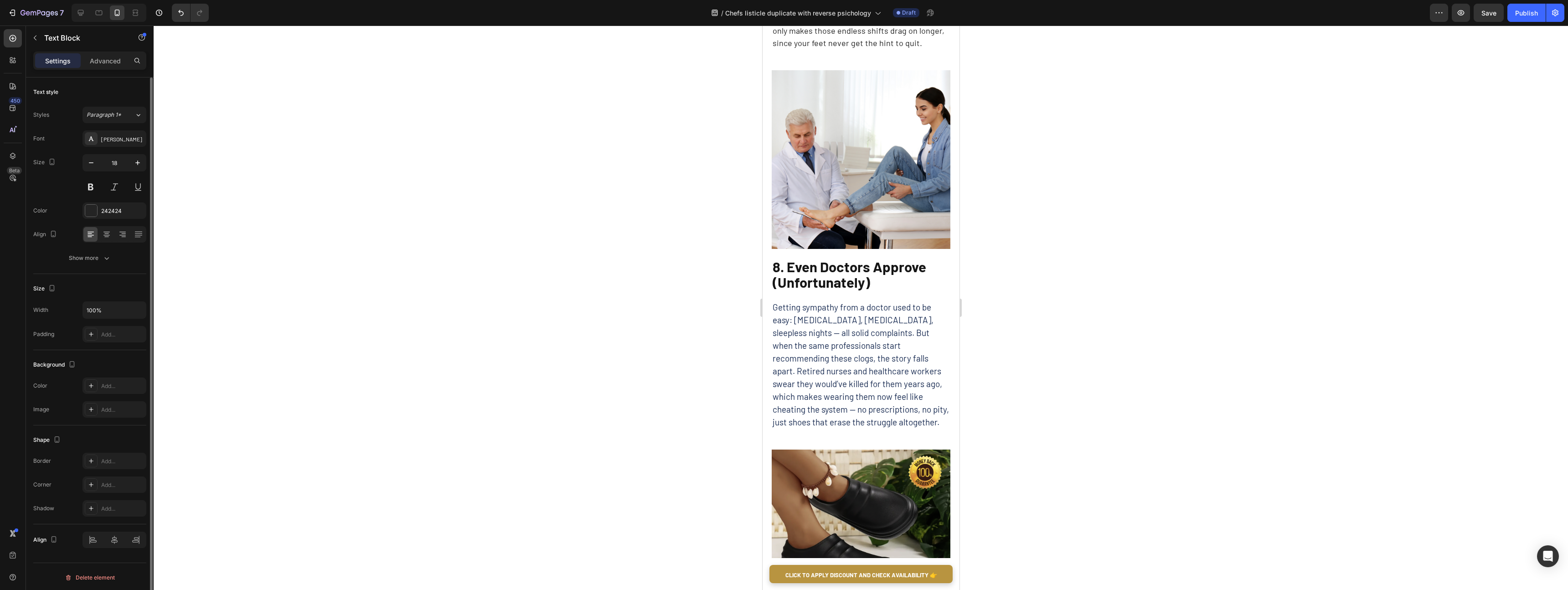
click at [862, 316] on p "Getting sympathy from a doctor used to be easy: [MEDICAL_DATA], [MEDICAL_DATA],…" at bounding box center [860, 364] width 177 height 127
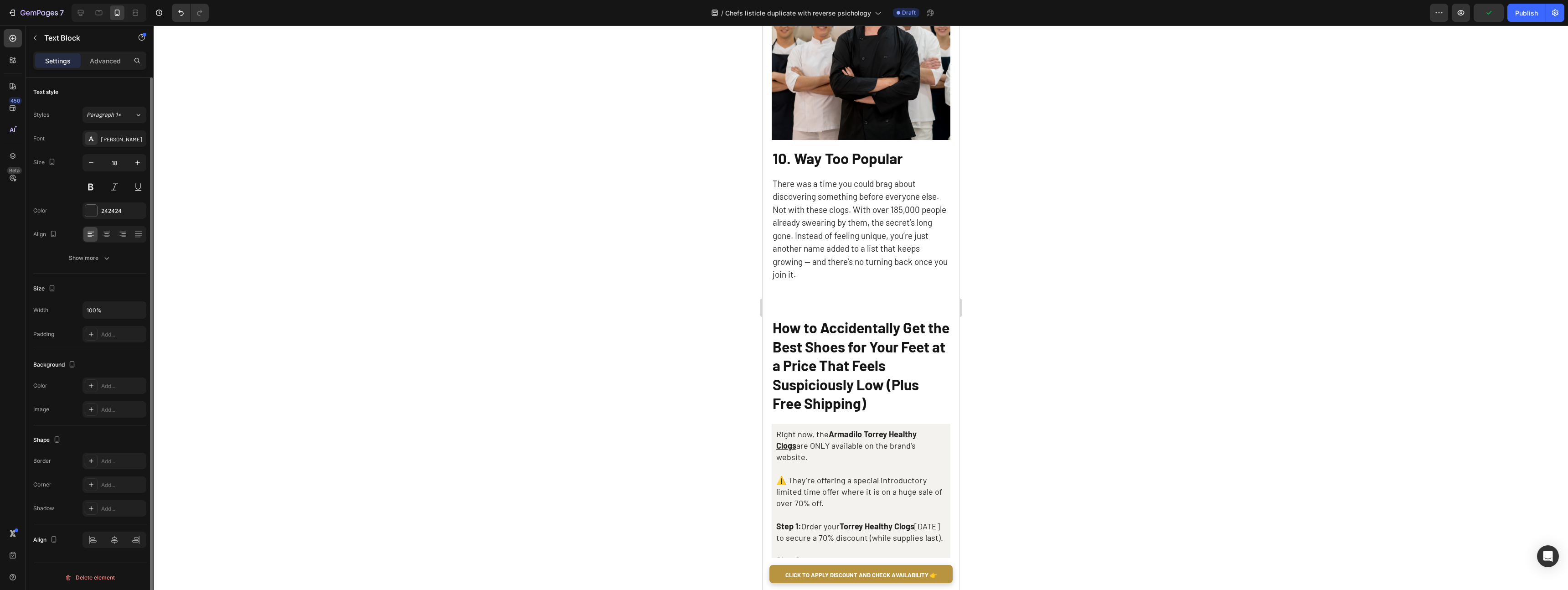
scroll to position [3585, 0]
click at [858, 320] on strong "How to Accidentally Get the Best Shoes for Your Feet at a Price That Feels Susp…" at bounding box center [860, 366] width 177 height 93
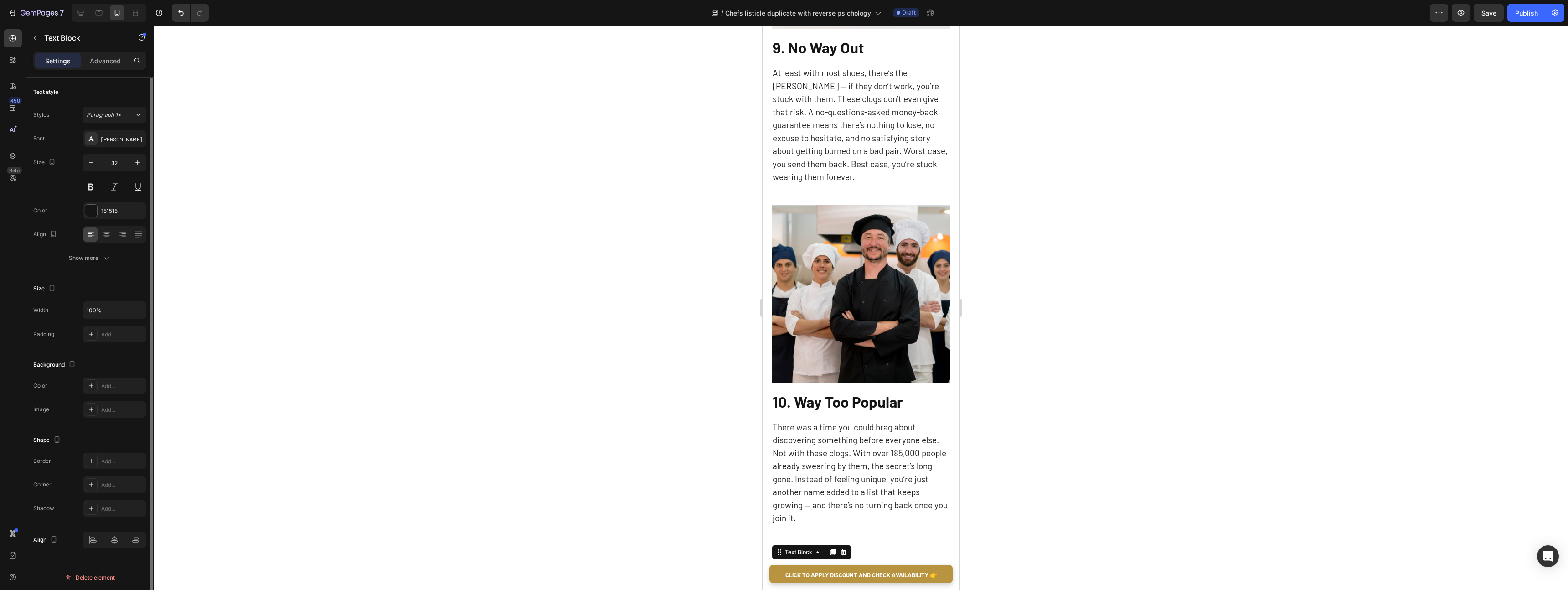
scroll to position [3325, 0]
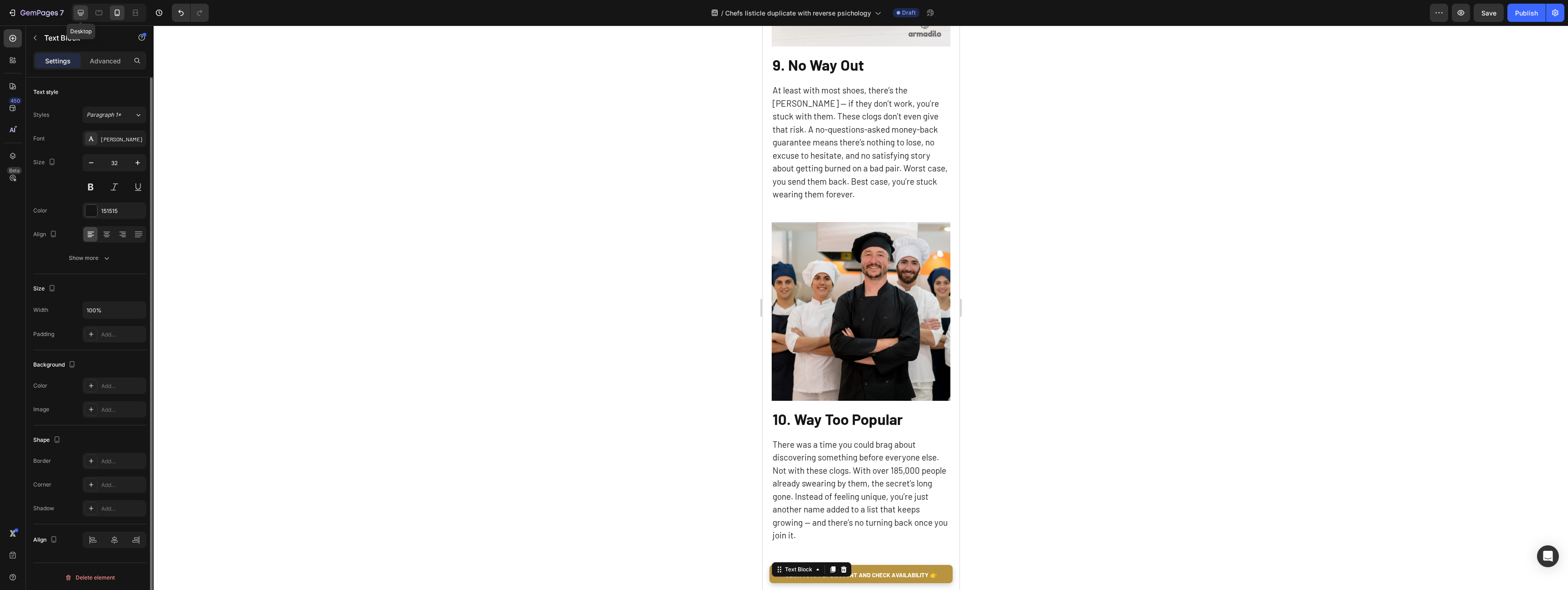
drag, startPoint x: 79, startPoint y: 11, endPoint x: 67, endPoint y: 13, distance: 12.2
click at [79, 11] on icon at bounding box center [81, 13] width 9 height 9
type input "36"
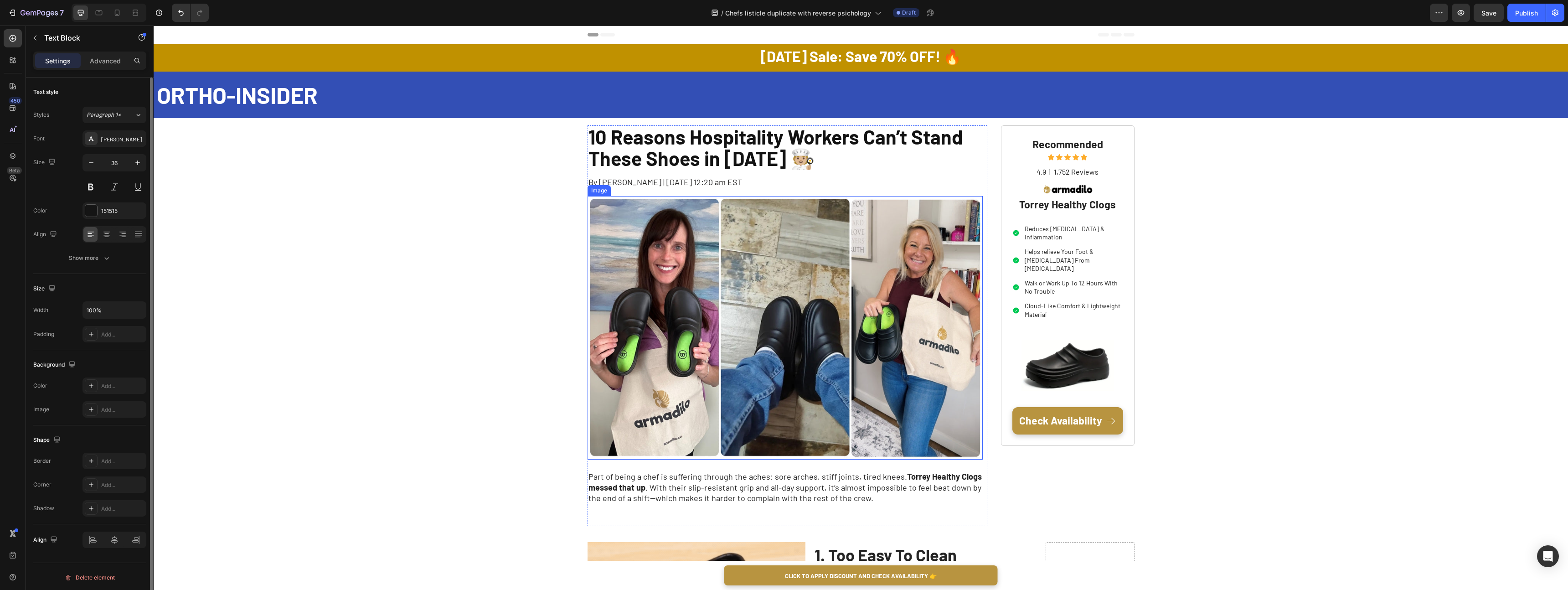
scroll to position [197, 0]
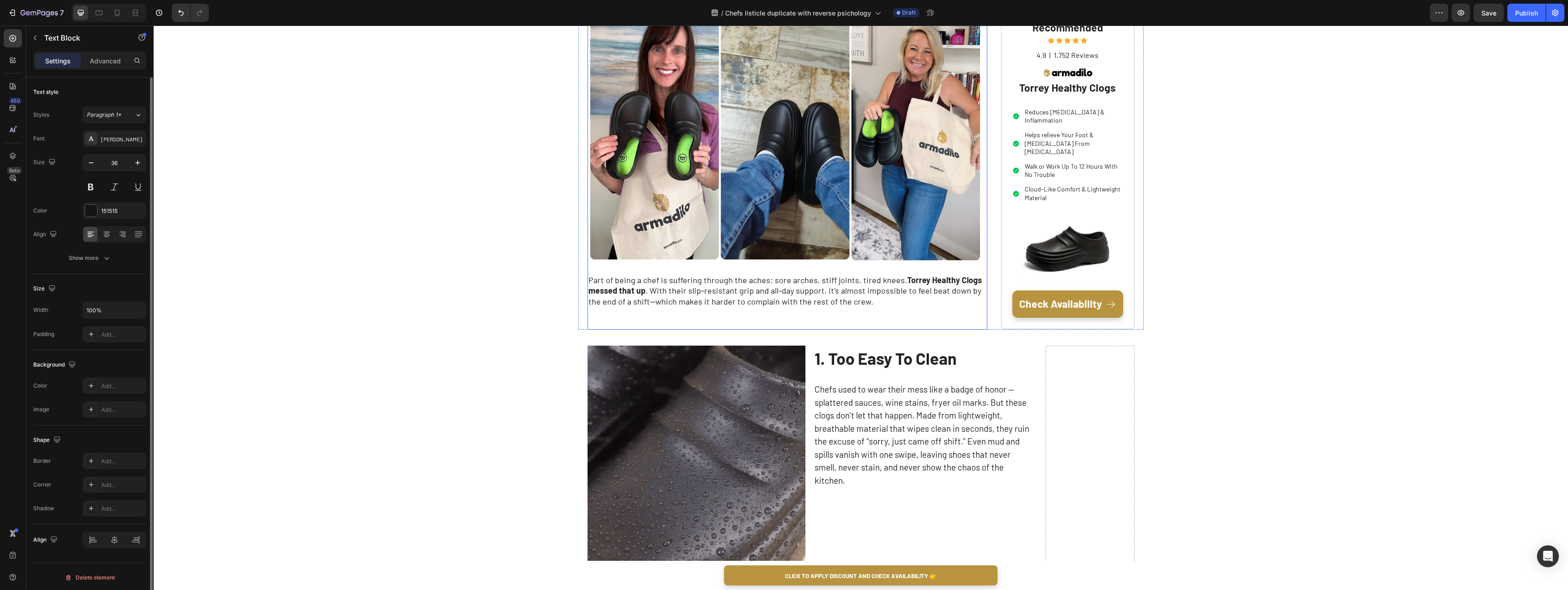
click at [636, 272] on div "10 Reasons Hospitality Workers Can’t Stand These Shoes in [DATE] 🧑🏼‍🍳 Heading B…" at bounding box center [785, 129] width 396 height 400
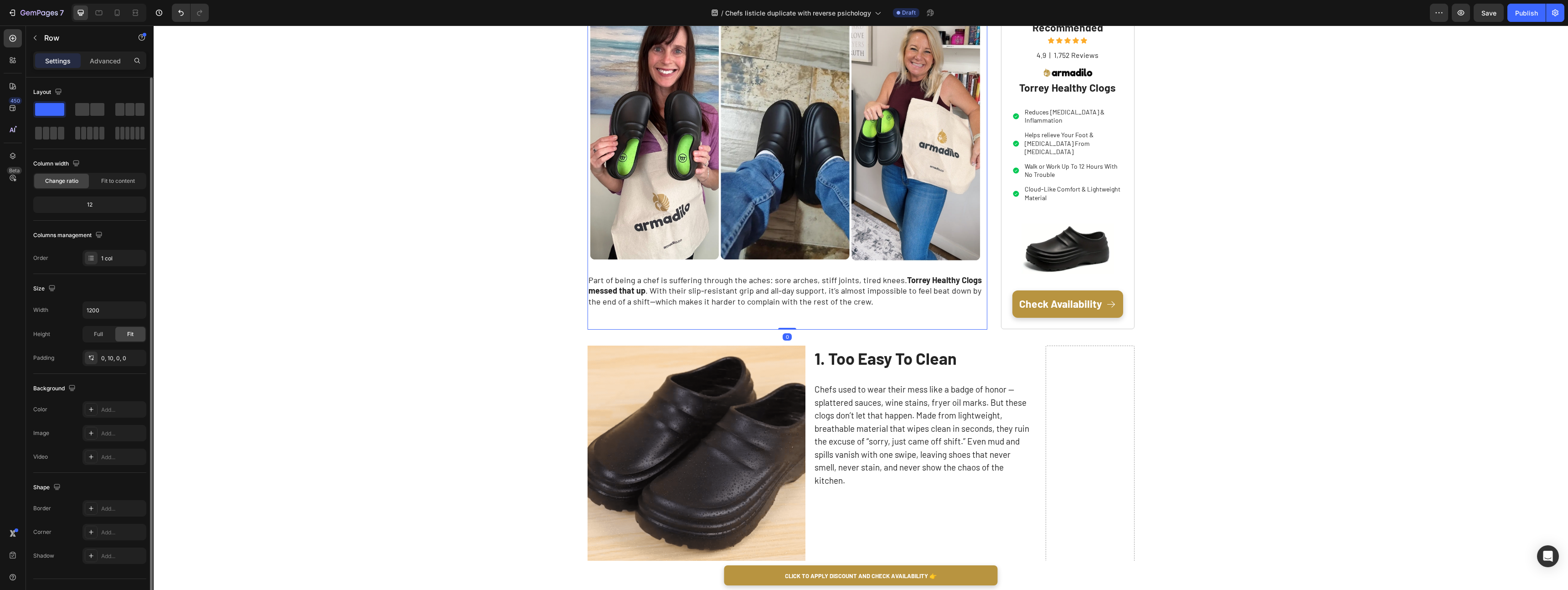
click at [636, 272] on div "10 Reasons Hospitality Workers Can’t Stand These Shoes in [DATE] 🧑🏼‍🍳 Heading B…" at bounding box center [785, 129] width 396 height 400
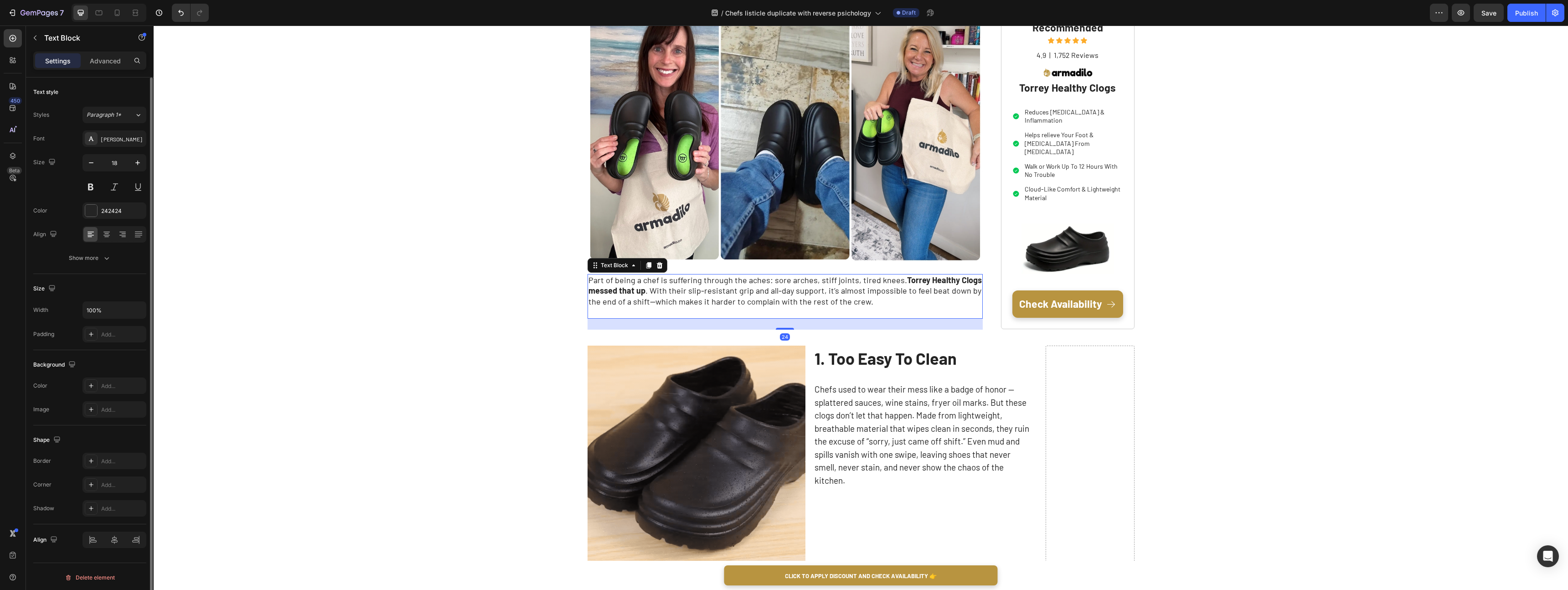
click at [627, 287] on strong "Torrey Healthy Clogs messed that up" at bounding box center [785, 284] width 393 height 21
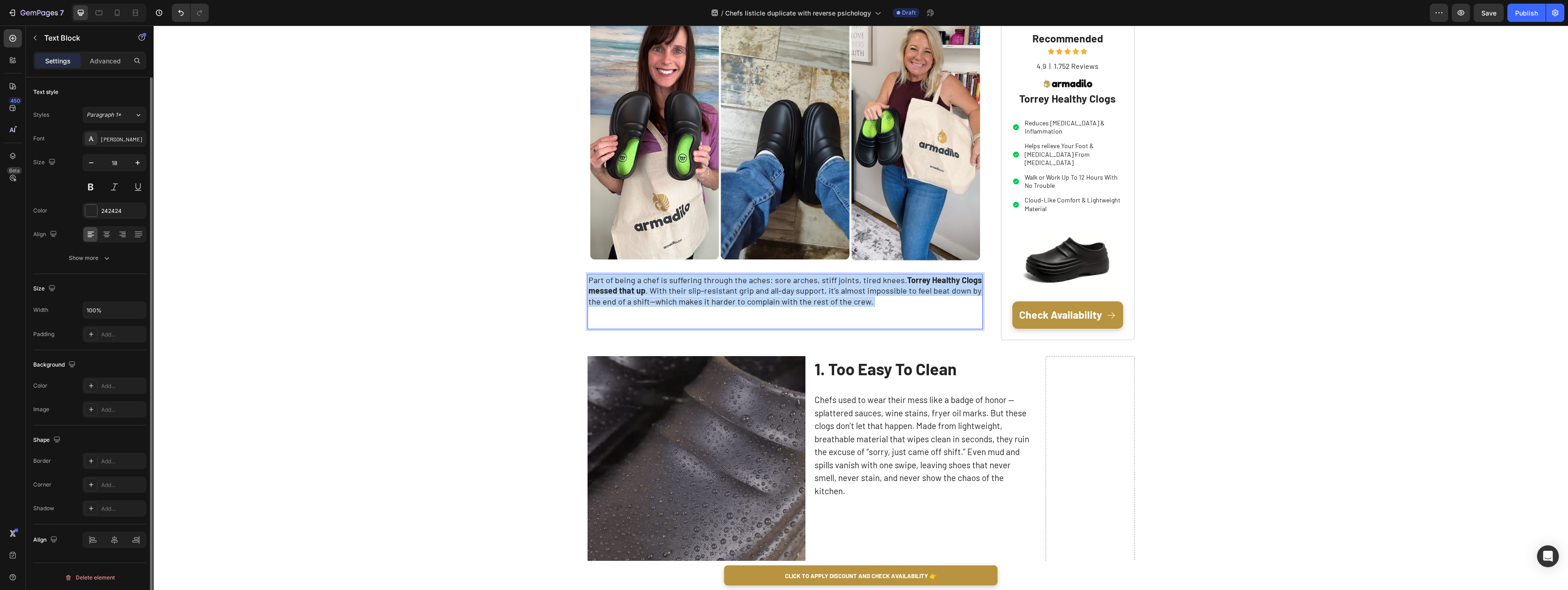
click at [627, 287] on strong "Torrey Healthy Clogs messed that up" at bounding box center [785, 284] width 393 height 21
click at [627, 316] on p "Part of being a chef is suffering through the aches: sore arches, stiff joints,…" at bounding box center [785, 301] width 394 height 53
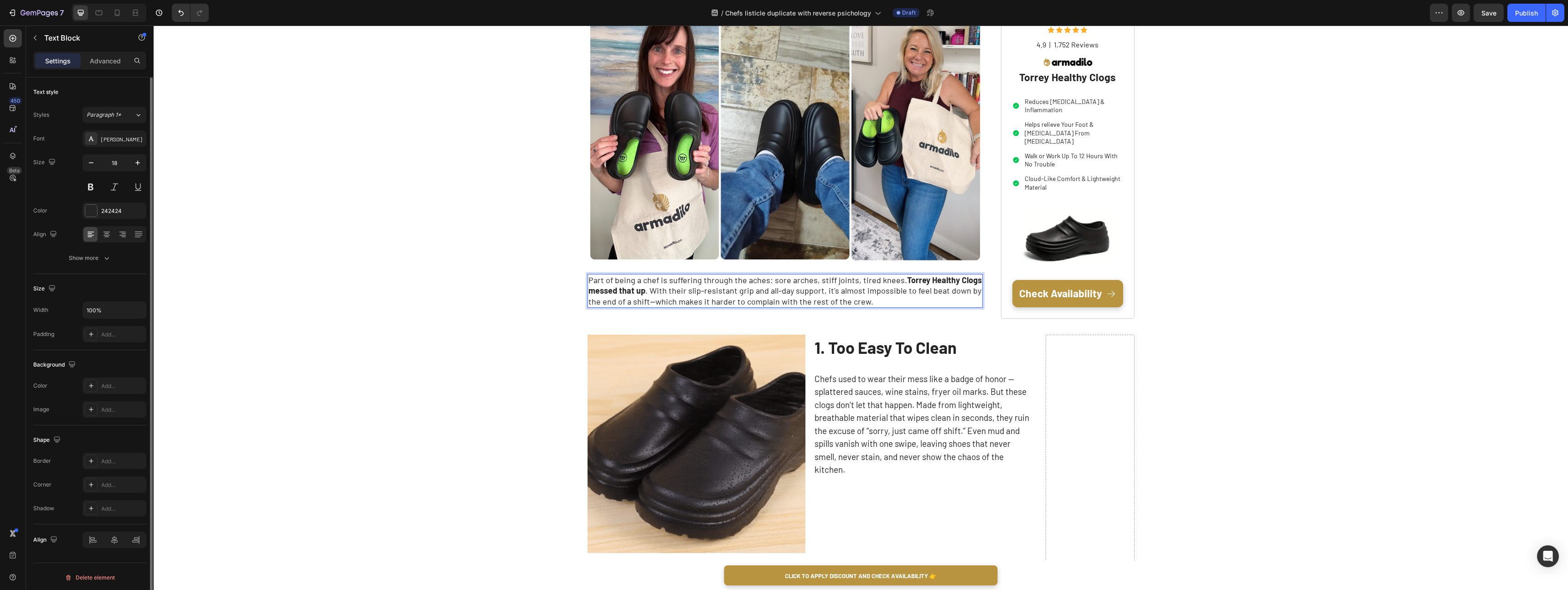
click at [625, 301] on p "Part of being a chef is suffering through the aches: sore arches, stiff joints,…" at bounding box center [785, 290] width 394 height 32
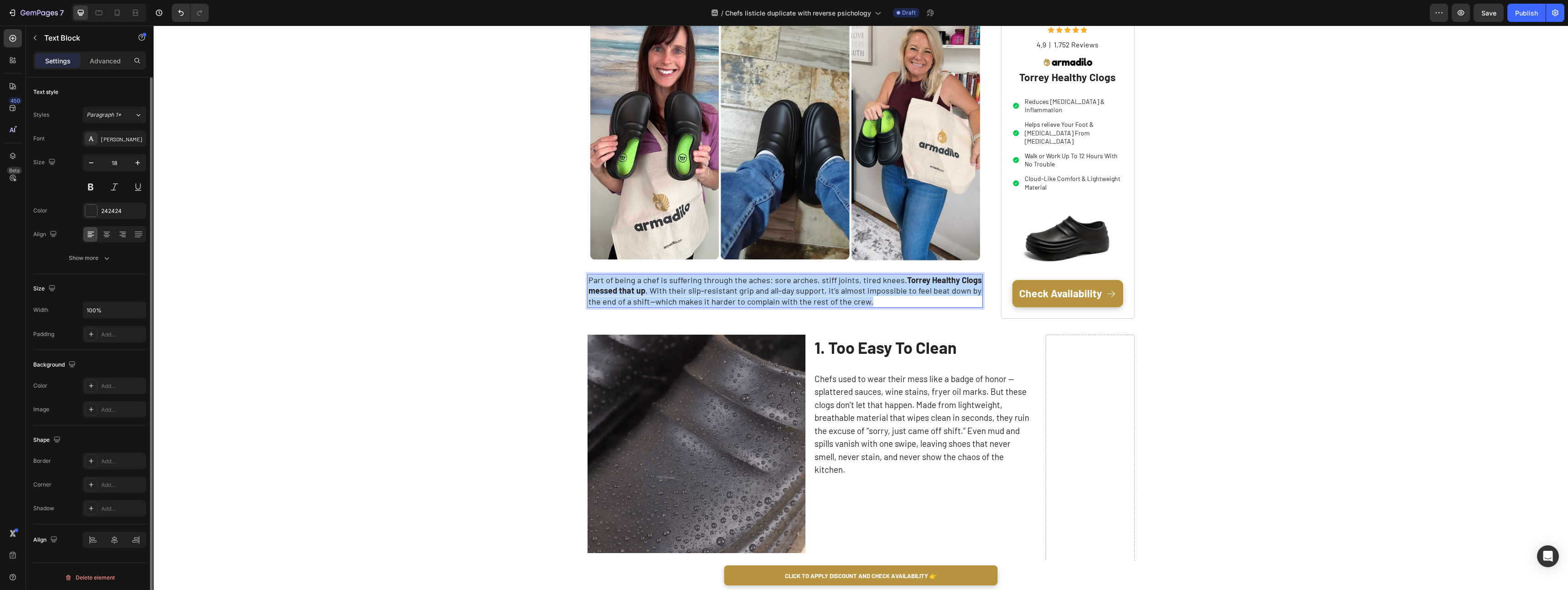
click at [625, 301] on p "Part of being a chef is suffering through the aches: sore arches, stiff joints,…" at bounding box center [785, 290] width 394 height 32
copy p "Part of being a chef is suffering through the aches: sore arches, stiff joints,…"
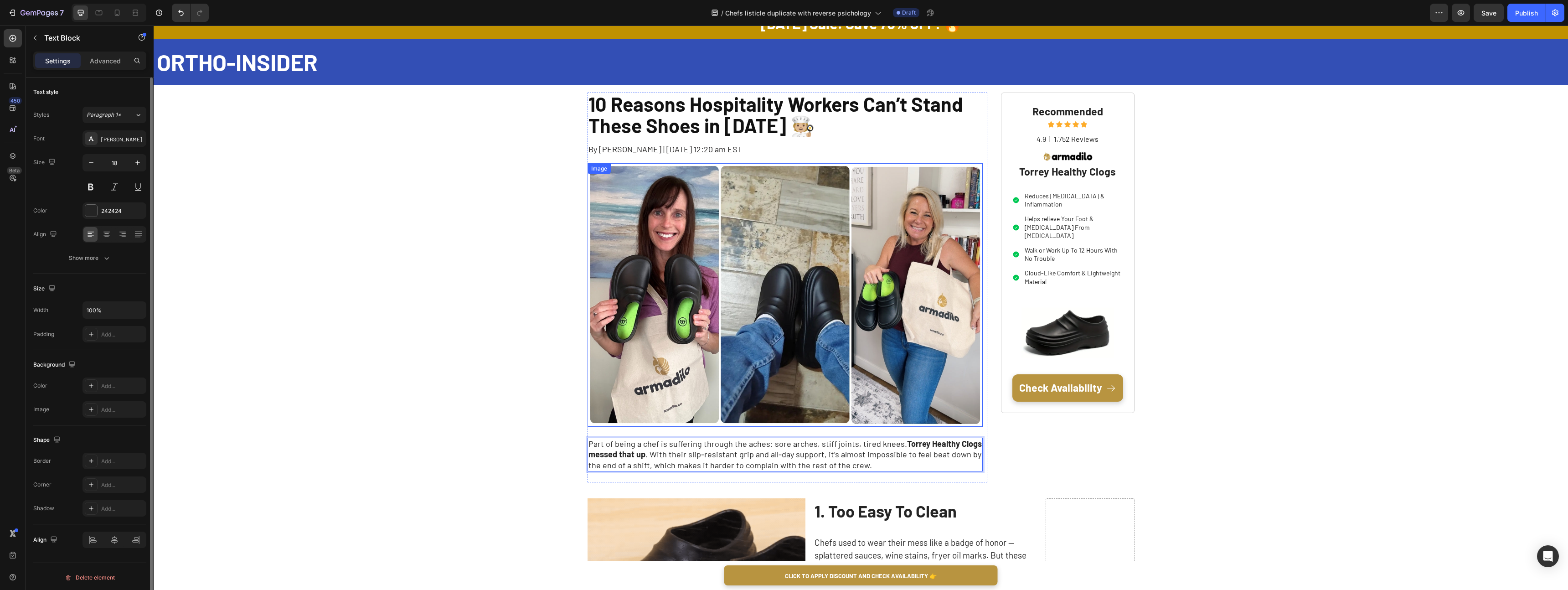
scroll to position [0, 0]
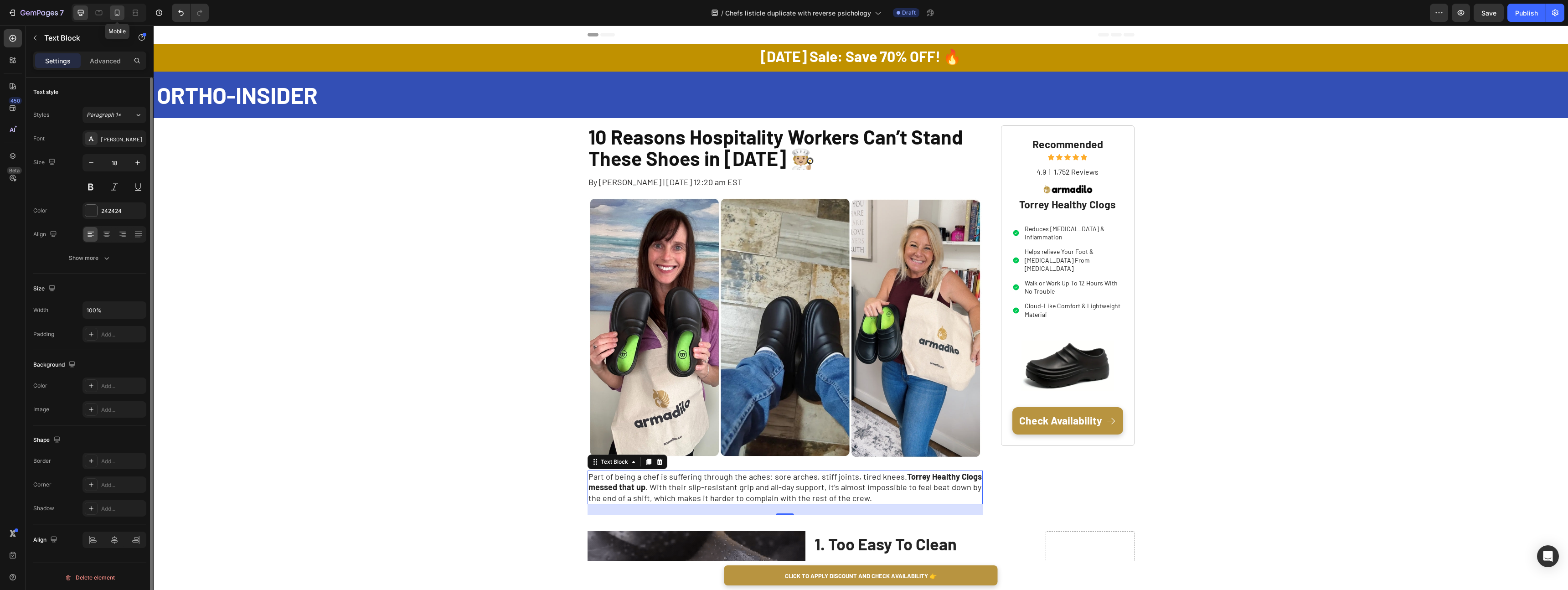
click at [115, 11] on icon at bounding box center [117, 13] width 5 height 6
type input "14"
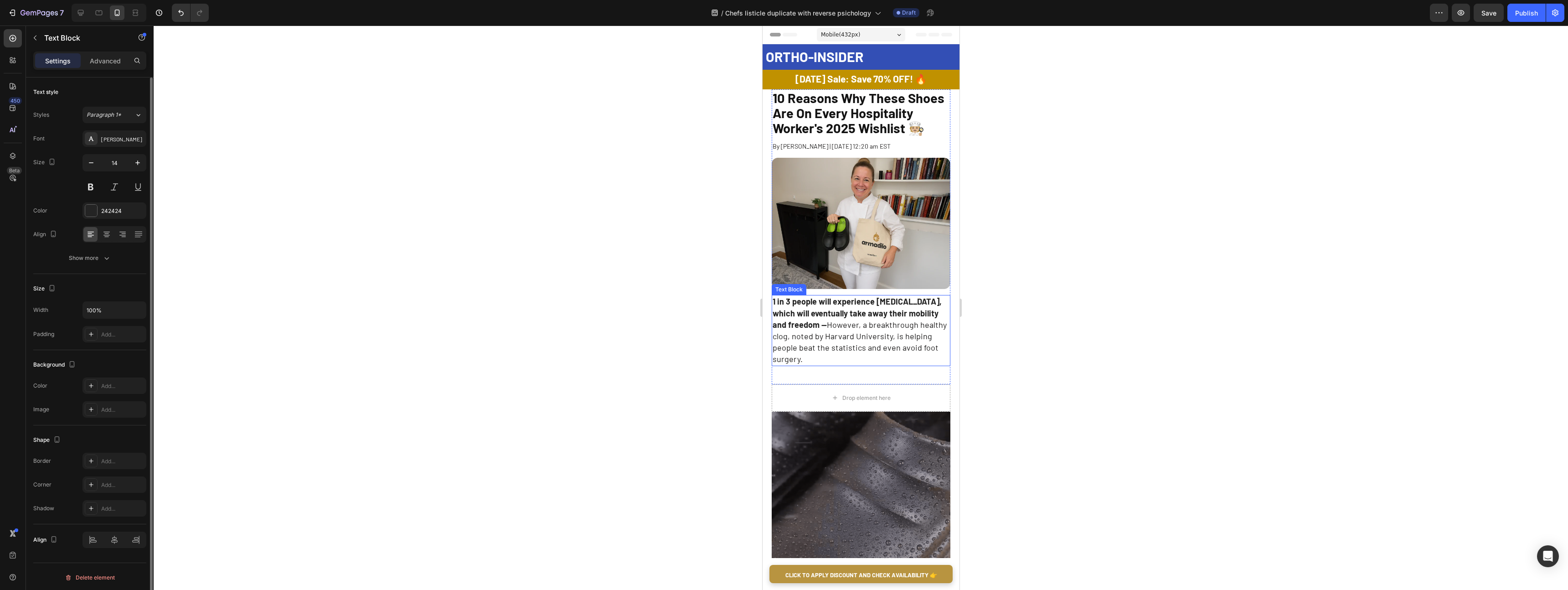
click at [823, 330] on span "However, a breakthrough healthy clog, noted by Harvard University, is helping p…" at bounding box center [859, 342] width 174 height 45
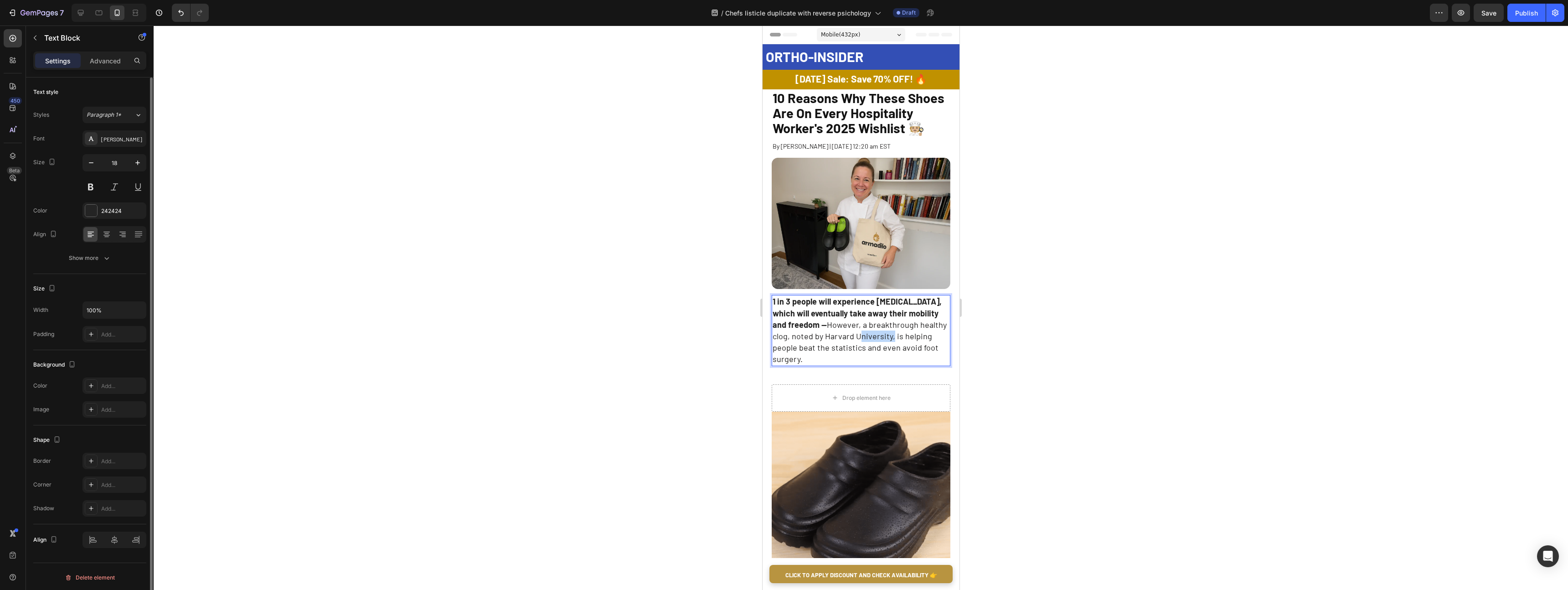
click at [823, 330] on span "However, a breakthrough healthy clog, noted by Harvard University, is helping p…" at bounding box center [859, 342] width 174 height 45
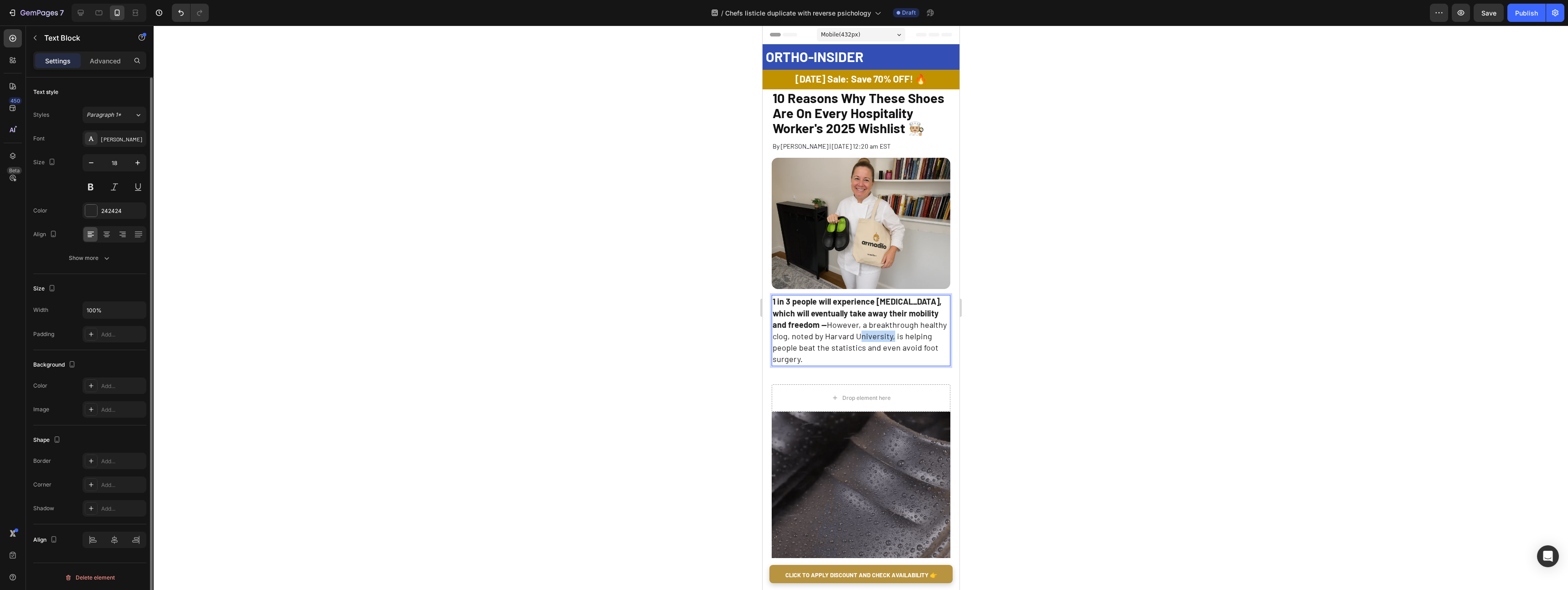
click at [823, 330] on span "However, a breakthrough healthy clog, noted by Harvard University, is helping p…" at bounding box center [859, 342] width 174 height 45
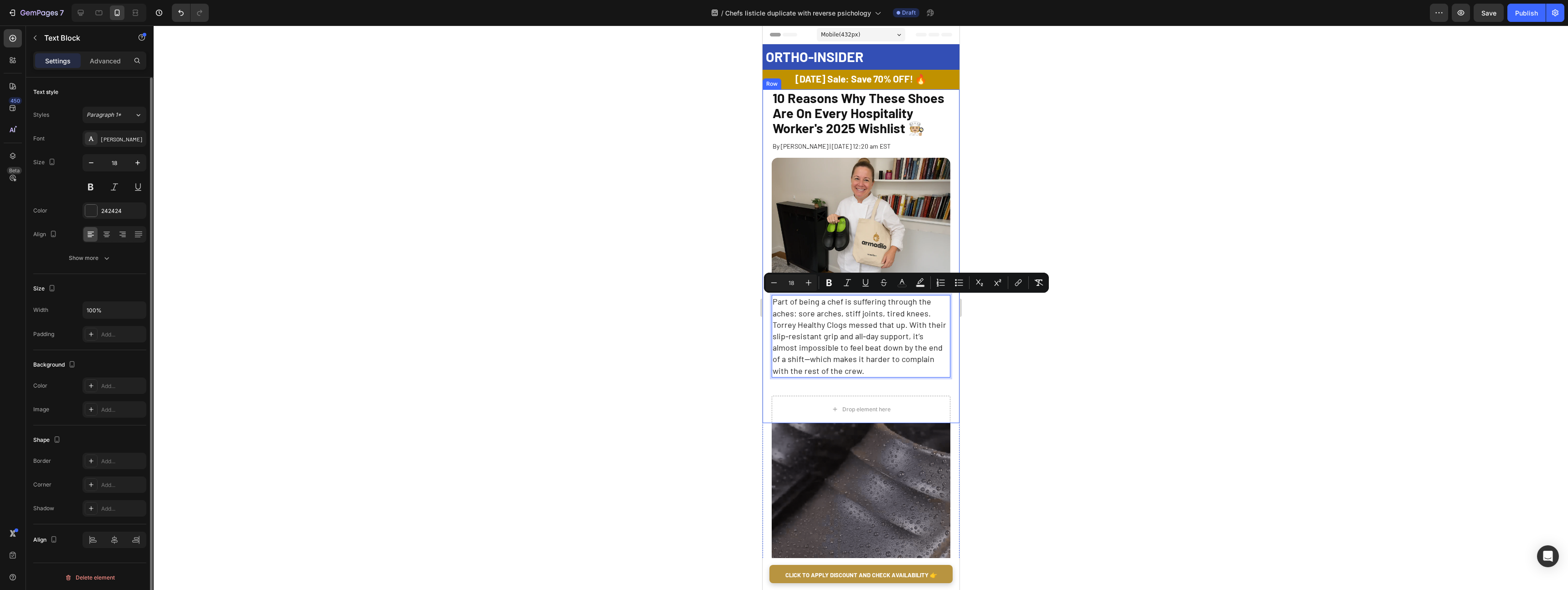
click at [1013, 359] on div at bounding box center [860, 308] width 1414 height 565
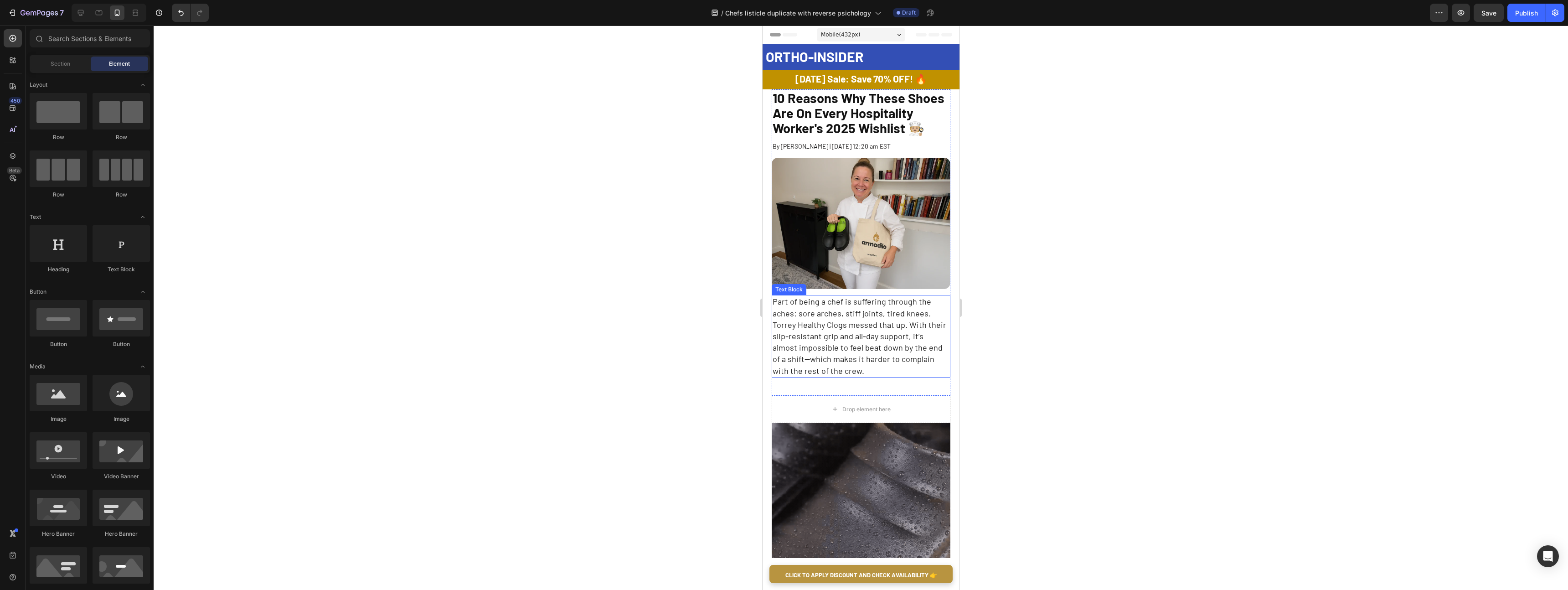
click at [870, 324] on span "Part of being a chef is suffering through the aches: sore arches, stiff joints,…" at bounding box center [858, 335] width 173 height 79
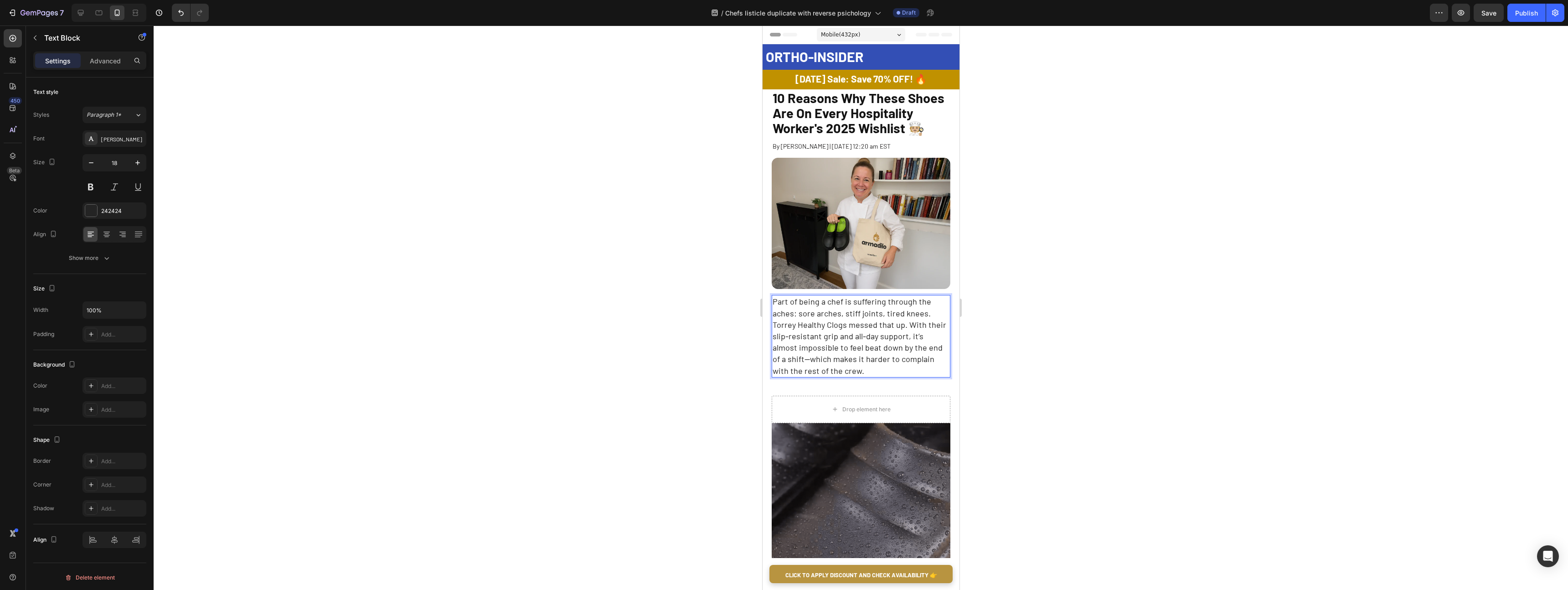
click at [833, 313] on span "Part of being a chef is suffering through the aches: sore arches, stiff joints,…" at bounding box center [858, 335] width 173 height 79
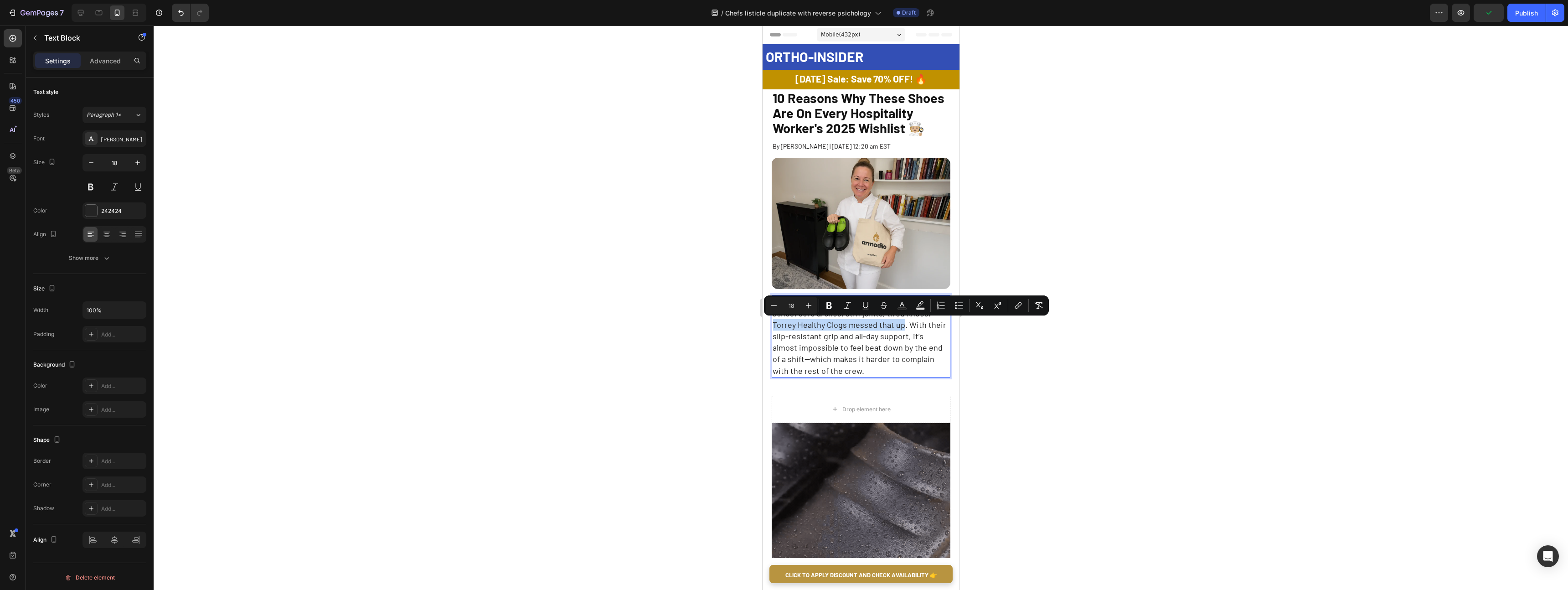
drag, startPoint x: 774, startPoint y: 326, endPoint x: 901, endPoint y: 328, distance: 127.0
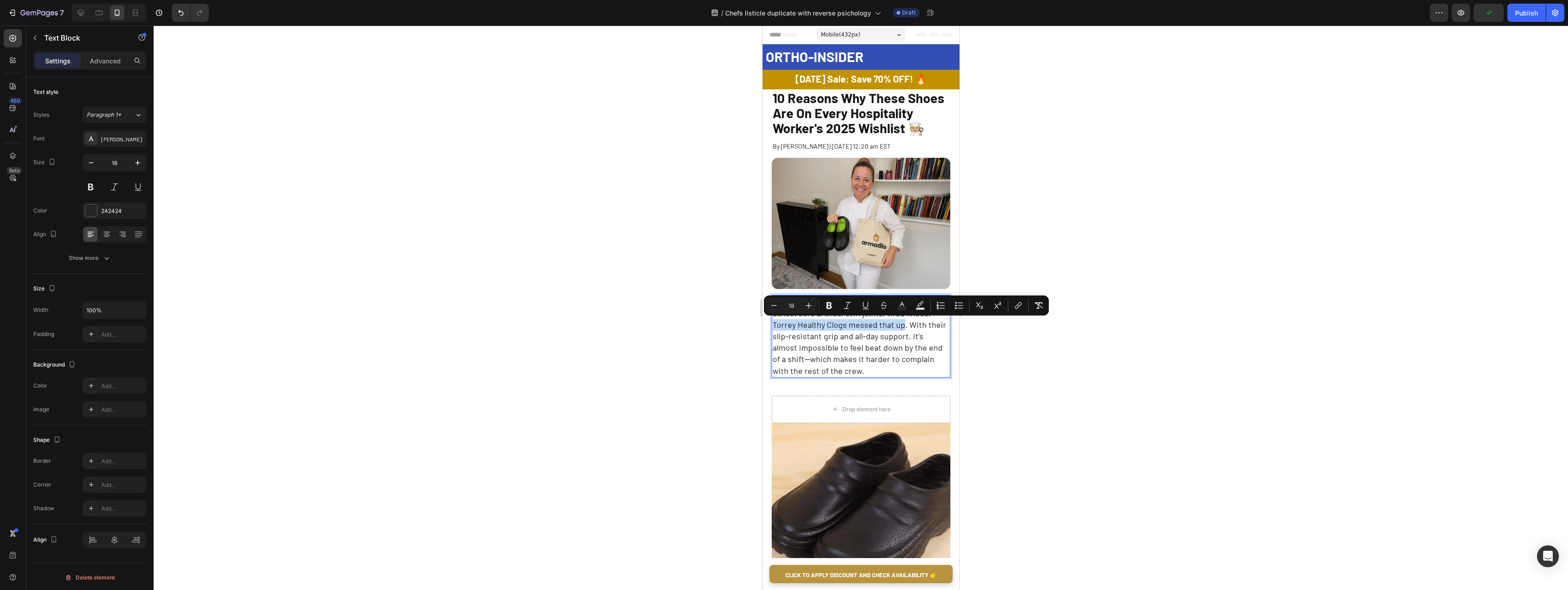
click at [901, 328] on span "Part of being a chef is suffering through the aches: sore arches, stiff joints,…" at bounding box center [858, 335] width 173 height 79
click at [1031, 357] on div at bounding box center [860, 308] width 1414 height 565
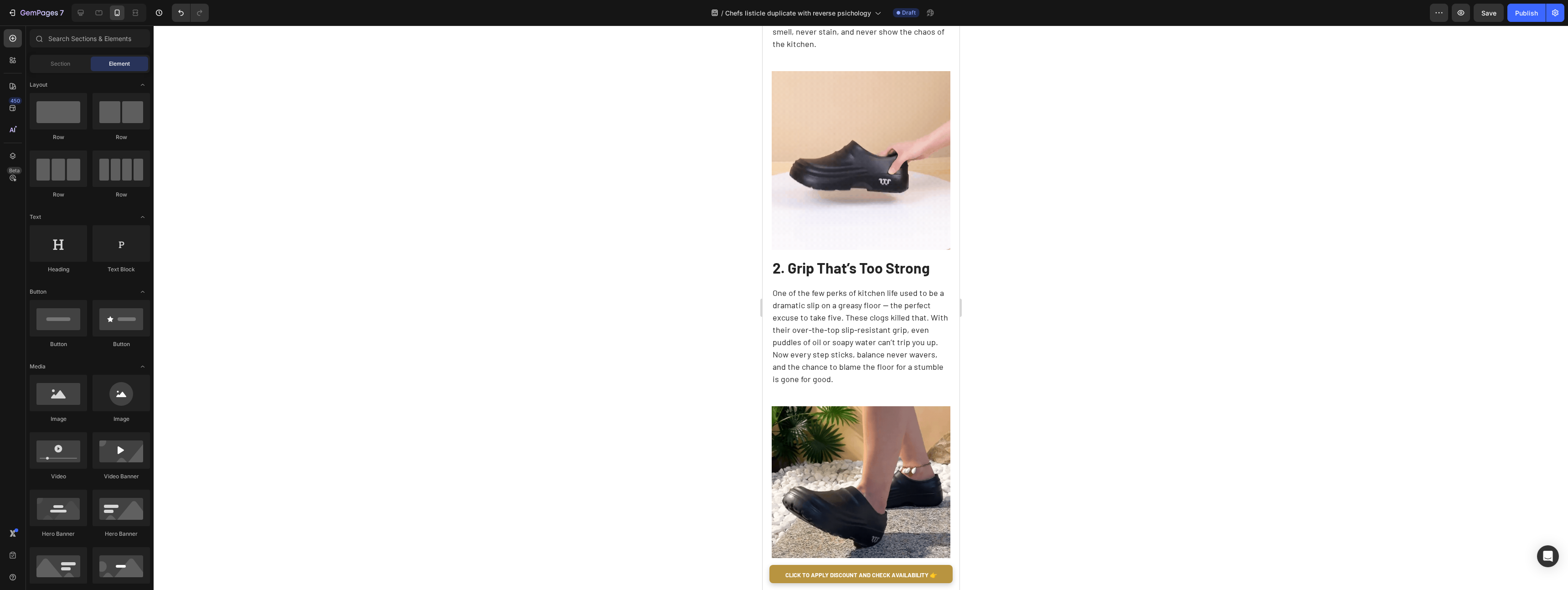
scroll to position [700, 0]
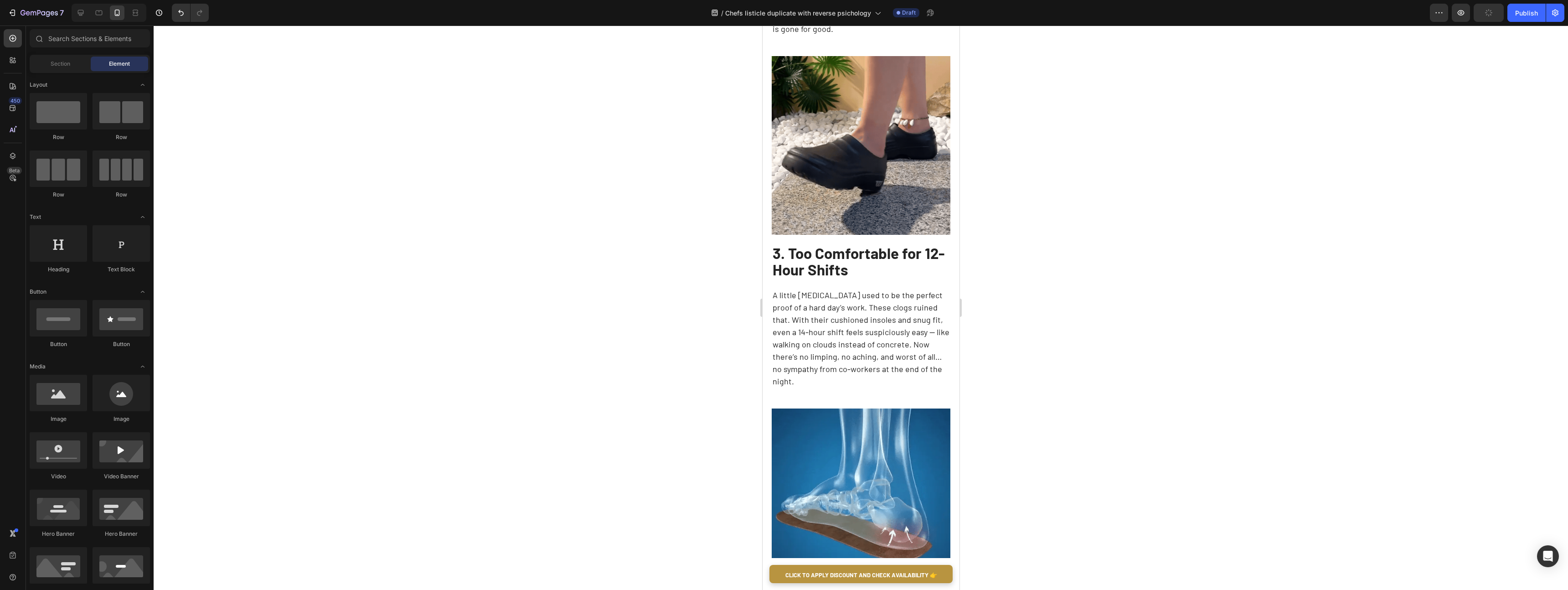
click at [851, 316] on p "A little [MEDICAL_DATA] used to be the perfect proof of a hard day’s work. Thes…" at bounding box center [860, 337] width 177 height 98
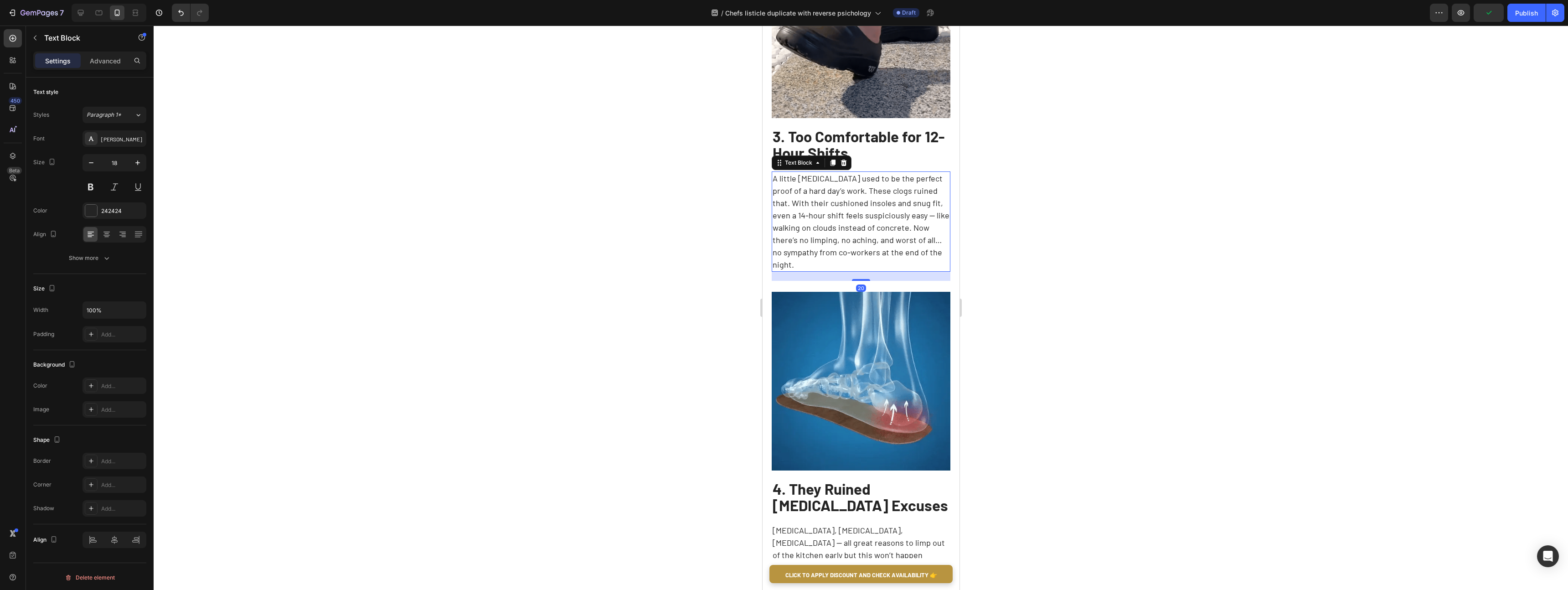
click at [851, 316] on img at bounding box center [860, 381] width 179 height 179
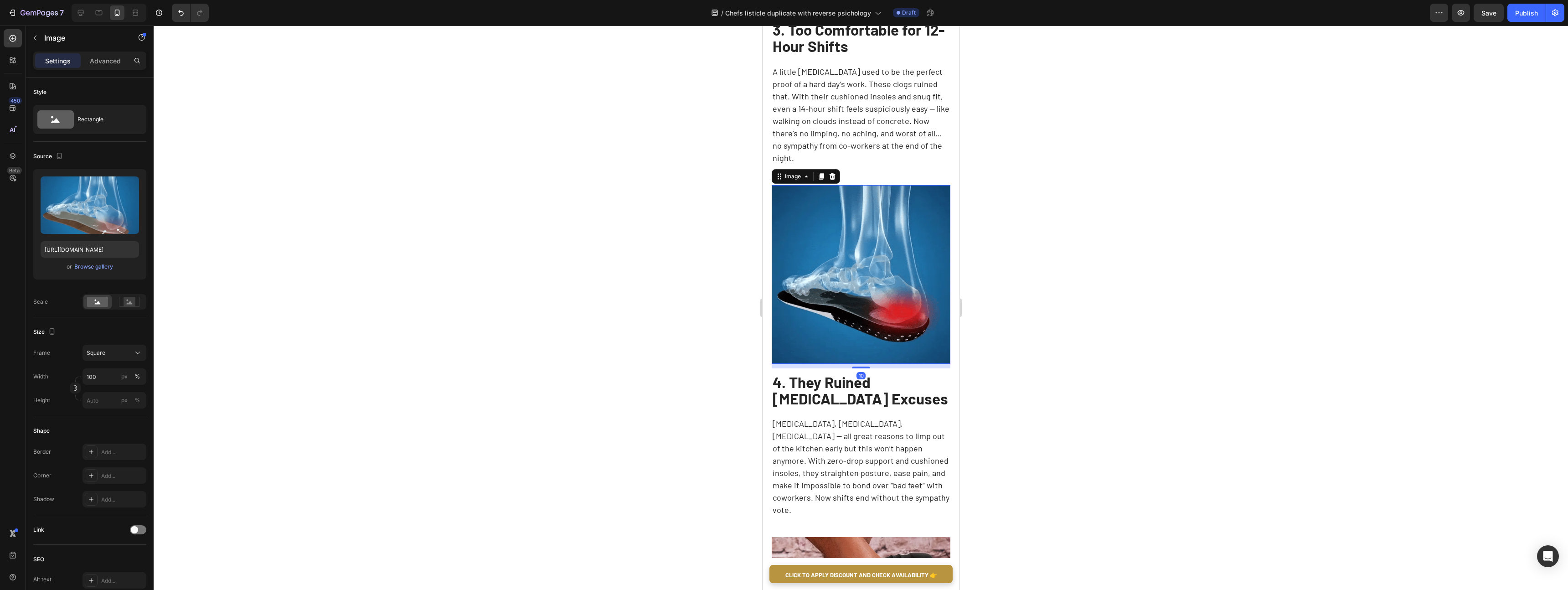
scroll to position [1273, 0]
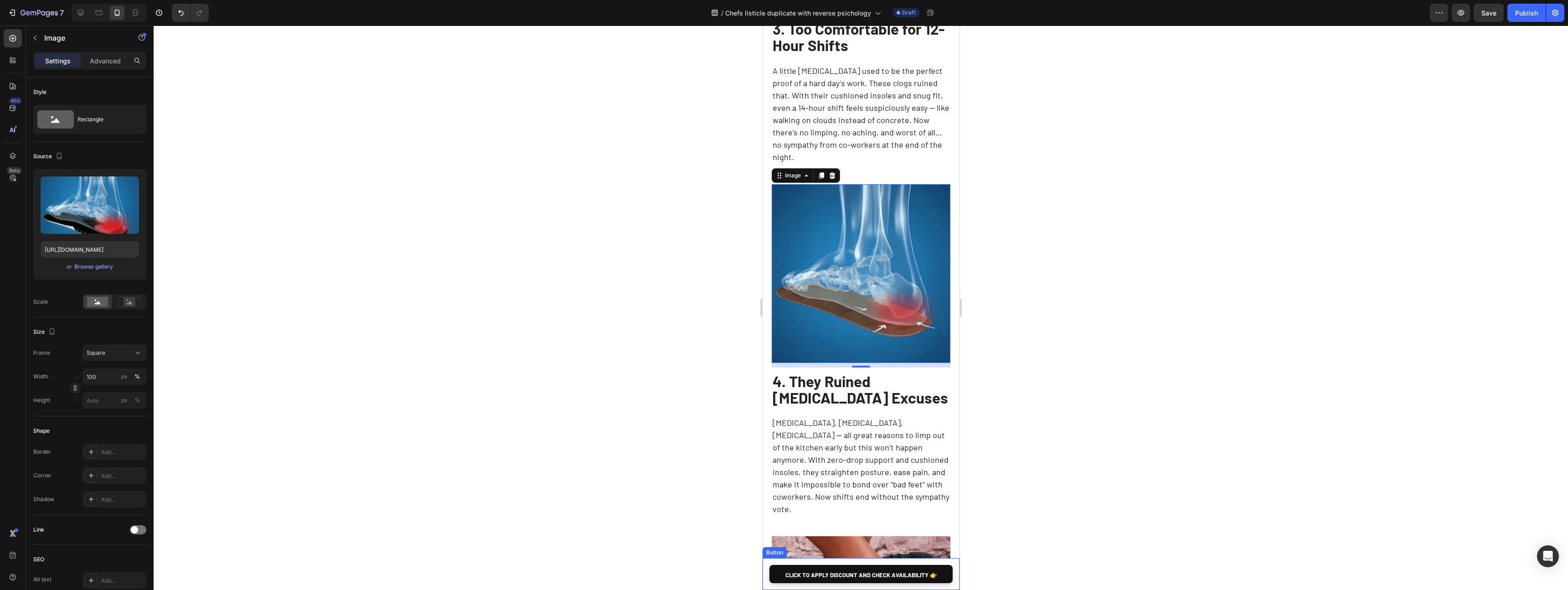
click at [778, 575] on link "CLICK TO APPLY DISCOUNT AND CHECK AVAILABILITY 👉" at bounding box center [860, 574] width 183 height 18
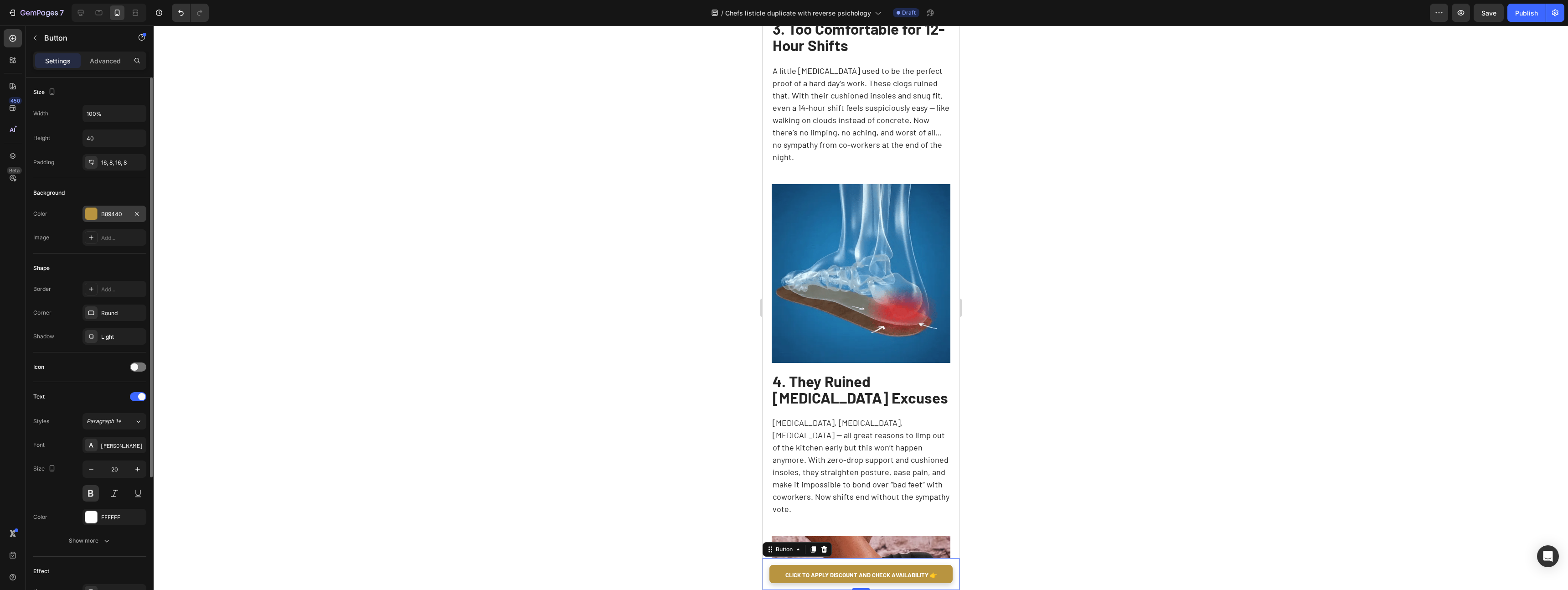
click at [110, 214] on div "B89440" at bounding box center [114, 214] width 26 height 8
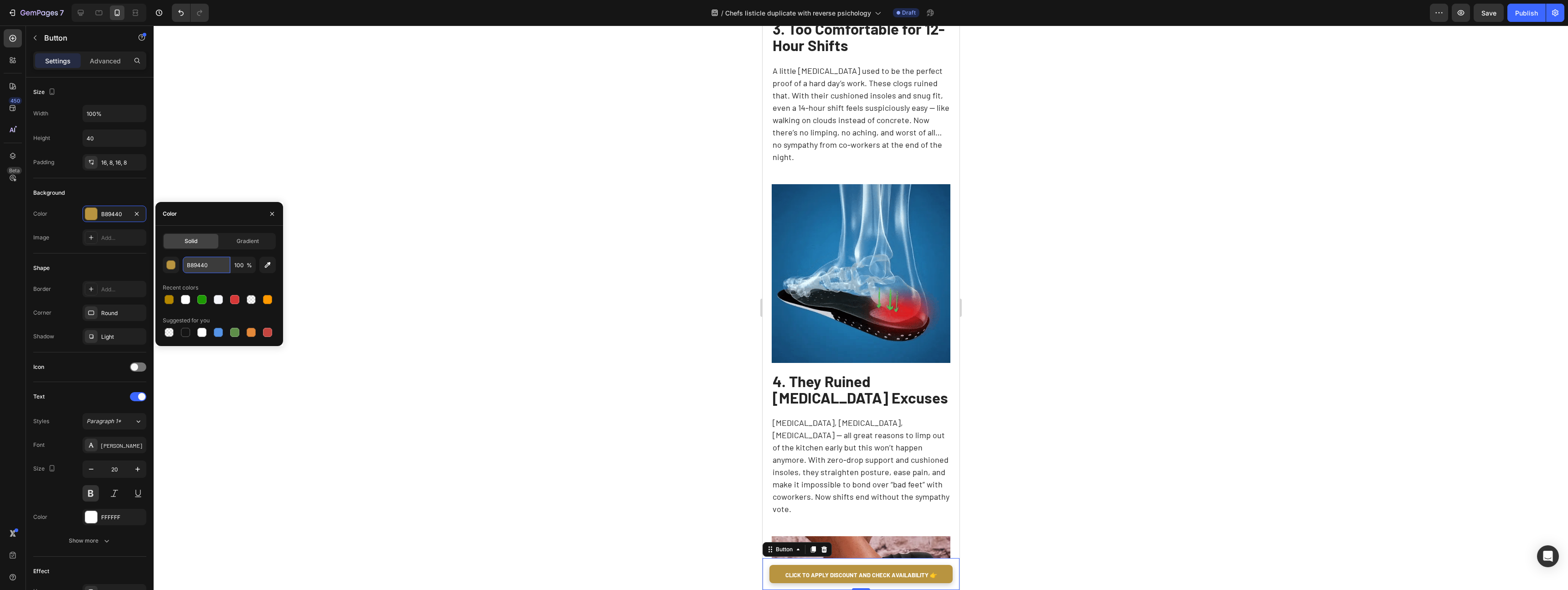
click at [204, 266] on input "B89440" at bounding box center [206, 265] width 47 height 16
paste input "#2E990"
click at [204, 266] on input "#2E99040" at bounding box center [206, 265] width 47 height 16
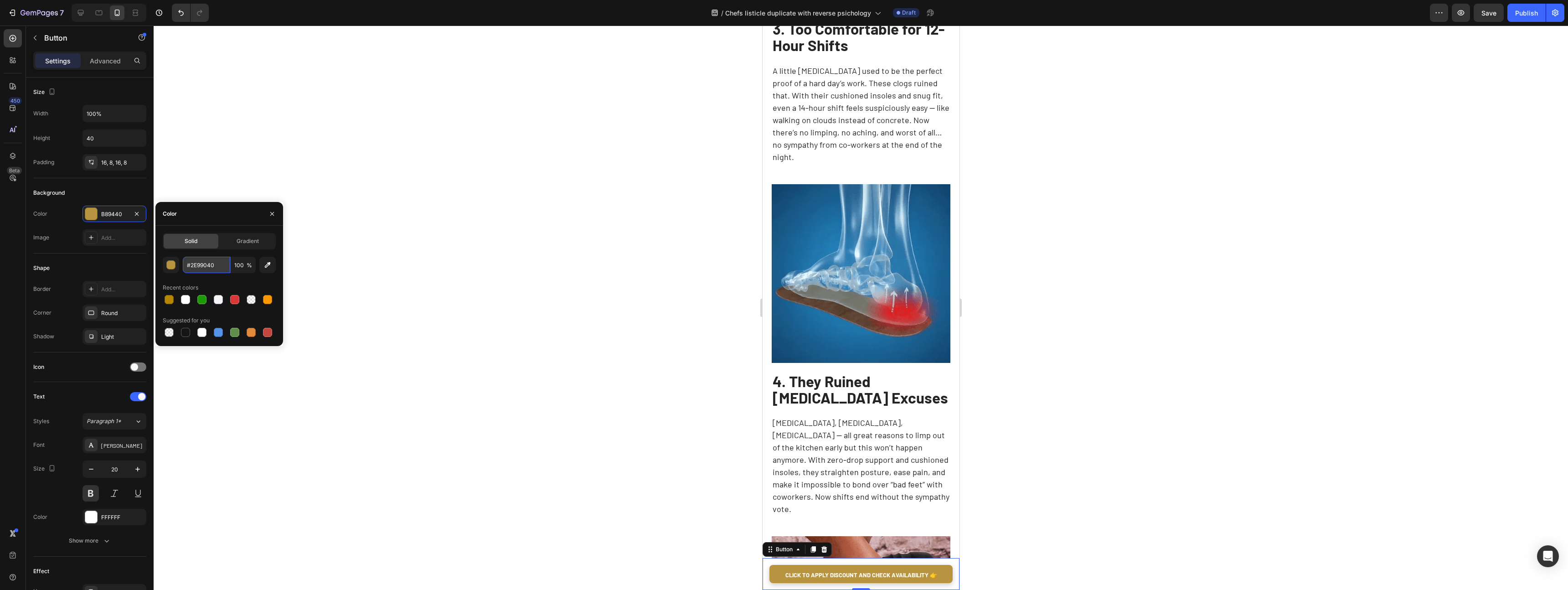
click at [204, 266] on input "#2E99040" at bounding box center [206, 265] width 47 height 16
paste input "text"
type input "2E9904"
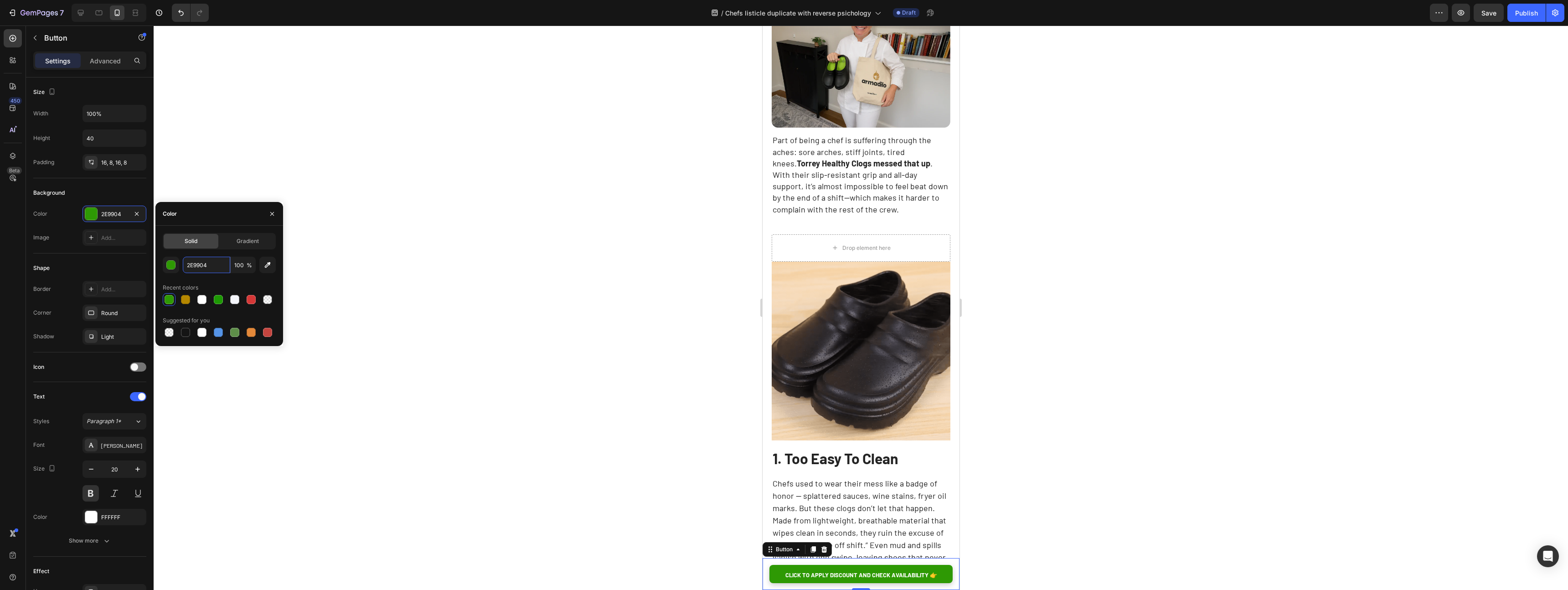
scroll to position [0, 0]
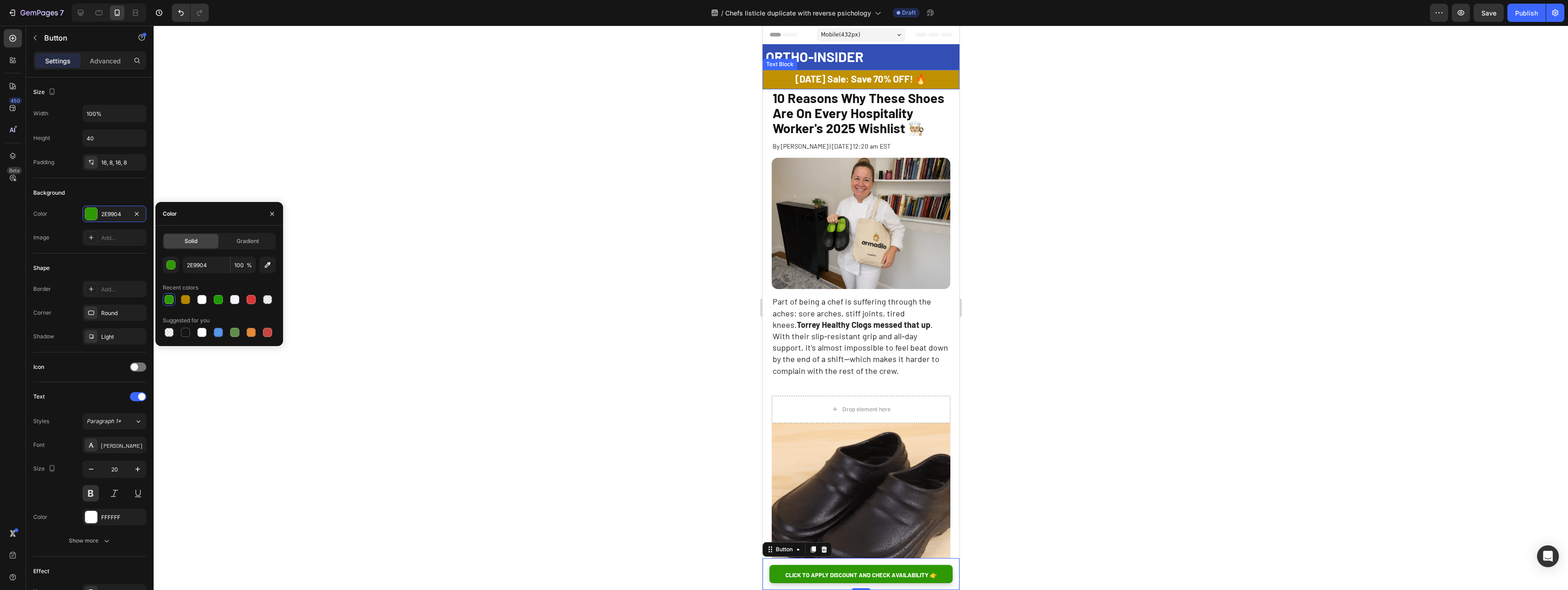
click at [957, 87] on div "[DATE] Sale: Save 70% OFF! 🔥 Text Block" at bounding box center [860, 80] width 197 height 20
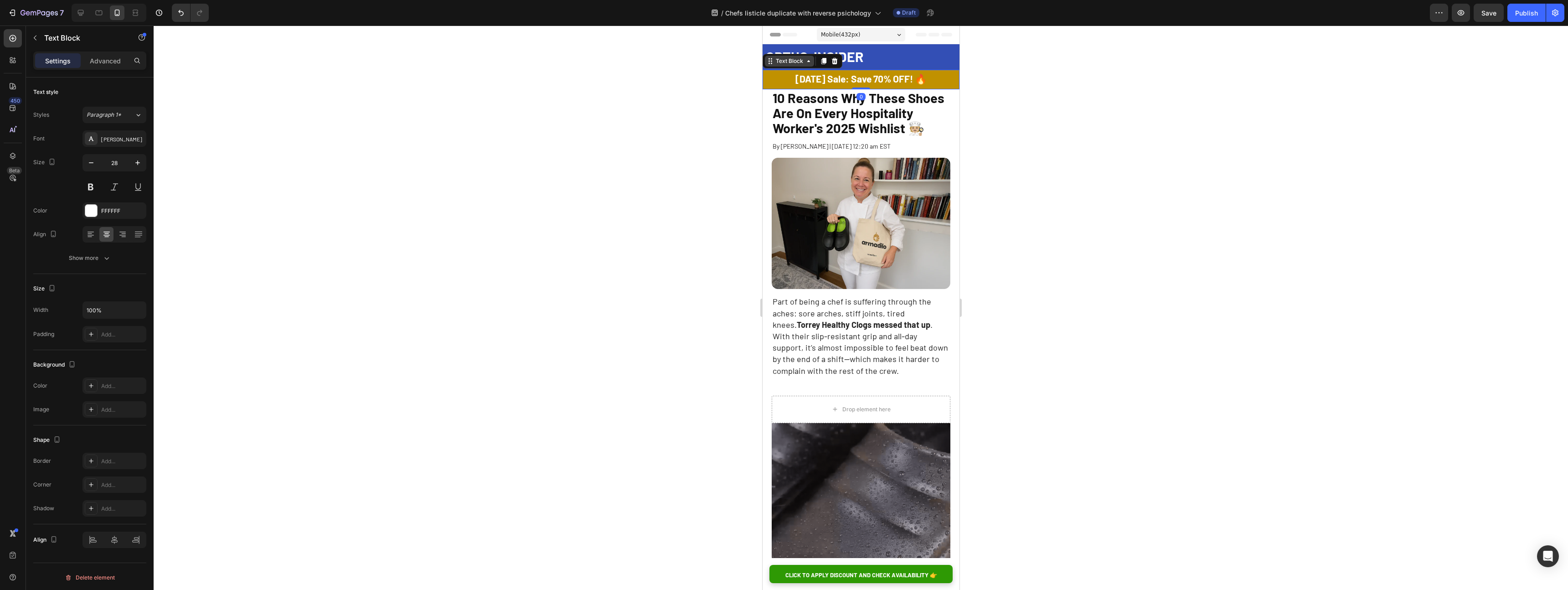
click at [789, 61] on div "Text Block" at bounding box center [789, 62] width 31 height 8
click at [777, 111] on div "Section" at bounding box center [778, 111] width 23 height 6
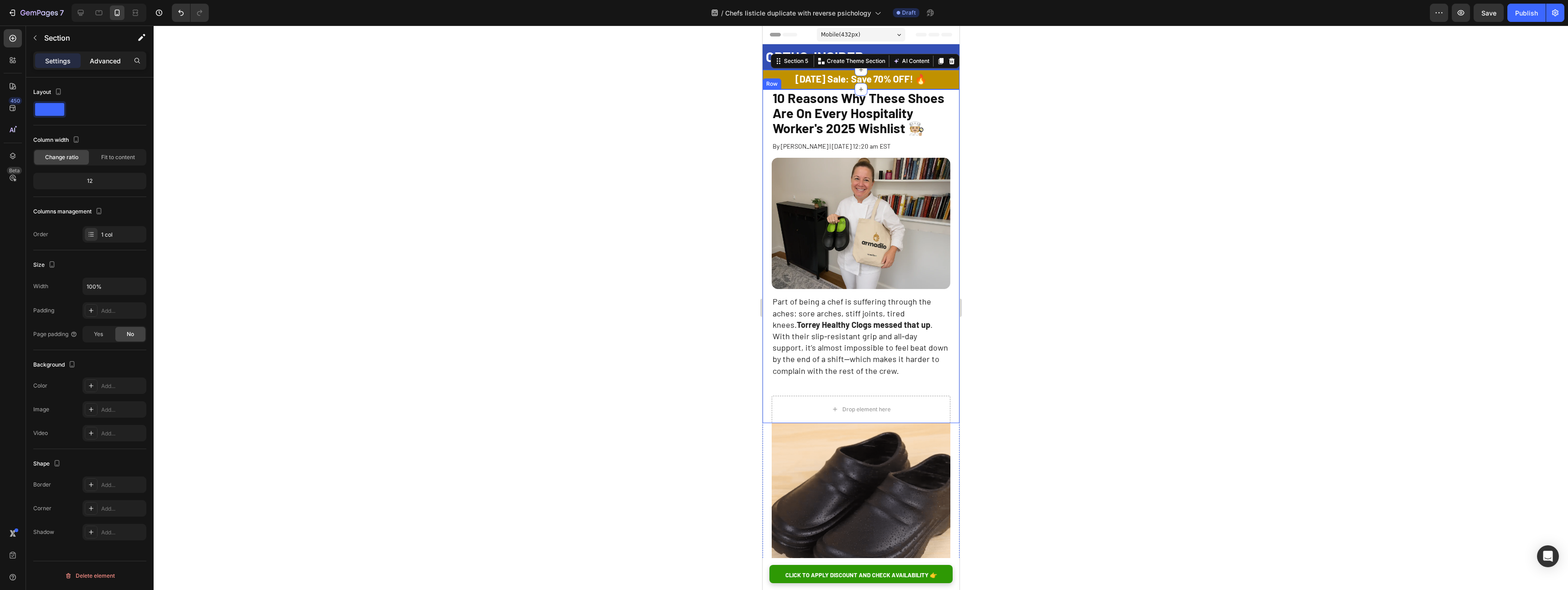
click at [103, 64] on p "Advanced" at bounding box center [105, 61] width 31 height 10
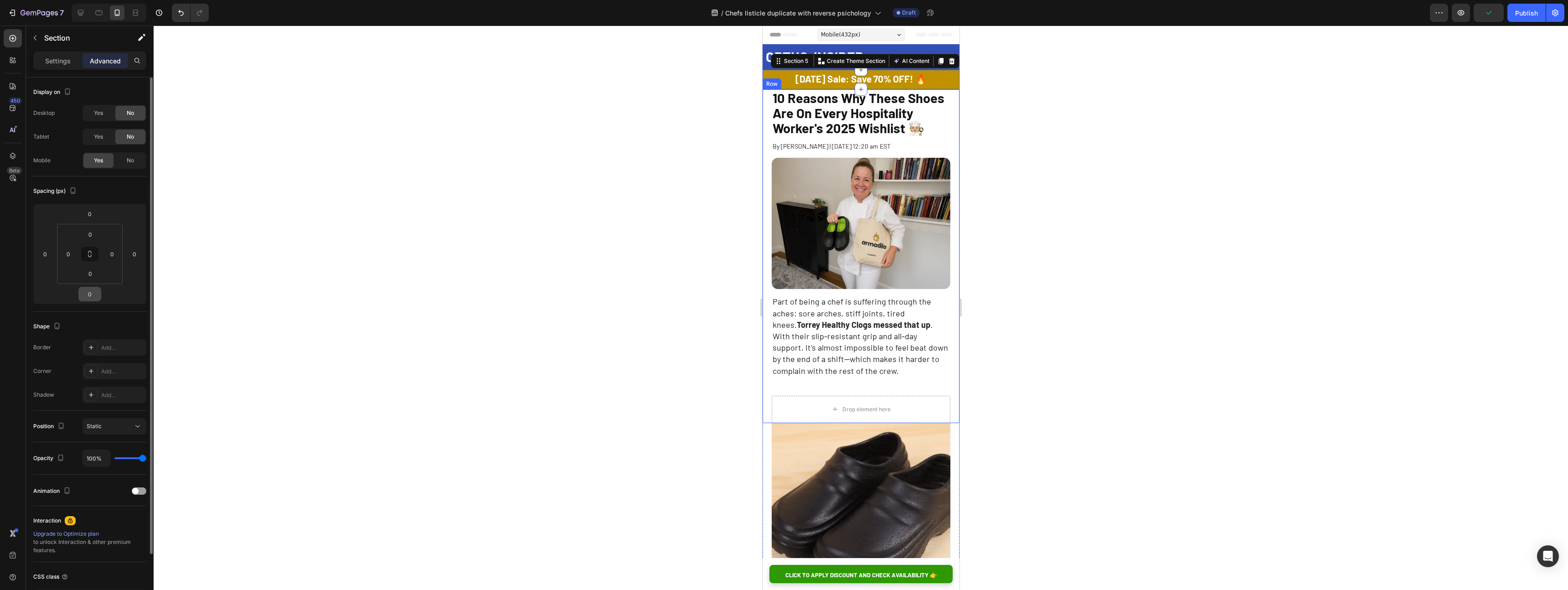
click at [93, 294] on input "0" at bounding box center [90, 294] width 18 height 13
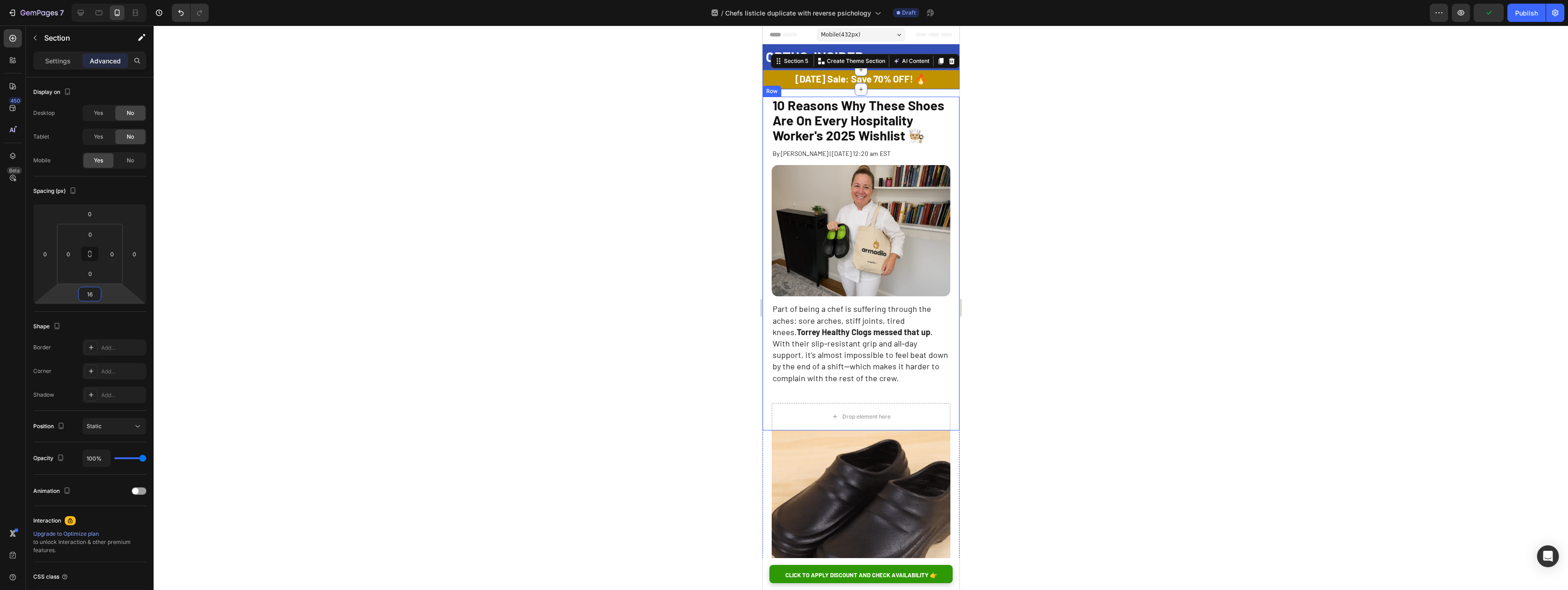
type input "16"
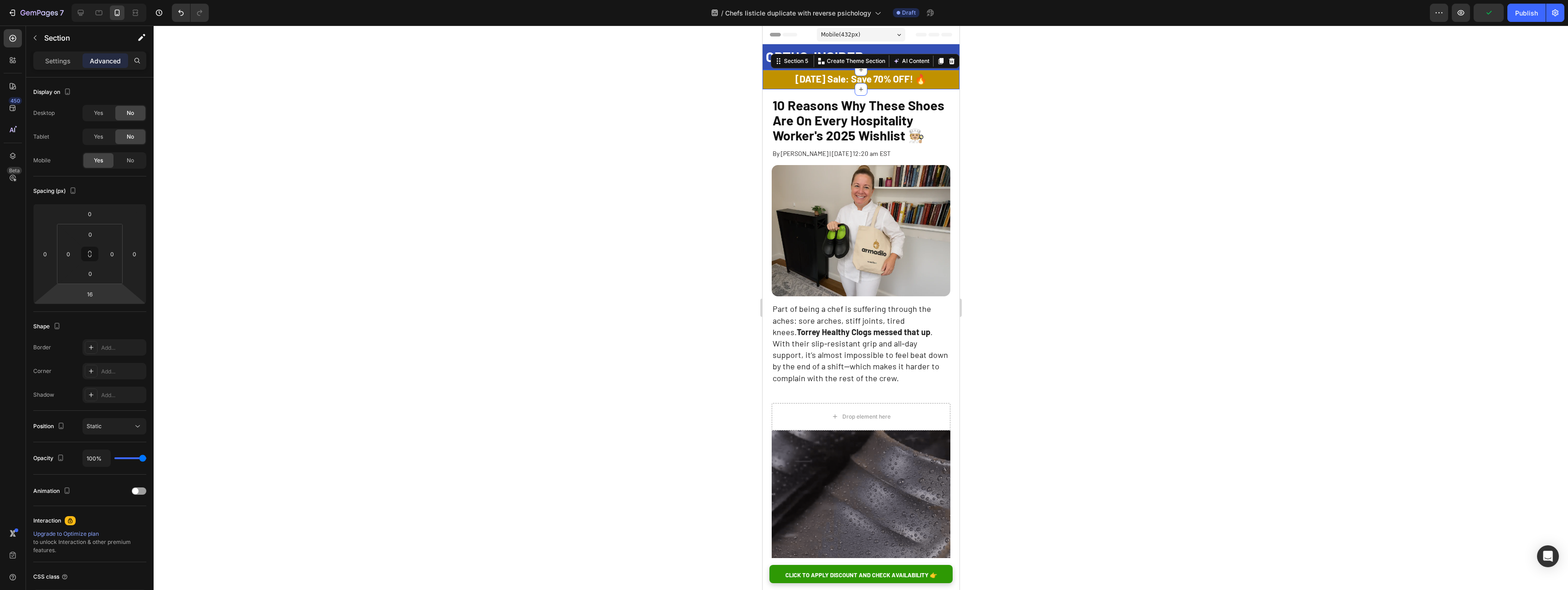
click at [1003, 216] on div at bounding box center [860, 308] width 1414 height 565
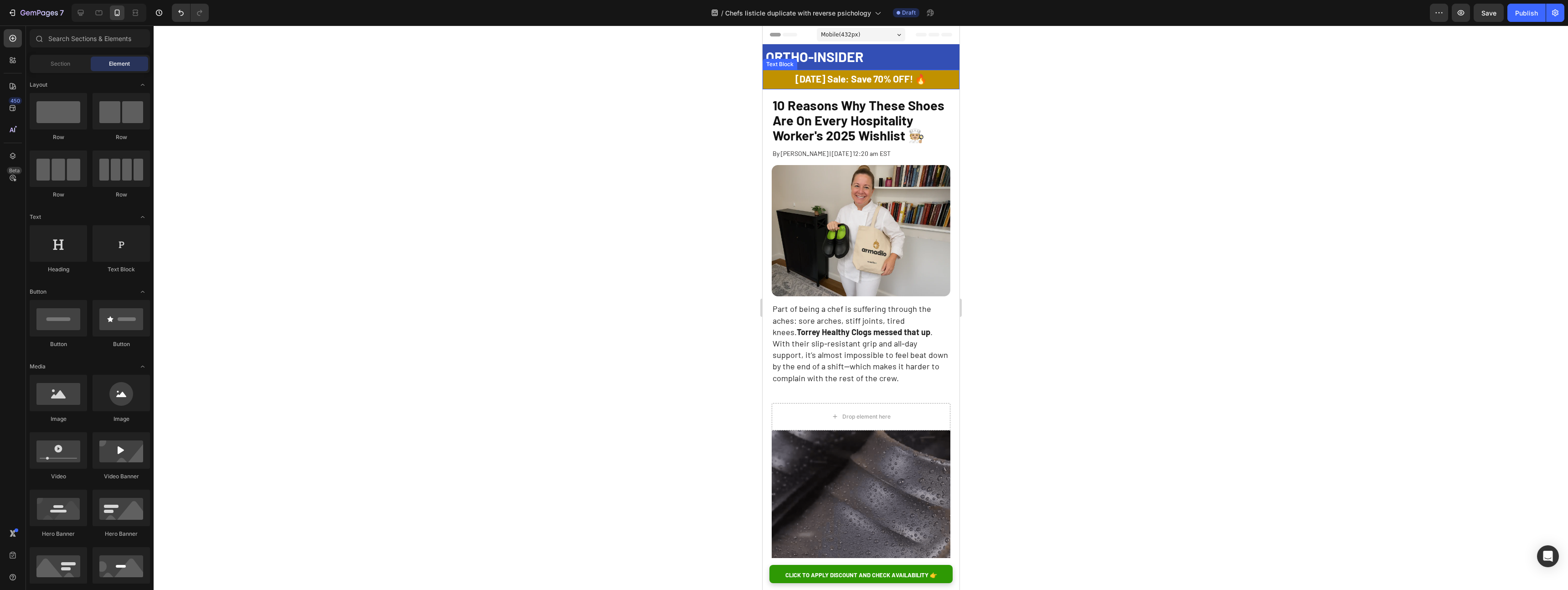
click at [957, 74] on p "[DATE] Sale: Save 70% OFF! 🔥" at bounding box center [861, 79] width 195 height 16
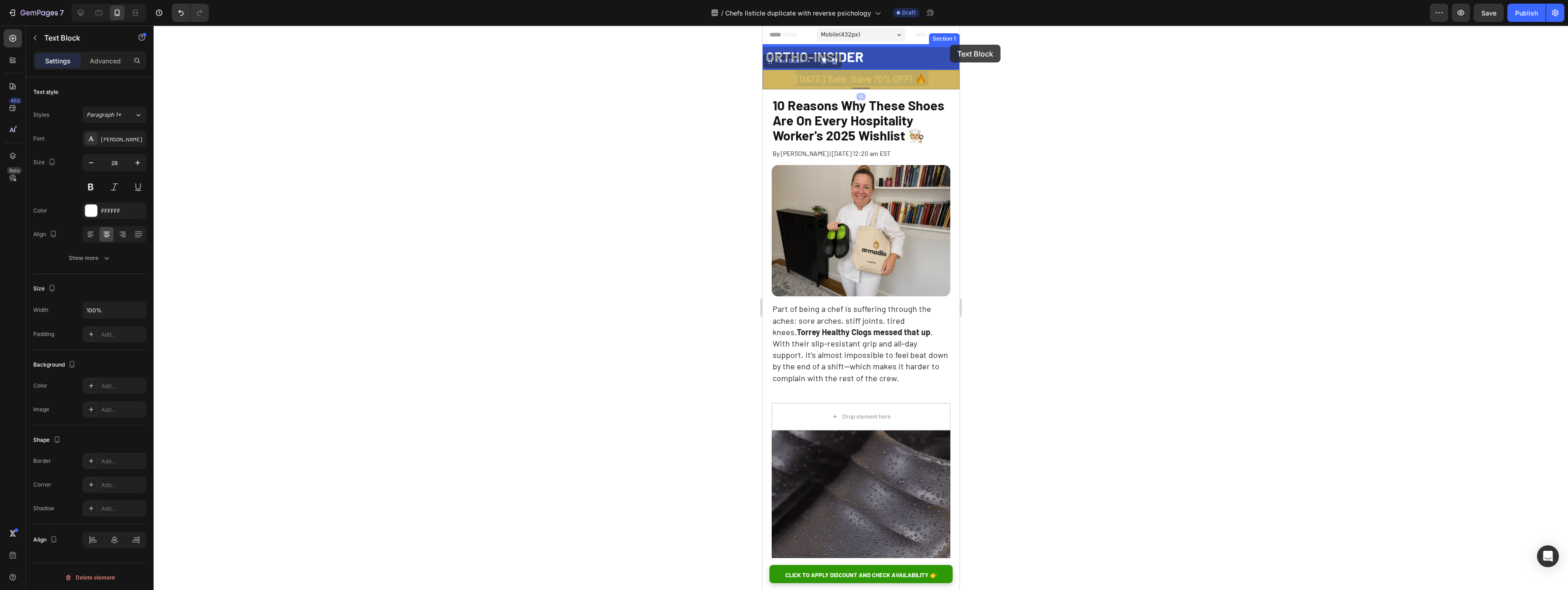
drag, startPoint x: 957, startPoint y: 74, endPoint x: 950, endPoint y: 45, distance: 29.8
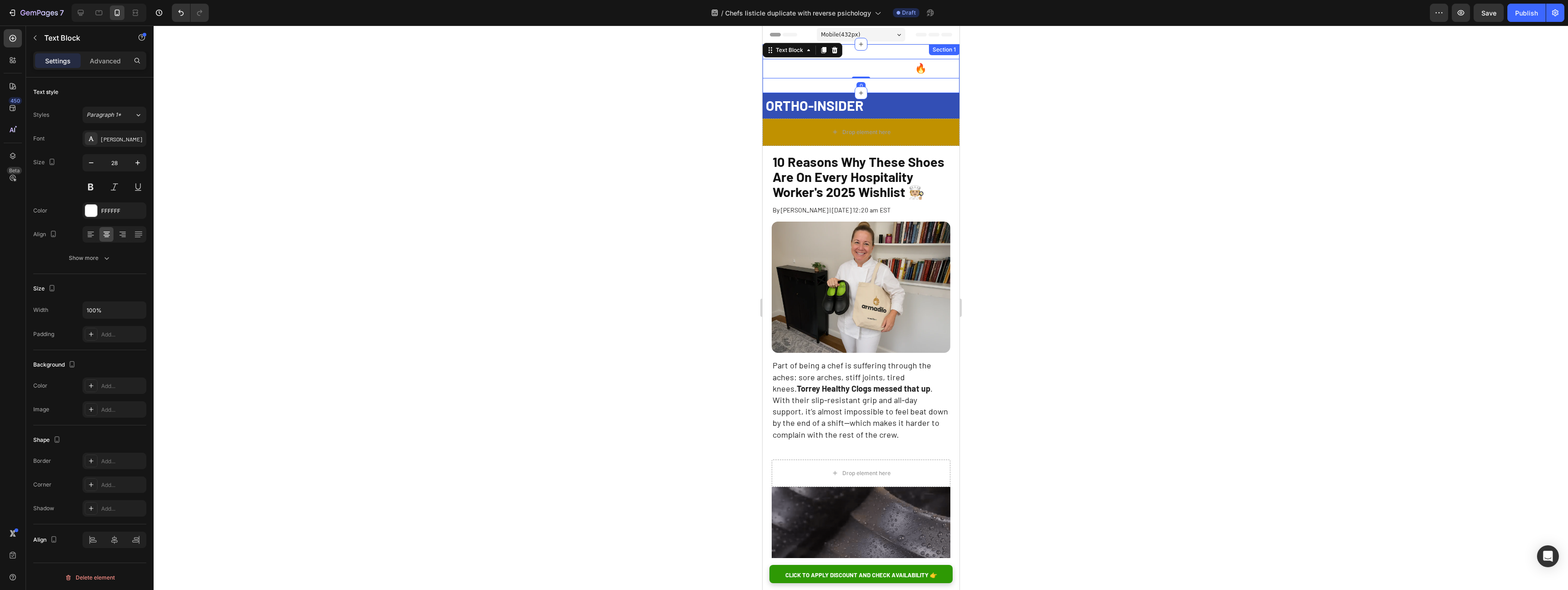
click at [903, 86] on div "[DATE] Sale: Save 70% OFF! 🔥 Text Block 0 Section 1" at bounding box center [860, 68] width 197 height 49
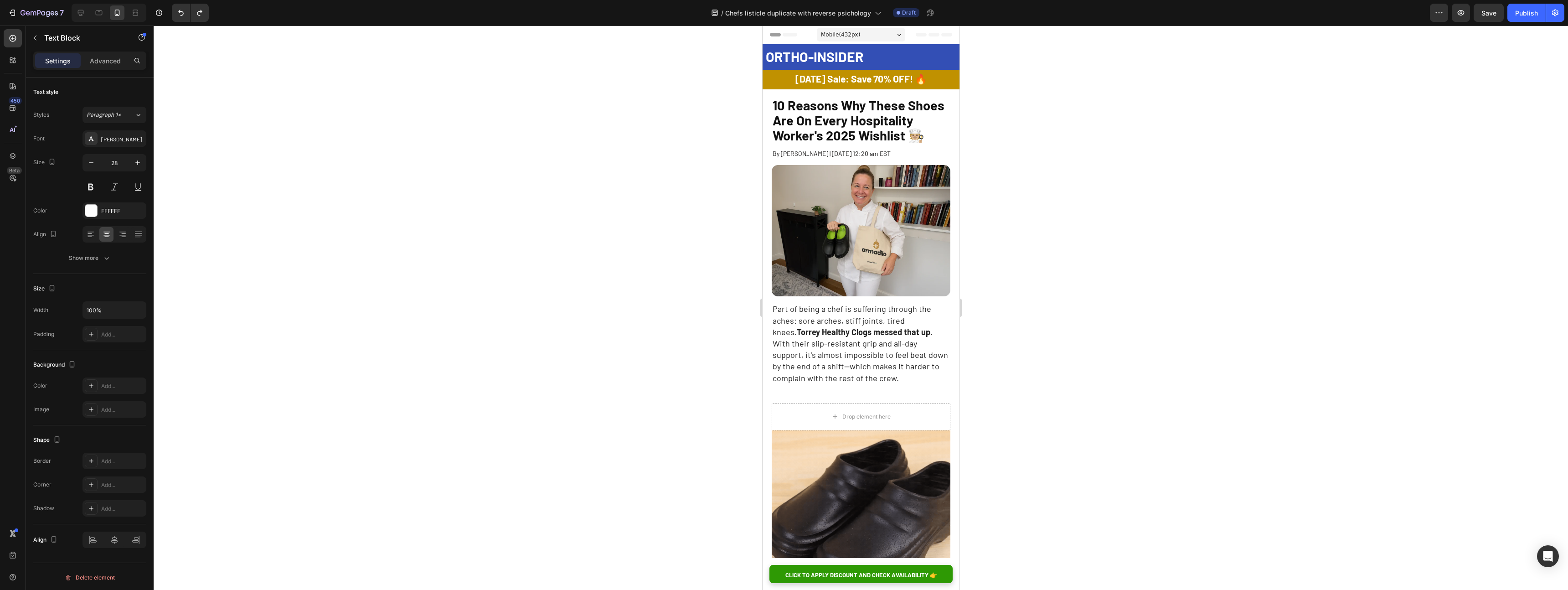
click at [807, 79] on strong "[DATE] Sale: Save 70% OFF! 🔥" at bounding box center [861, 79] width 132 height 11
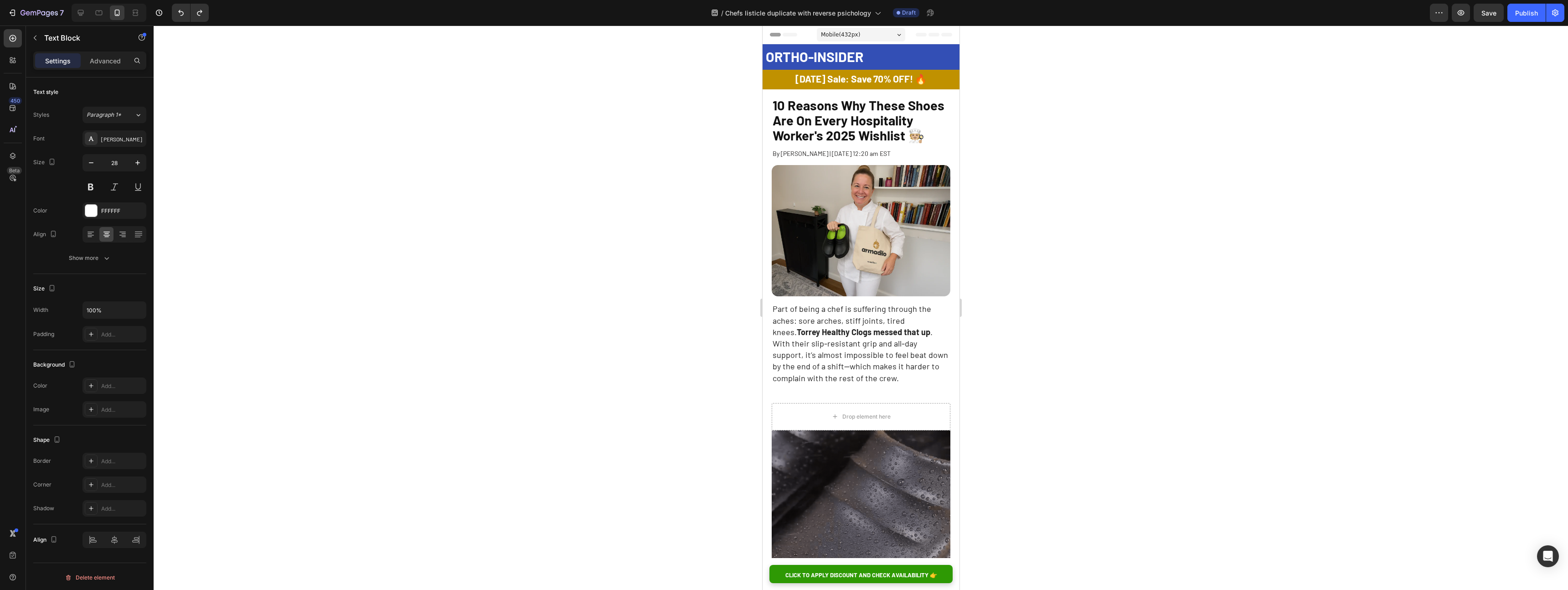
click at [781, 81] on p "[DATE] Sale: Save 70% OFF! 🔥" at bounding box center [861, 79] width 195 height 16
click at [807, 115] on span "10 Reasons Why These Shoes Are On Every Hospitality Worker's 2025 Wishlist 🧑🏼‍🍳" at bounding box center [858, 120] width 172 height 46
click at [779, 78] on p "[DATE] Sale: Save 70% OFF! 🔥" at bounding box center [861, 79] width 195 height 16
click at [773, 62] on icon at bounding box center [770, 61] width 7 height 7
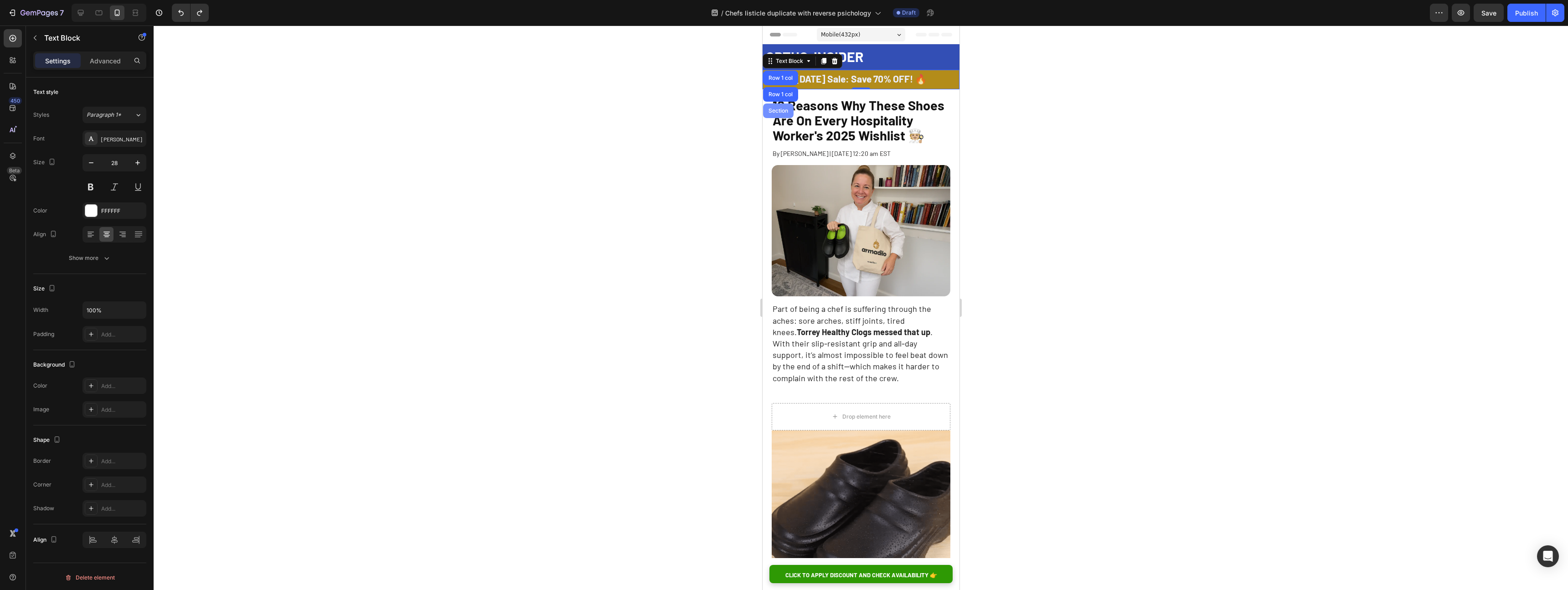
click at [776, 105] on div "Section" at bounding box center [778, 110] width 30 height 15
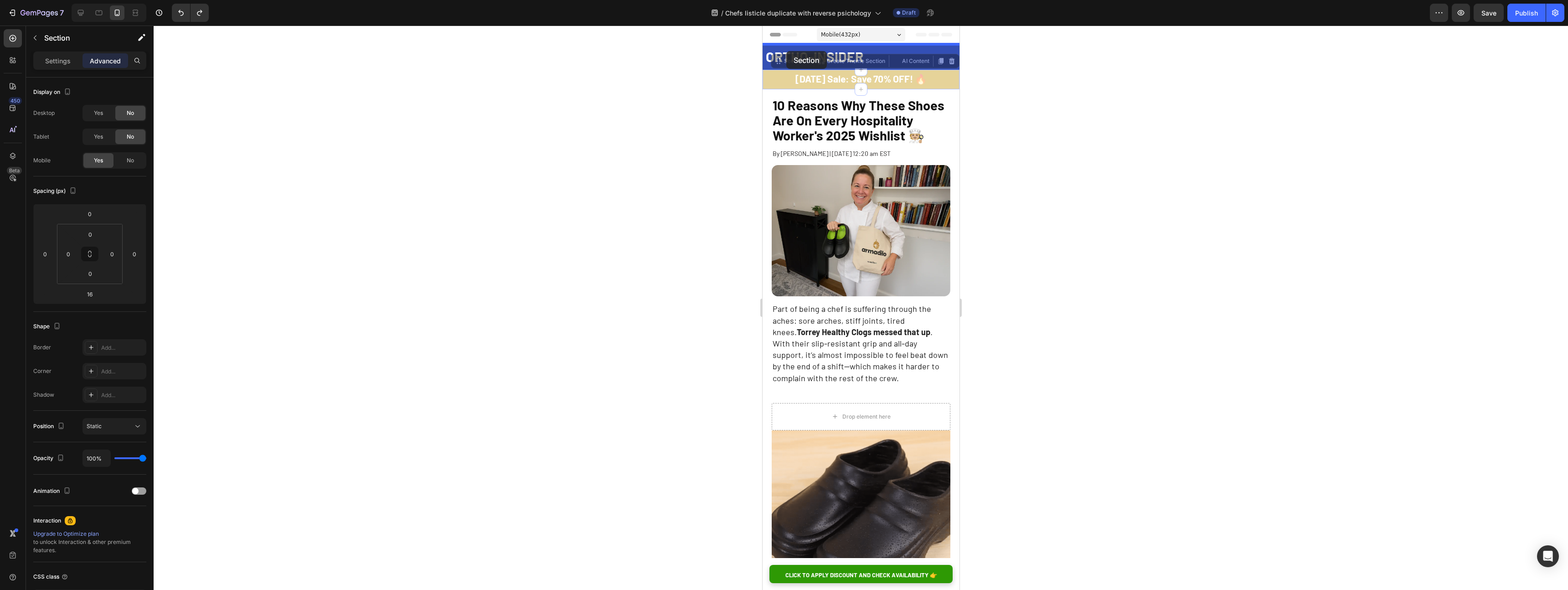
drag, startPoint x: 788, startPoint y: 64, endPoint x: 786, endPoint y: 51, distance: 13.2
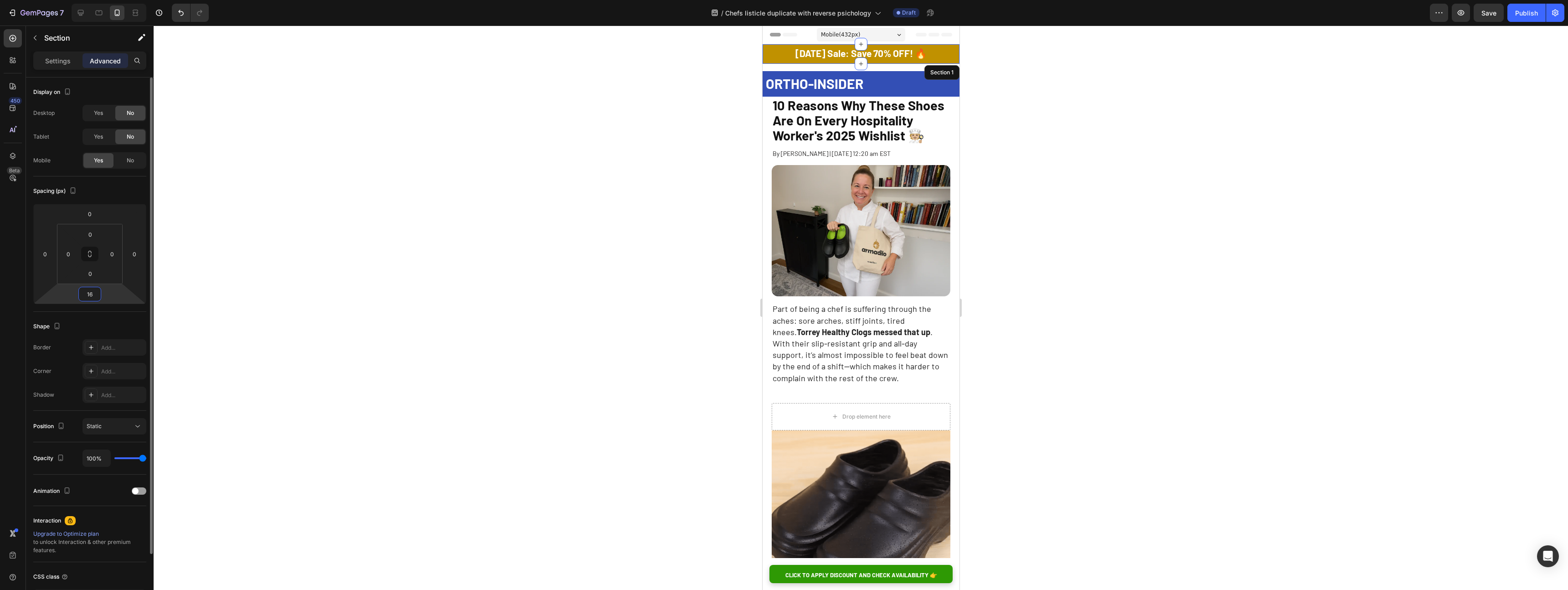
click at [91, 290] on input "16" at bounding box center [90, 294] width 18 height 13
type input "0"
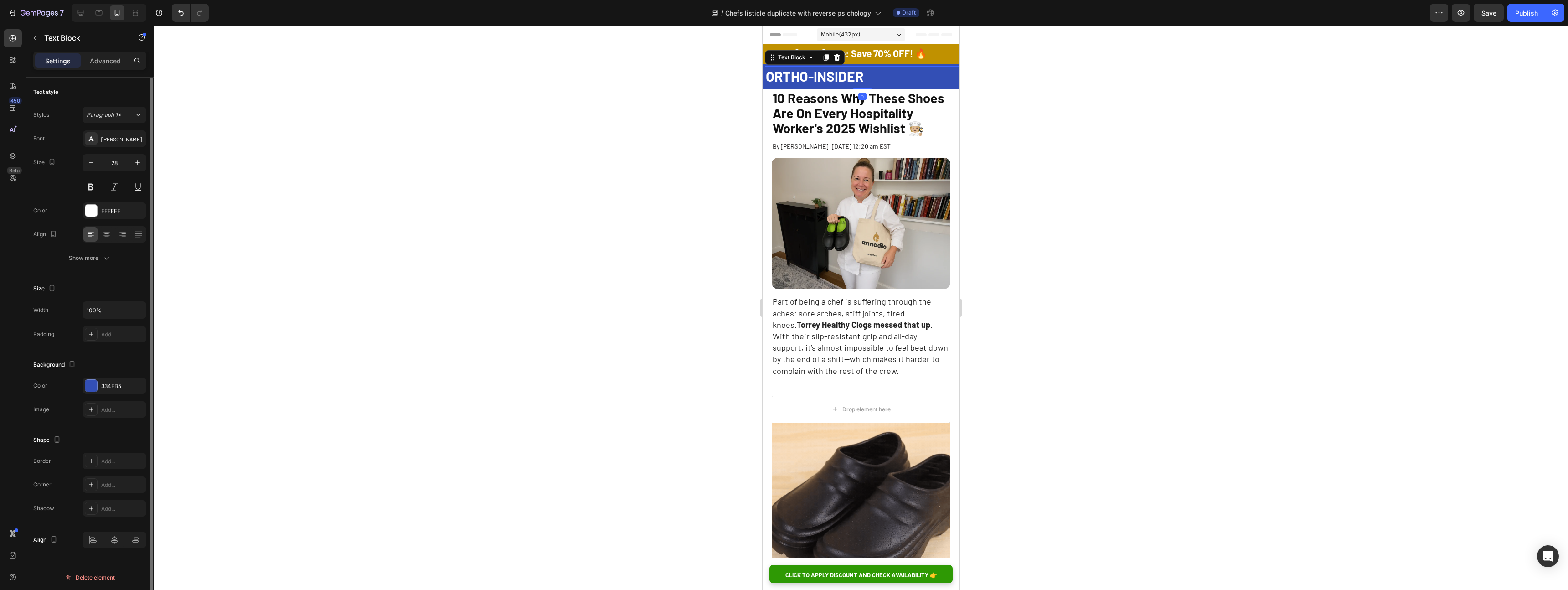
click at [878, 81] on p "ORTHO-INSIDER" at bounding box center [862, 76] width 193 height 15
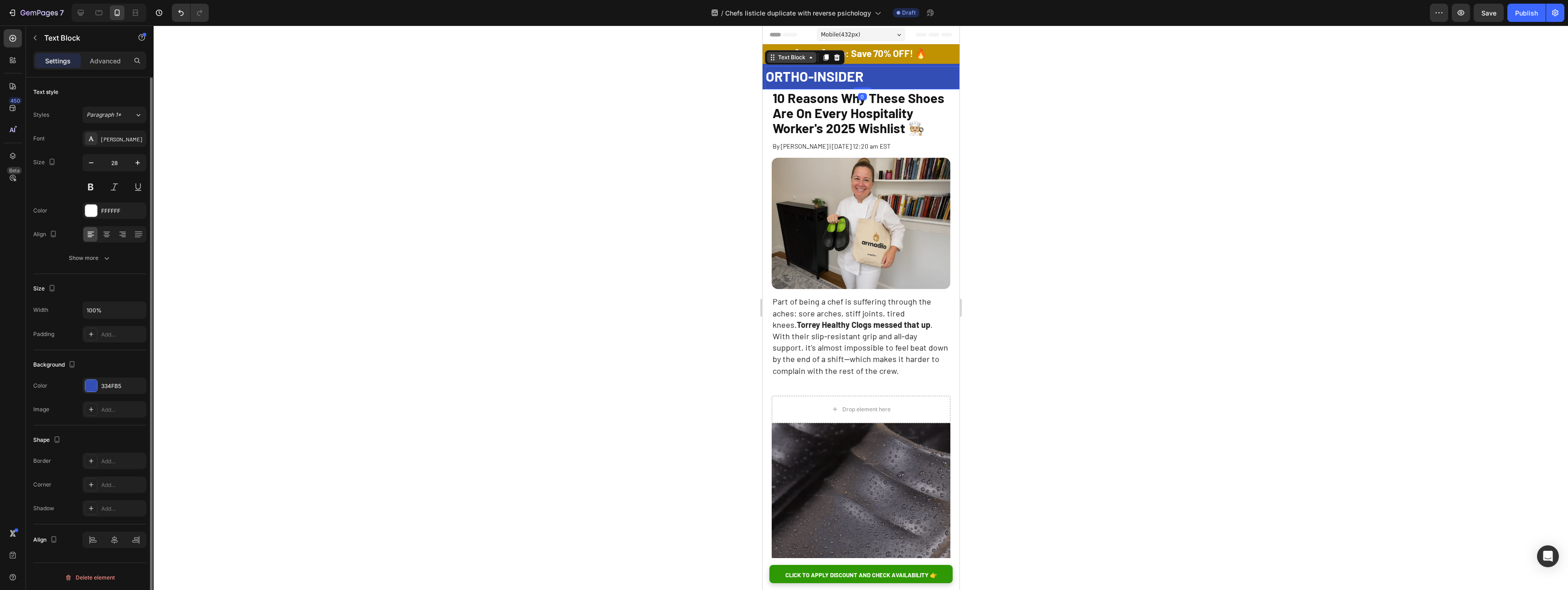
click at [796, 57] on div "Text Block" at bounding box center [792, 57] width 31 height 8
click at [781, 45] on div "Section" at bounding box center [780, 41] width 30 height 15
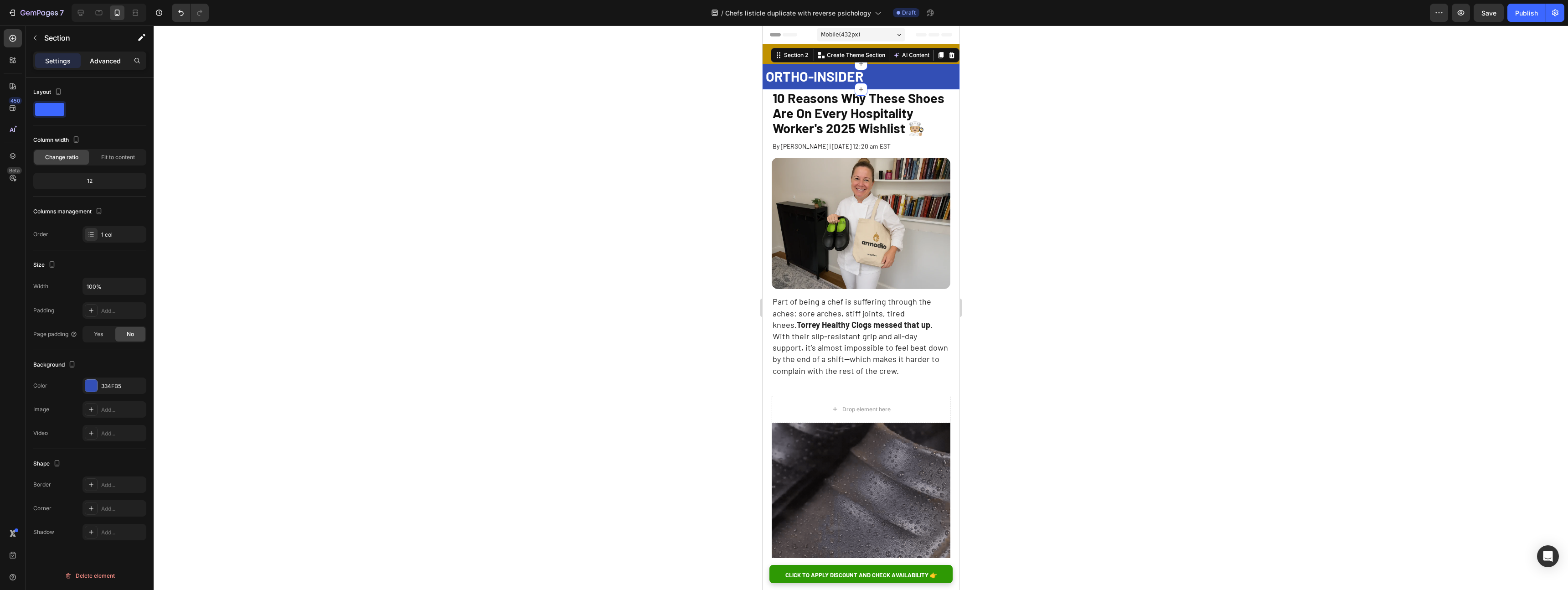
click at [108, 66] on div "Advanced" at bounding box center [105, 60] width 45 height 15
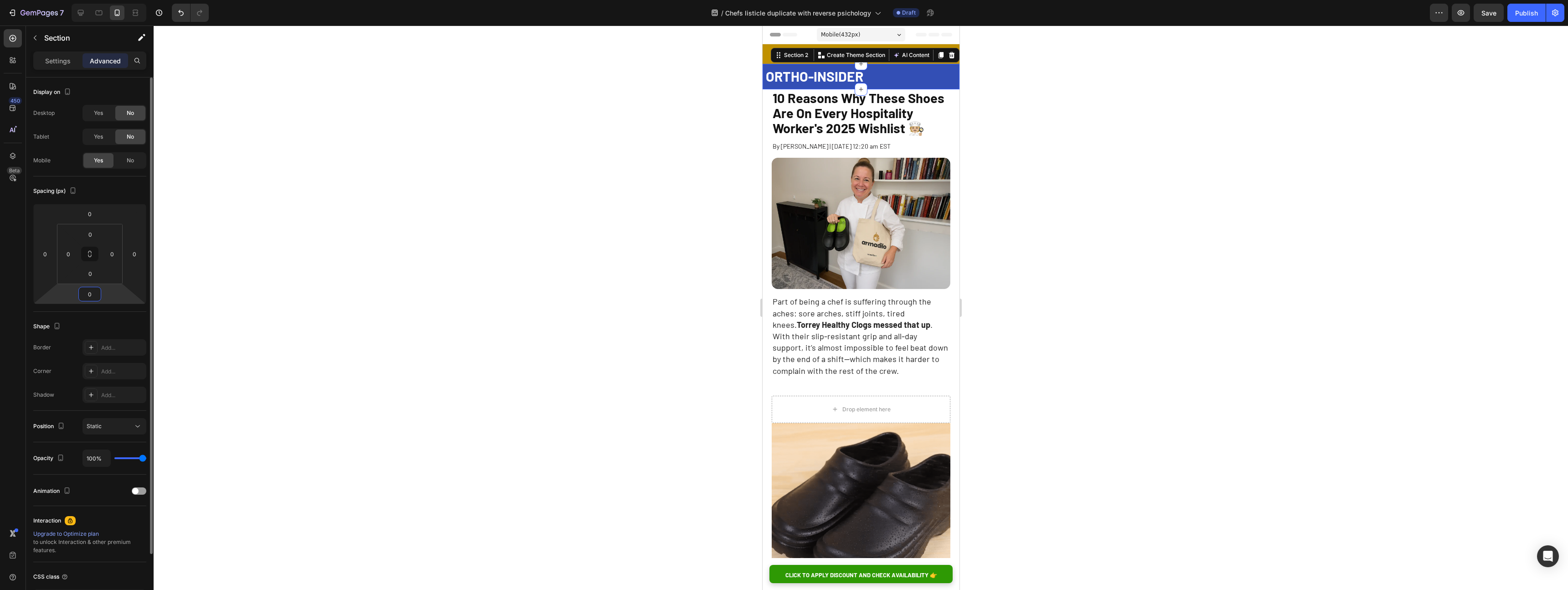
click at [91, 300] on input "0" at bounding box center [90, 294] width 18 height 13
type input "16"
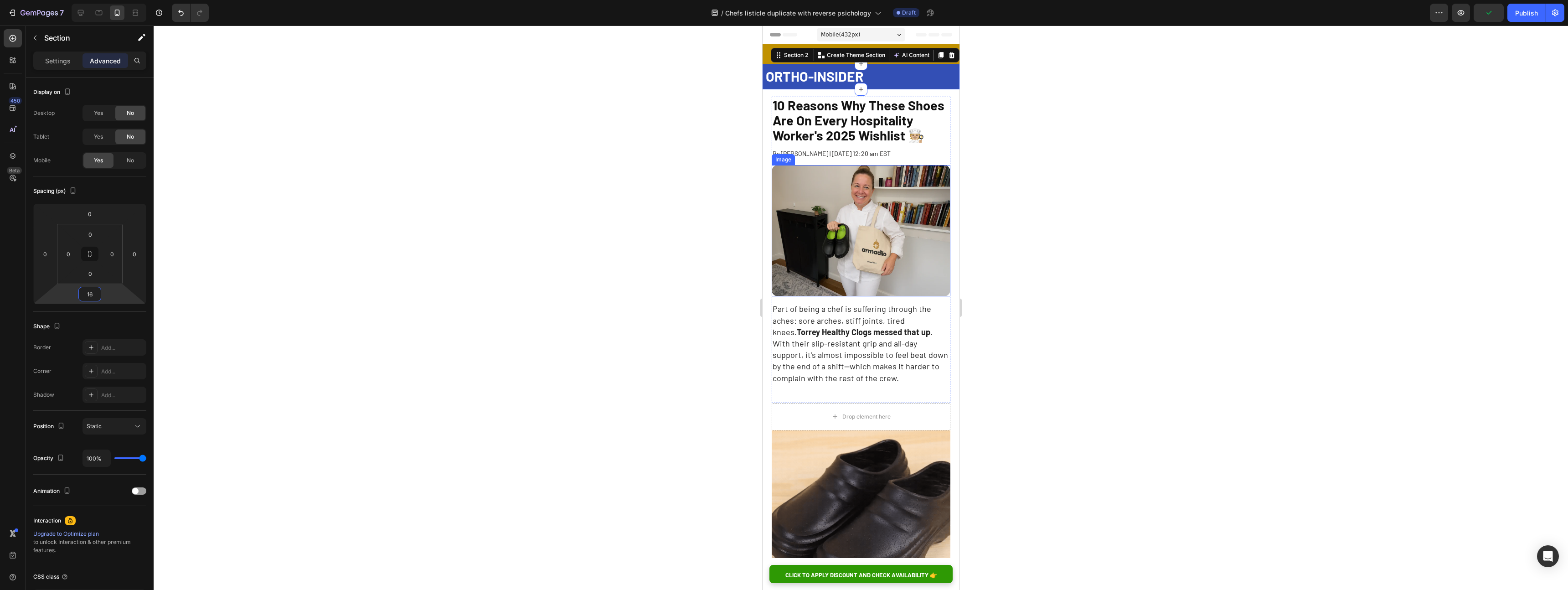
click at [862, 223] on img at bounding box center [860, 231] width 179 height 132
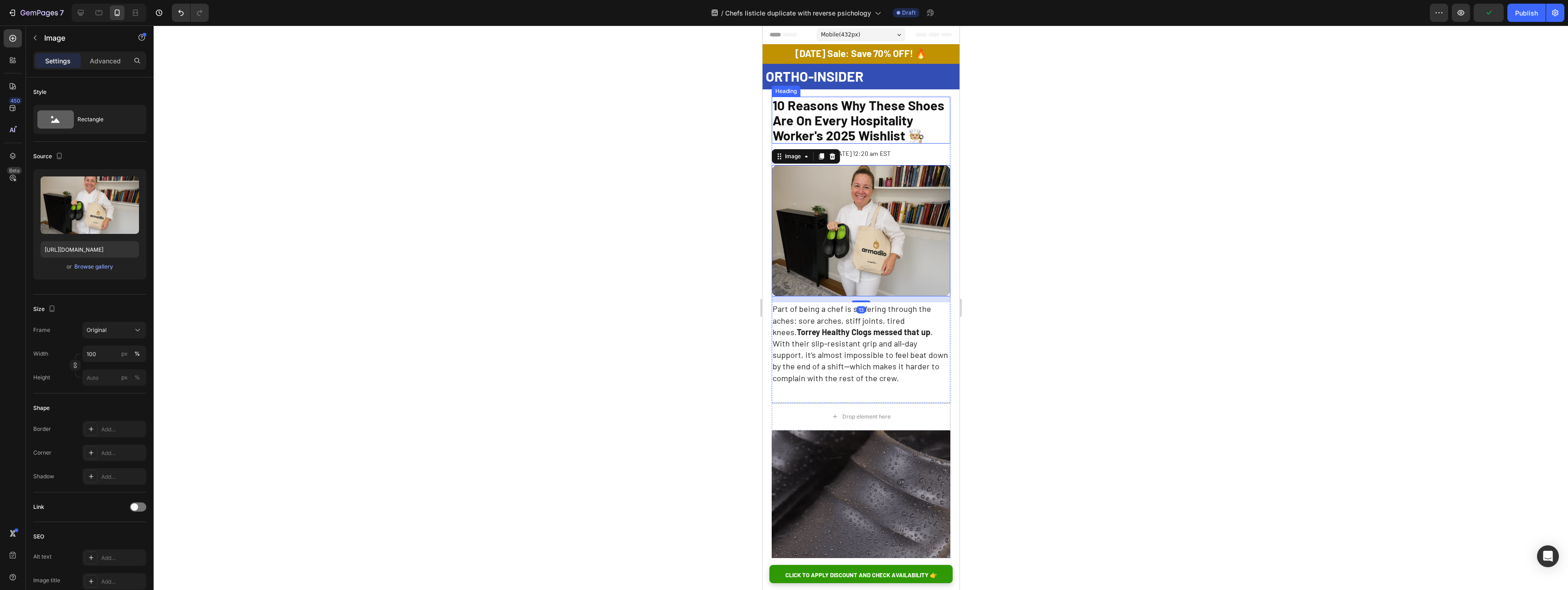
click at [834, 120] on span "10 Reasons Why These Shoes Are On Every Hospitality Worker's 2025 Wishlist 🧑🏼‍🍳" at bounding box center [858, 120] width 172 height 46
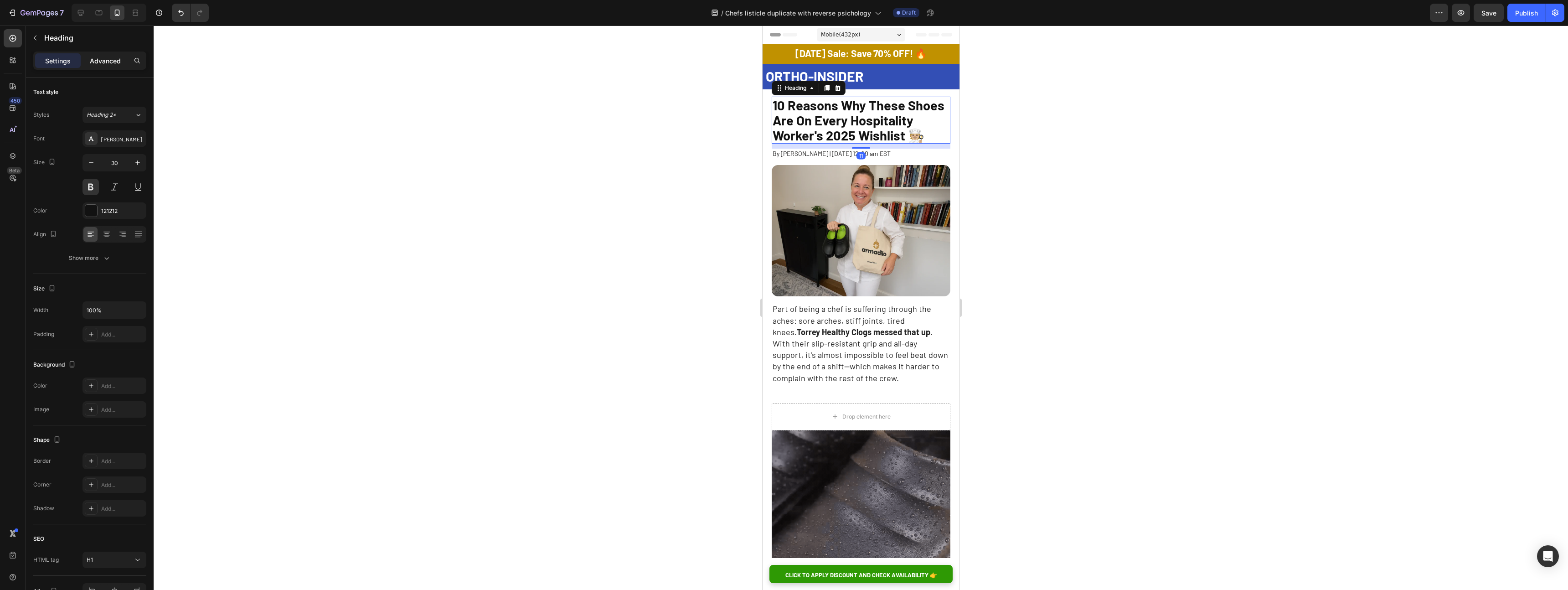
click at [113, 66] on div "Advanced" at bounding box center [105, 60] width 45 height 15
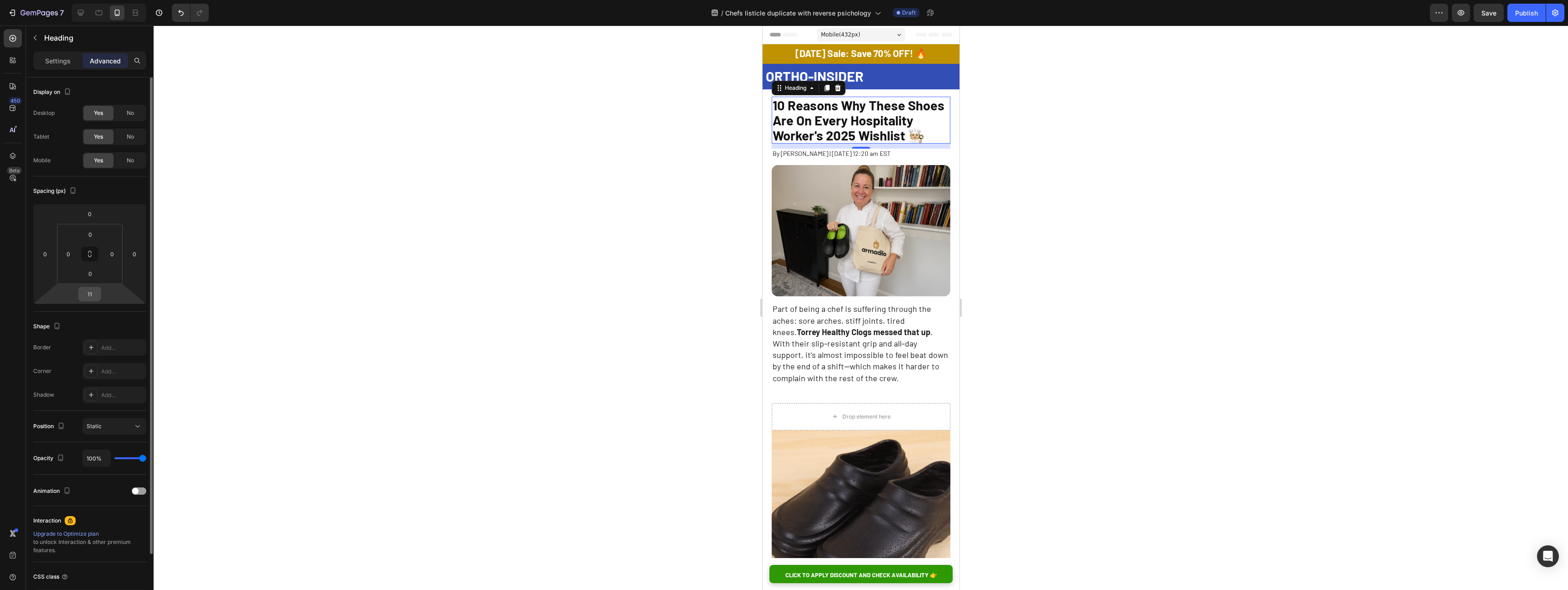
click at [91, 291] on input "11" at bounding box center [90, 294] width 18 height 13
type input "6"
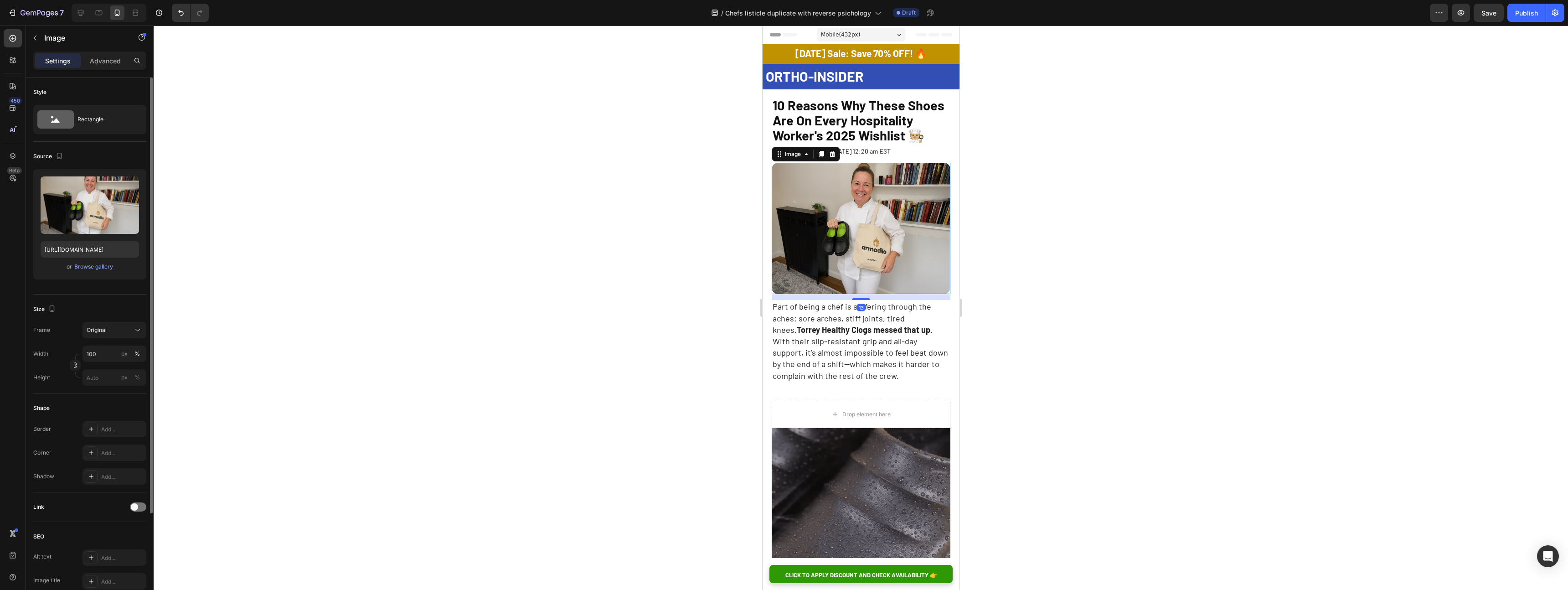
click at [834, 193] on img at bounding box center [860, 229] width 179 height 132
click at [994, 168] on div at bounding box center [860, 308] width 1414 height 565
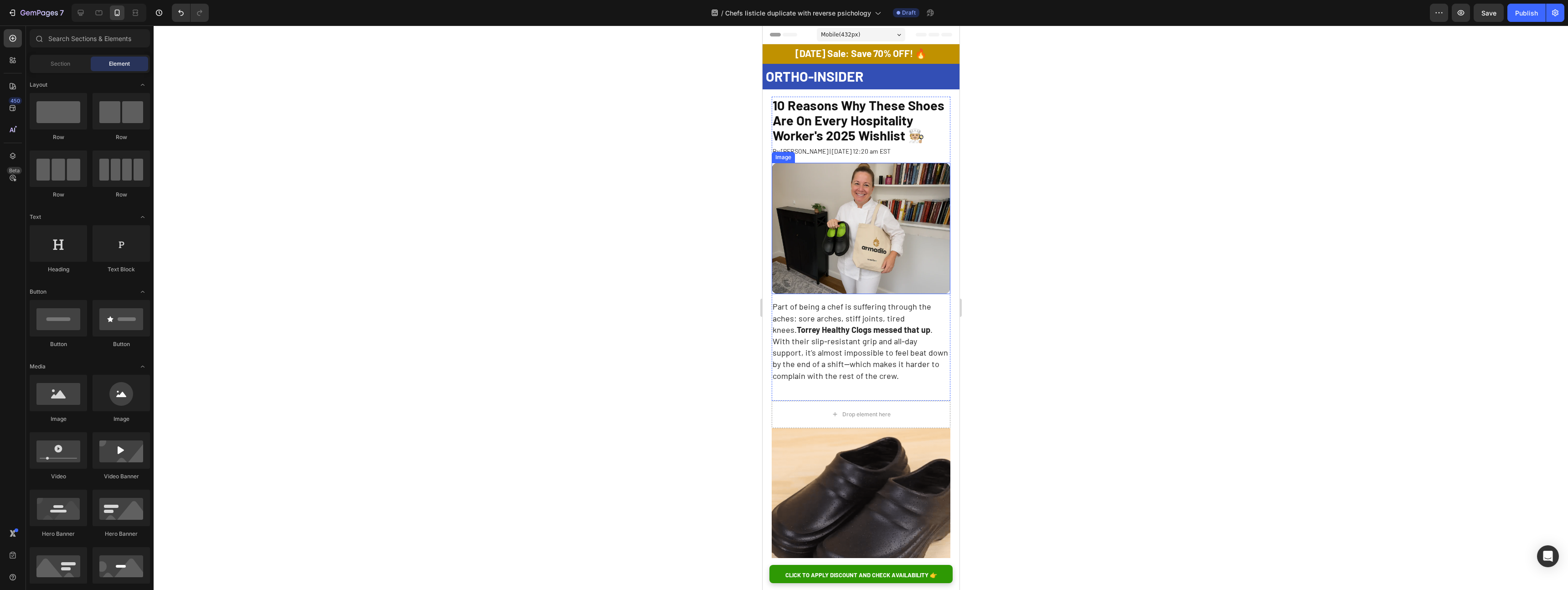
click at [855, 198] on img at bounding box center [860, 229] width 179 height 132
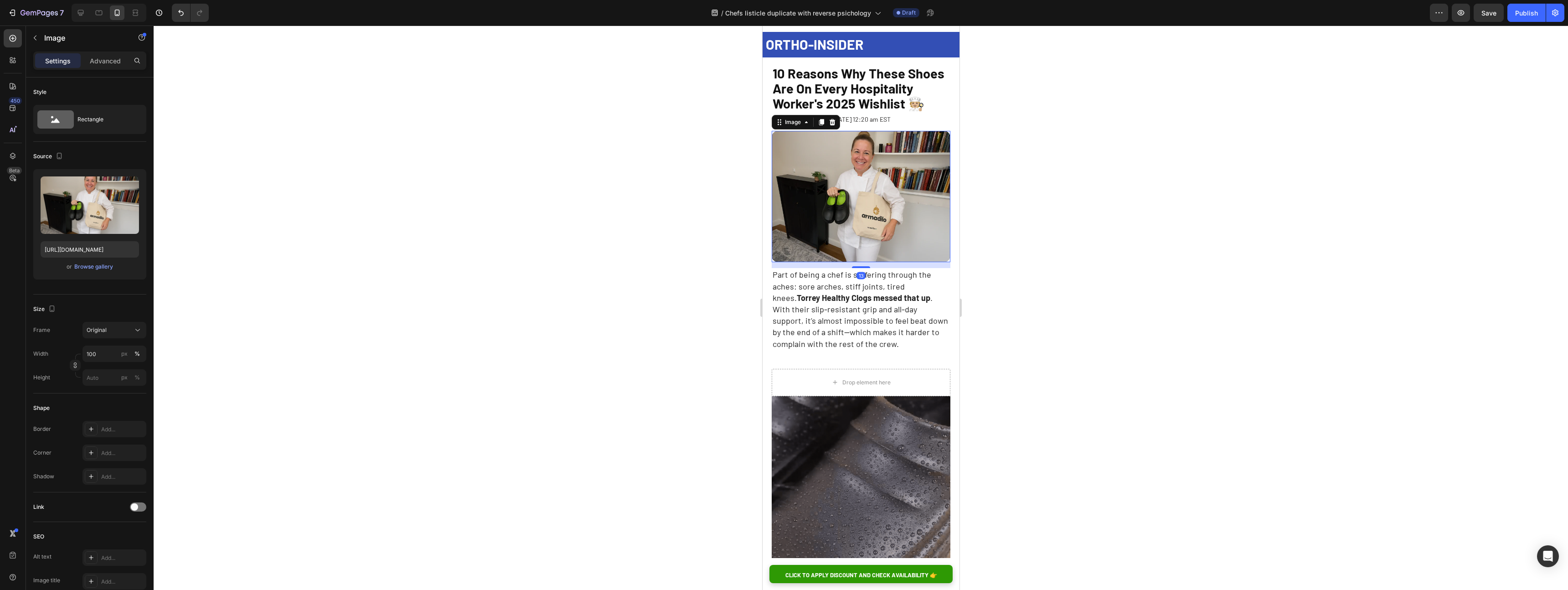
scroll to position [60, 0]
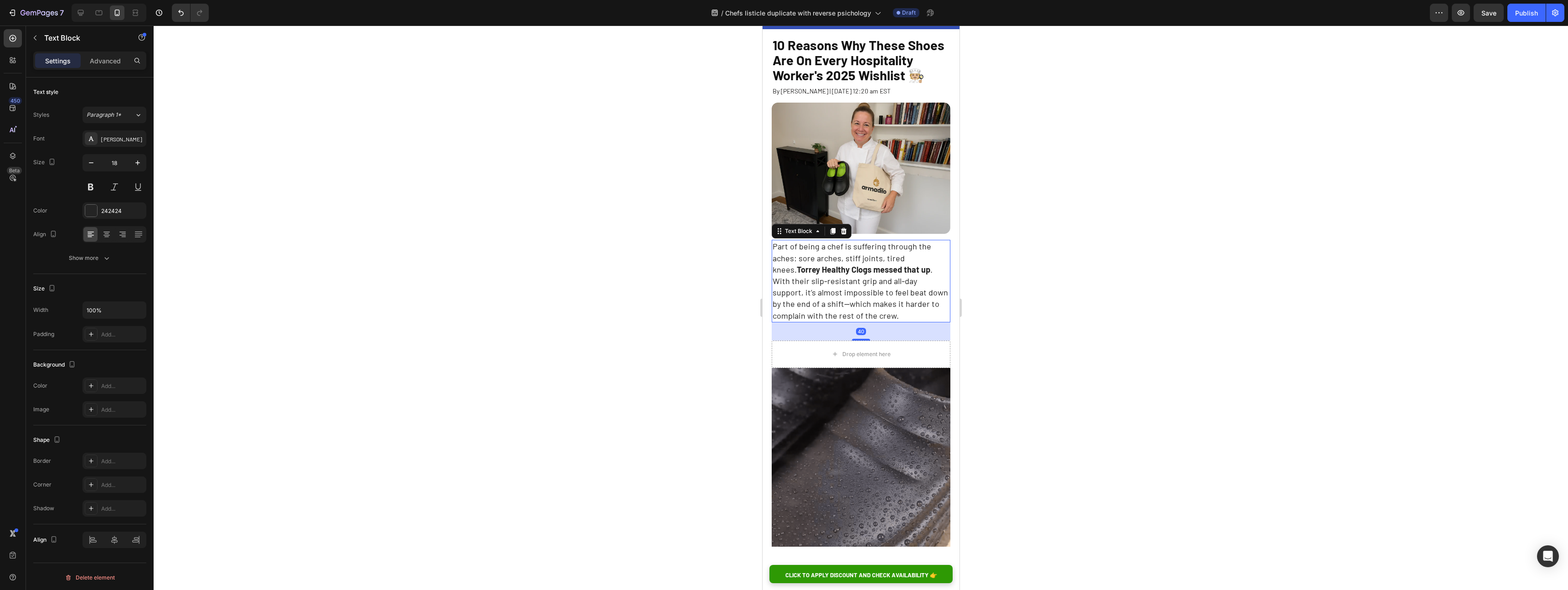
click at [855, 275] on span "Part of being a chef is suffering through the aches: sore arches, stiff joints,…" at bounding box center [860, 280] width 175 height 79
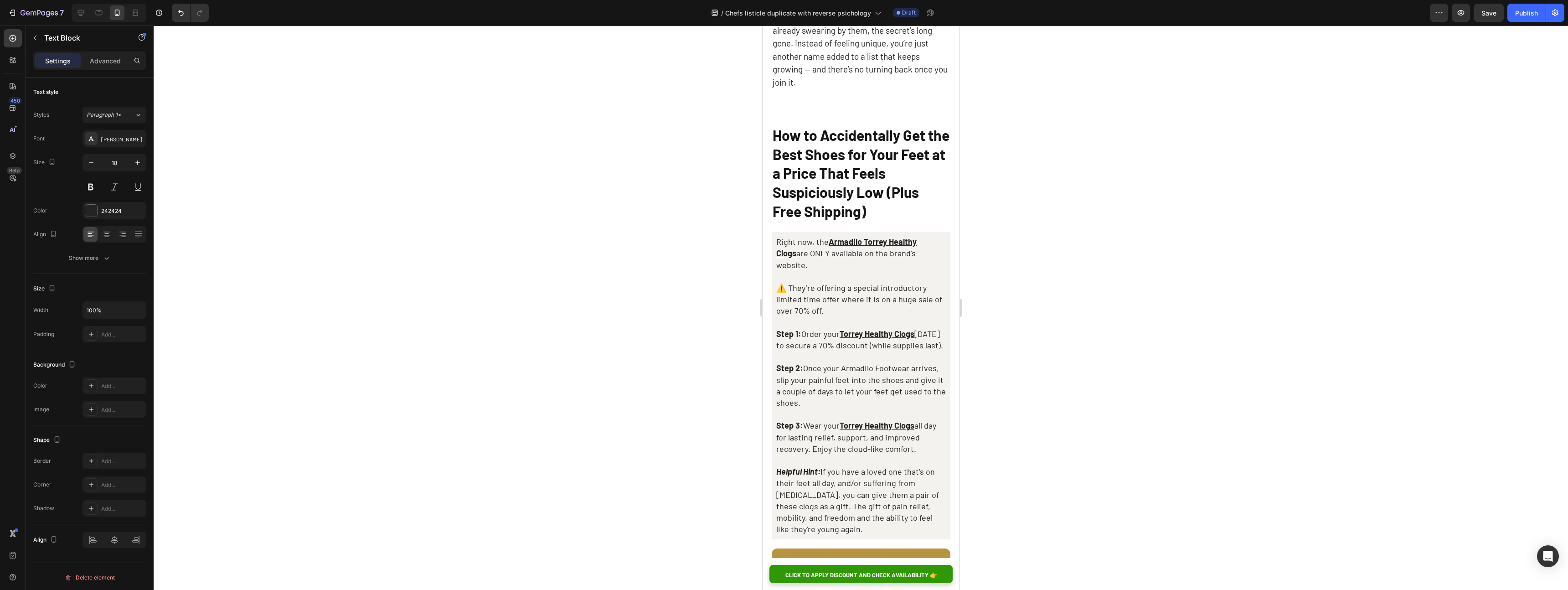
scroll to position [4046, 0]
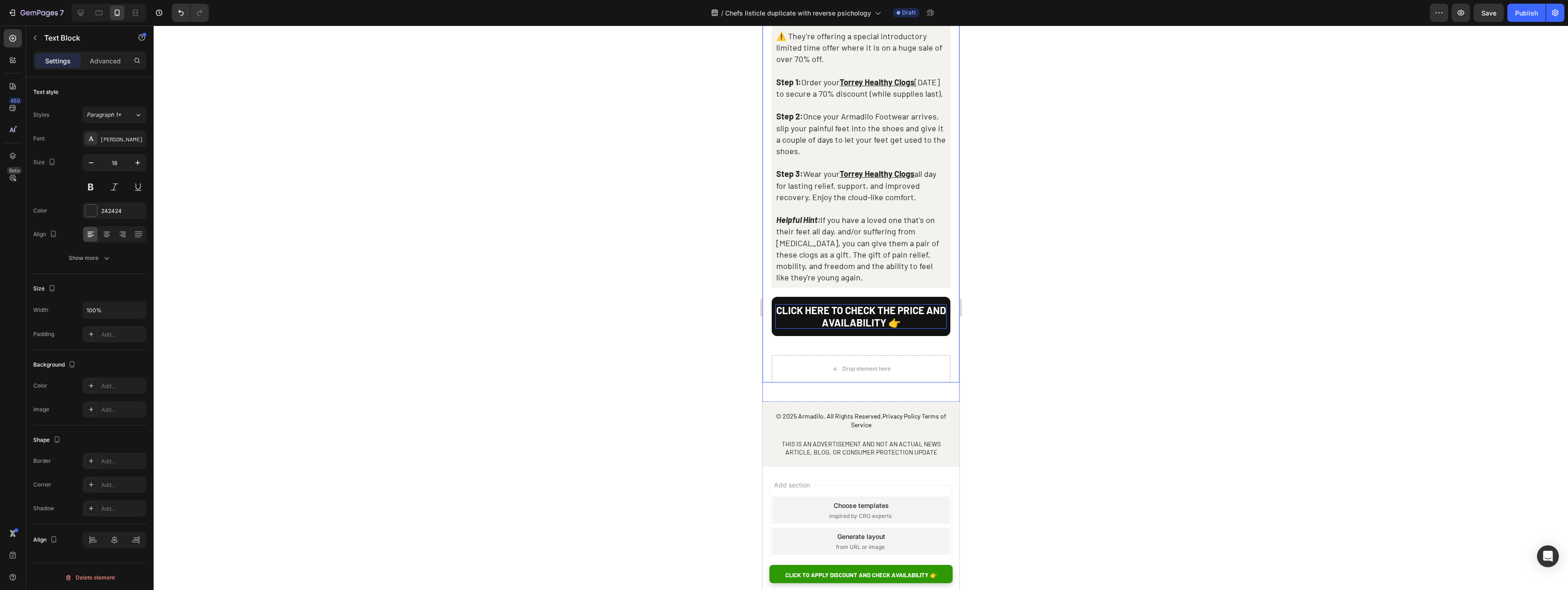
click at [797, 304] on p "CLICK HERE TO CHECK THE PRICE AND AVAILABILITY 👉" at bounding box center [860, 316] width 171 height 25
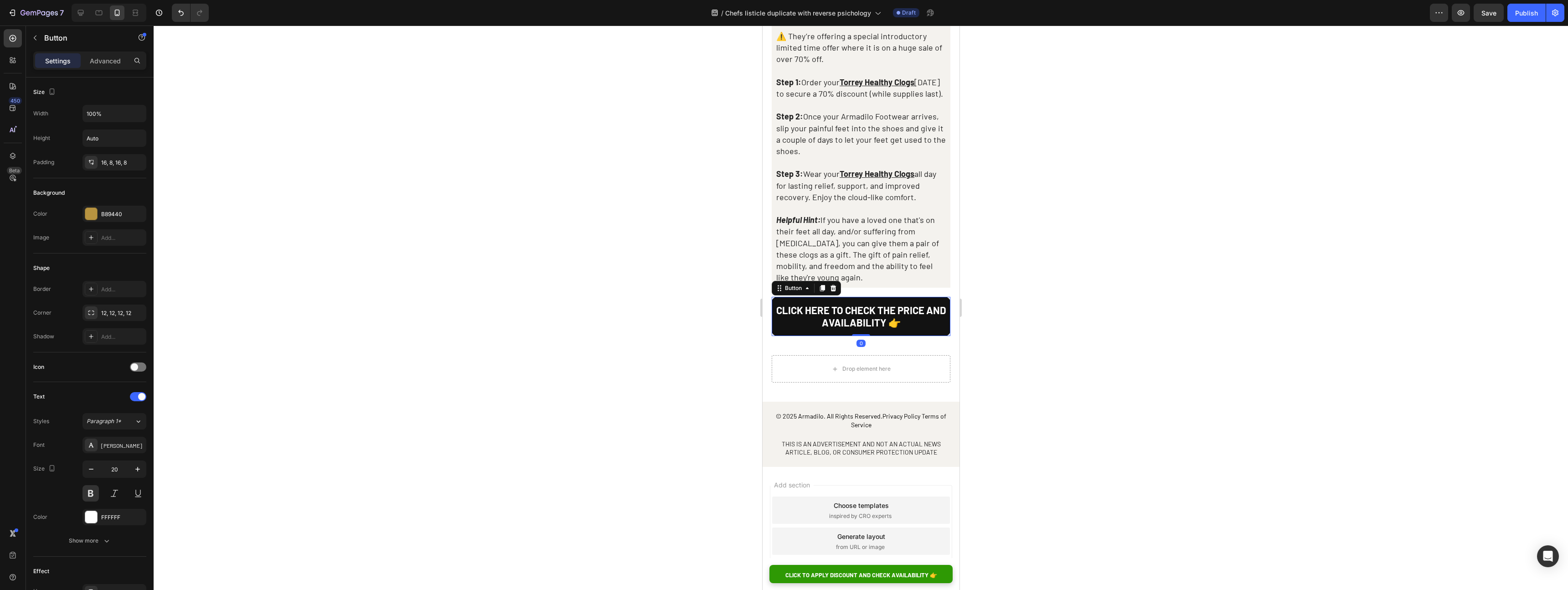
click at [797, 296] on link "CLICK HERE TO CHECK THE PRICE AND AVAILABILITY 👉" at bounding box center [860, 316] width 179 height 39
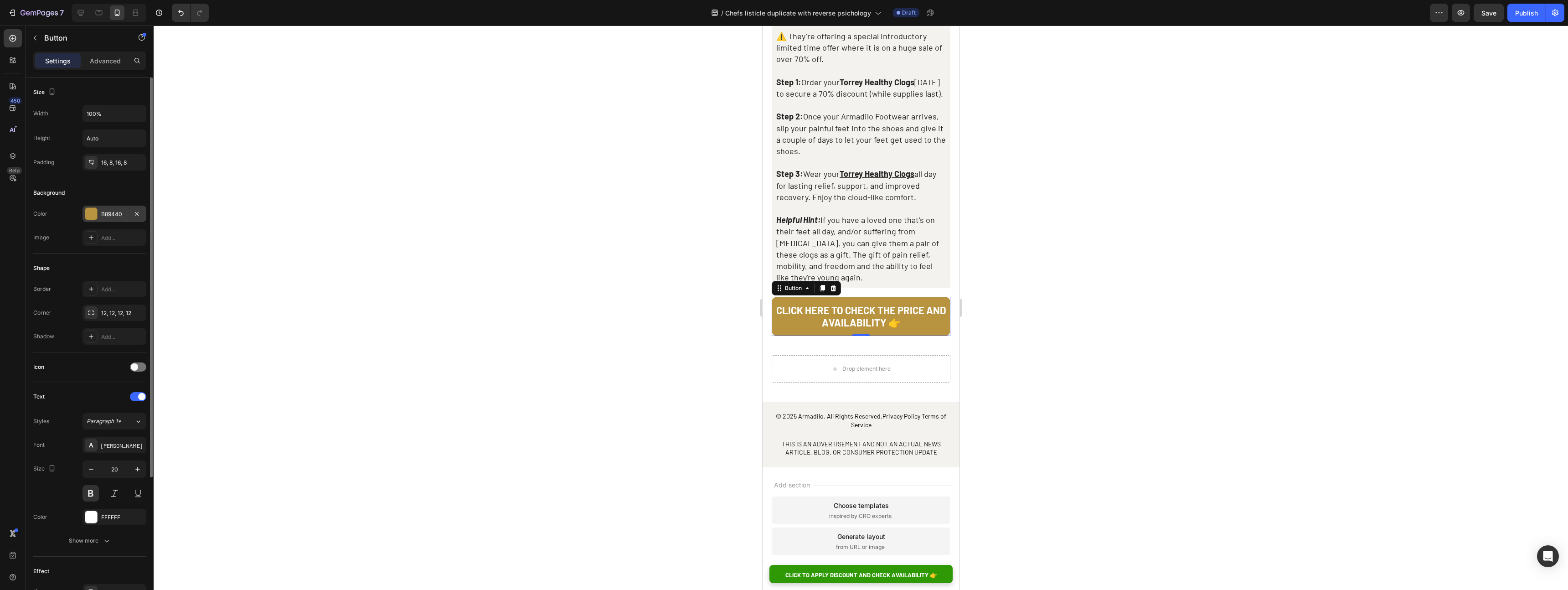
click at [114, 220] on div "B89440" at bounding box center [115, 214] width 64 height 16
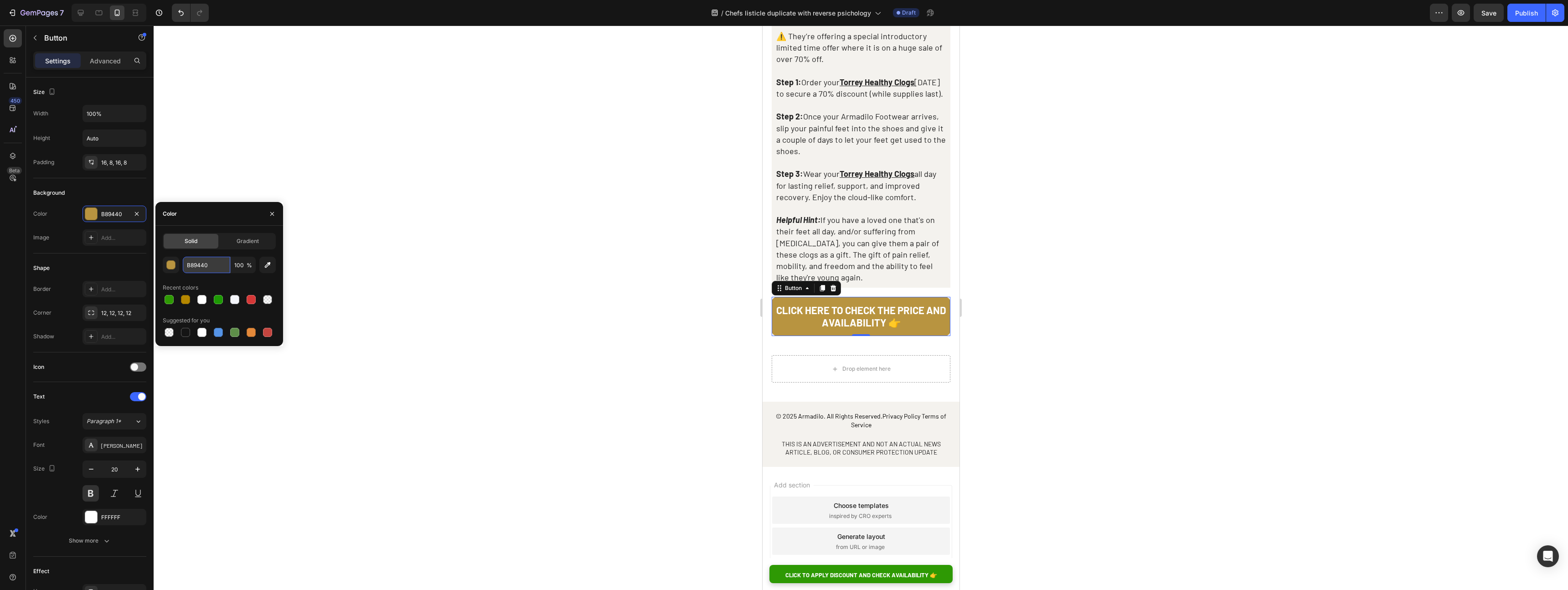
click at [211, 266] on input "B89440" at bounding box center [206, 265] width 47 height 16
paste input "#2E9904"
type input "#2E9904"
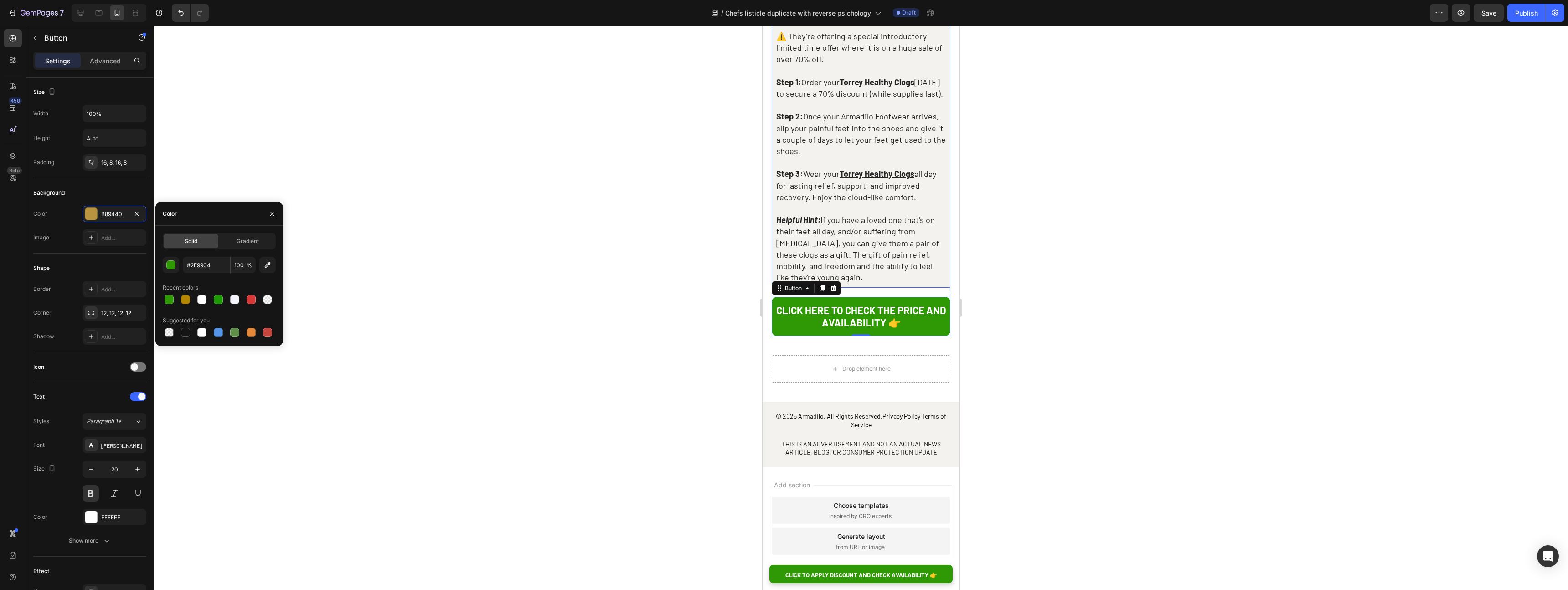
click at [864, 214] on p "Helpful Hint: If you have a loved one that's on their feet all day, and/or suff…" at bounding box center [861, 248] width 170 height 69
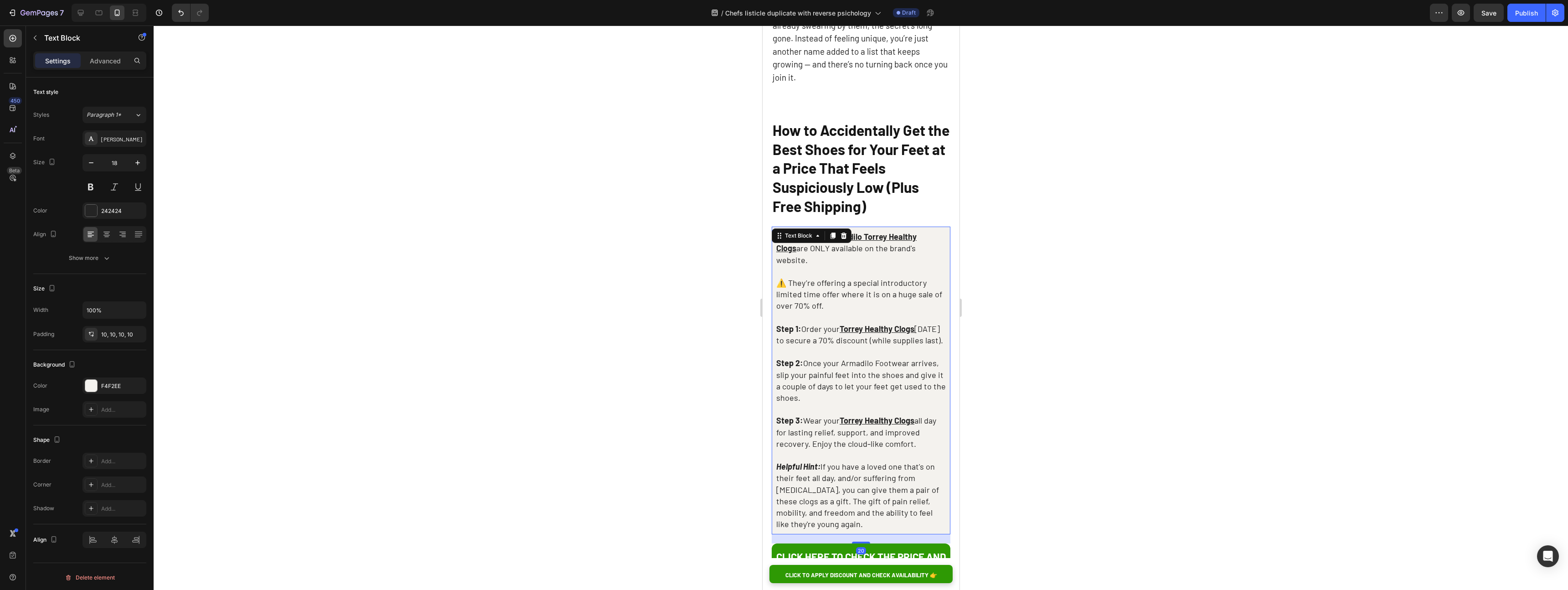
scroll to position [3817, 0]
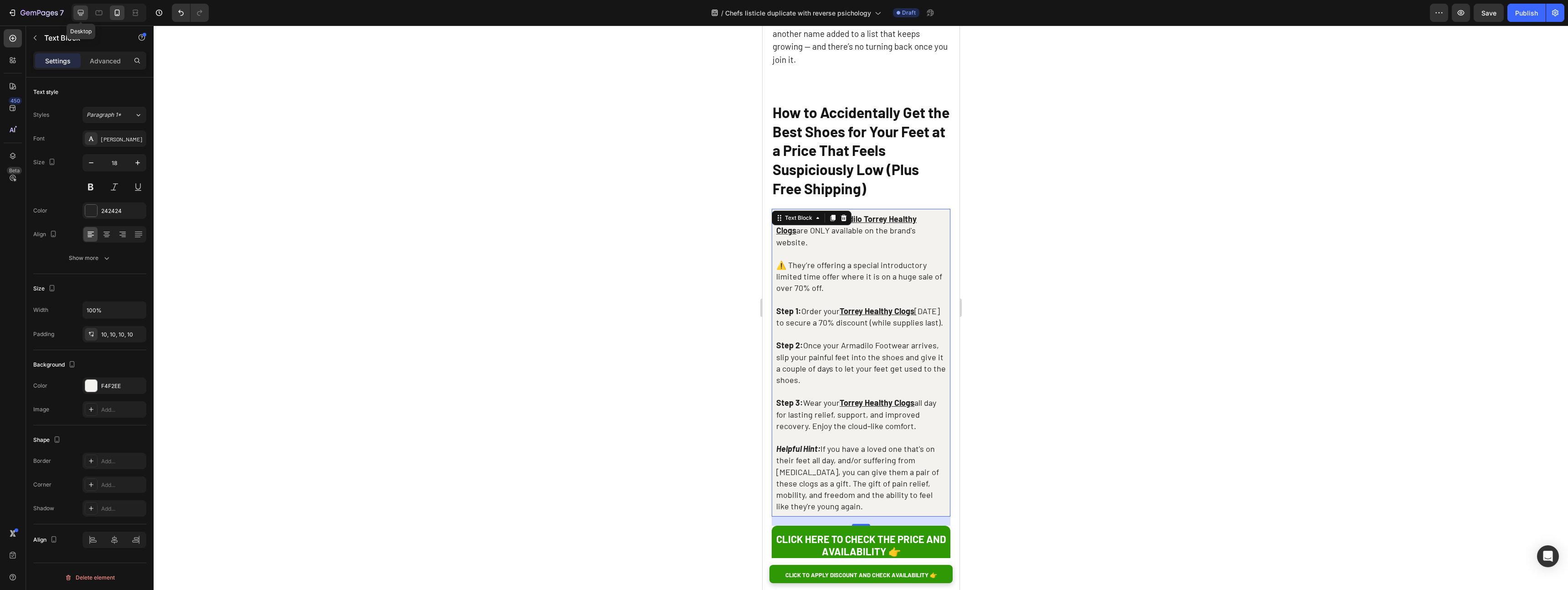
click at [81, 12] on icon at bounding box center [81, 13] width 9 height 9
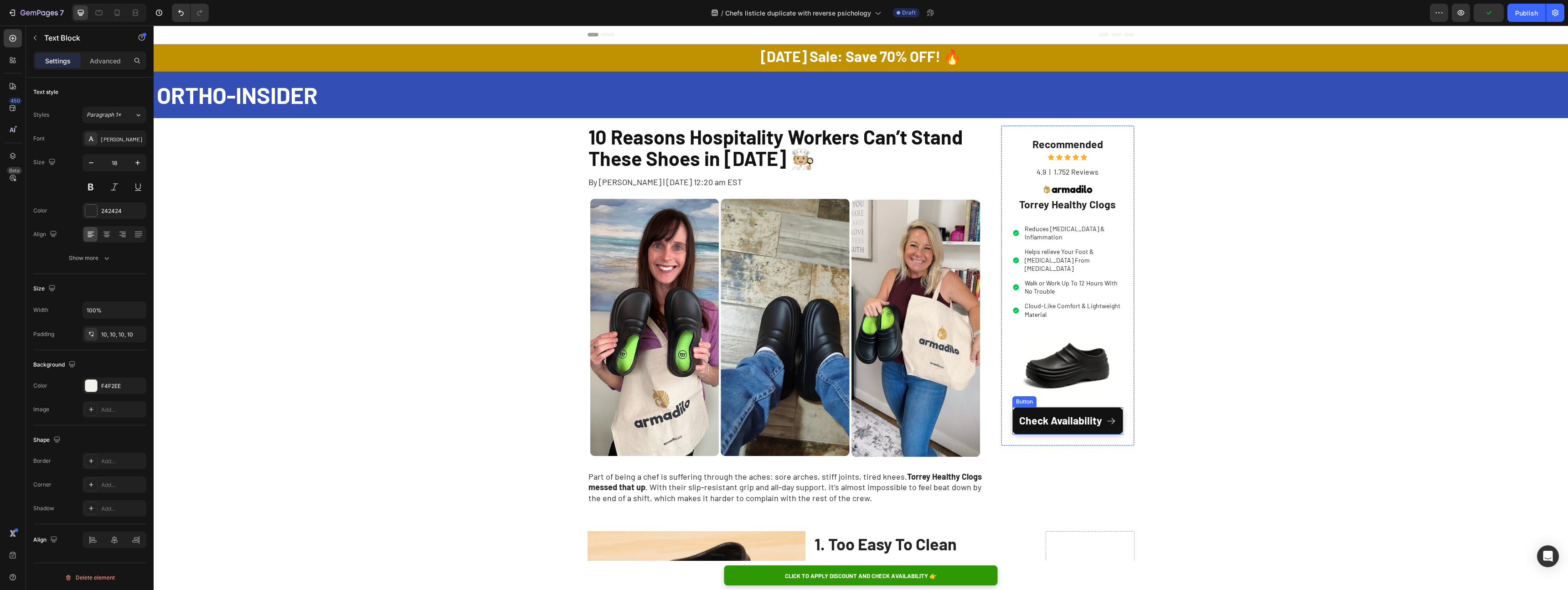
click at [1020, 407] on link "Check Availability" at bounding box center [1068, 420] width 111 height 28
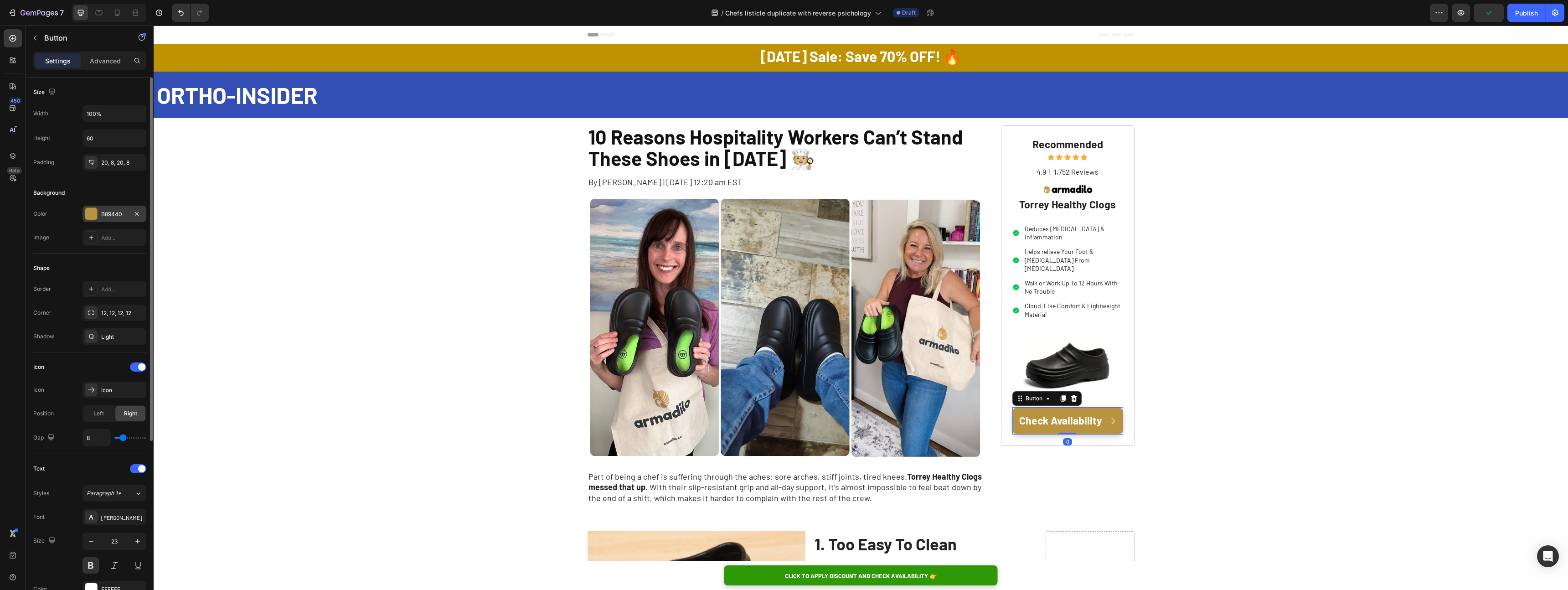
click at [117, 216] on div "B89440" at bounding box center [114, 214] width 26 height 8
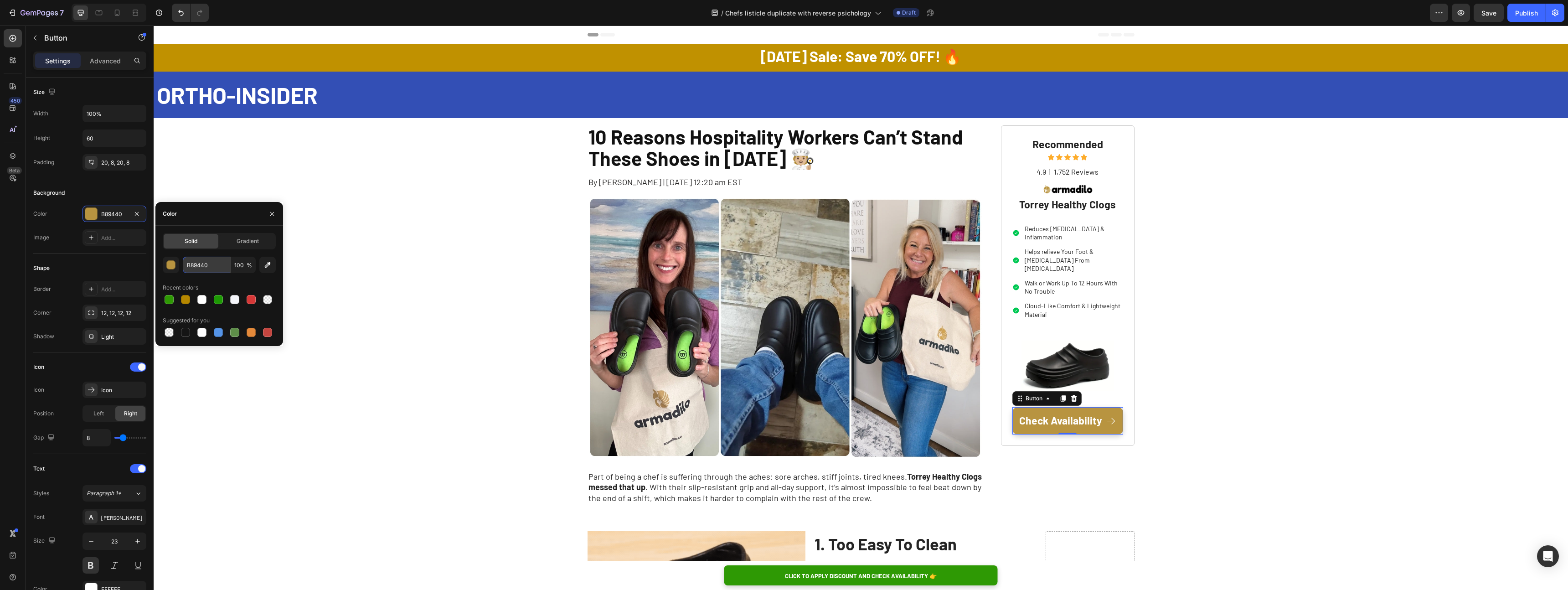
click at [213, 269] on input "B89440" at bounding box center [206, 265] width 47 height 16
paste input "#2E9904"
type input "#2E9904"
click at [609, 320] on img at bounding box center [785, 328] width 396 height 263
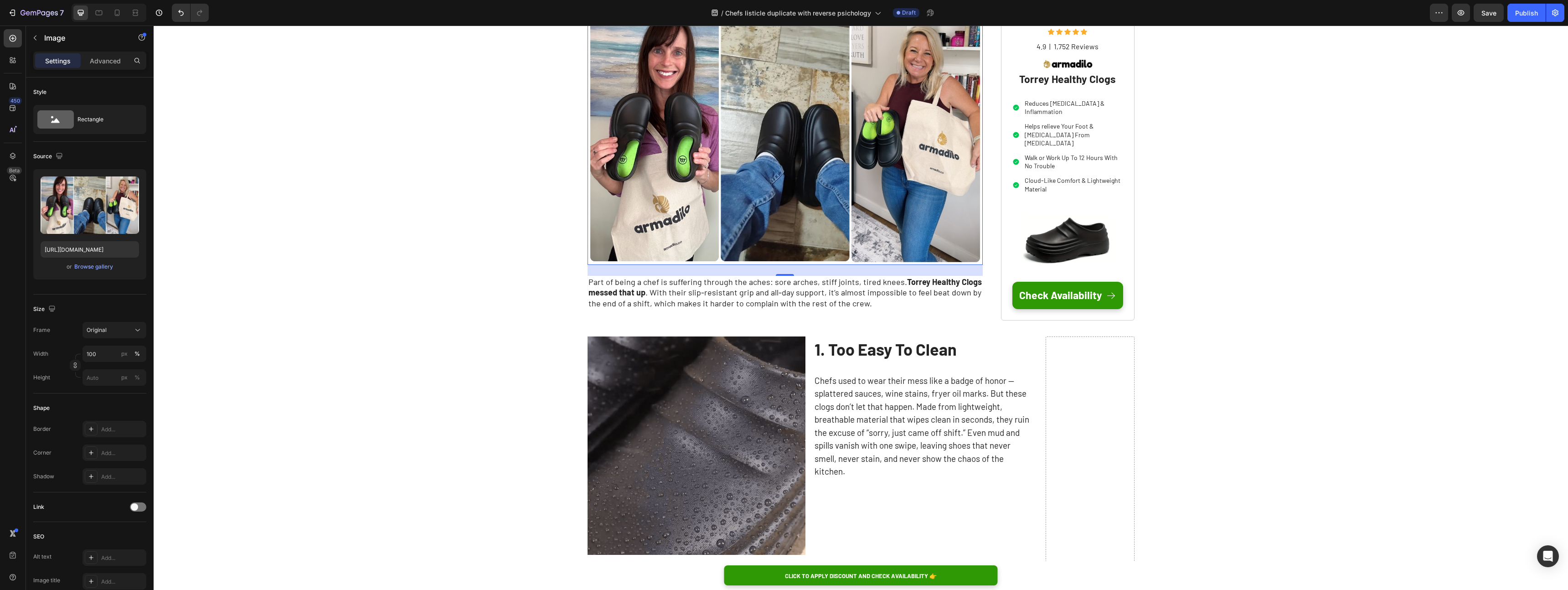
scroll to position [224, 0]
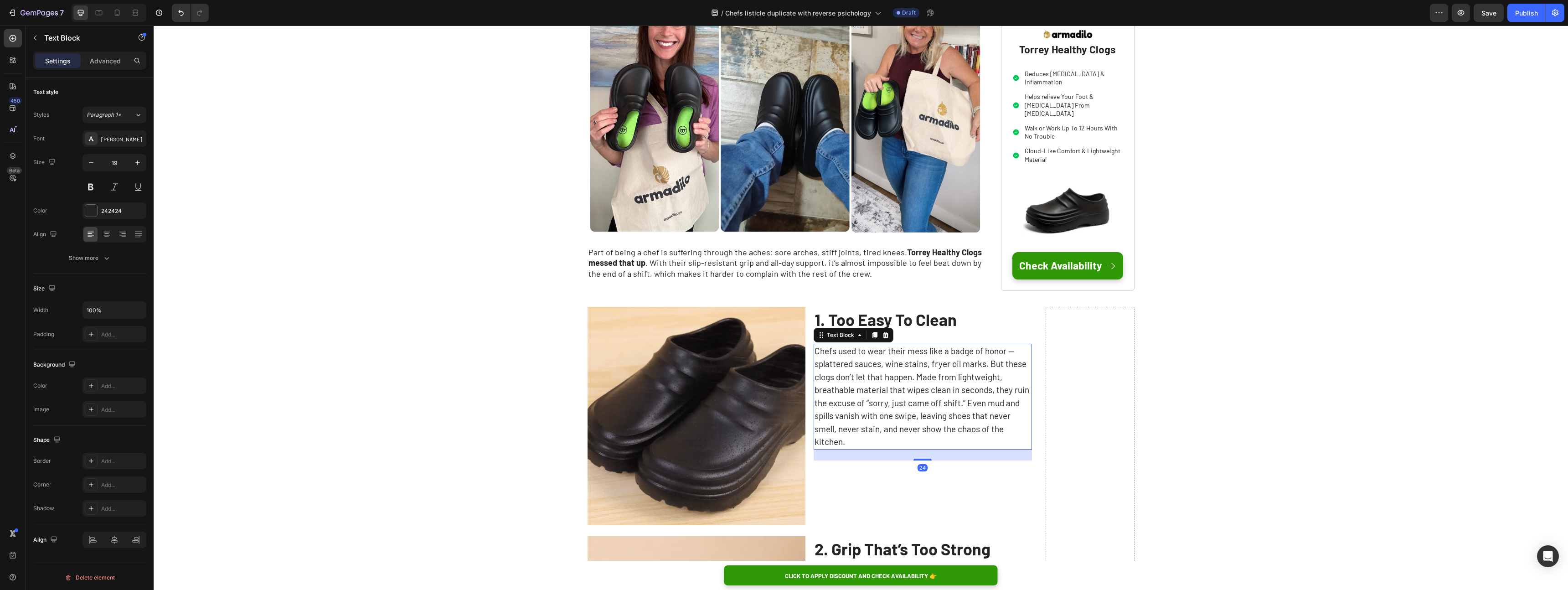
click at [853, 383] on p "Chefs used to wear their mess like a badge of honor — splattered sauces, wine s…" at bounding box center [923, 396] width 217 height 104
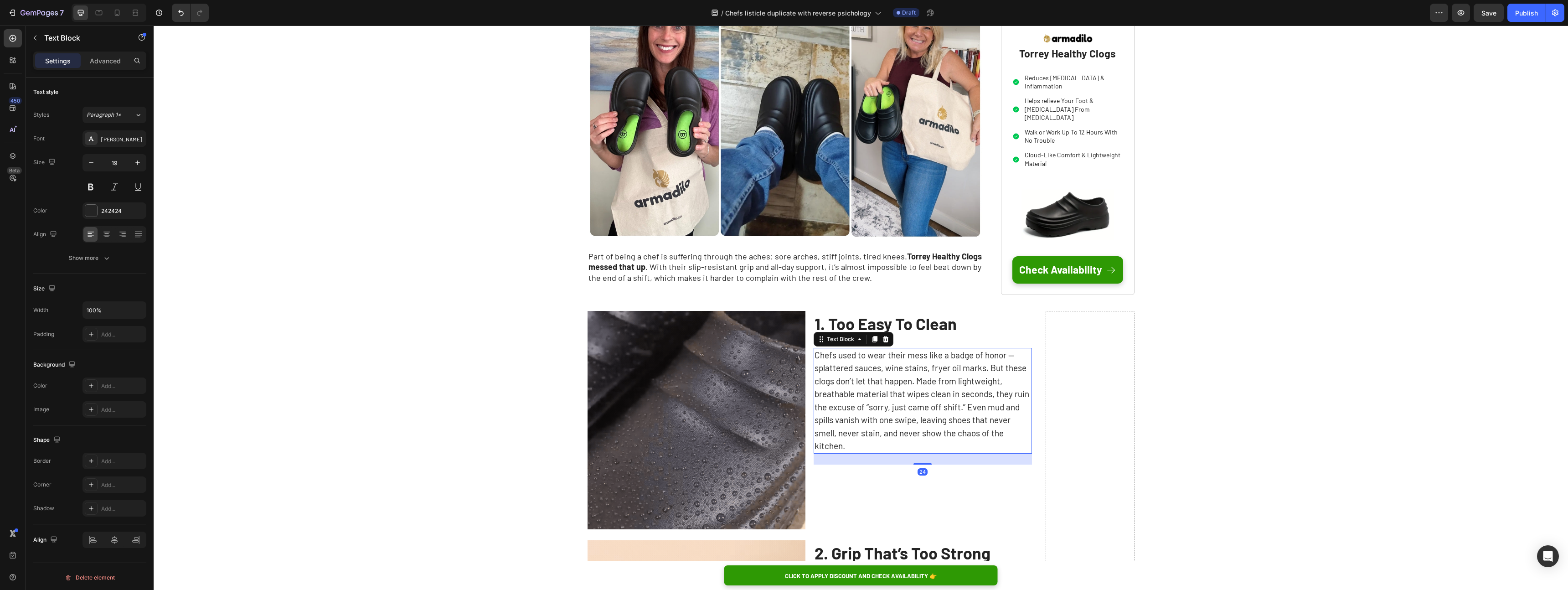
scroll to position [0, 0]
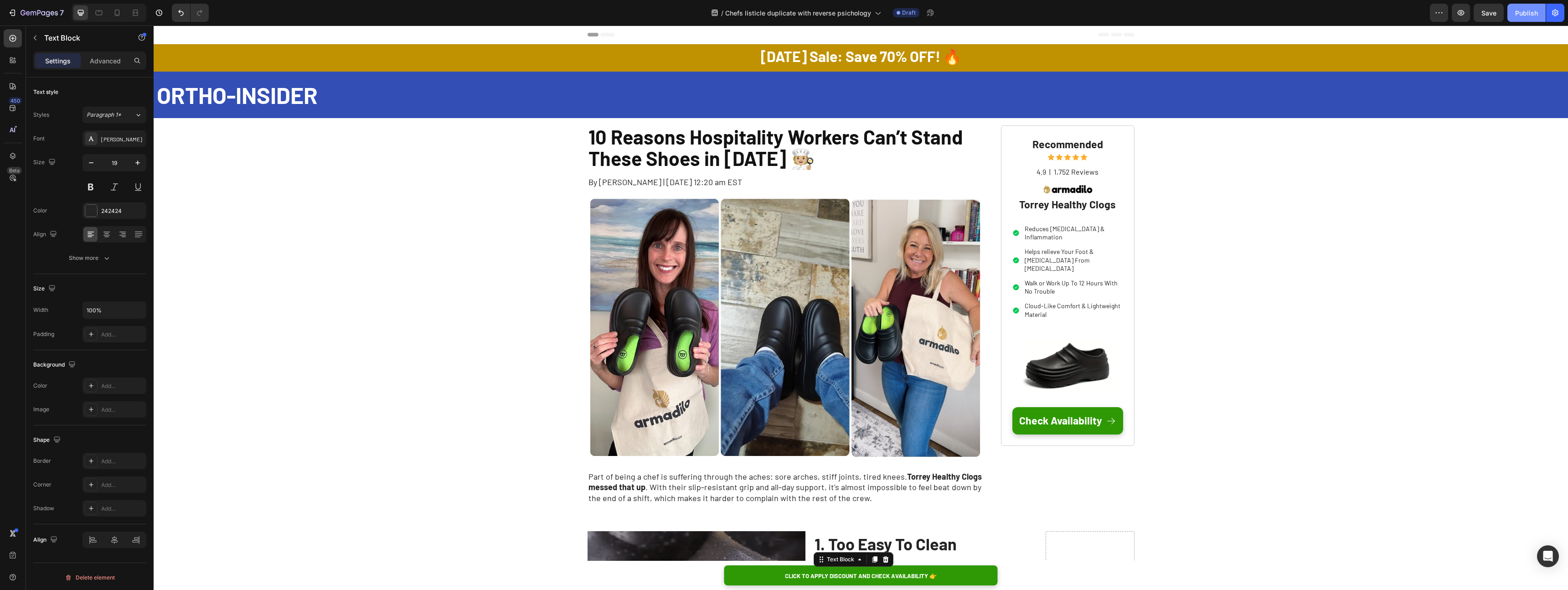
click at [1526, 21] on button "Publish" at bounding box center [1527, 13] width 38 height 18
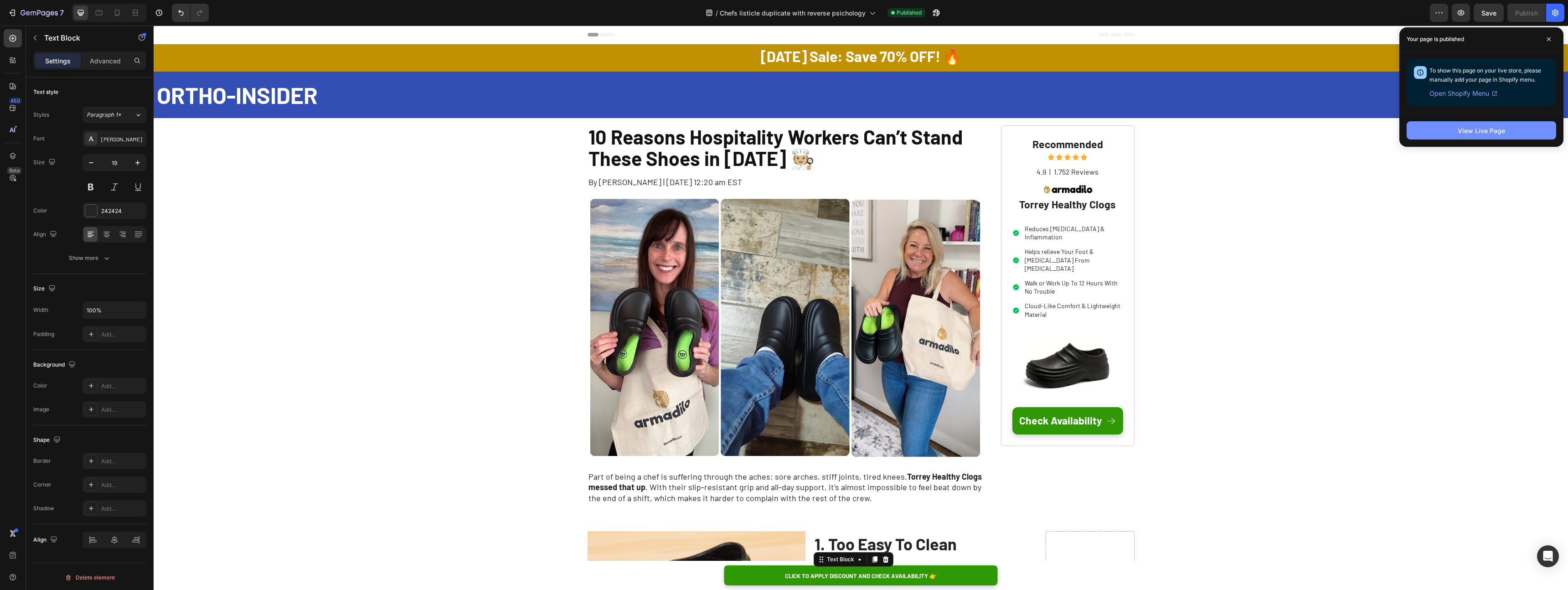
click at [1443, 130] on button "View Live Page" at bounding box center [1481, 130] width 149 height 18
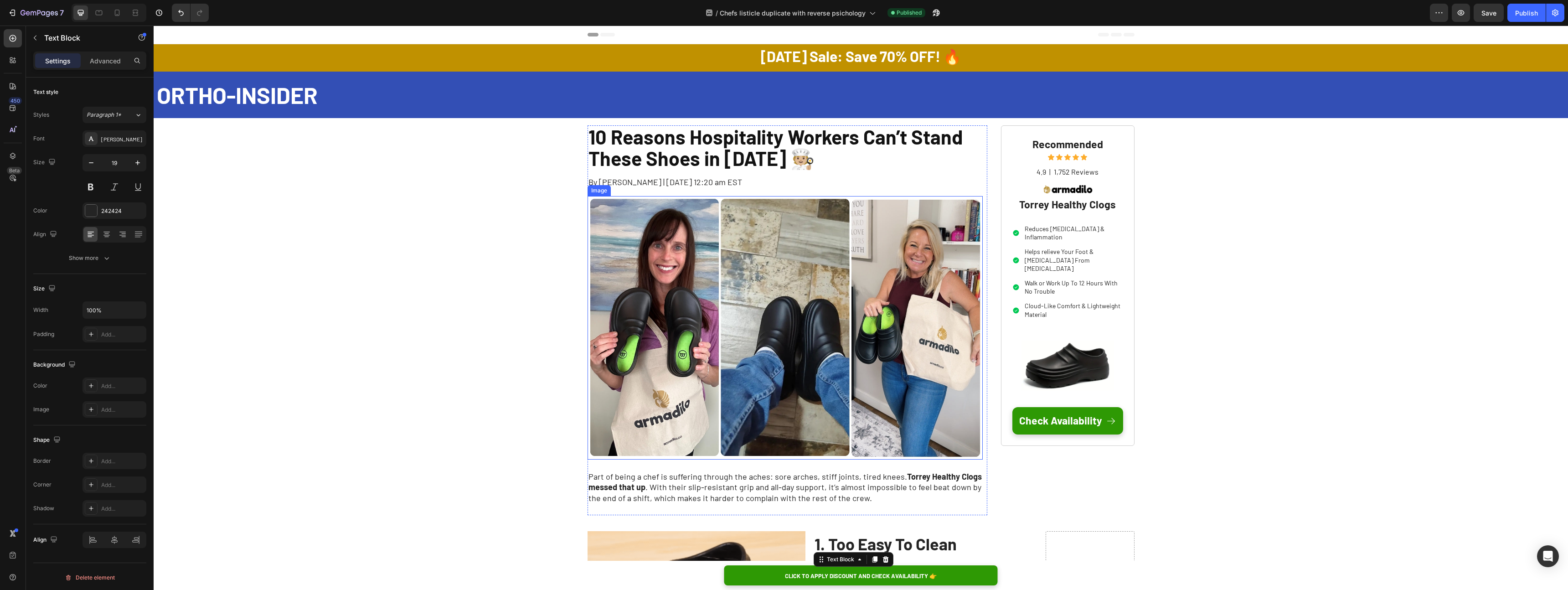
click at [677, 316] on img at bounding box center [785, 328] width 396 height 263
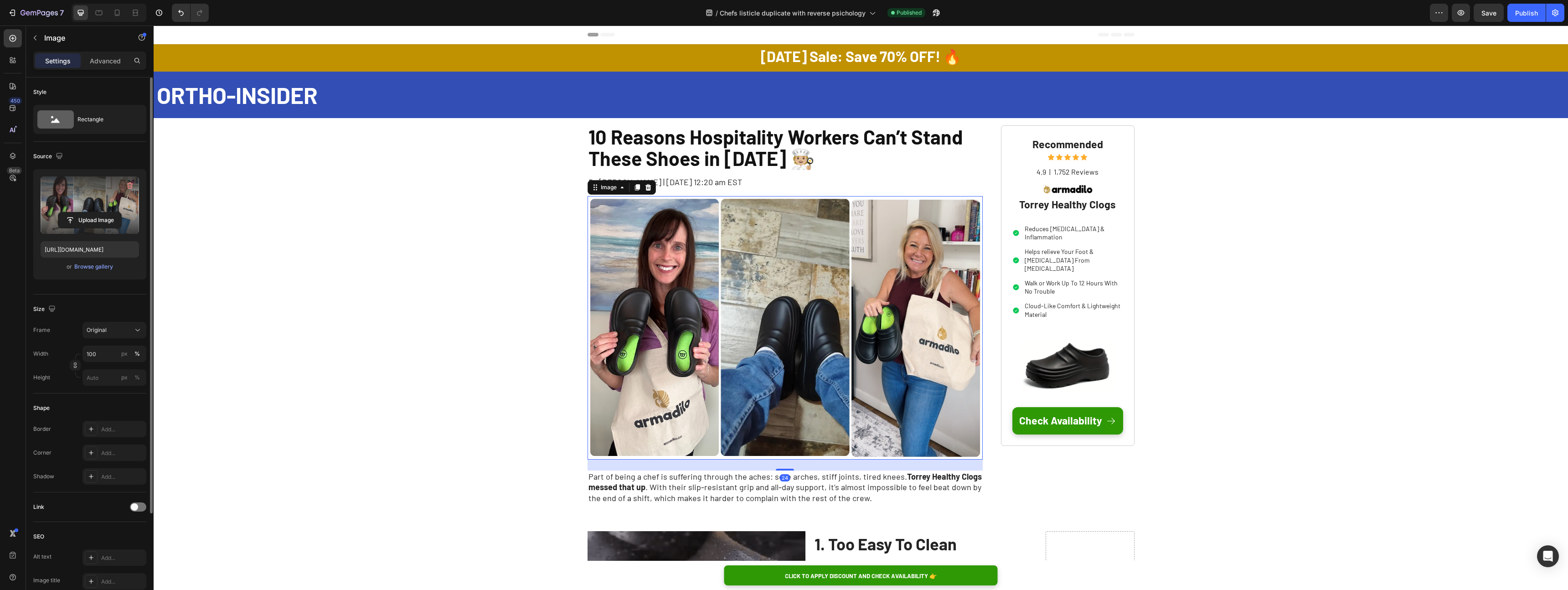
click at [98, 199] on label at bounding box center [89, 204] width 98 height 57
click at [98, 212] on input "file" at bounding box center [89, 220] width 63 height 16
type input "[URL][DOMAIN_NAME]"
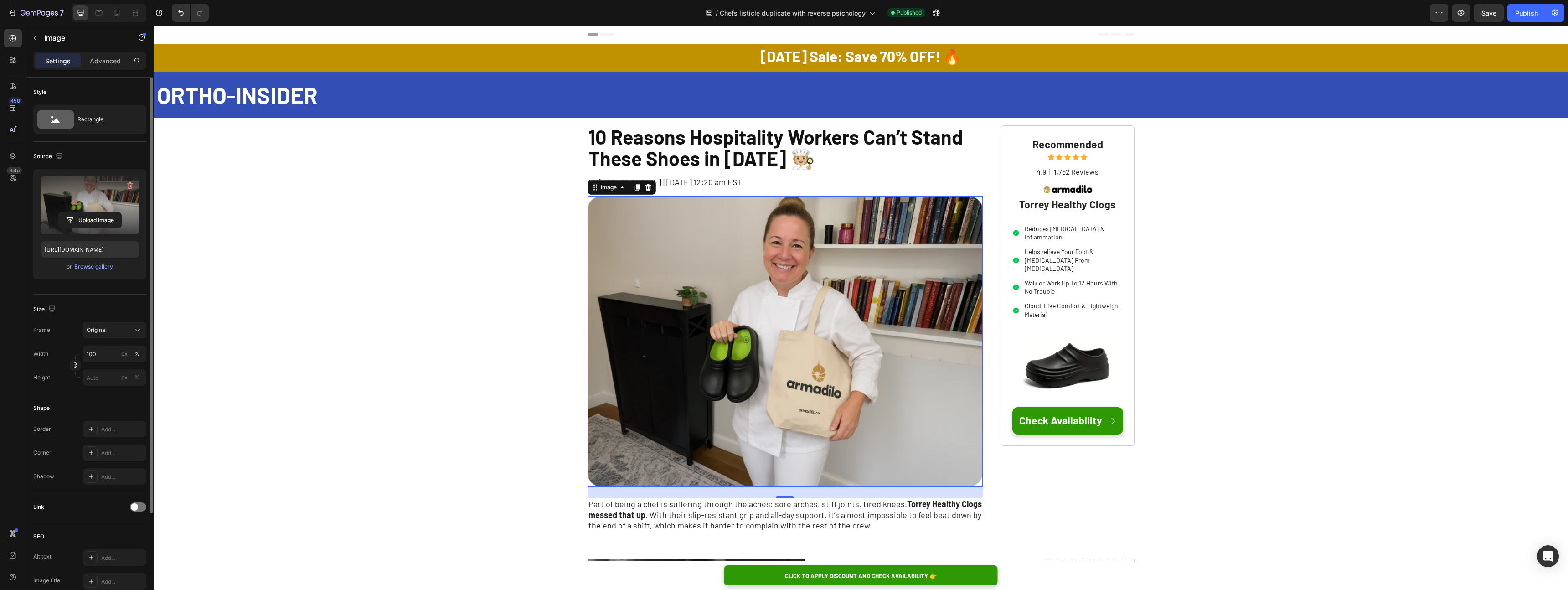
scroll to position [67, 0]
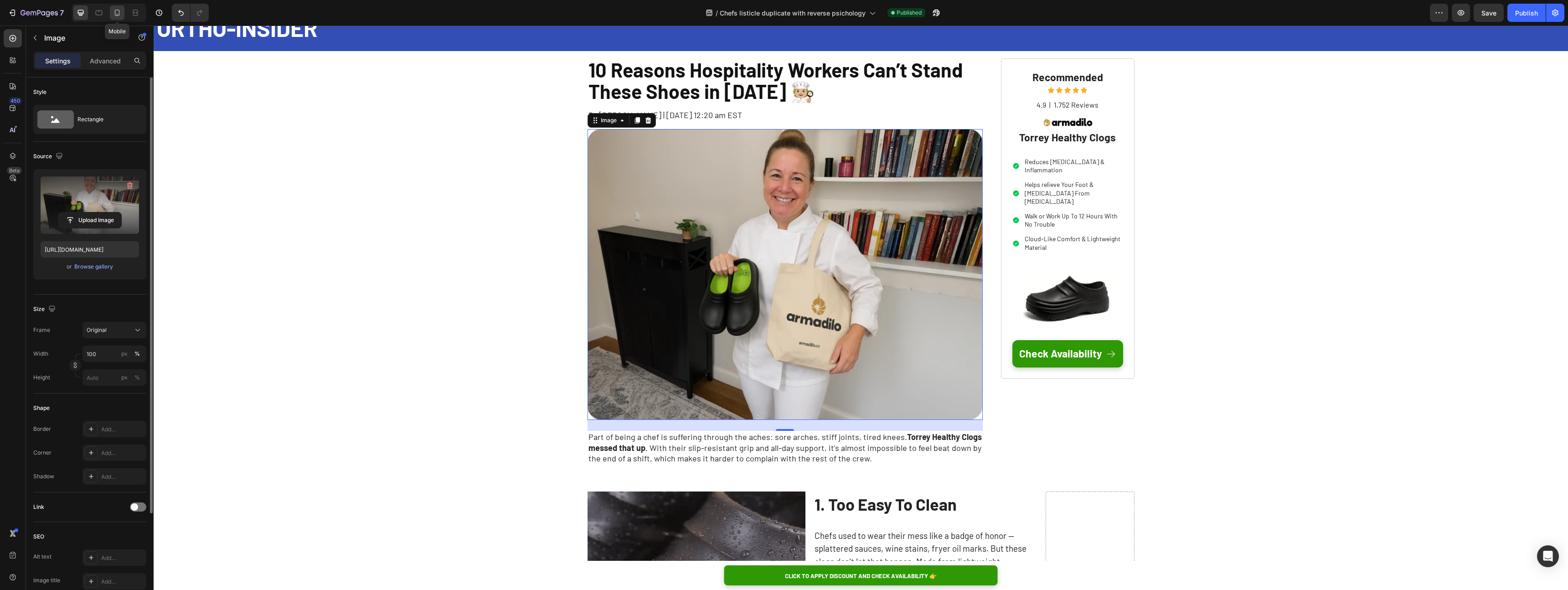
click at [116, 19] on div at bounding box center [117, 13] width 15 height 15
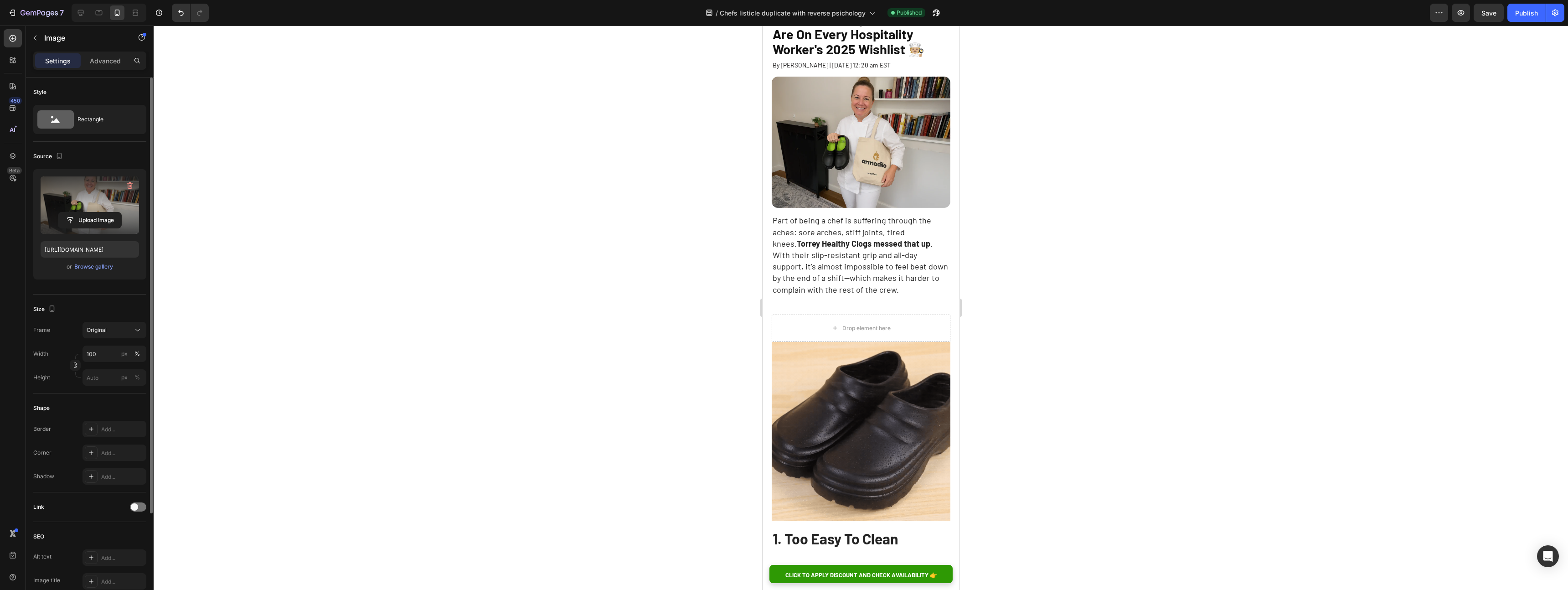
scroll to position [54, 0]
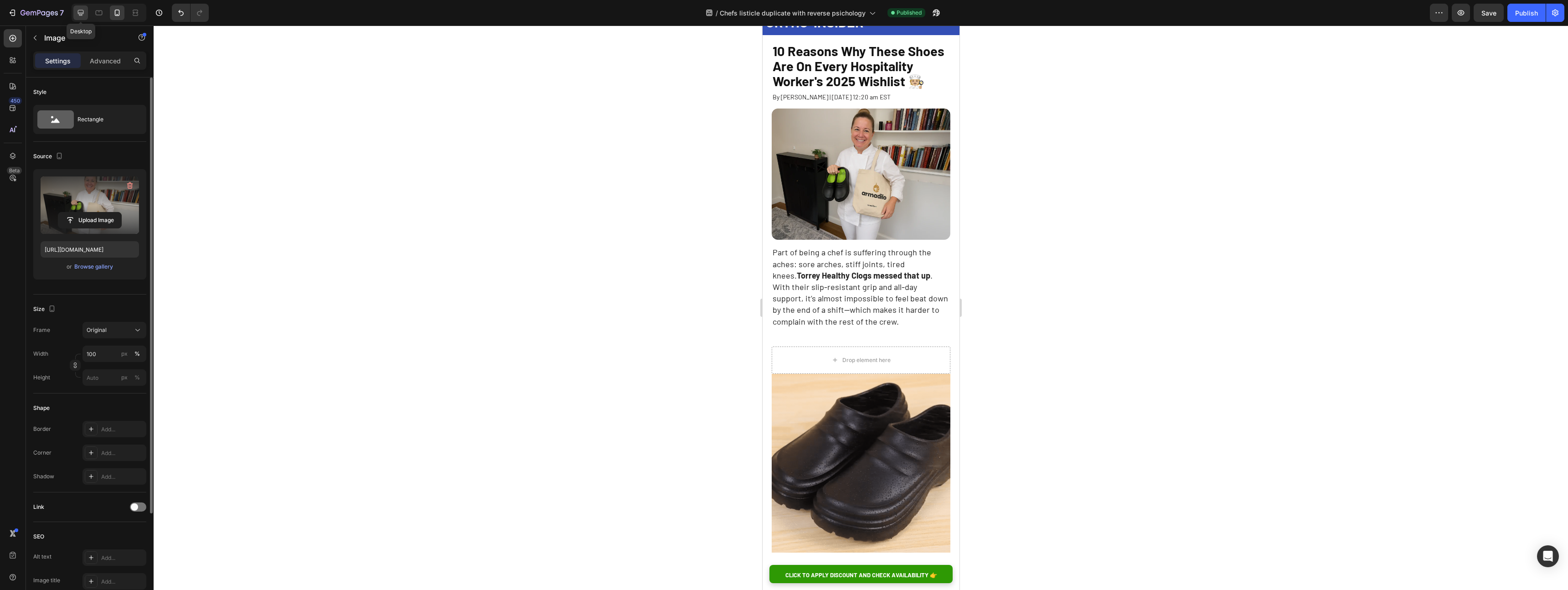
click at [81, 18] on div at bounding box center [81, 13] width 15 height 15
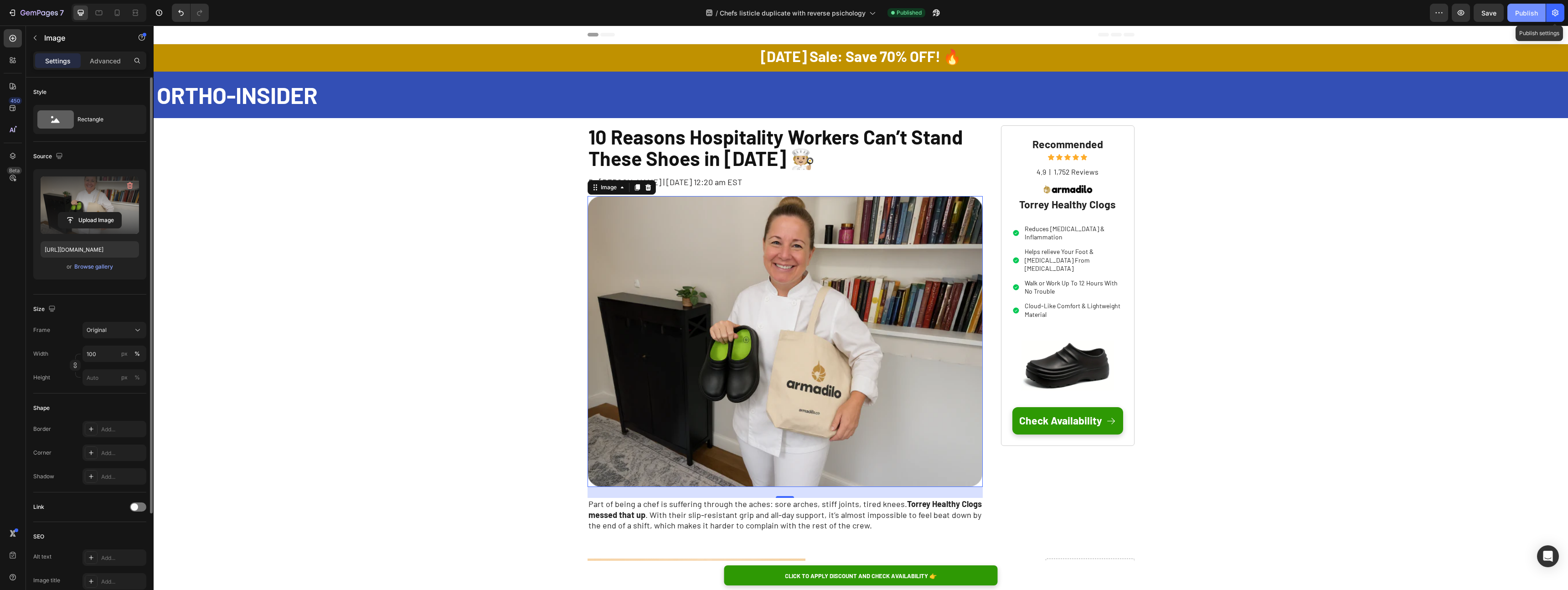
click at [1531, 12] on div "Publish" at bounding box center [1527, 13] width 23 height 10
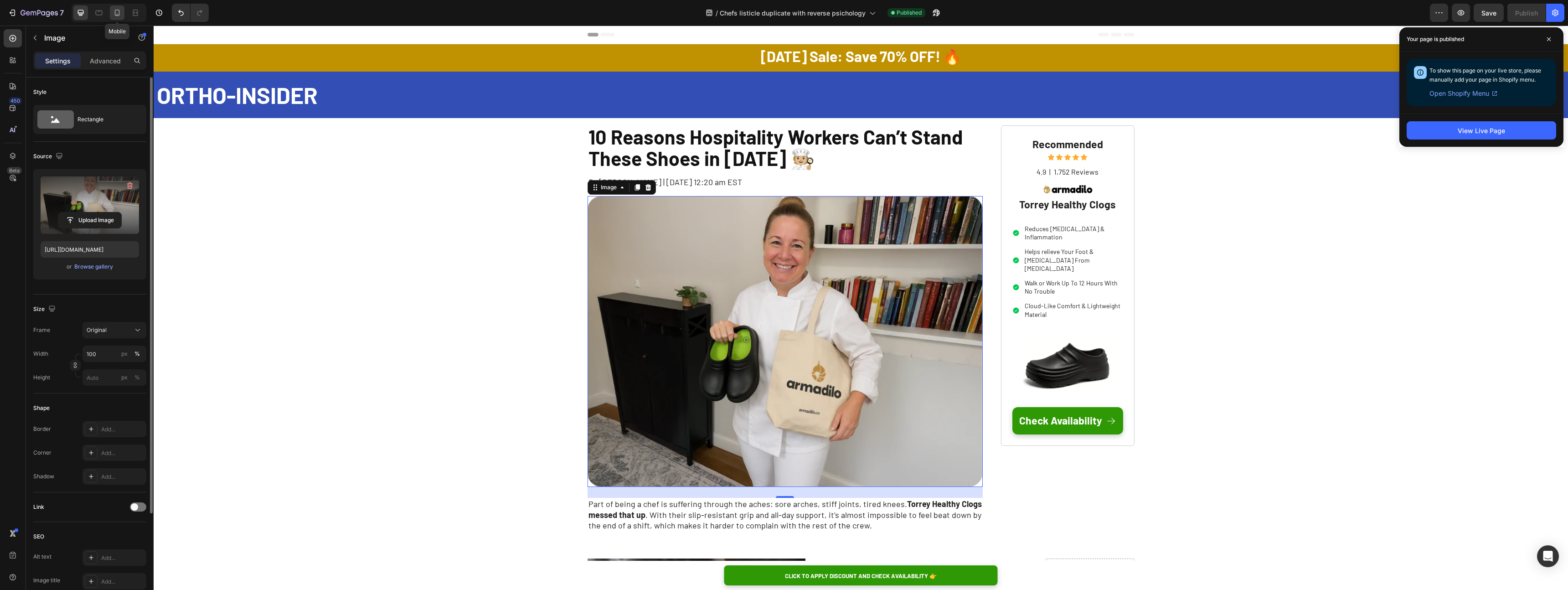
click at [119, 8] on icon at bounding box center [117, 13] width 9 height 9
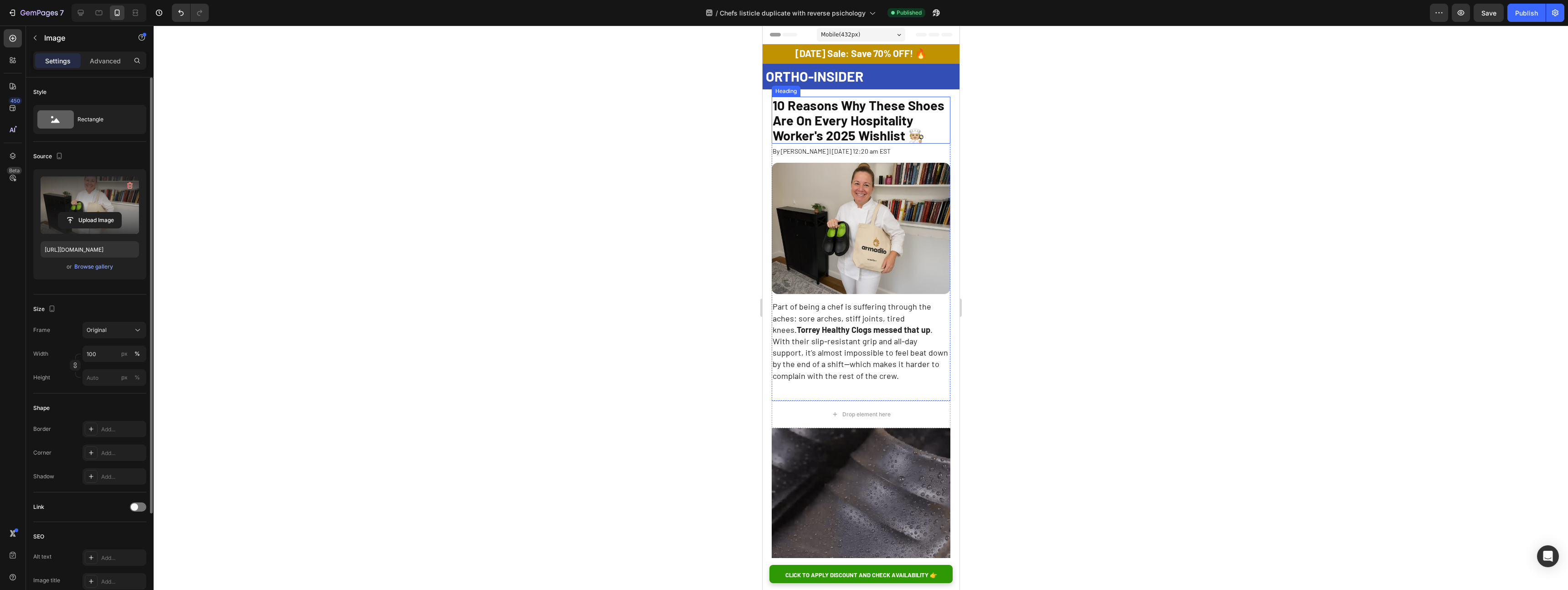
click at [824, 125] on span "10 Reasons Why These Shoes Are On Every Hospitality Worker's 2025 Wishlist 🧑🏼‍🍳" at bounding box center [858, 120] width 172 height 46
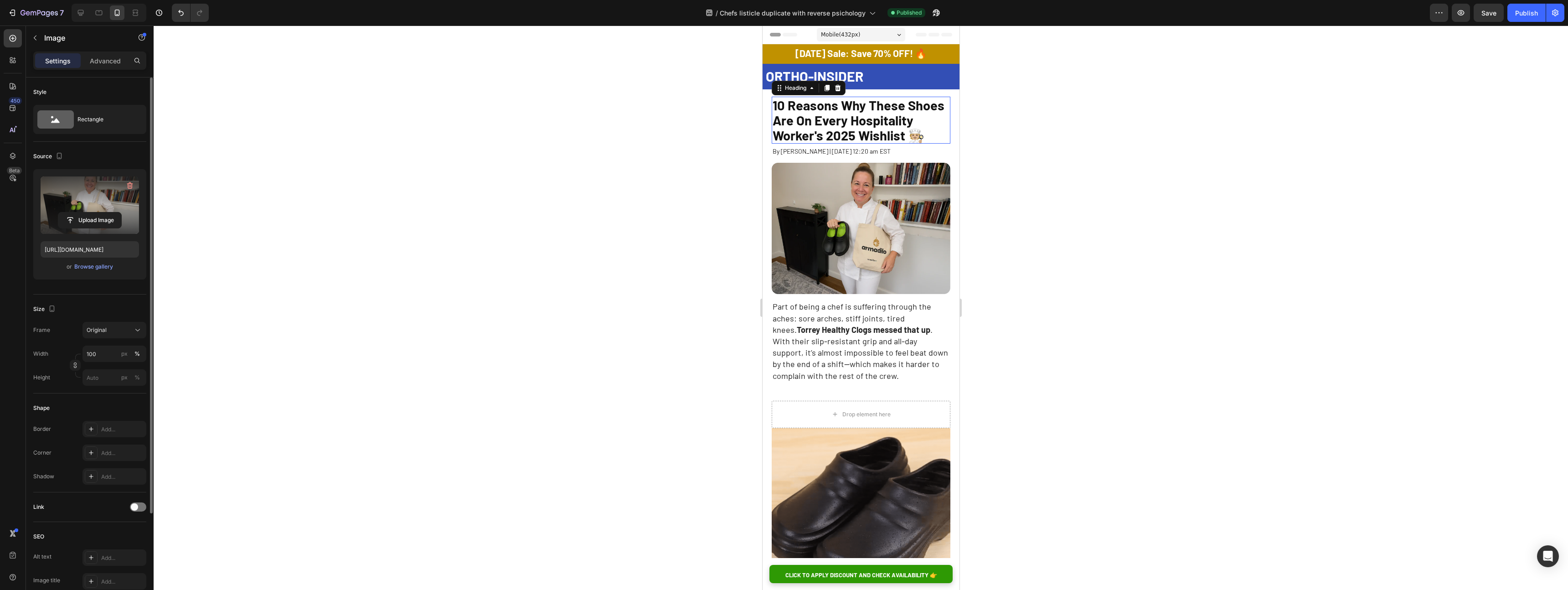
click at [824, 125] on span "10 Reasons Why These Shoes Are On Every Hospitality Worker's 2025 Wishlist 🧑🏼‍🍳" at bounding box center [858, 120] width 172 height 46
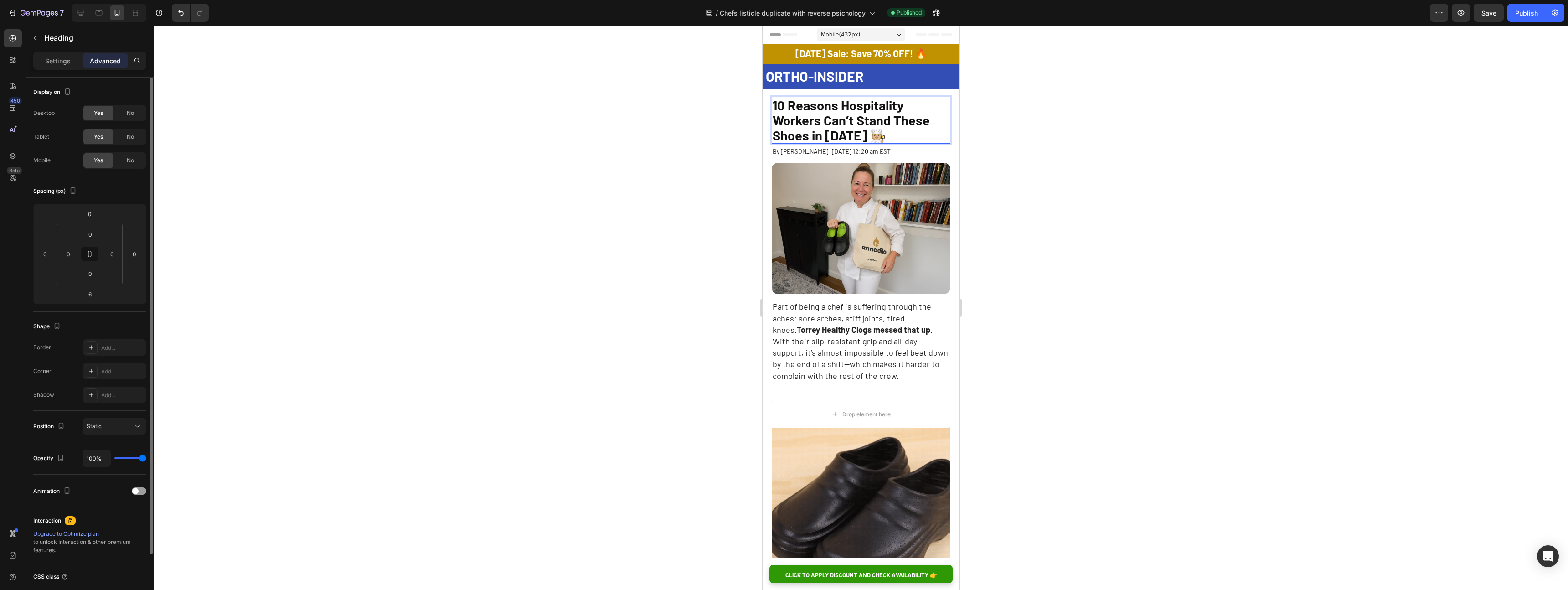
click at [1525, 22] on div "7 Version history / Chefs listicle duplicate with reverse psichology Published …" at bounding box center [784, 13] width 1568 height 26
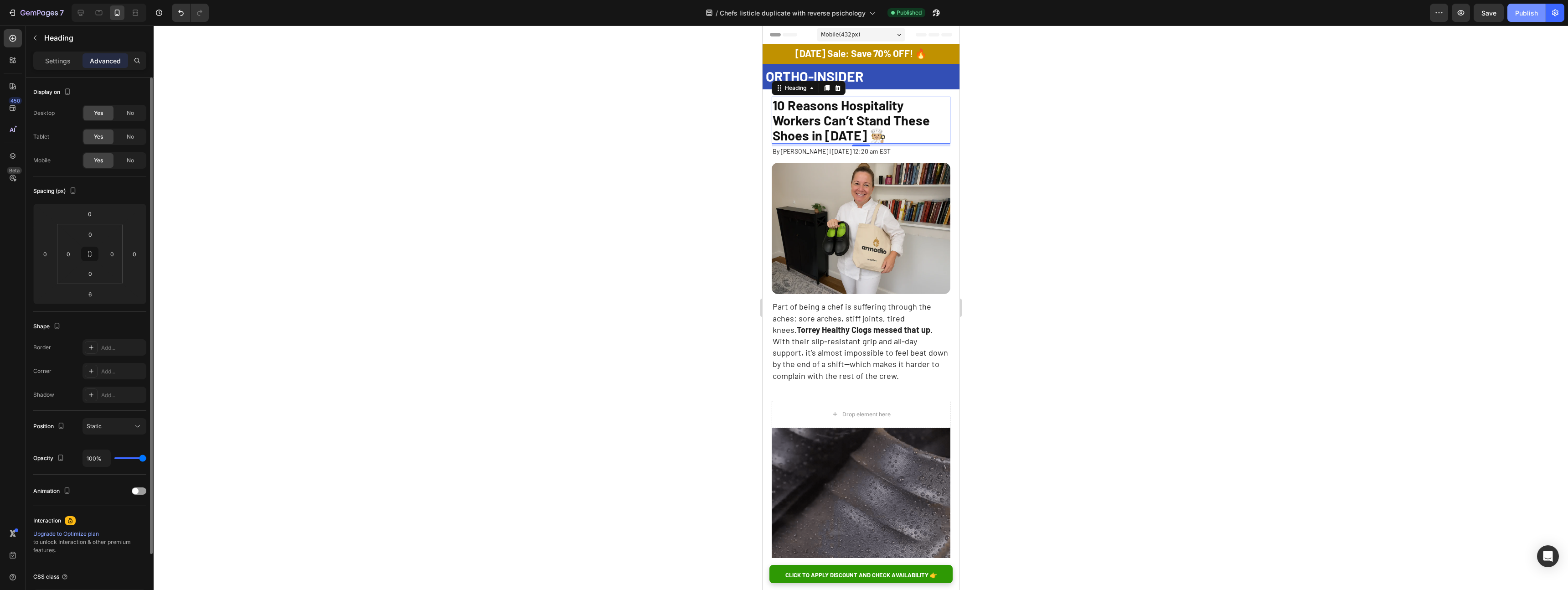
click at [1517, 13] on div "Publish" at bounding box center [1527, 13] width 23 height 10
